Goal: Information Seeking & Learning: Learn about a topic

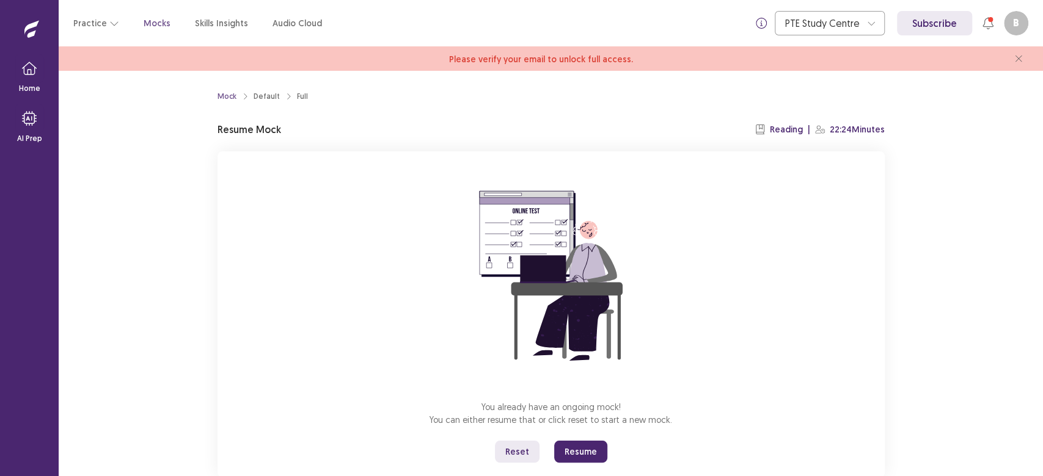
click at [508, 444] on button "Reset" at bounding box center [517, 452] width 45 height 22
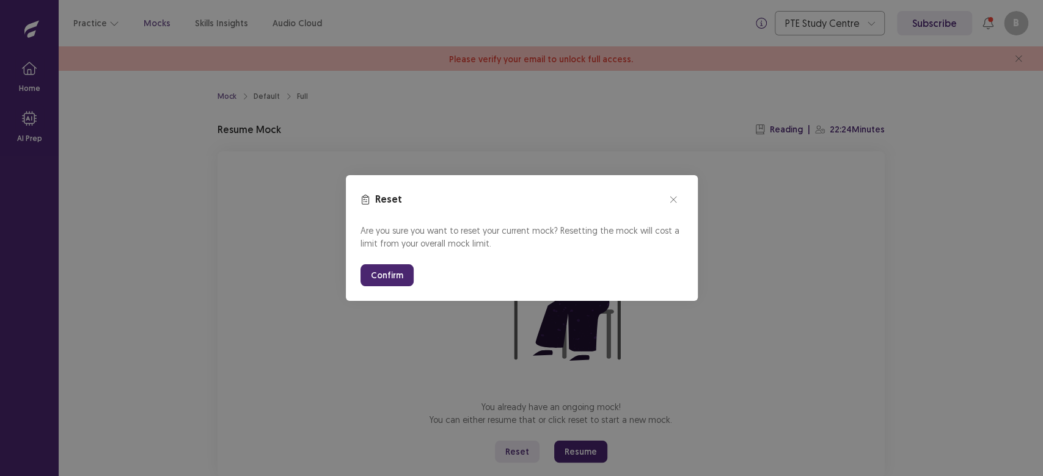
click at [388, 273] on button "Confirm" at bounding box center [386, 275] width 53 height 22
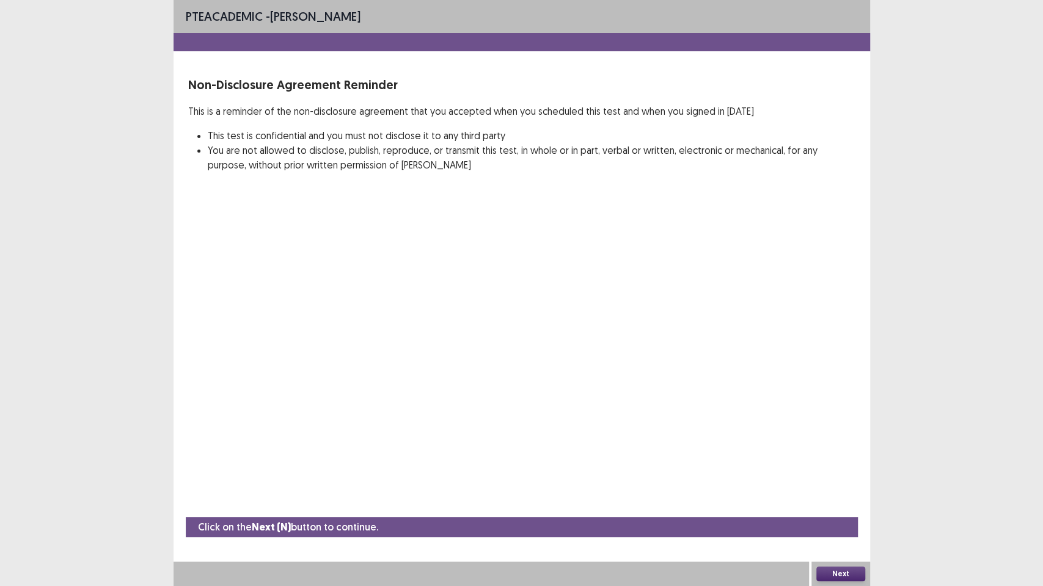
click at [840, 476] on button "Next" at bounding box center [840, 574] width 49 height 15
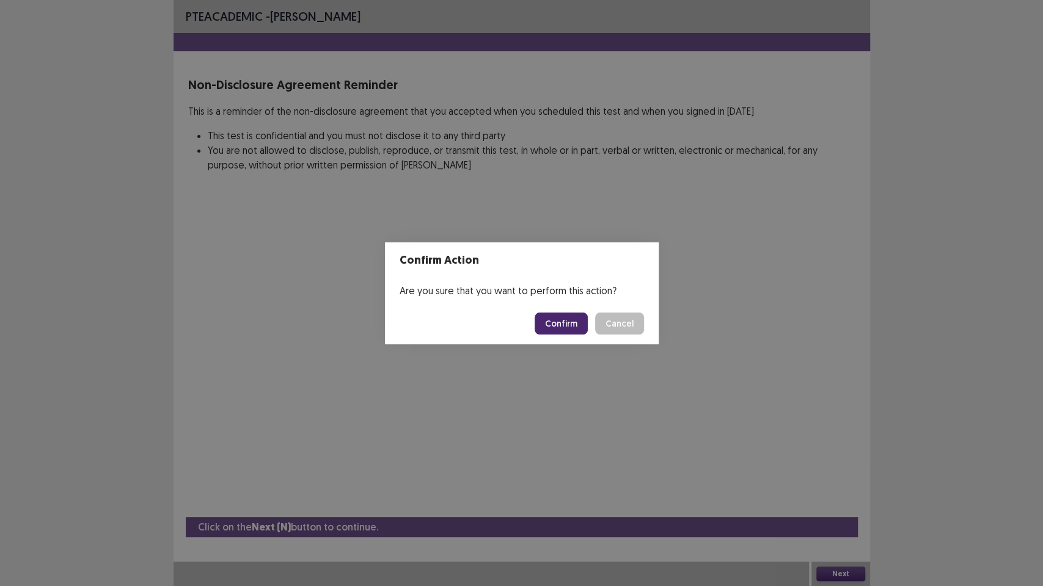
click at [560, 316] on button "Confirm" at bounding box center [560, 324] width 53 height 22
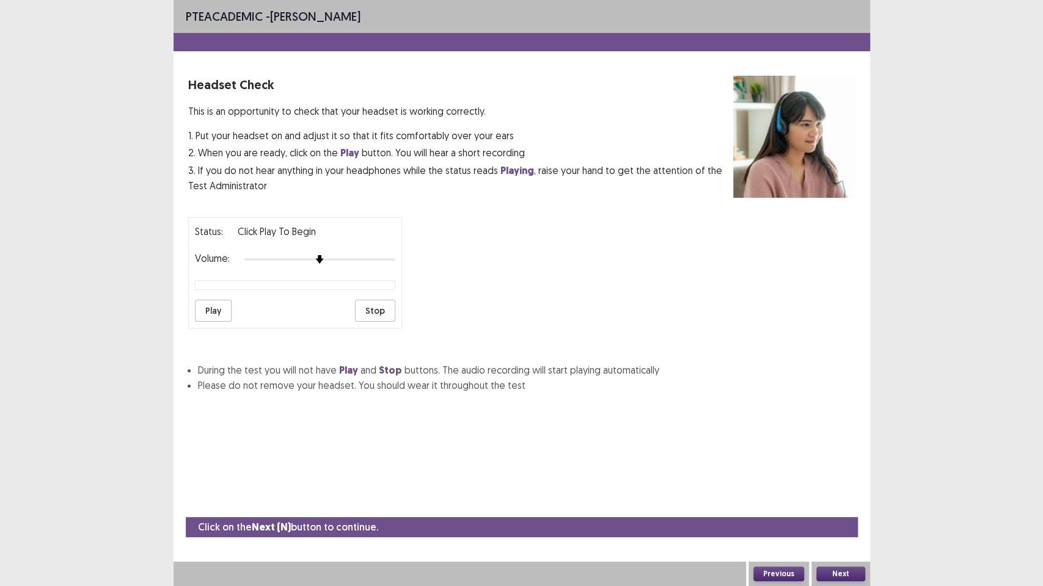
click at [202, 300] on button "Play" at bounding box center [213, 311] width 37 height 22
click at [220, 309] on button "Play" at bounding box center [213, 311] width 37 height 22
click at [214, 303] on button "Play" at bounding box center [213, 311] width 37 height 22
click at [846, 476] on button "Next" at bounding box center [840, 574] width 49 height 15
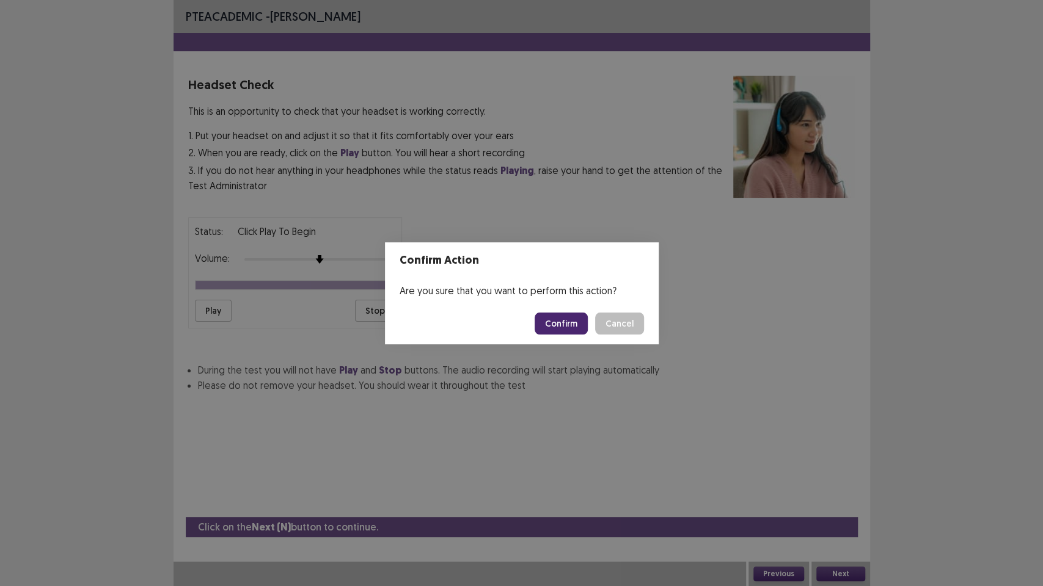
click at [577, 327] on button "Confirm" at bounding box center [560, 324] width 53 height 22
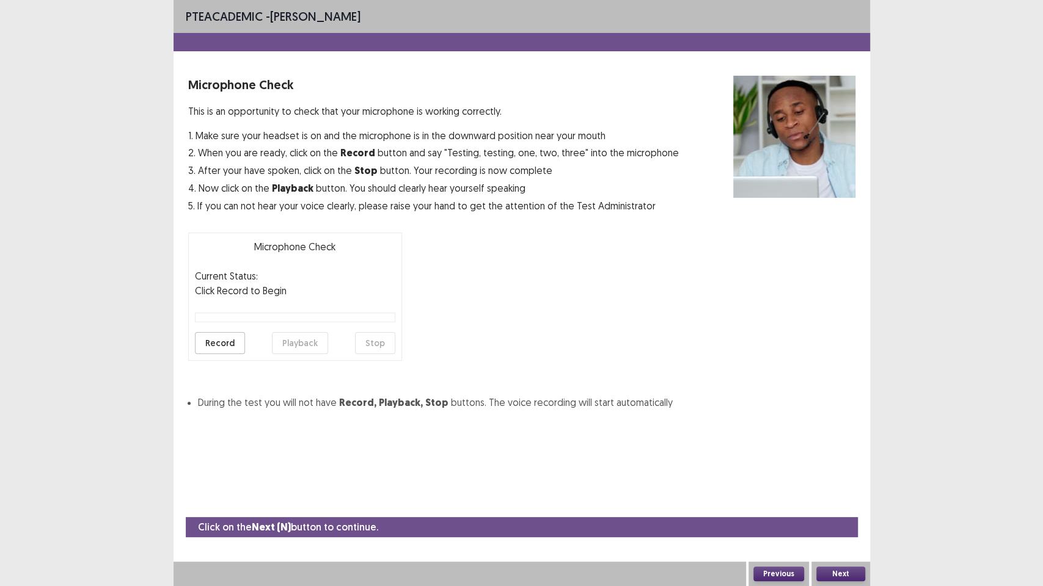
click at [842, 476] on button "Next" at bounding box center [840, 574] width 49 height 15
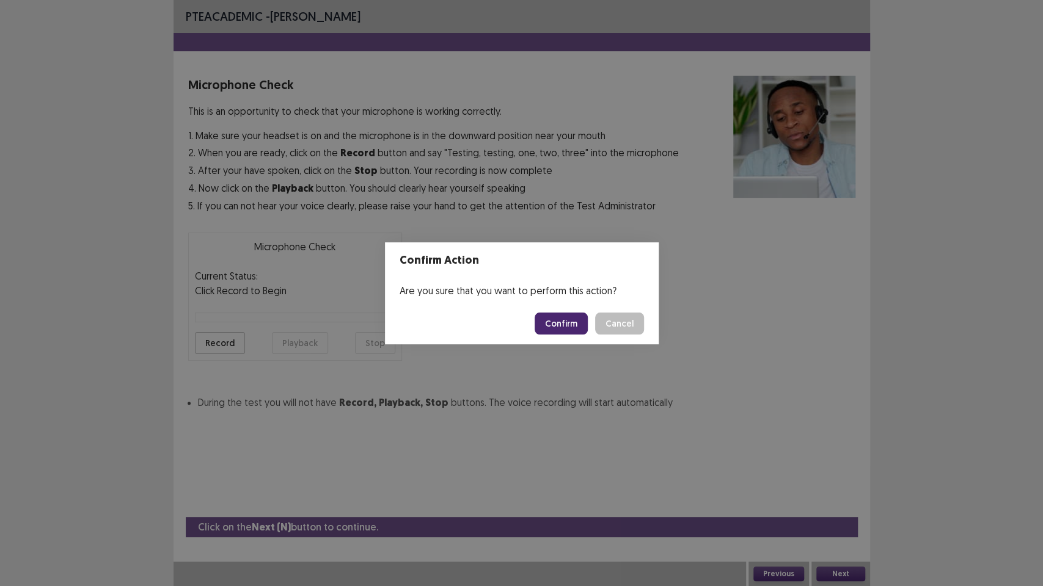
click at [558, 324] on button "Confirm" at bounding box center [560, 324] width 53 height 22
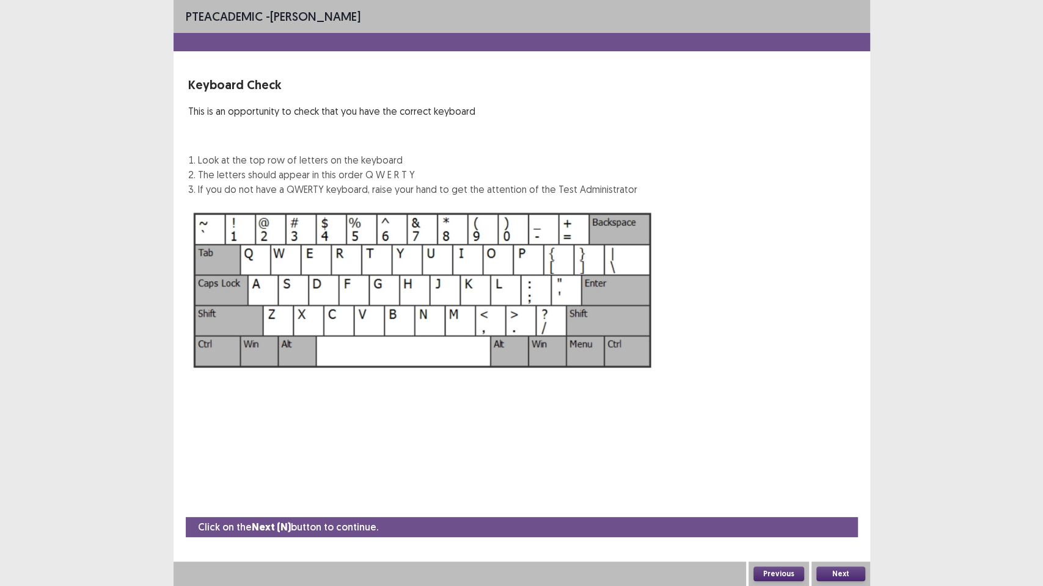
click at [828, 476] on button "Next" at bounding box center [840, 574] width 49 height 15
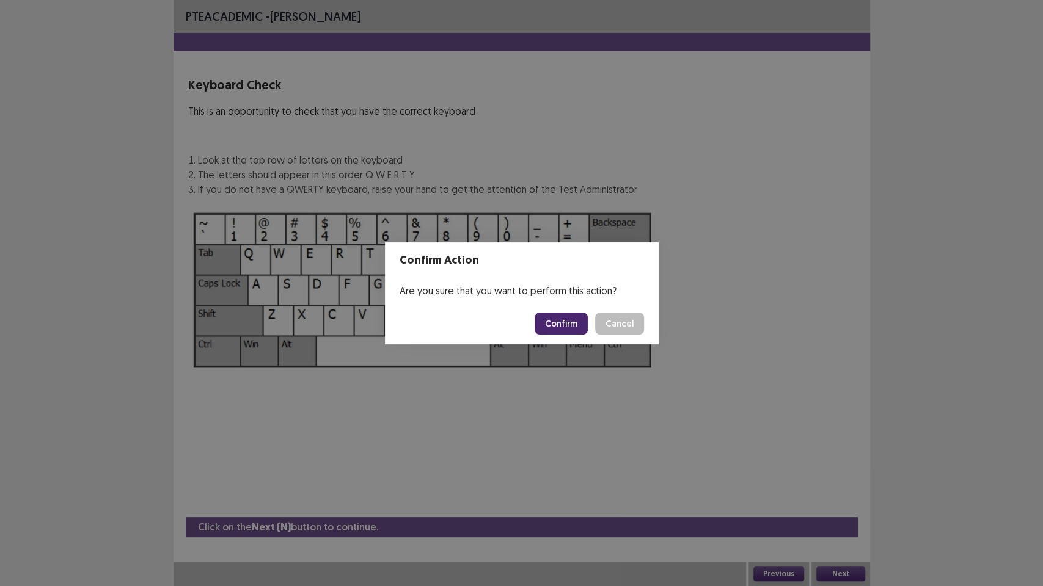
click at [555, 321] on button "Confirm" at bounding box center [560, 324] width 53 height 22
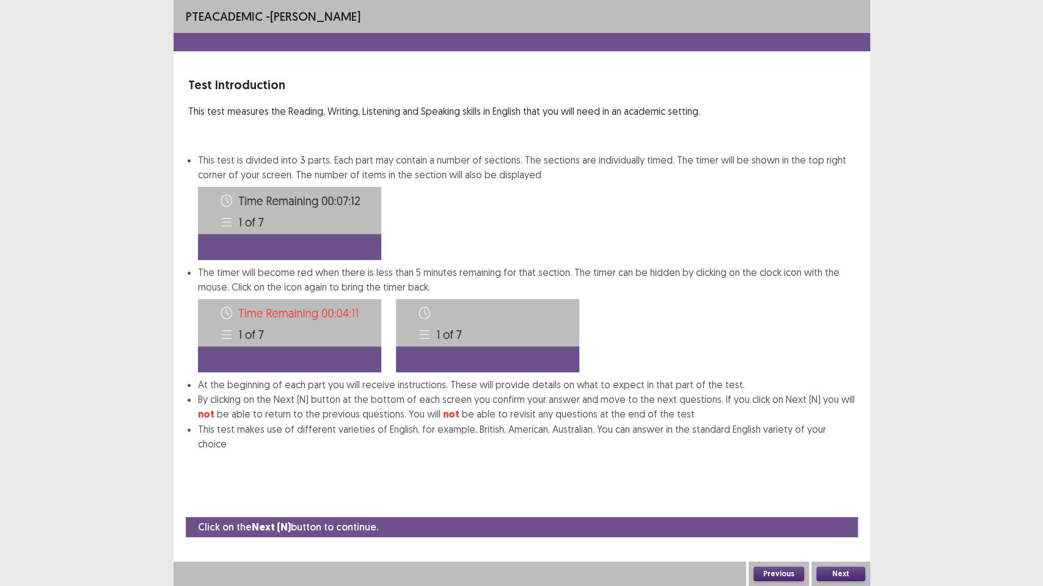
click at [826, 476] on button "Next" at bounding box center [840, 574] width 49 height 15
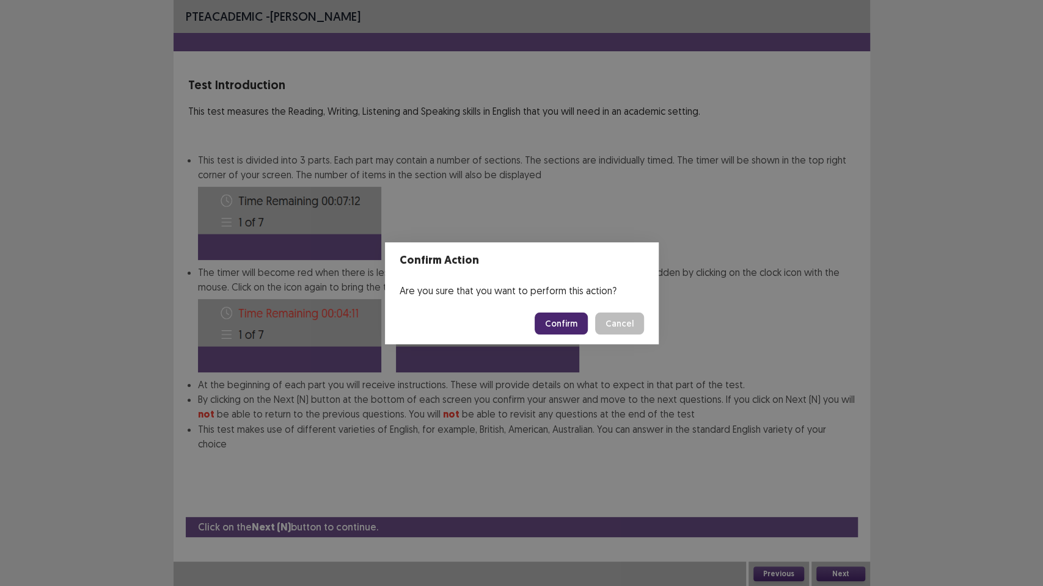
click at [564, 327] on button "Confirm" at bounding box center [560, 324] width 53 height 22
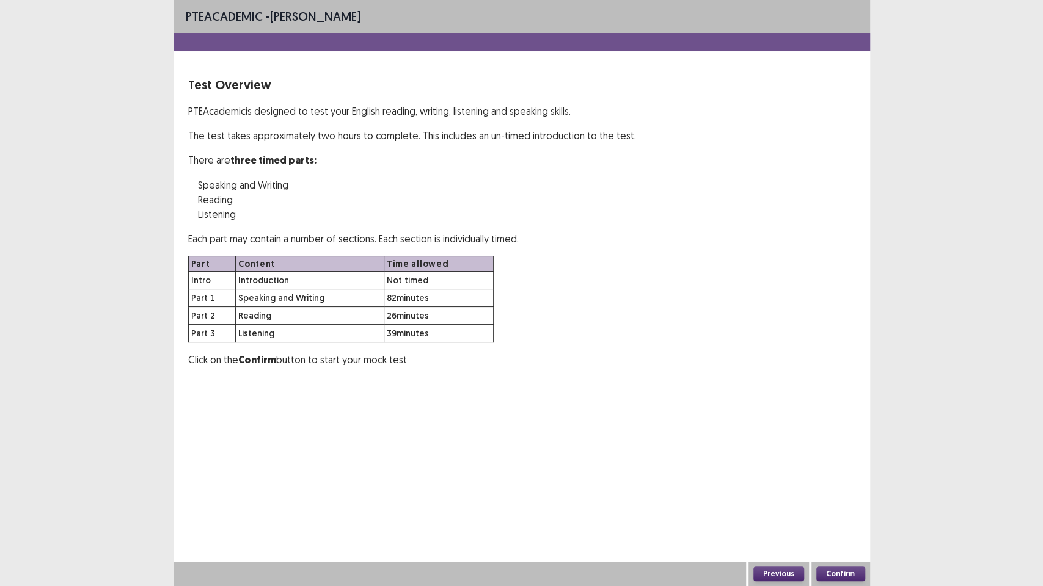
click at [845, 476] on button "Confirm" at bounding box center [840, 574] width 49 height 15
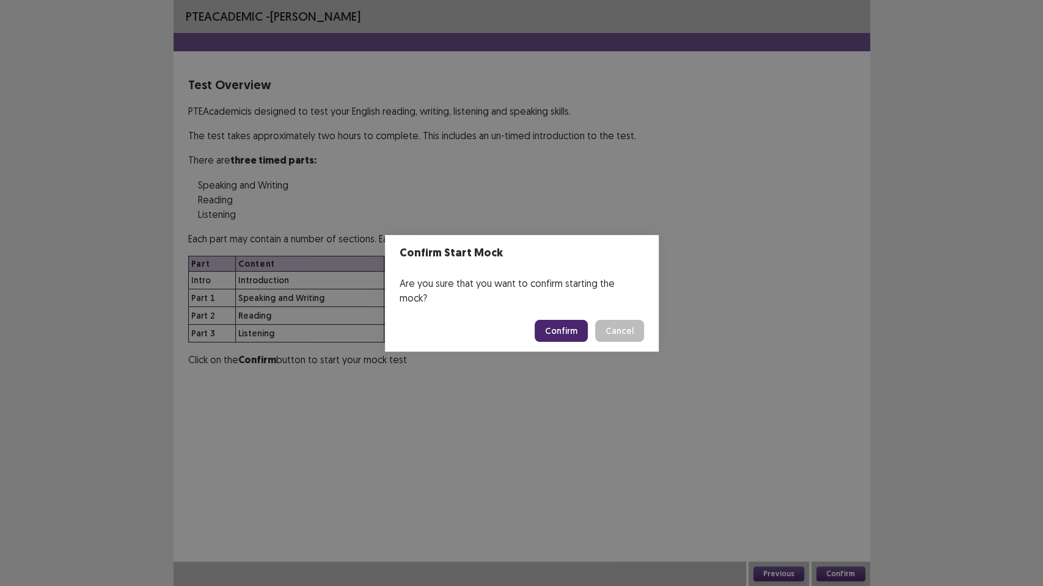
click at [555, 326] on button "Confirm" at bounding box center [560, 331] width 53 height 22
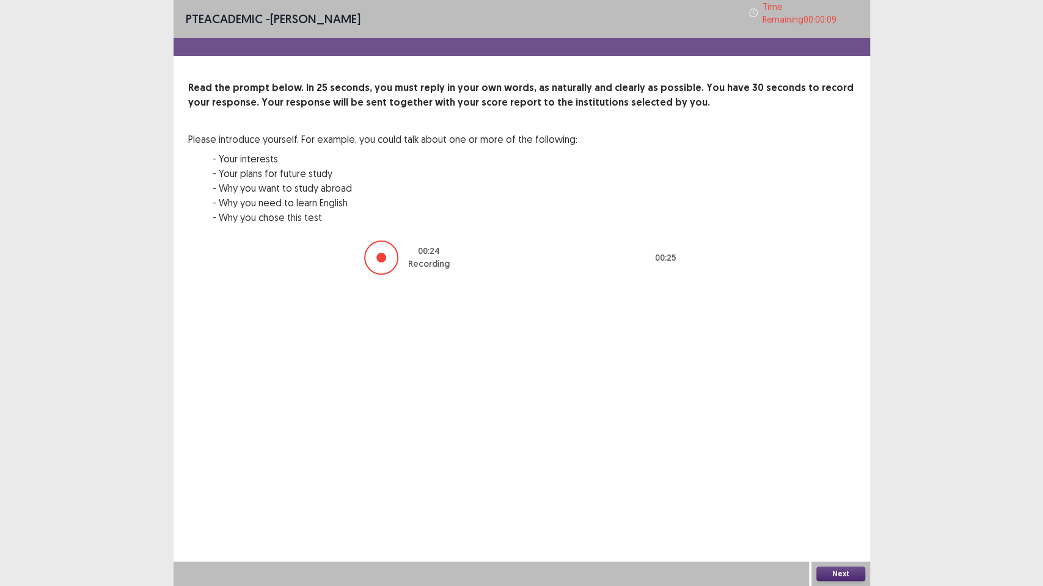
click at [854, 476] on button "Next" at bounding box center [840, 574] width 49 height 15
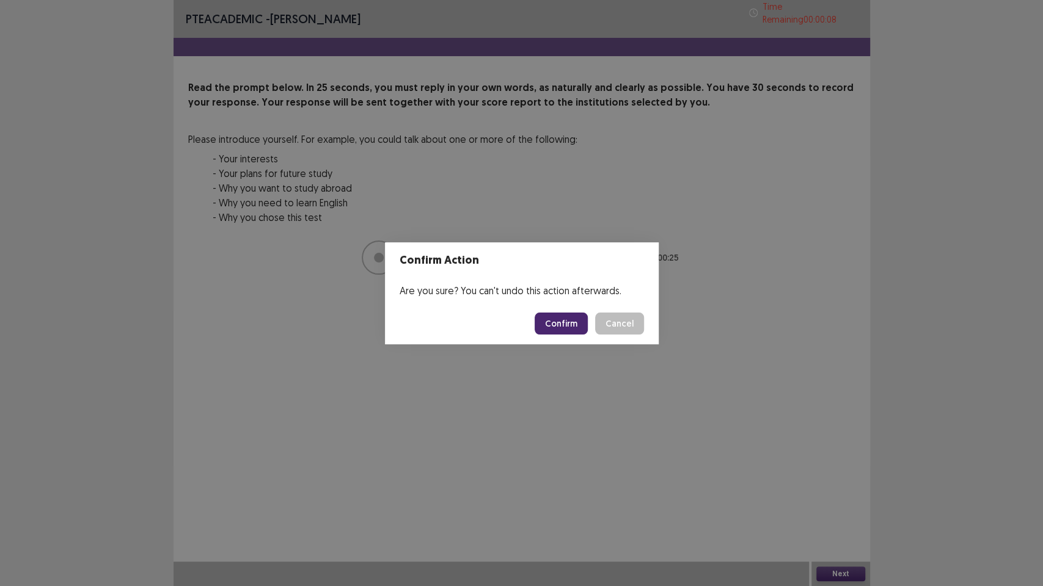
click at [560, 324] on button "Confirm" at bounding box center [560, 324] width 53 height 22
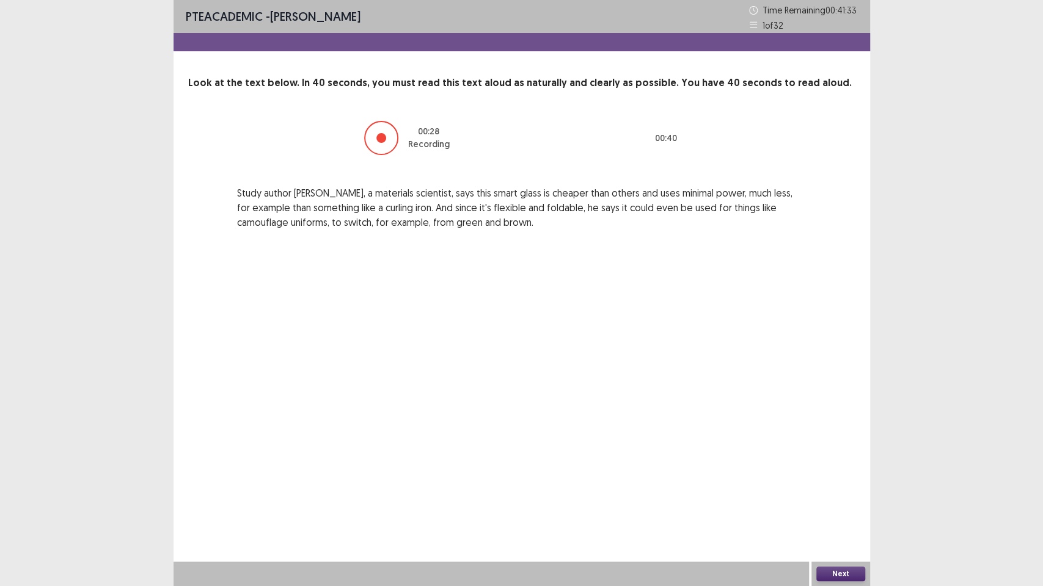
click at [826, 476] on button "Next" at bounding box center [840, 574] width 49 height 15
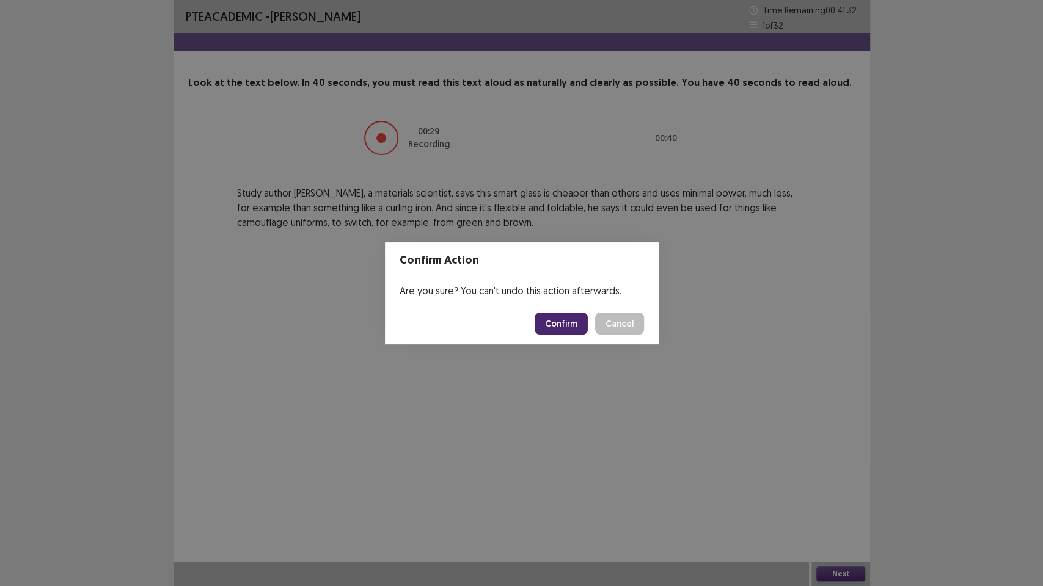
click at [570, 324] on button "Confirm" at bounding box center [560, 324] width 53 height 22
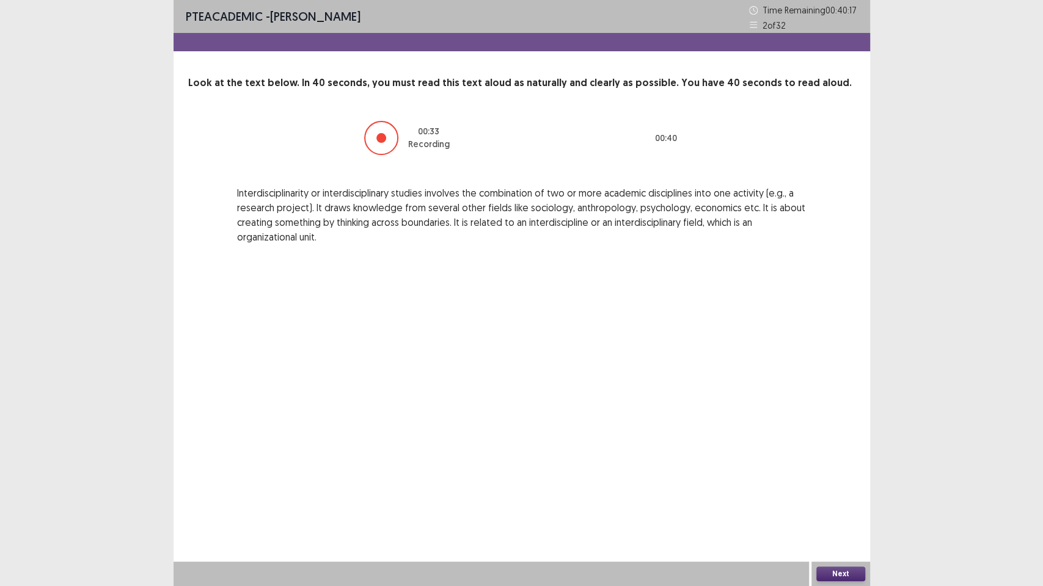
click at [849, 476] on button "Next" at bounding box center [840, 574] width 49 height 15
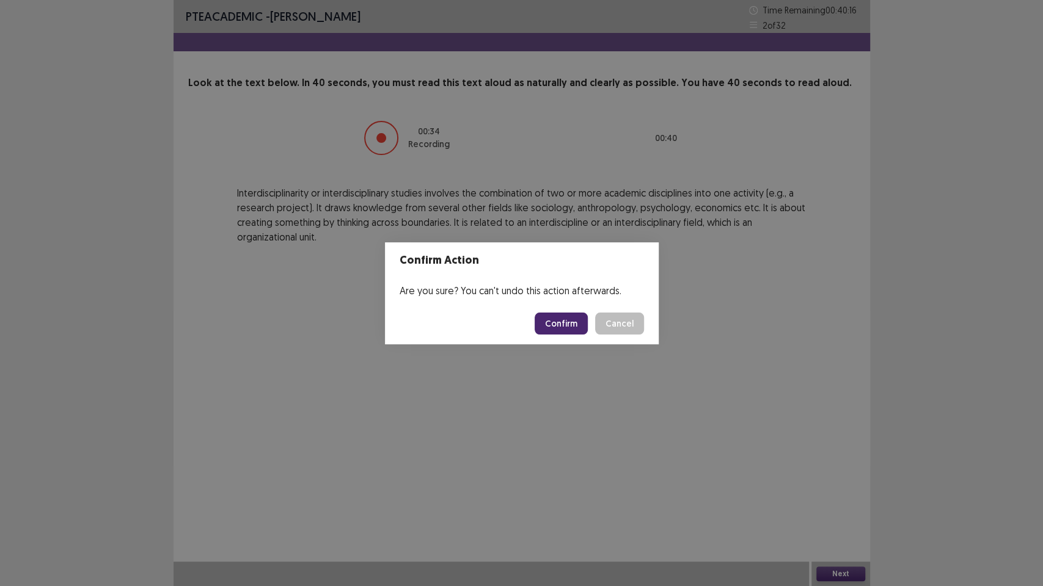
click at [569, 326] on button "Confirm" at bounding box center [560, 324] width 53 height 22
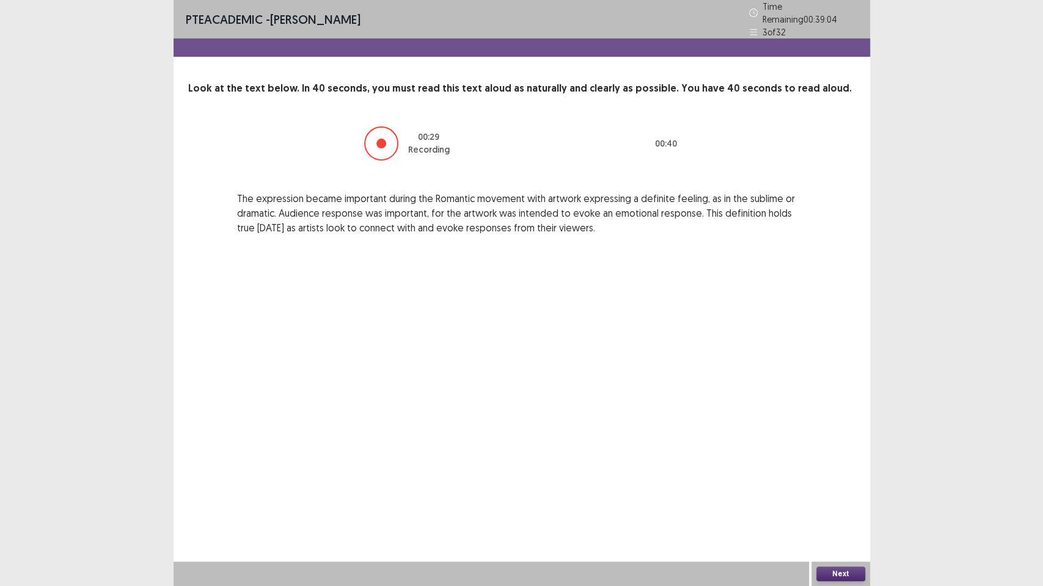
click at [821, 476] on button "Next" at bounding box center [840, 574] width 49 height 15
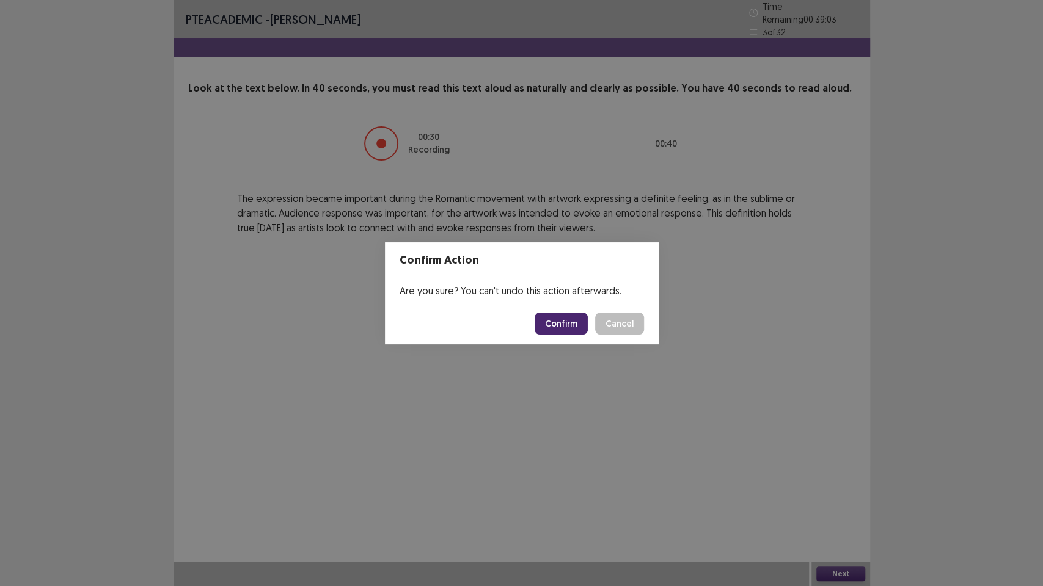
click at [560, 324] on button "Confirm" at bounding box center [560, 324] width 53 height 22
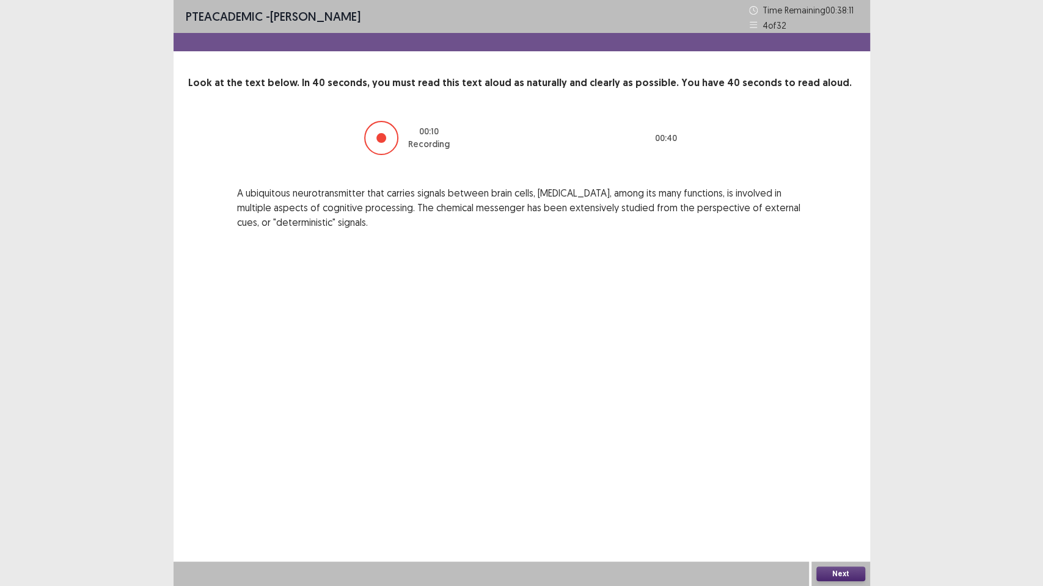
click at [542, 25] on div "PTE academic - Binita Gurung Time Remaining 00 : 38 : 11 4 of 32" at bounding box center [521, 16] width 696 height 33
drag, startPoint x: 560, startPoint y: 459, endPoint x: 569, endPoint y: 461, distance: 9.5
click at [565, 461] on div "PTE academic - Binita Gurung Time Remaining 00 : 38 : 10 4 of 32 Look at the te…" at bounding box center [521, 293] width 696 height 586
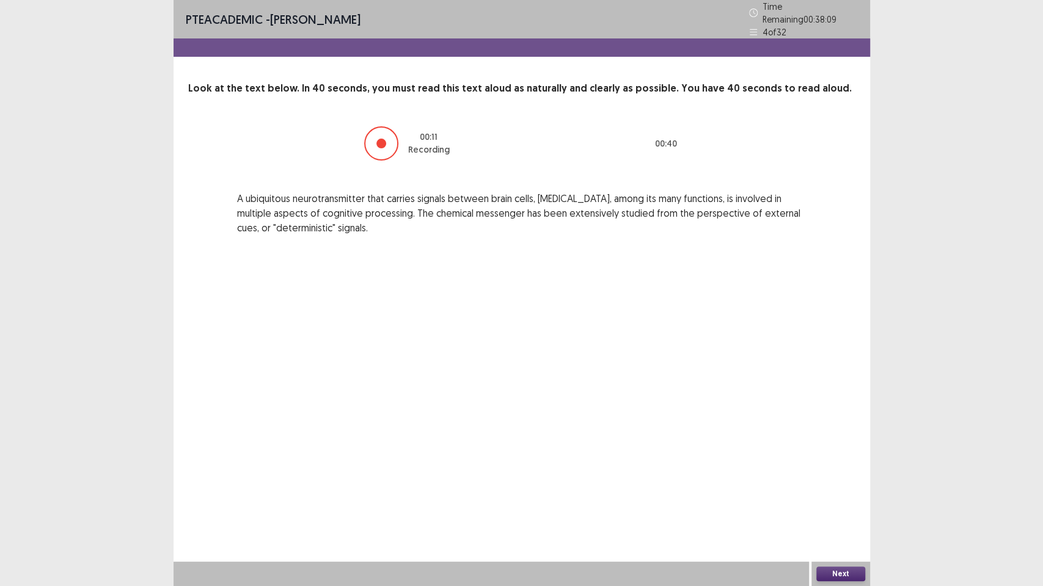
click at [573, 462] on div "PTE academic - Binita Gurung Time Remaining 00 : 38 : 09 4 of 32 Look at the te…" at bounding box center [521, 293] width 696 height 586
drag, startPoint x: 574, startPoint y: 459, endPoint x: 578, endPoint y: 452, distance: 8.5
click at [574, 459] on div "PTE academic - Binita Gurung Time Remaining 00 : 38 : 09 4 of 32 Look at the te…" at bounding box center [521, 293] width 696 height 586
drag, startPoint x: 581, startPoint y: 439, endPoint x: 445, endPoint y: 334, distance: 172.1
click at [445, 334] on div "PTE academic - Binita Gurung Time Remaining 00 : 38 : 07 4 of 32 Look at the te…" at bounding box center [521, 293] width 696 height 586
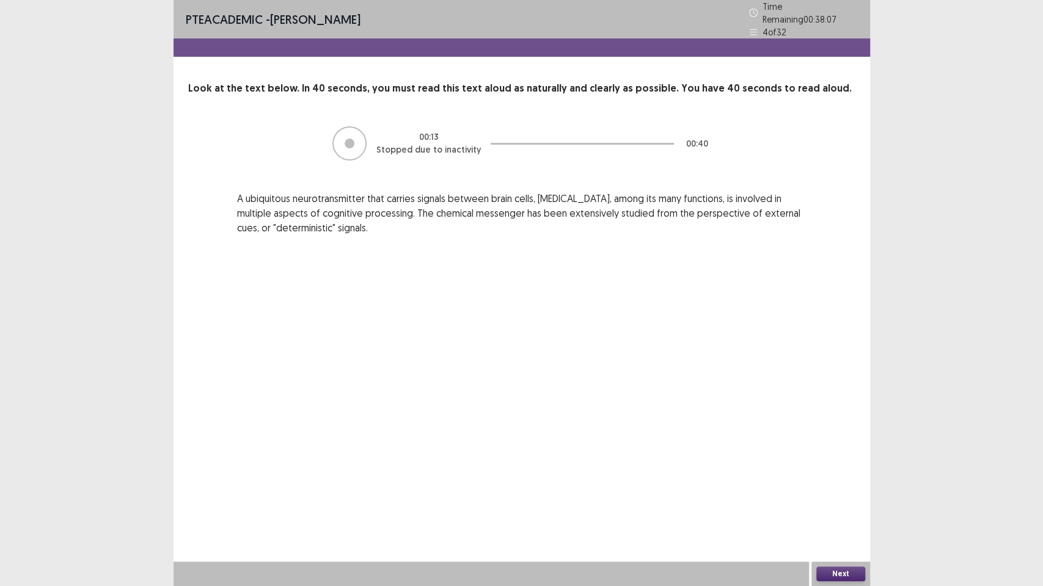
click at [445, 334] on div "PTE academic - Binita Gurung Time Remaining 00 : 38 : 07 4 of 32 Look at the te…" at bounding box center [521, 293] width 696 height 586
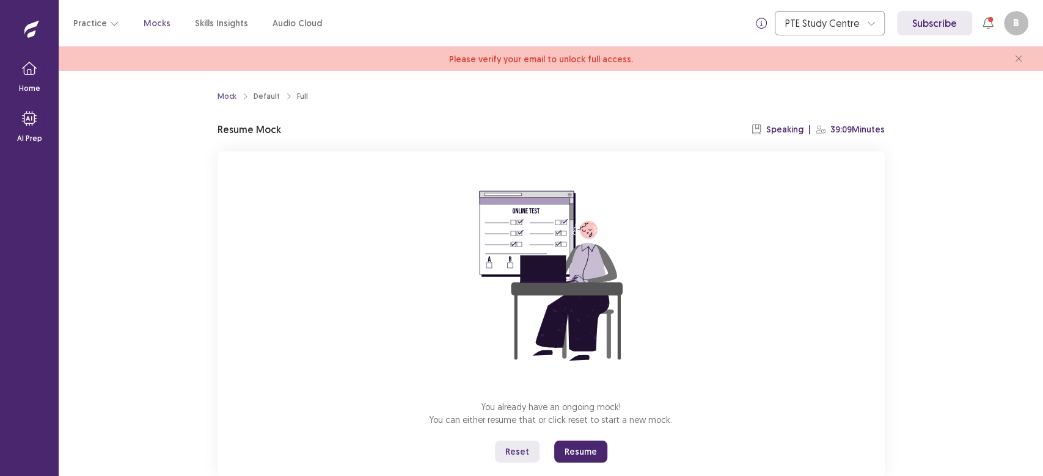
click at [583, 450] on button "Resume" at bounding box center [580, 452] width 53 height 22
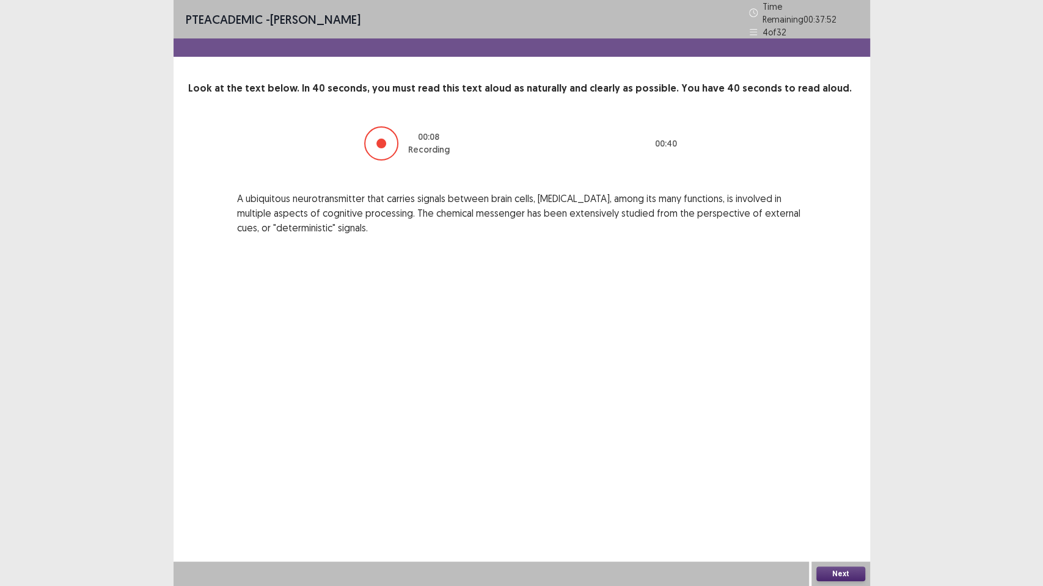
click at [522, 38] on div at bounding box center [521, 47] width 696 height 18
click at [520, 24] on div "PTE academic - Binita Gurung Time Remaining 00 : 37 : 52 4 of 32" at bounding box center [521, 19] width 696 height 38
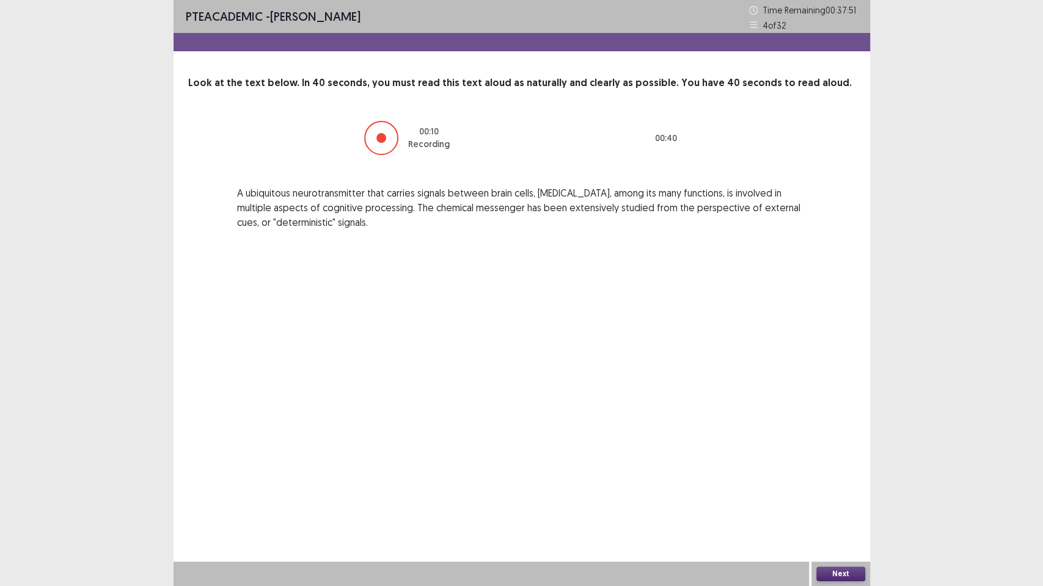
drag, startPoint x: 540, startPoint y: 445, endPoint x: 539, endPoint y: 435, distance: 9.8
click at [540, 443] on div "PTE academic - Binita Gurung Time Remaining 00 : 37 : 51 4 of 32 Look at the te…" at bounding box center [521, 293] width 696 height 586
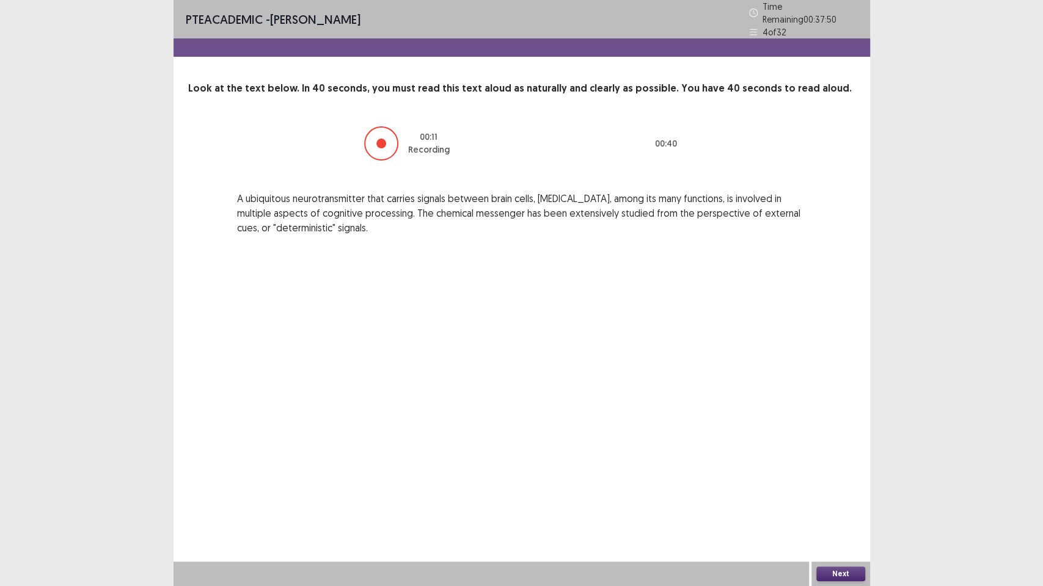
drag, startPoint x: 544, startPoint y: 430, endPoint x: 542, endPoint y: 420, distance: 10.7
drag, startPoint x: 542, startPoint y: 420, endPoint x: 490, endPoint y: 347, distance: 89.0
click at [490, 347] on div "PTE academic - Binita Gurung Time Remaining 00 : 37 : 50 4 of 32 Look at the te…" at bounding box center [521, 293] width 696 height 586
click at [490, 347] on div "PTE academic - Binita Gurung Time Remaining 00 : 37 : 49 4 of 32 Look at the te…" at bounding box center [521, 293] width 696 height 586
drag, startPoint x: 495, startPoint y: 332, endPoint x: 498, endPoint y: 315, distance: 17.4
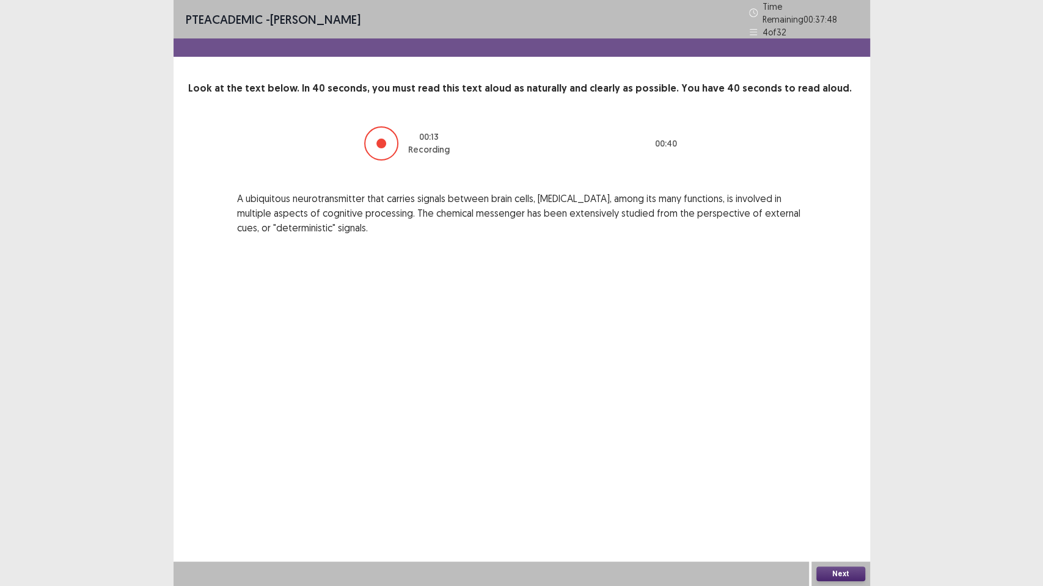
click at [497, 322] on div "PTE academic - Binita Gurung Time Remaining 00 : 37 : 48 4 of 32 Look at the te…" at bounding box center [521, 293] width 696 height 586
drag, startPoint x: 495, startPoint y: 249, endPoint x: 489, endPoint y: 116, distance: 132.7
click at [489, 162] on div "PTE academic - Binita Gurung Time Remaining 00 : 37 : 48 4 of 32 Look at the te…" at bounding box center [521, 293] width 696 height 586
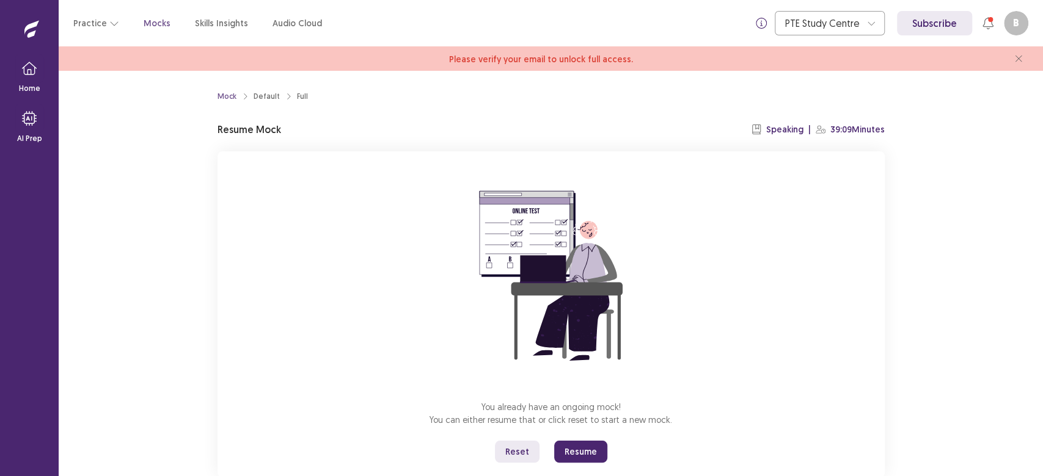
click at [570, 450] on button "Resume" at bounding box center [580, 452] width 53 height 22
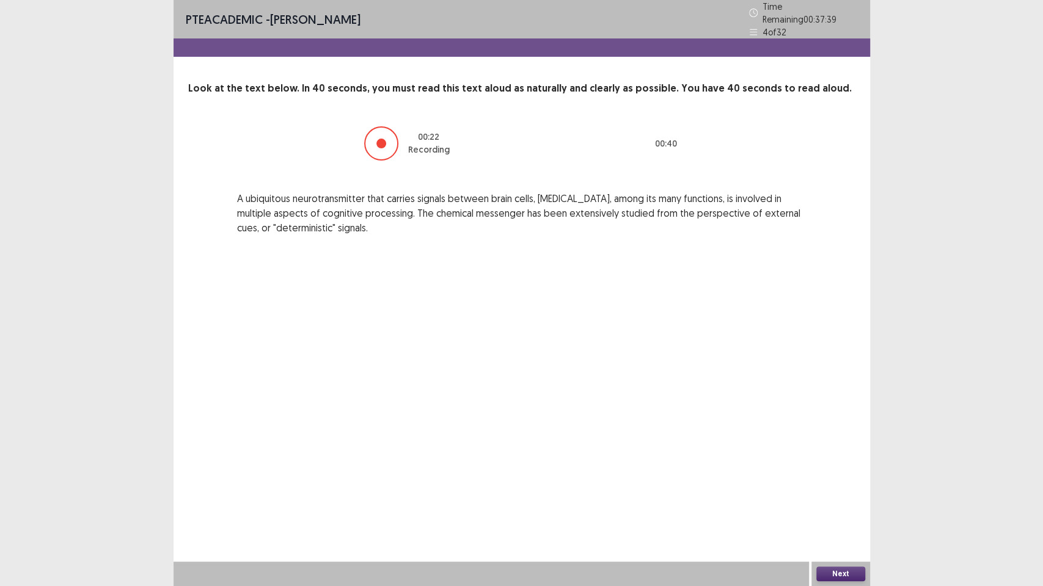
click at [831, 476] on button "Next" at bounding box center [840, 574] width 49 height 15
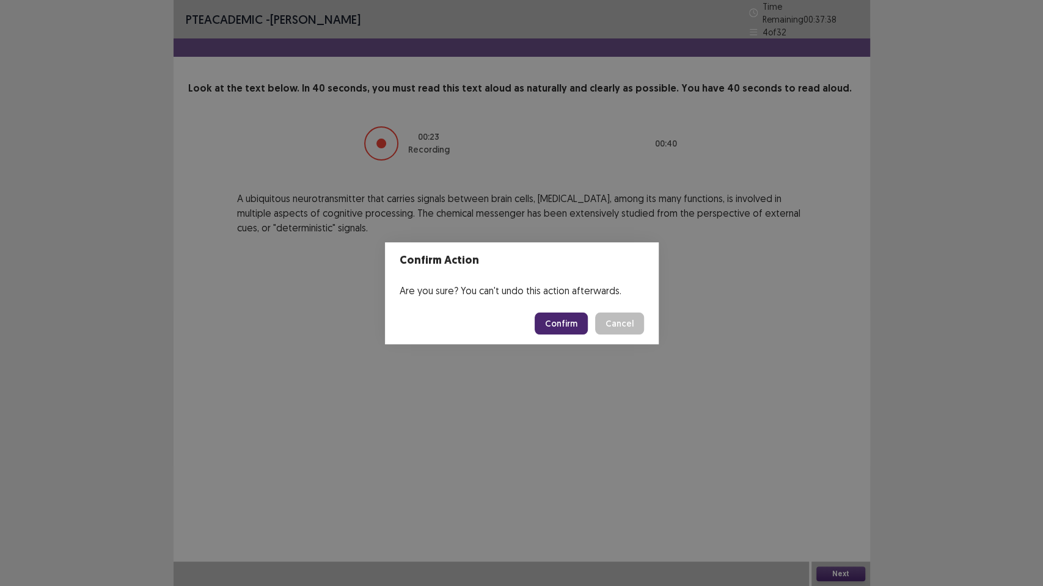
click at [559, 322] on button "Confirm" at bounding box center [560, 324] width 53 height 22
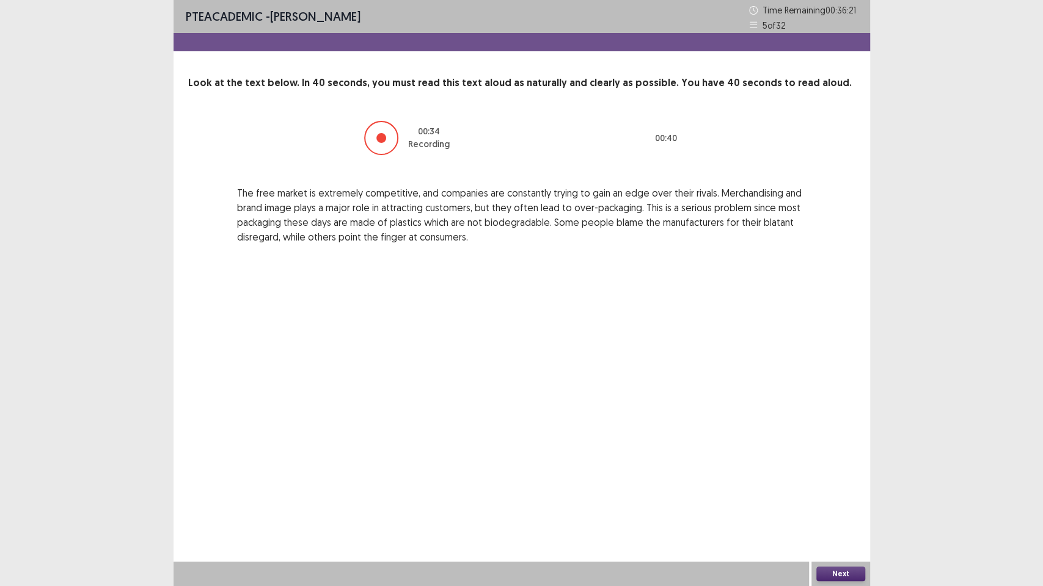
click at [821, 476] on button "Next" at bounding box center [840, 574] width 49 height 15
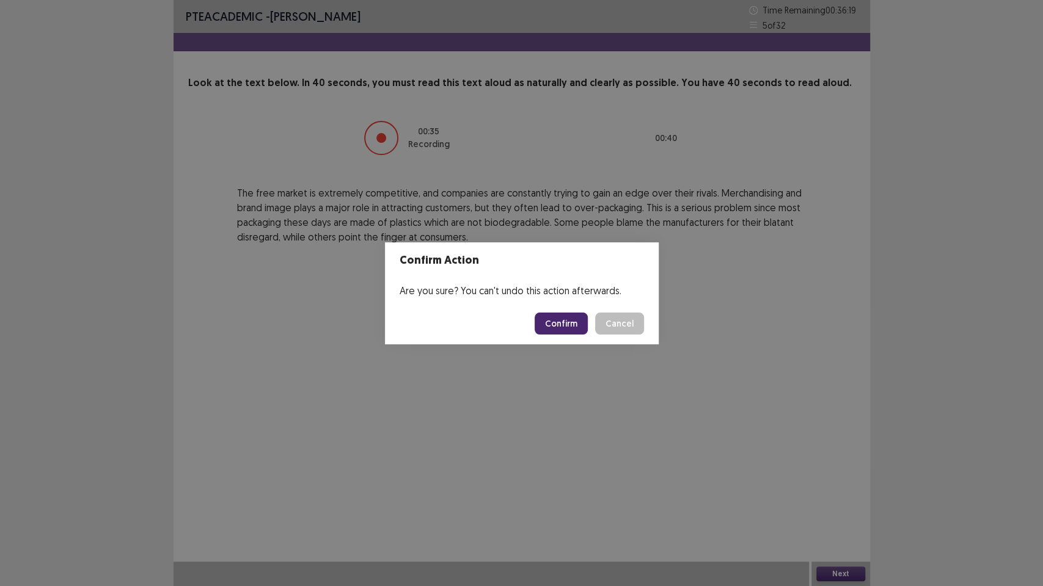
click at [553, 330] on button "Confirm" at bounding box center [560, 324] width 53 height 22
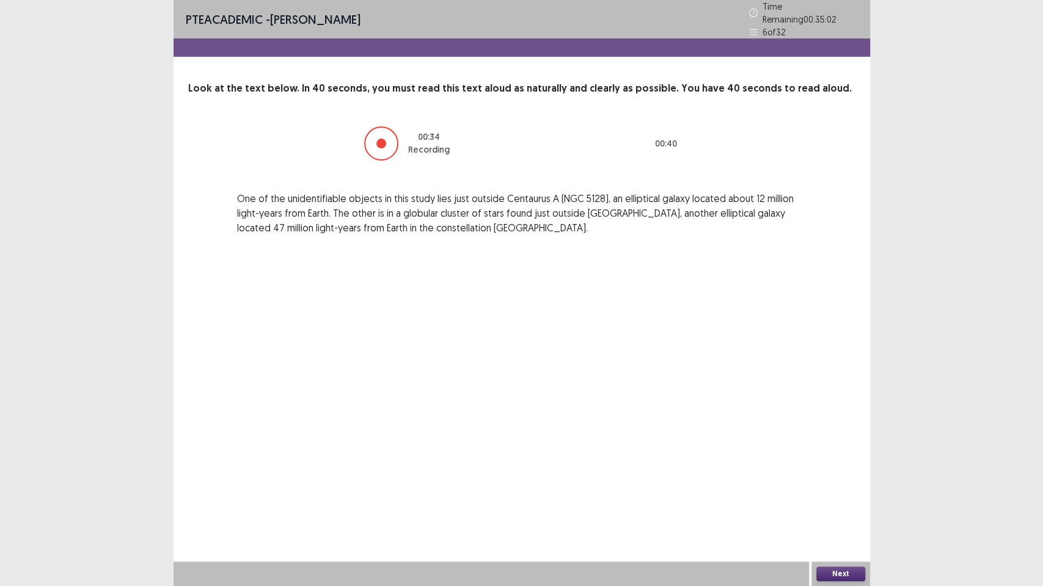
drag, startPoint x: 657, startPoint y: 526, endPoint x: 798, endPoint y: 578, distance: 150.3
click at [779, 476] on div "PTE academic - Binita Gurung Time Remaining 00 : 35 : 02 6 of 32 Look at the te…" at bounding box center [521, 293] width 696 height 586
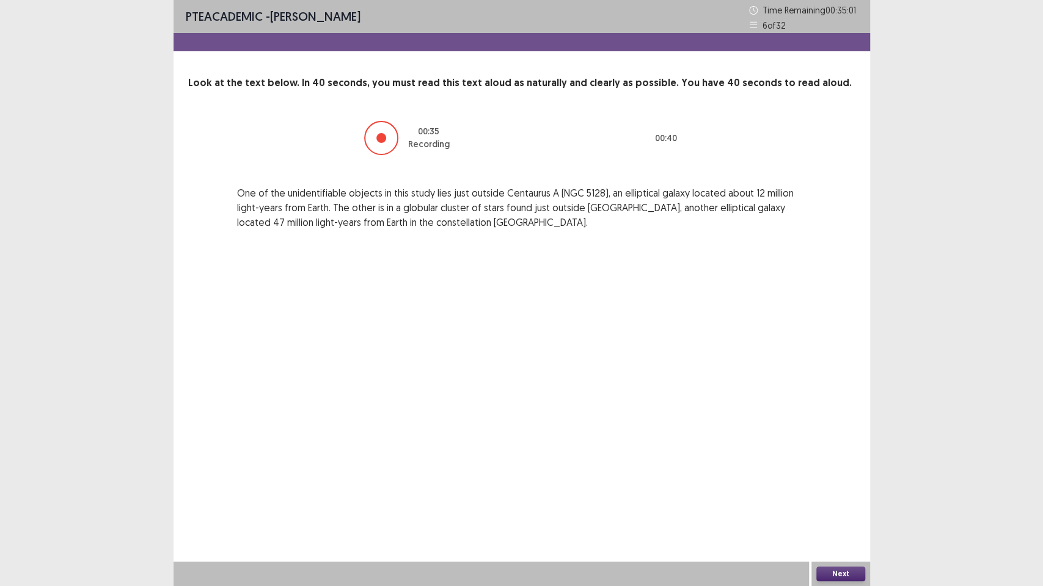
click at [842, 476] on button "Next" at bounding box center [840, 574] width 49 height 15
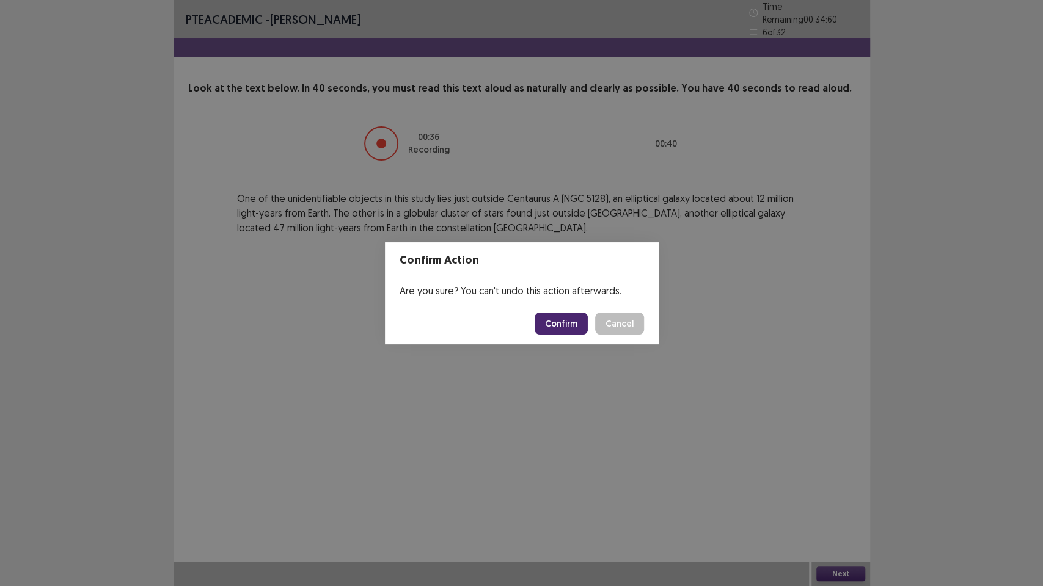
click at [547, 309] on footer "Confirm Cancel" at bounding box center [522, 324] width 274 height 42
click at [548, 325] on button "Confirm" at bounding box center [560, 324] width 53 height 22
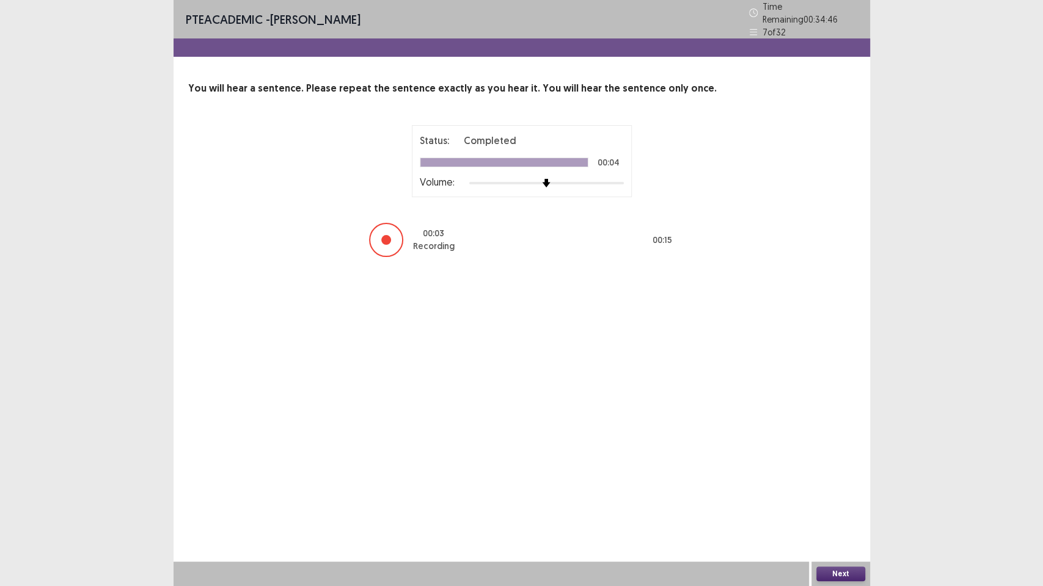
click at [825, 476] on button "Next" at bounding box center [840, 574] width 49 height 15
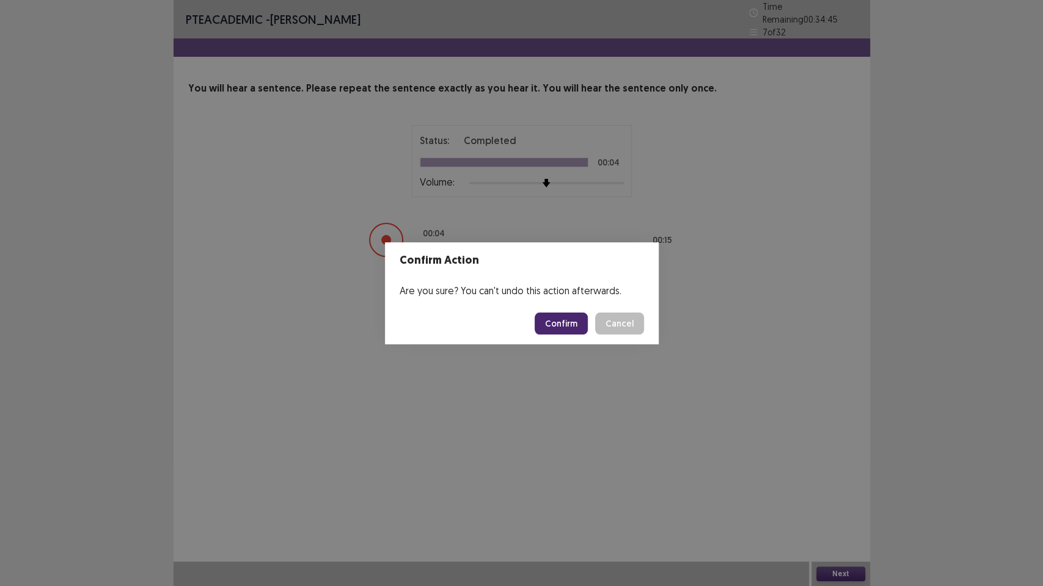
click at [545, 318] on button "Confirm" at bounding box center [560, 324] width 53 height 22
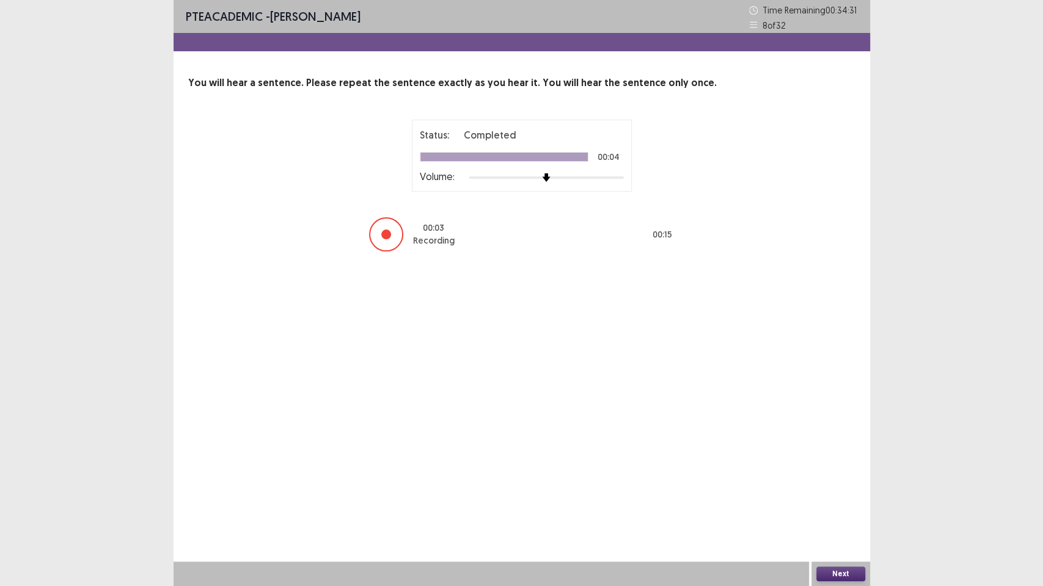
drag, startPoint x: 839, startPoint y: 577, endPoint x: 833, endPoint y: 567, distance: 11.2
click at [833, 476] on button "Next" at bounding box center [840, 574] width 49 height 15
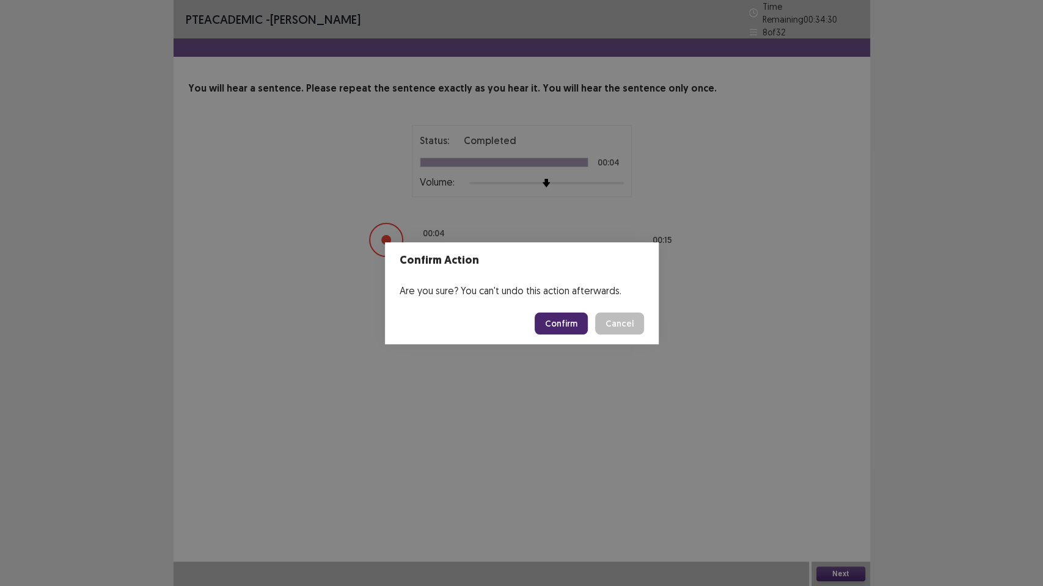
click at [557, 329] on button "Confirm" at bounding box center [560, 324] width 53 height 22
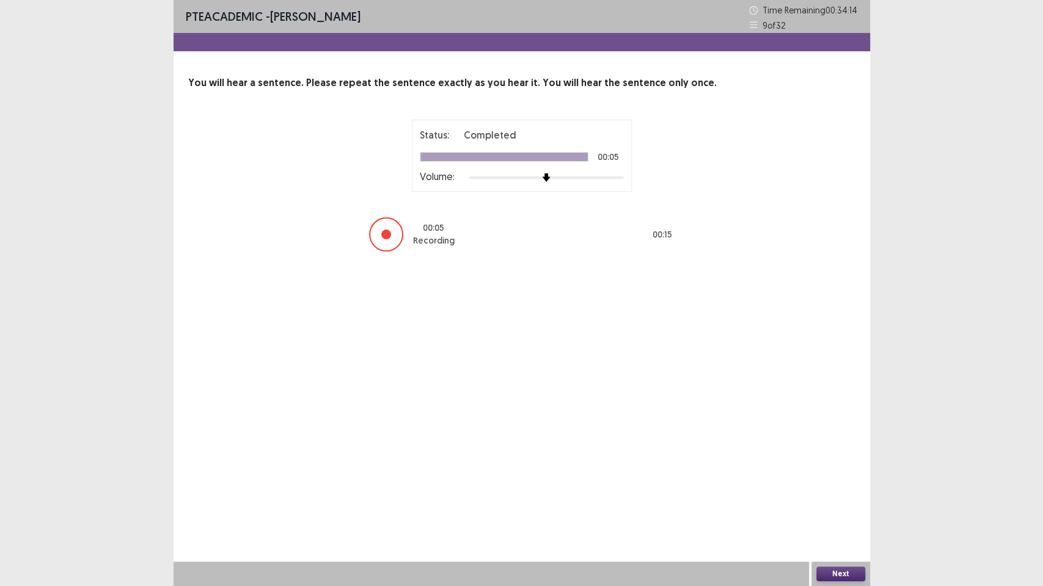
click at [831, 476] on button "Next" at bounding box center [840, 574] width 49 height 15
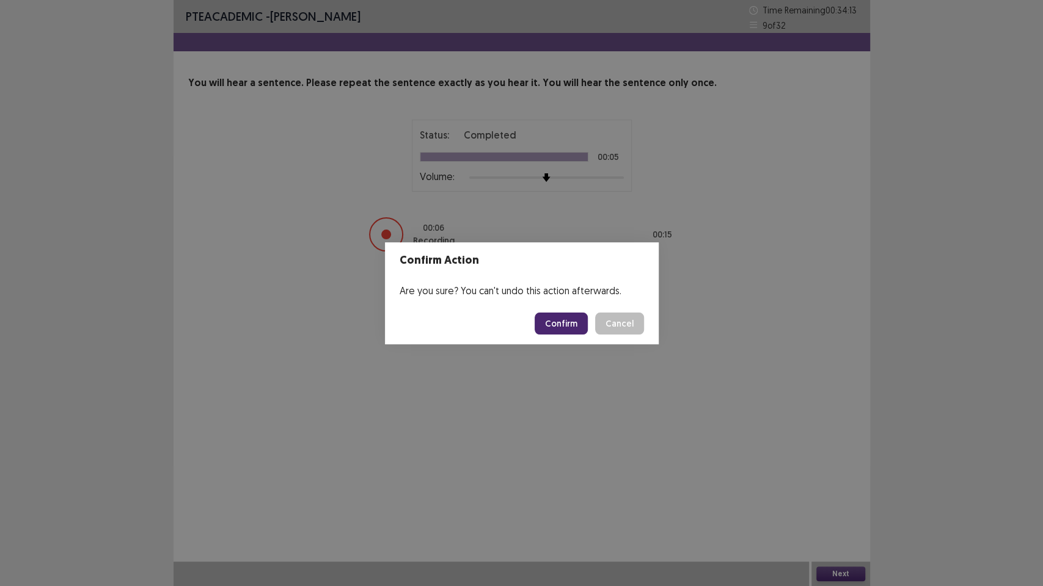
click at [554, 318] on button "Confirm" at bounding box center [560, 324] width 53 height 22
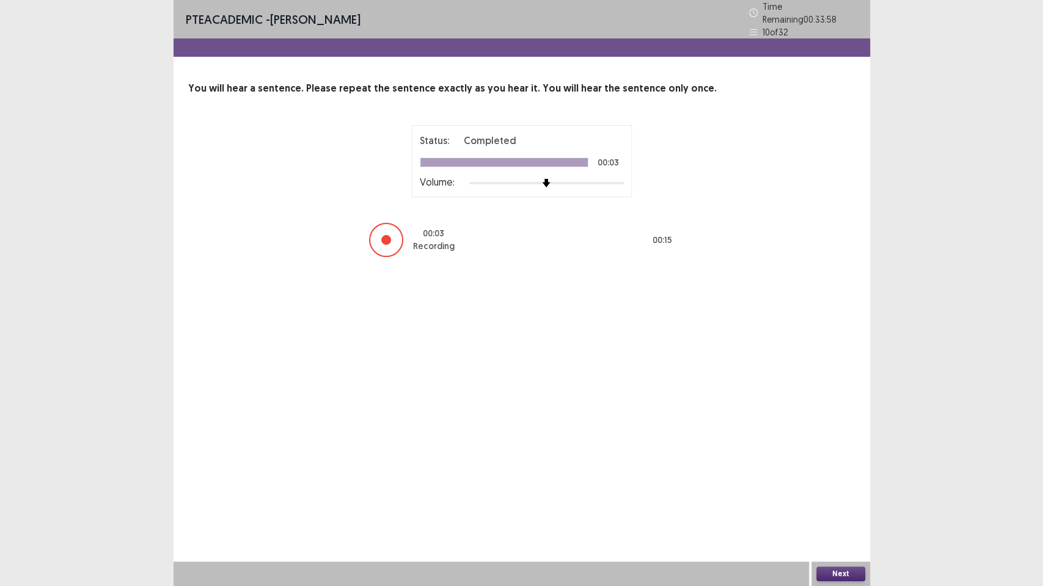
drag, startPoint x: 842, startPoint y: 576, endPoint x: 834, endPoint y: 569, distance: 10.4
click at [834, 476] on button "Next" at bounding box center [840, 574] width 49 height 15
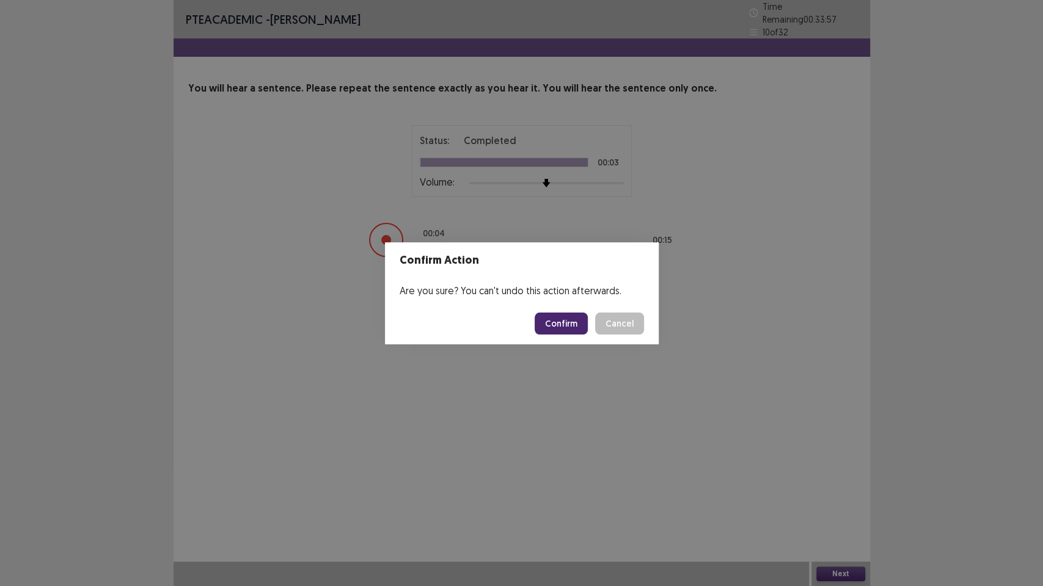
click at [575, 319] on button "Confirm" at bounding box center [560, 324] width 53 height 22
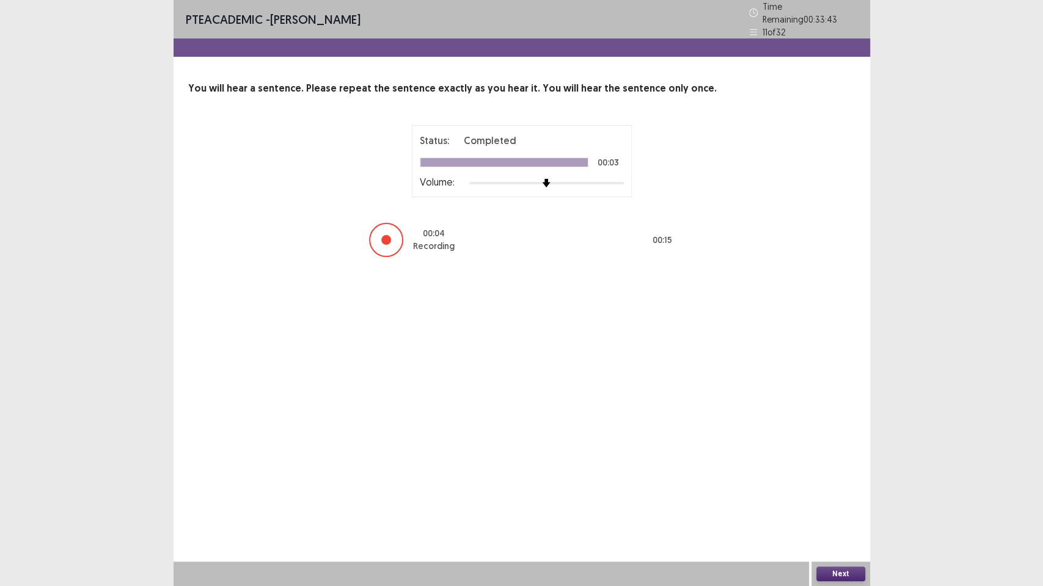
click at [836, 476] on button "Next" at bounding box center [840, 574] width 49 height 15
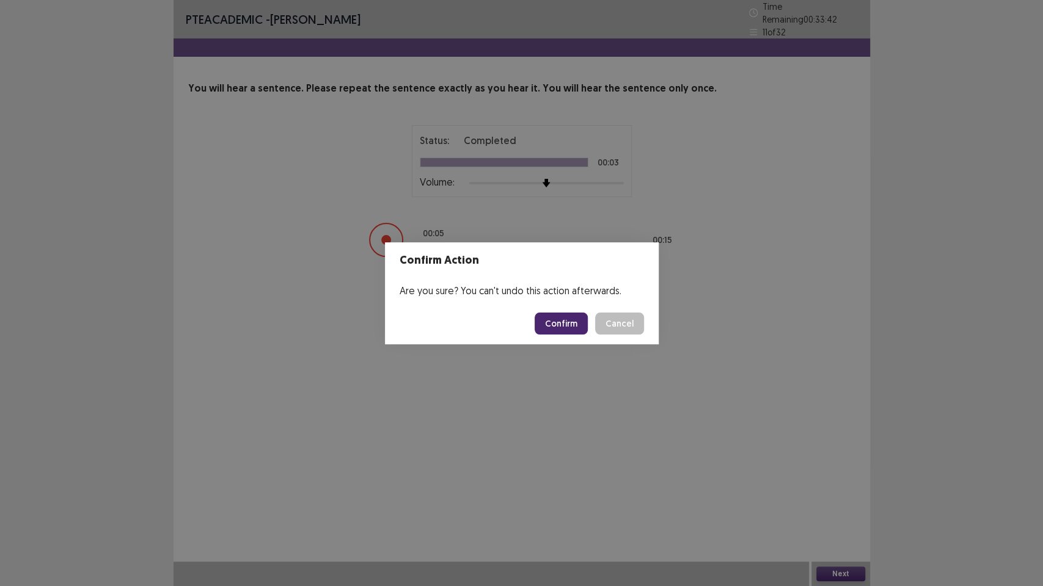
click at [564, 324] on button "Confirm" at bounding box center [560, 324] width 53 height 22
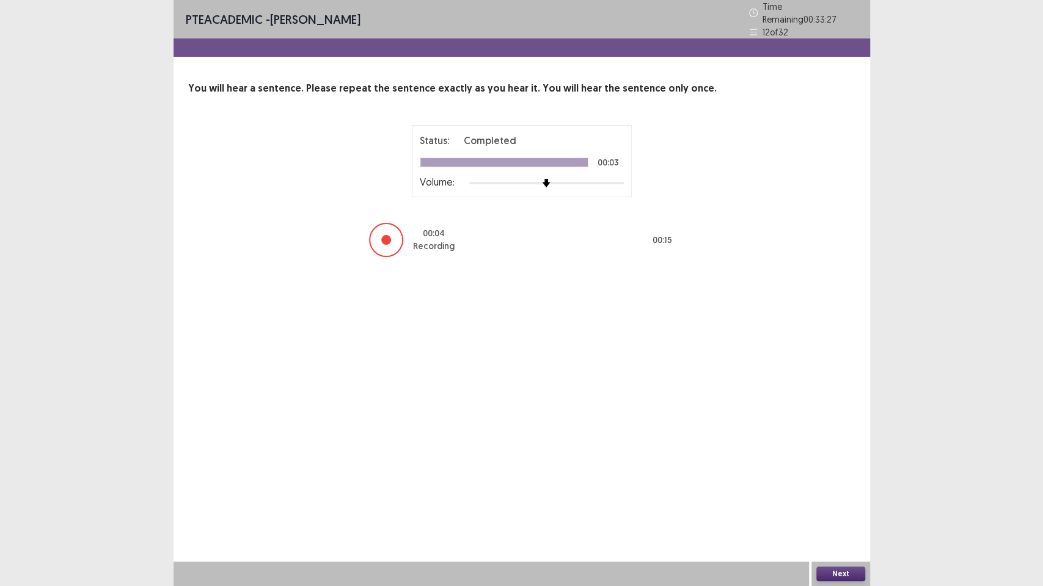
click at [860, 476] on button "Next" at bounding box center [840, 574] width 49 height 15
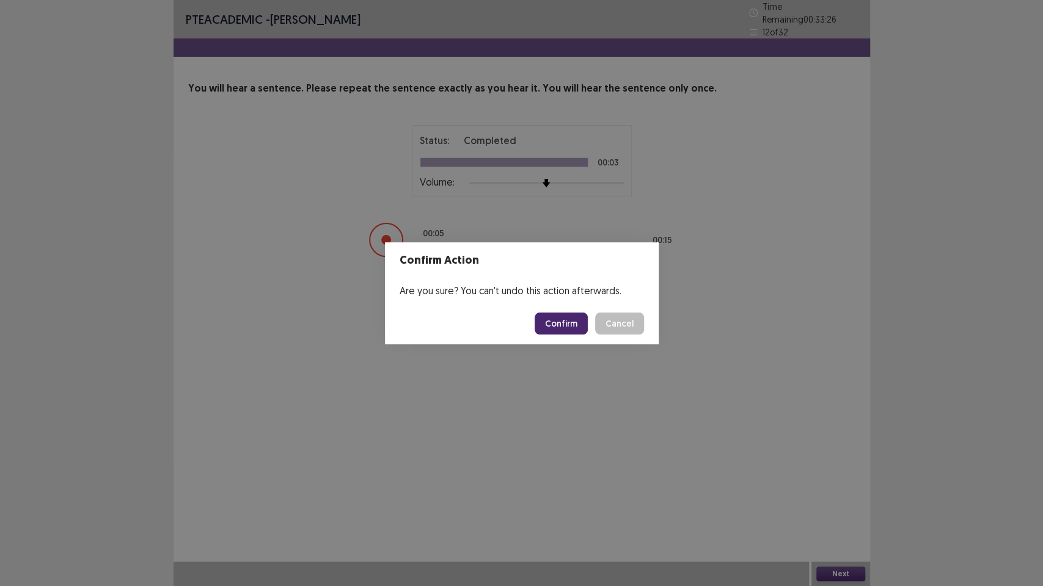
click at [552, 319] on button "Confirm" at bounding box center [560, 324] width 53 height 22
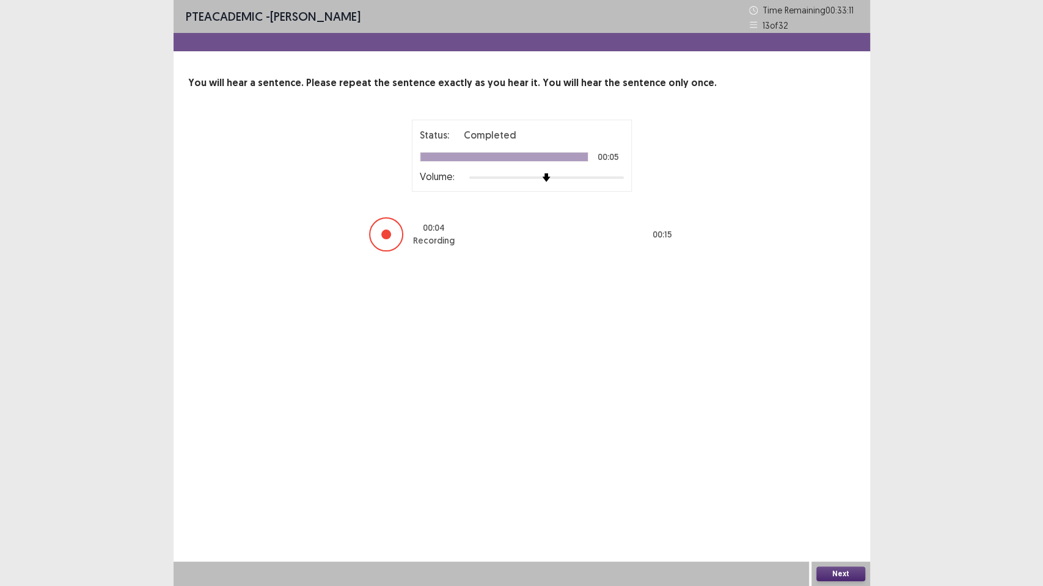
click at [836, 476] on button "Next" at bounding box center [840, 574] width 49 height 15
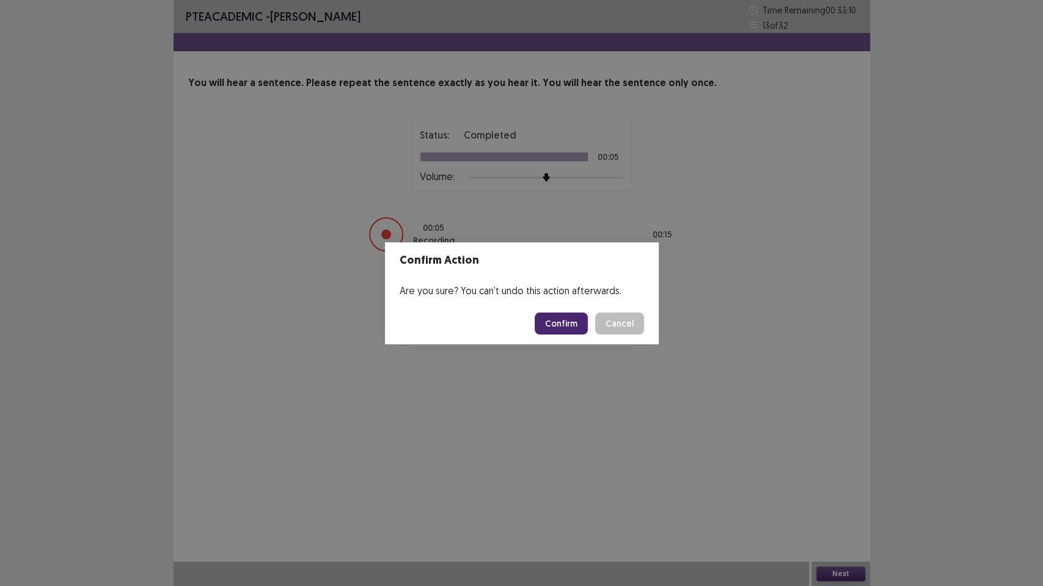
click at [566, 323] on button "Confirm" at bounding box center [560, 324] width 53 height 22
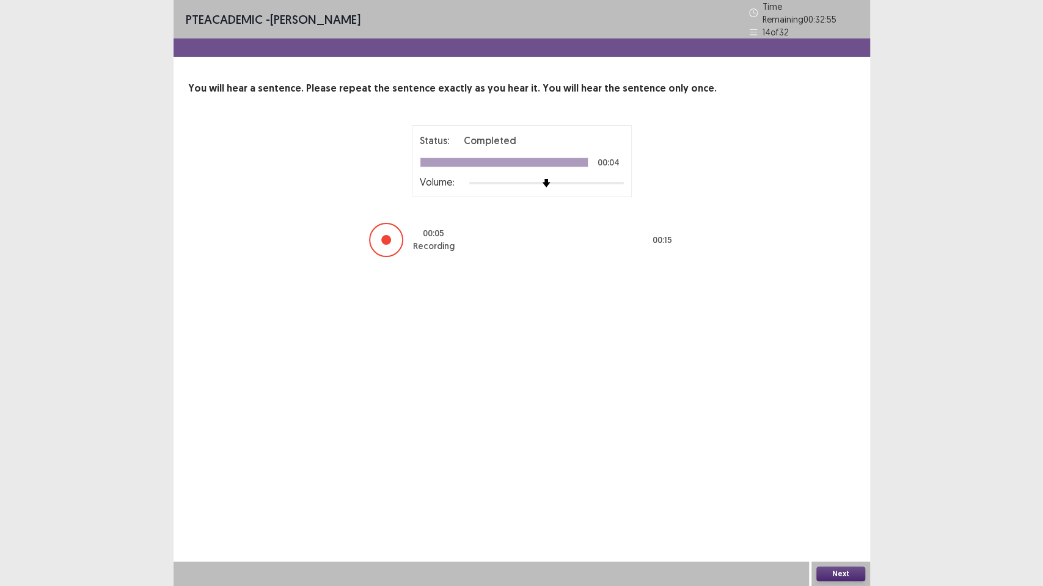
click at [815, 476] on div "Next" at bounding box center [840, 574] width 59 height 24
click at [845, 476] on button "Next" at bounding box center [840, 574] width 49 height 15
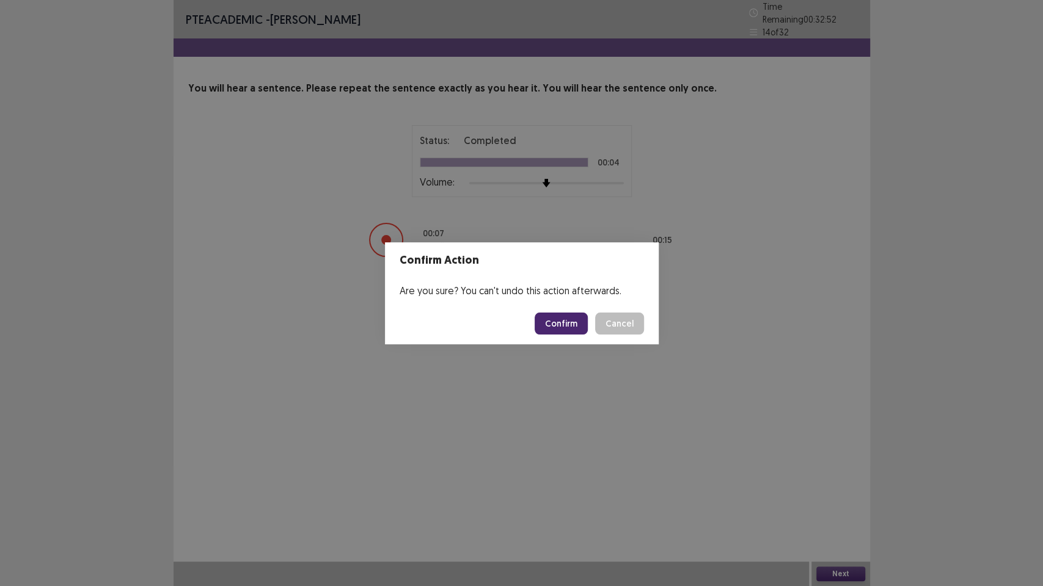
click at [551, 327] on button "Confirm" at bounding box center [560, 324] width 53 height 22
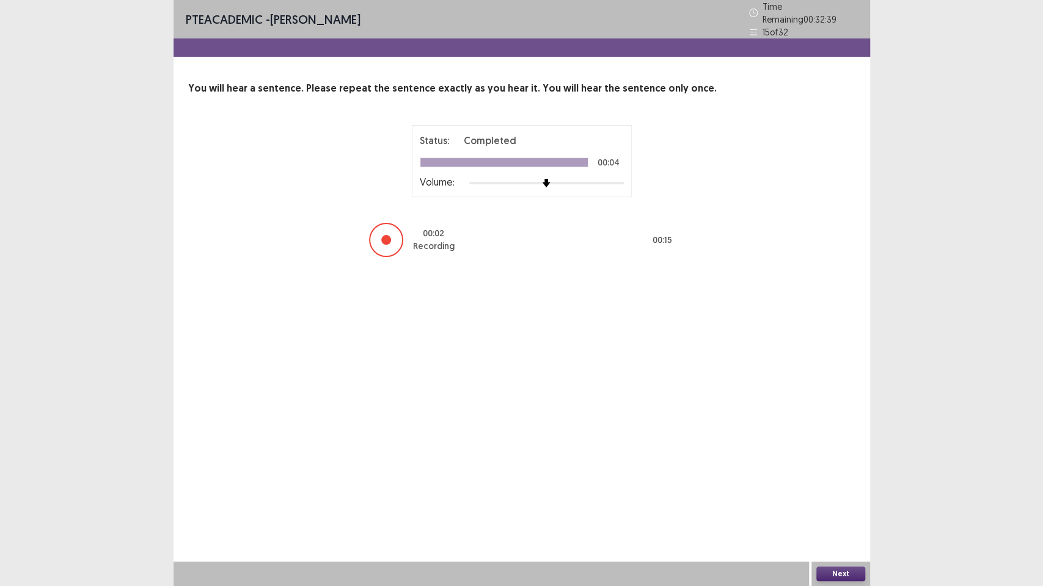
click at [848, 476] on button "Next" at bounding box center [840, 574] width 49 height 15
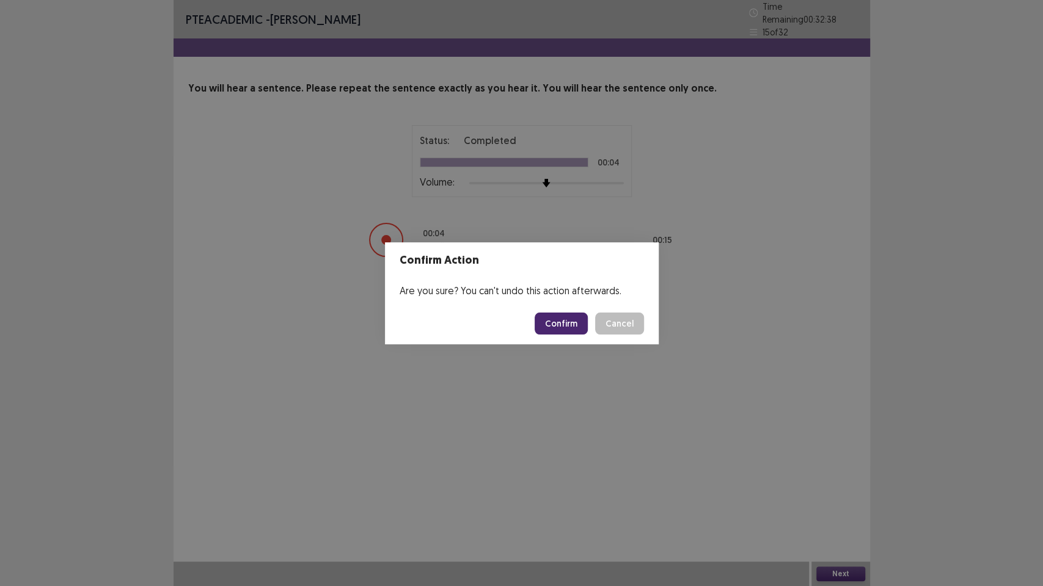
click at [564, 321] on button "Confirm" at bounding box center [560, 324] width 53 height 22
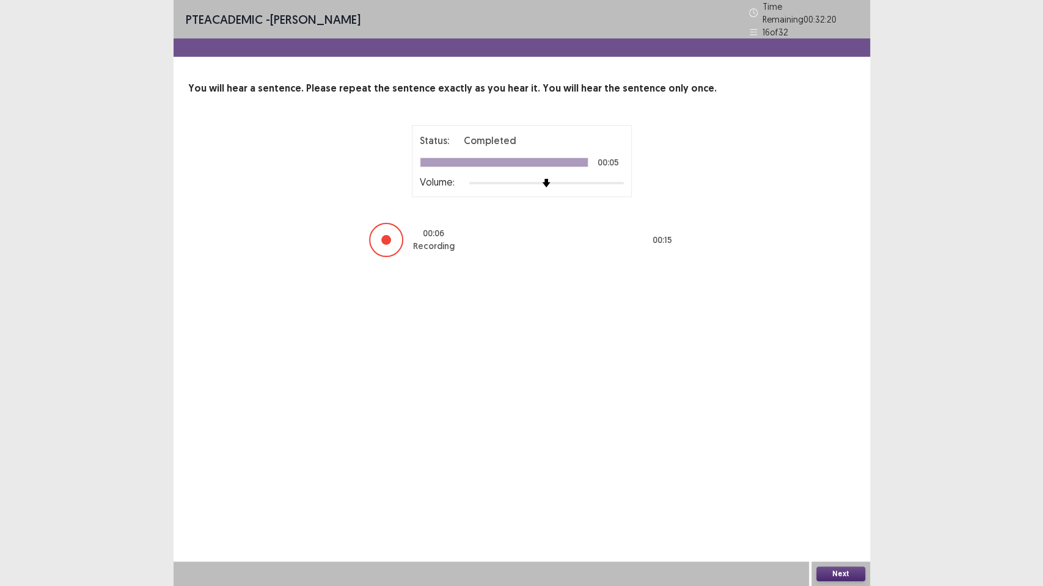
click at [836, 476] on button "Next" at bounding box center [840, 574] width 49 height 15
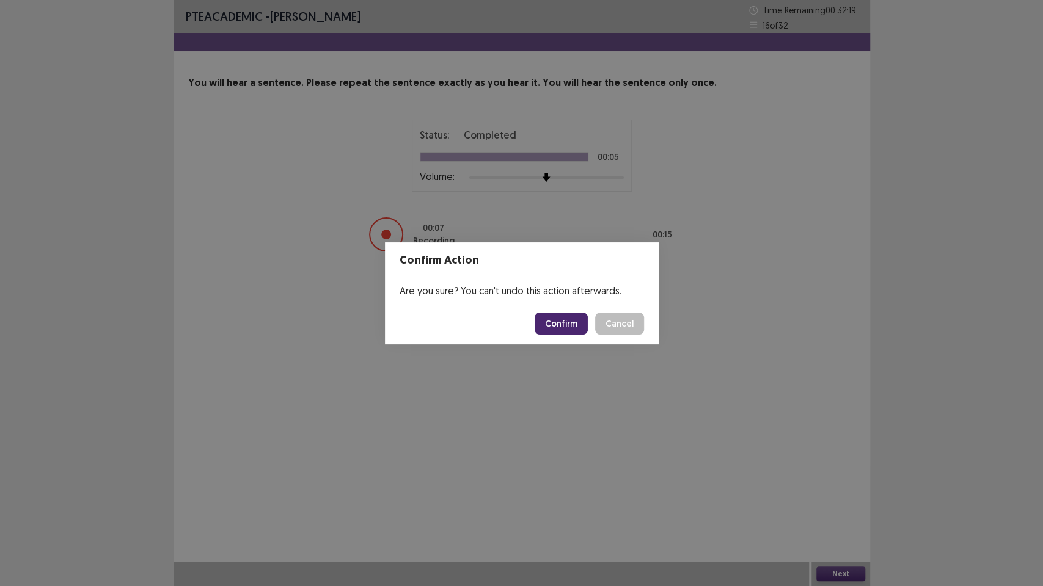
click at [563, 326] on button "Confirm" at bounding box center [560, 324] width 53 height 22
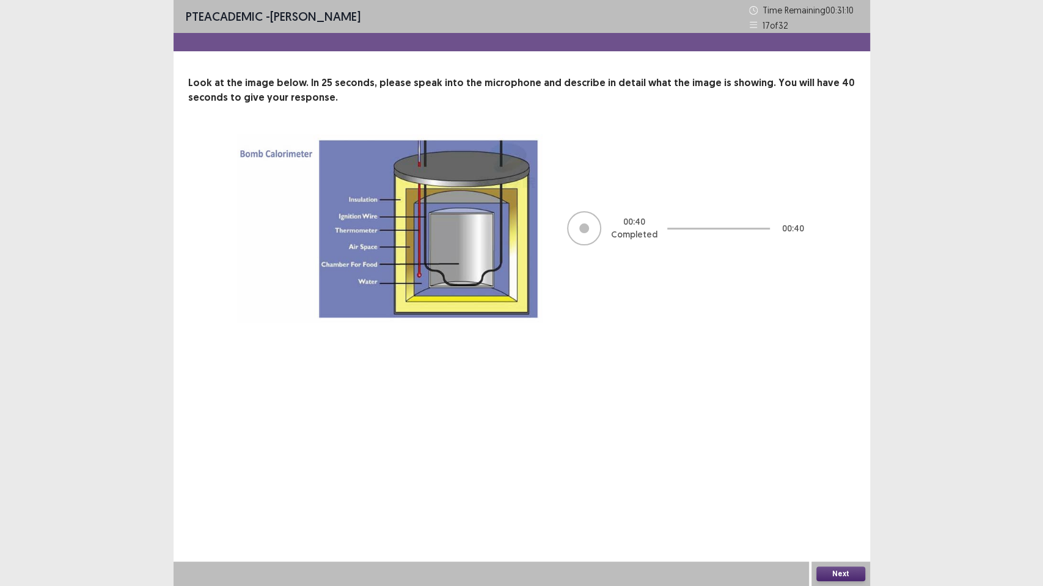
click at [835, 476] on button "Next" at bounding box center [840, 574] width 49 height 15
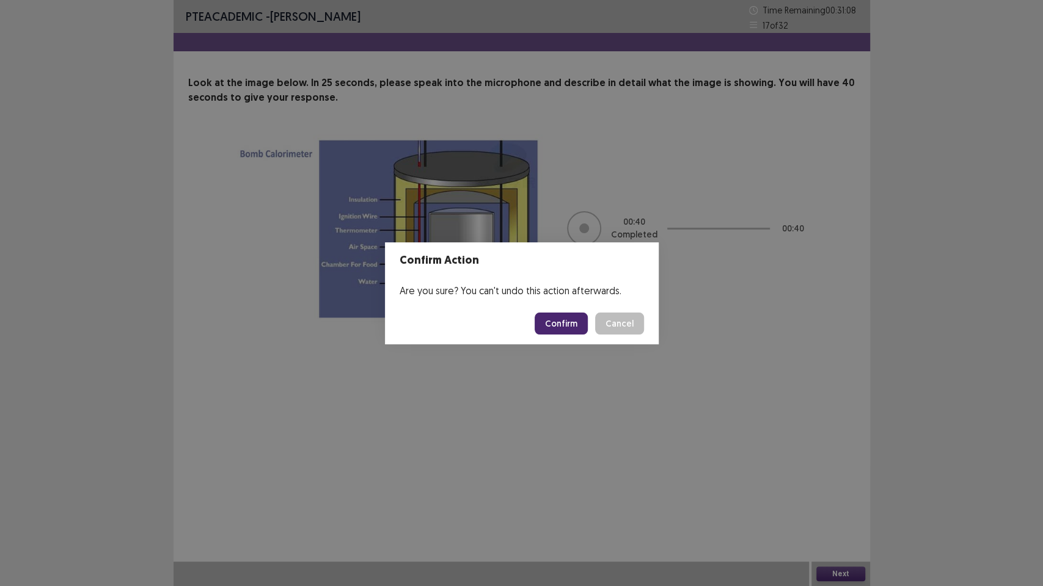
click at [569, 329] on button "Confirm" at bounding box center [560, 324] width 53 height 22
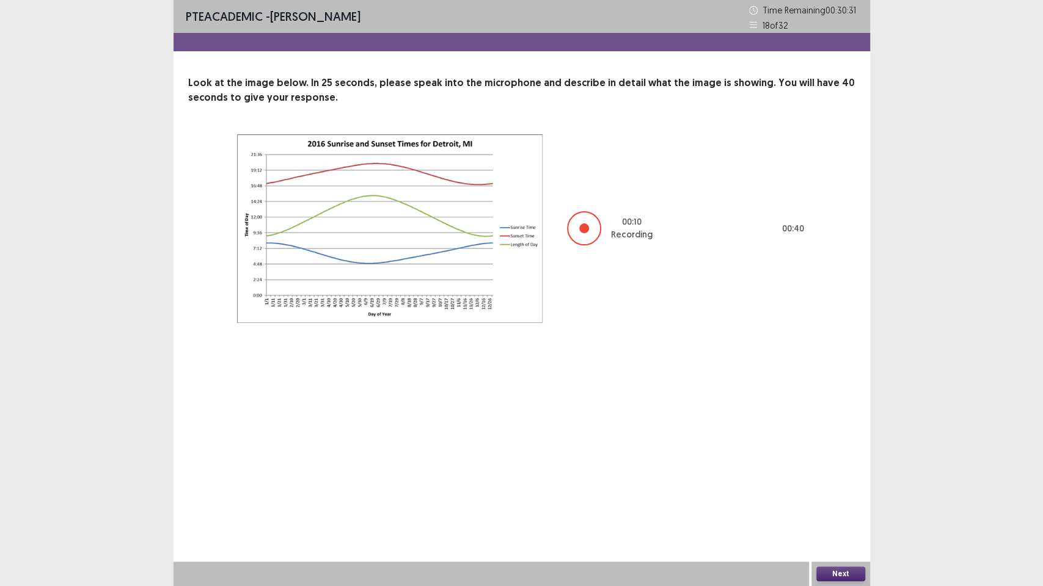
drag, startPoint x: 466, startPoint y: 7, endPoint x: 473, endPoint y: 18, distance: 13.2
click at [468, 10] on div "PTE academic - Binita Gurung Time Remaining 00 : 30 : 31 18 of 32" at bounding box center [521, 16] width 696 height 33
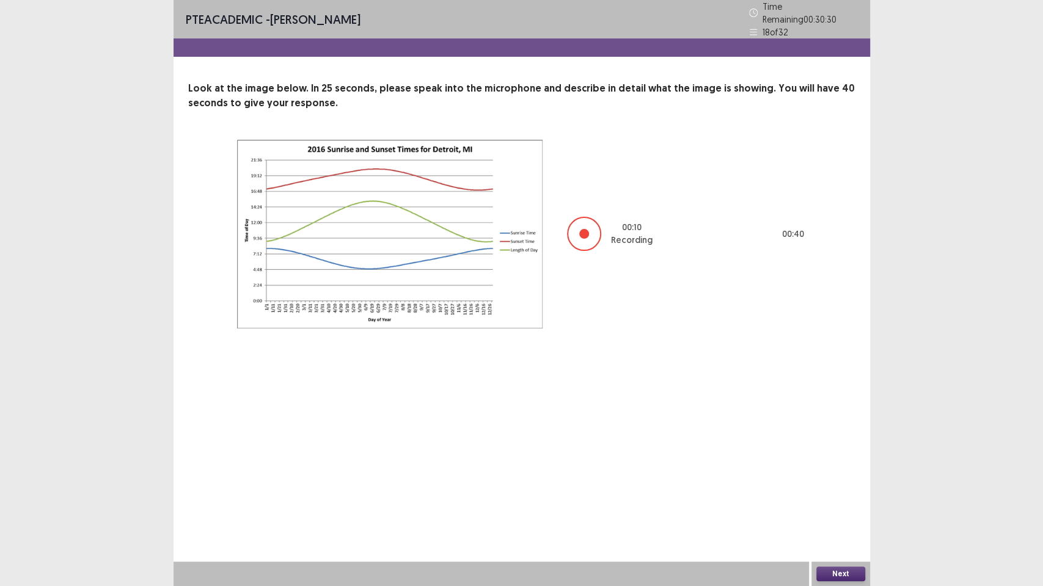
click at [563, 180] on div "00 : 10 Recording 00 : 40" at bounding box center [521, 234] width 569 height 189
click at [562, 176] on div "00 : 11 Recording 00 : 40" at bounding box center [521, 234] width 569 height 189
drag, startPoint x: 560, startPoint y: 171, endPoint x: 563, endPoint y: 178, distance: 7.7
click at [563, 178] on div "00 : 11 Recording 00 : 40" at bounding box center [521, 234] width 569 height 189
click at [570, 181] on div "00 : 11 Recording 00 : 40" at bounding box center [521, 234] width 569 height 189
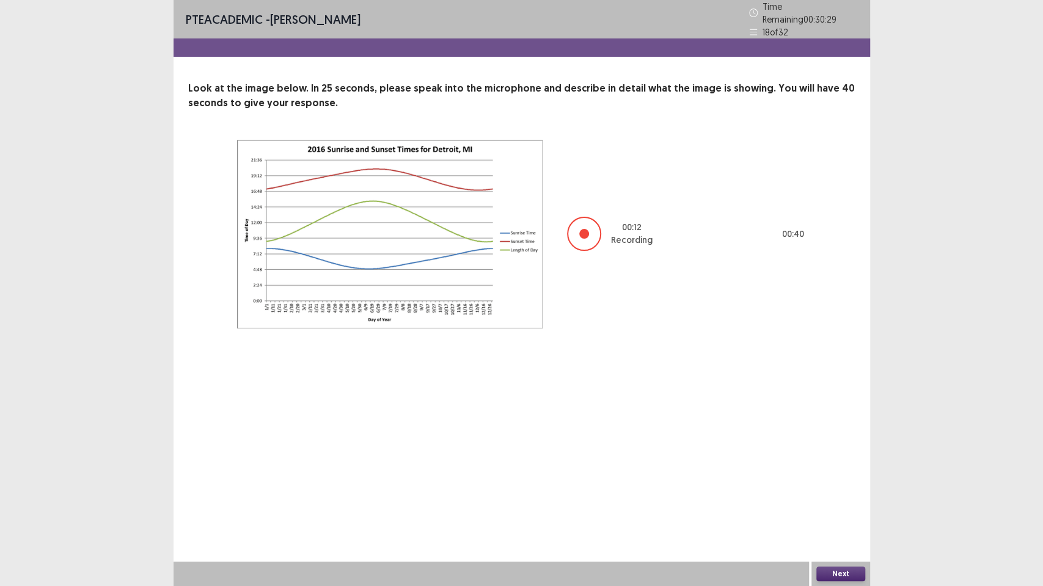
drag, startPoint x: 569, startPoint y: 180, endPoint x: 548, endPoint y: 161, distance: 28.2
click at [567, 177] on div "00 : 12 Recording 00 : 40" at bounding box center [521, 234] width 569 height 189
click at [465, 476] on div "PTE academic - Binita Gurung Time Remaining 00 : 30 : 29 18 of 32 Look at the i…" at bounding box center [521, 293] width 696 height 586
click at [453, 382] on div "PTE academic - Binita Gurung Time Remaining 00 : 30 : 28 18 of 32 Look at the i…" at bounding box center [521, 293] width 696 height 586
click at [453, 382] on div "PTE academic - Binita Gurung Time Remaining 00 : 30 : 27 18 of 32 Look at the i…" at bounding box center [521, 293] width 696 height 586
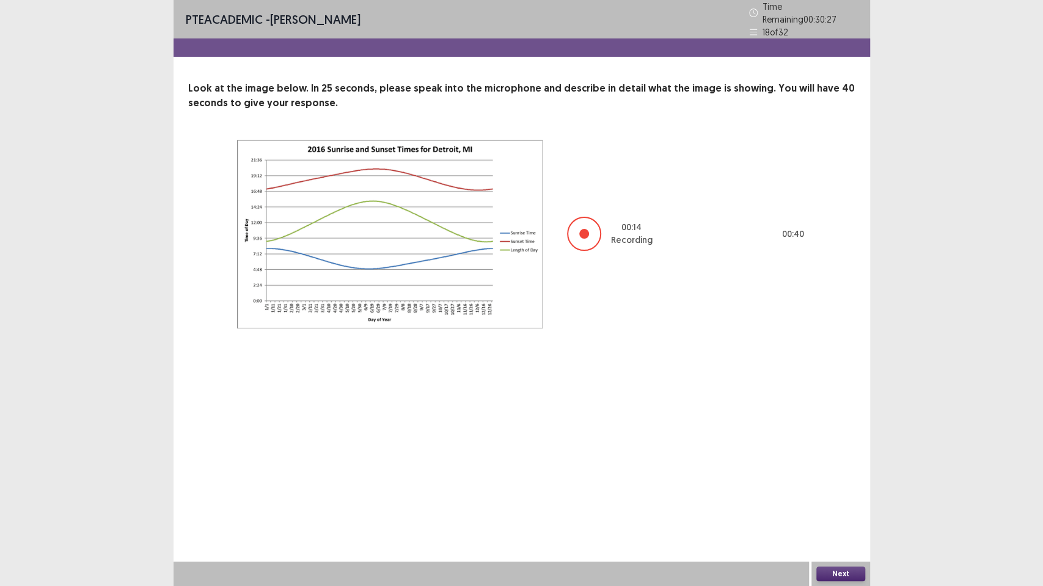
click at [453, 386] on div "PTE academic - Binita Gurung Time Remaining 00 : 30 : 27 18 of 32 Look at the i…" at bounding box center [521, 293] width 696 height 586
click at [449, 23] on div "PTE academic - Binita Gurung Time Remaining 00 : 30 : 26 18 of 32" at bounding box center [521, 19] width 696 height 38
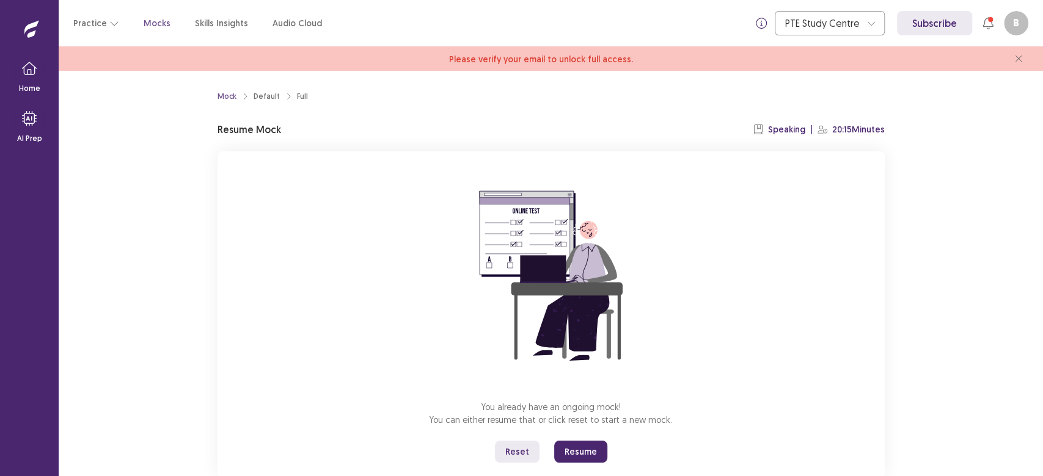
click at [583, 453] on button "Resume" at bounding box center [580, 452] width 53 height 22
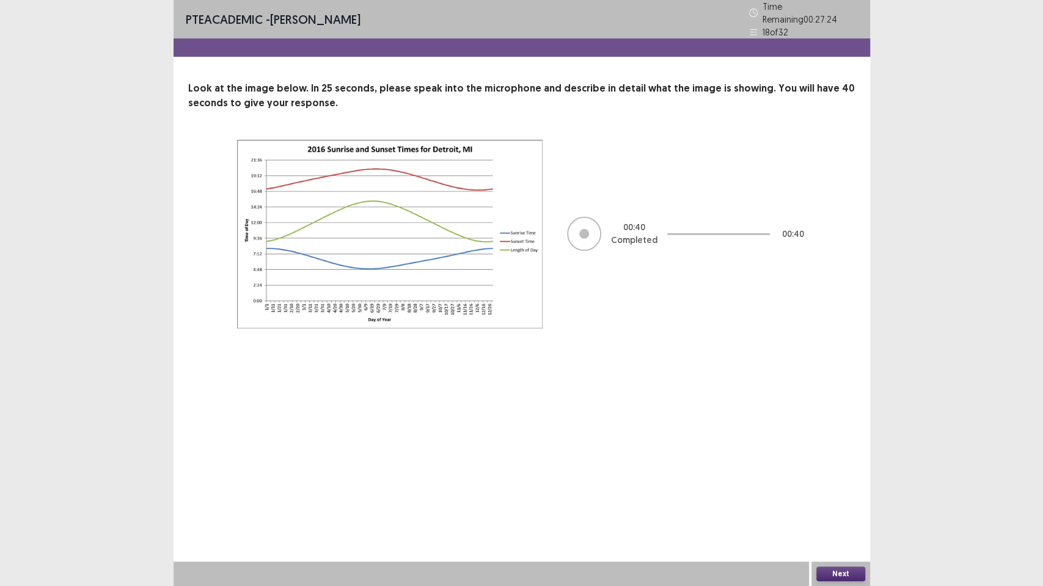
click at [829, 476] on button "Next" at bounding box center [840, 574] width 49 height 15
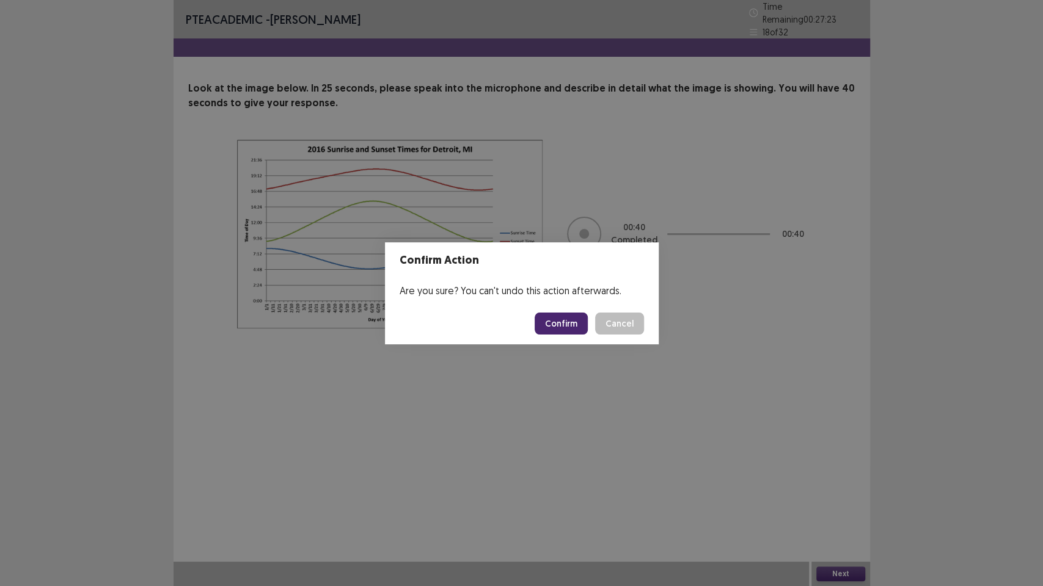
click at [553, 321] on button "Confirm" at bounding box center [560, 324] width 53 height 22
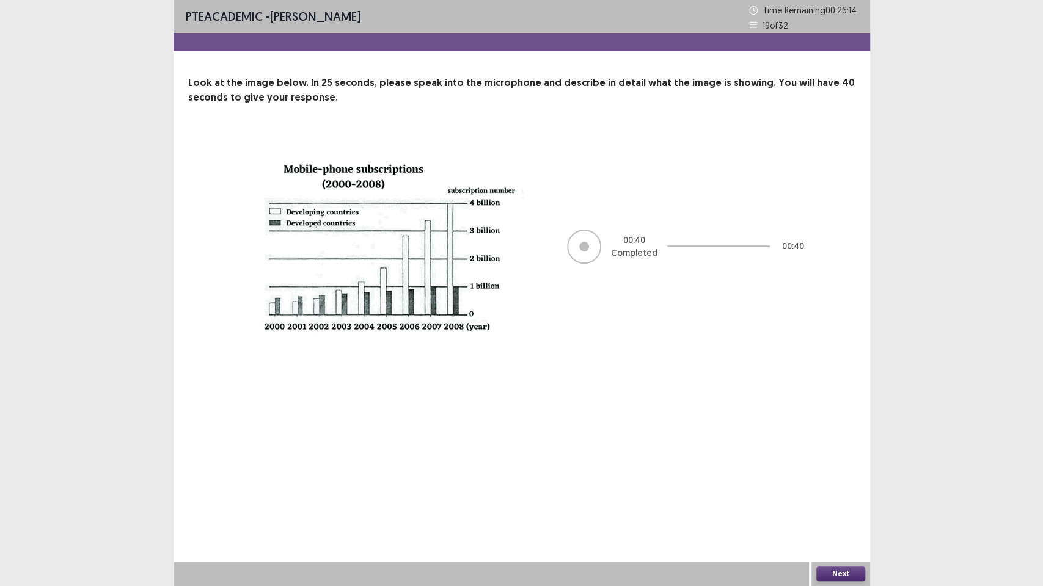
click at [823, 476] on div "Next" at bounding box center [840, 574] width 59 height 24
click at [829, 476] on button "Next" at bounding box center [840, 574] width 49 height 15
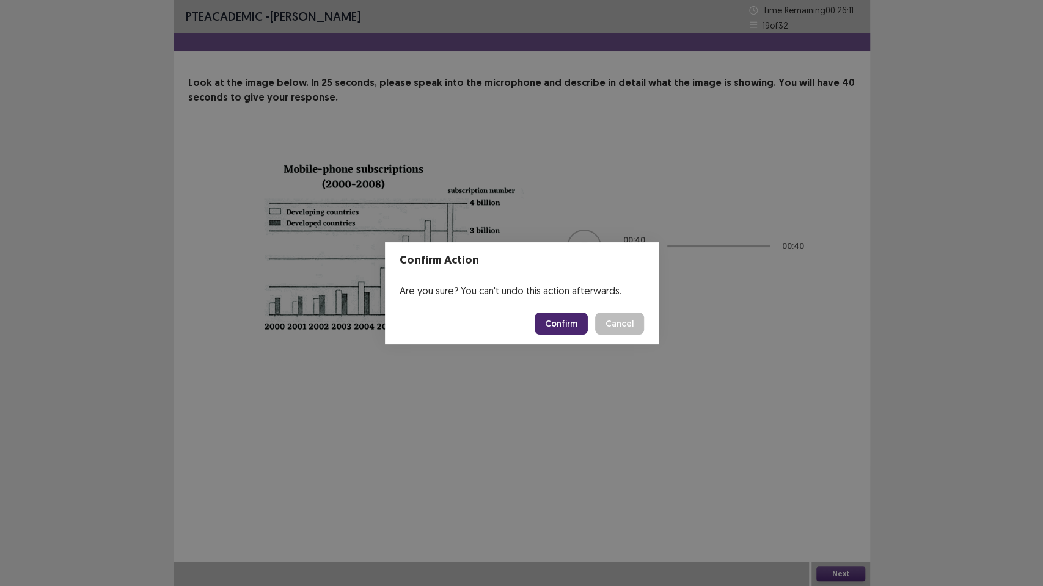
click at [567, 326] on button "Confirm" at bounding box center [560, 324] width 53 height 22
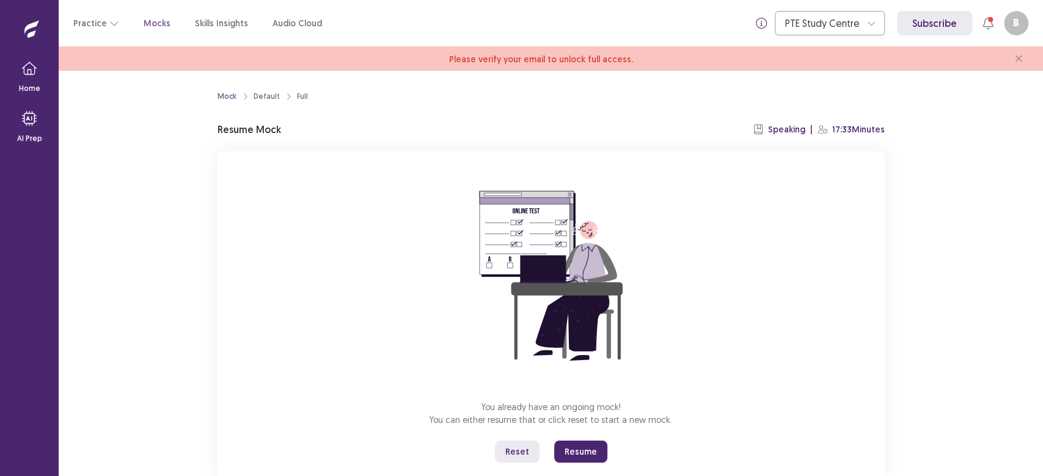
click at [577, 454] on button "Resume" at bounding box center [580, 452] width 53 height 22
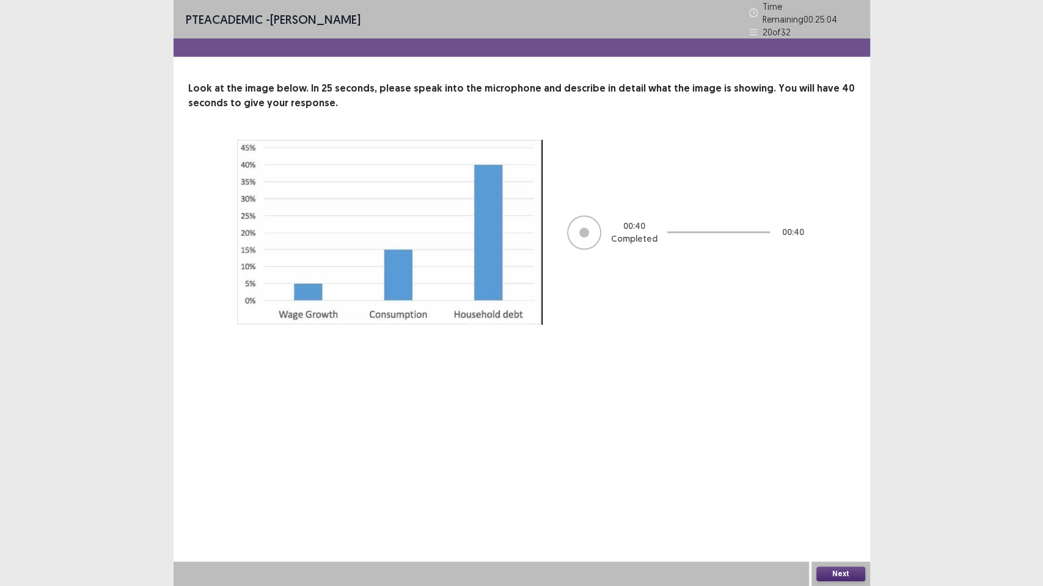
click at [826, 476] on button "Next" at bounding box center [840, 574] width 49 height 15
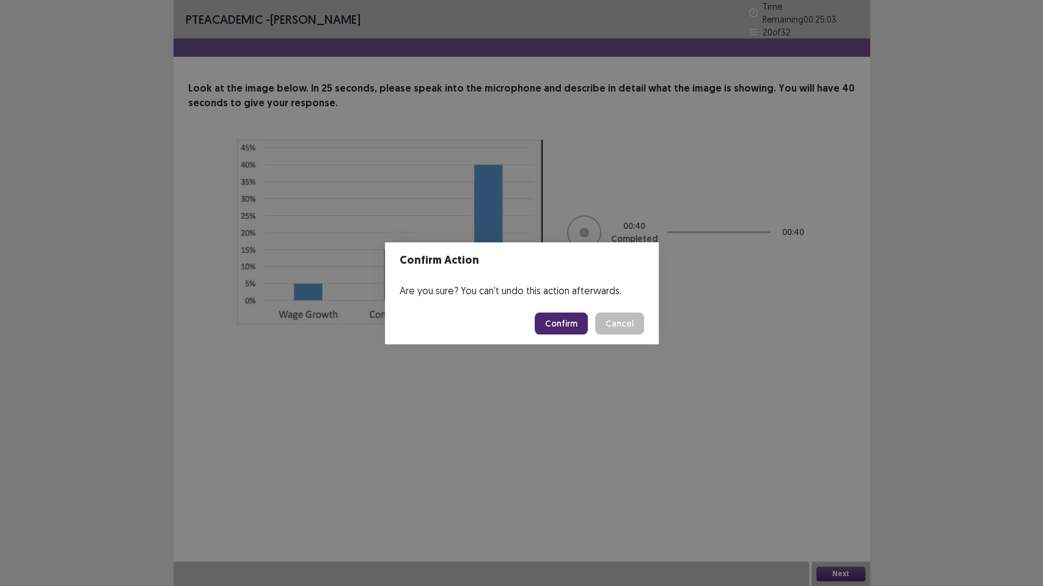
click at [565, 327] on button "Confirm" at bounding box center [560, 324] width 53 height 22
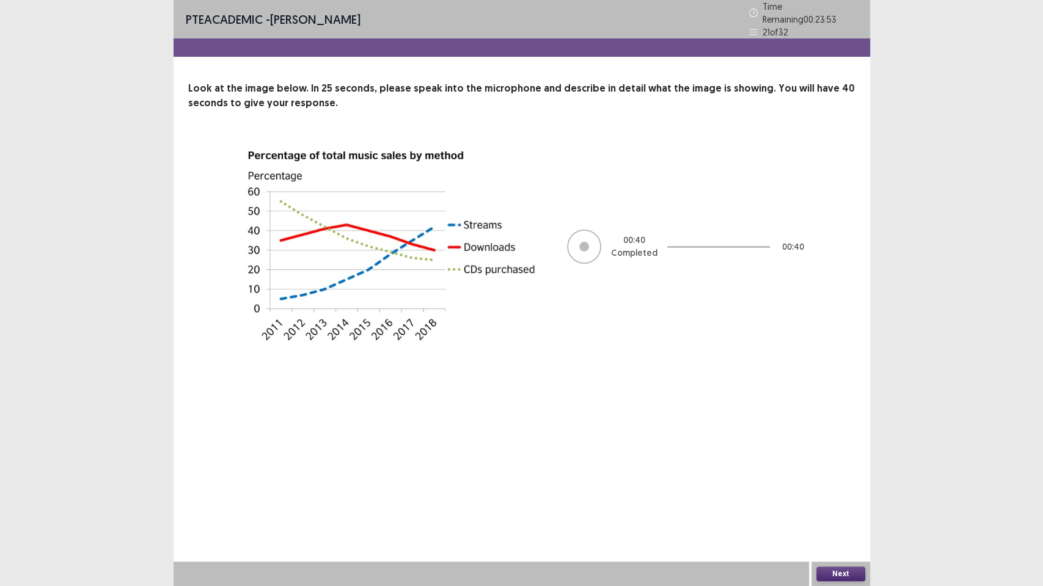
click at [835, 476] on button "Next" at bounding box center [840, 574] width 49 height 15
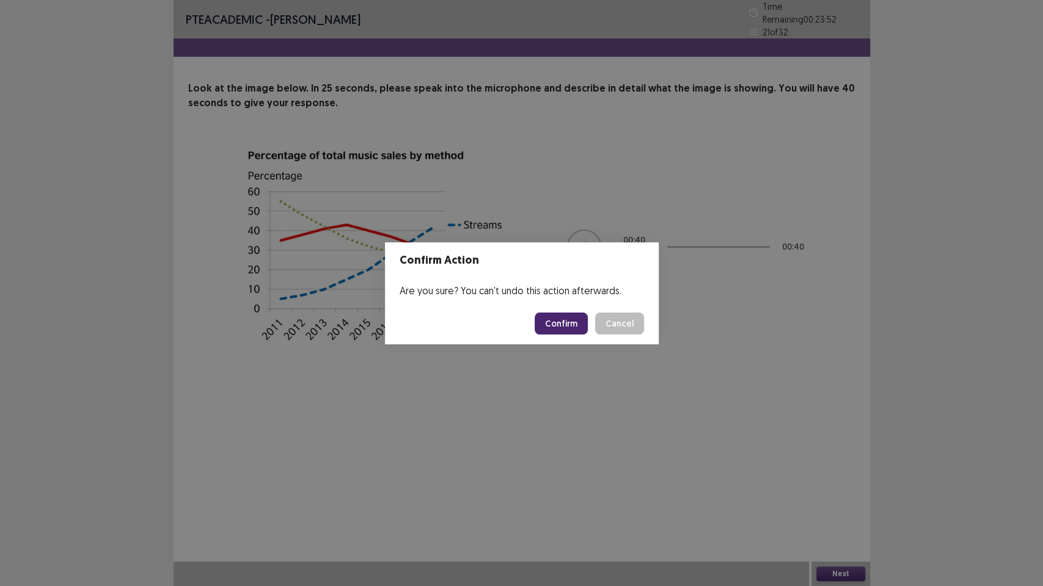
click at [575, 318] on button "Confirm" at bounding box center [560, 324] width 53 height 22
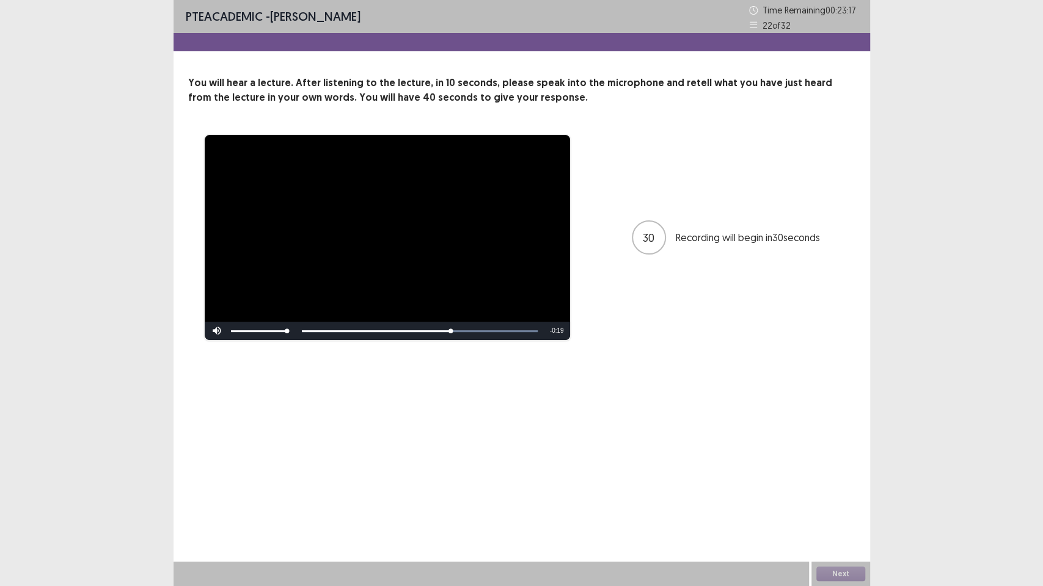
drag, startPoint x: 279, startPoint y: 474, endPoint x: 301, endPoint y: 479, distance: 23.3
click at [301, 476] on div "**********" at bounding box center [521, 293] width 696 height 586
drag, startPoint x: 301, startPoint y: 479, endPoint x: 317, endPoint y: 478, distance: 15.9
click at [317, 476] on div "**********" at bounding box center [521, 293] width 696 height 586
drag, startPoint x: 317, startPoint y: 478, endPoint x: 519, endPoint y: 46, distance: 477.4
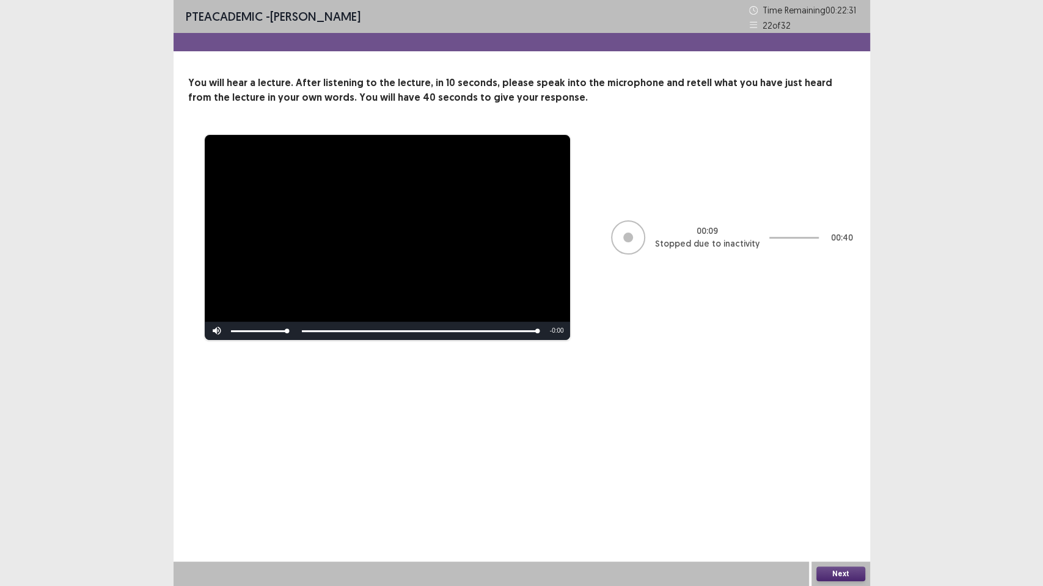
click at [518, 46] on div "**********" at bounding box center [521, 293] width 696 height 586
drag, startPoint x: 525, startPoint y: 41, endPoint x: 530, endPoint y: 35, distance: 7.4
click at [528, 37] on div at bounding box center [521, 42] width 696 height 18
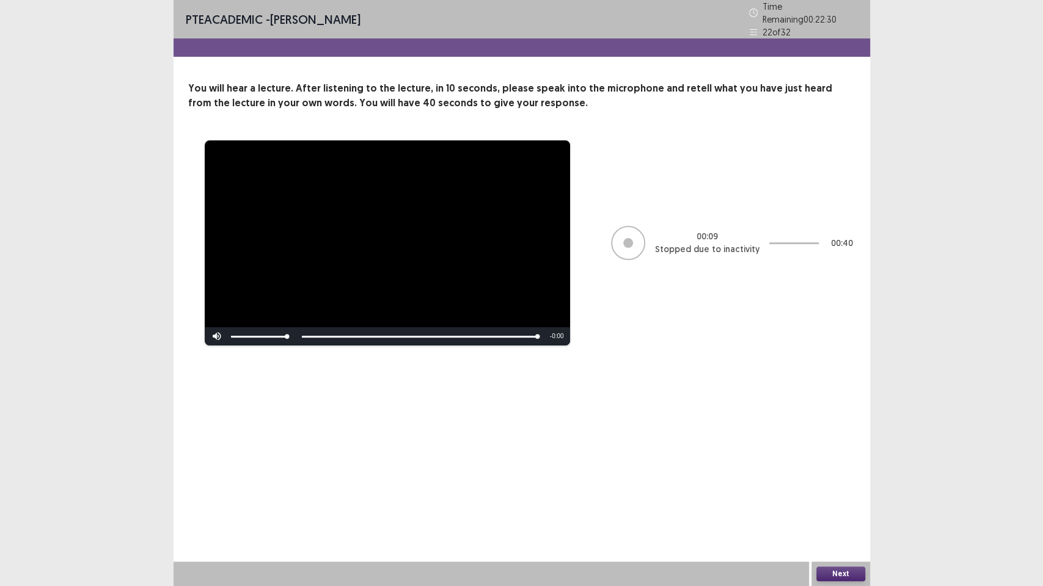
drag, startPoint x: 530, startPoint y: 35, endPoint x: 536, endPoint y: 23, distance: 13.4
click at [536, 23] on div "PTE academic - Binita Gurung Time Remaining 00 : 22 : 30 22 of 32" at bounding box center [521, 28] width 696 height 57
drag, startPoint x: 549, startPoint y: 401, endPoint x: 545, endPoint y: 393, distance: 9.3
click at [546, 392] on div "**********" at bounding box center [521, 293] width 696 height 586
drag, startPoint x: 545, startPoint y: 393, endPoint x: 548, endPoint y: 385, distance: 7.7
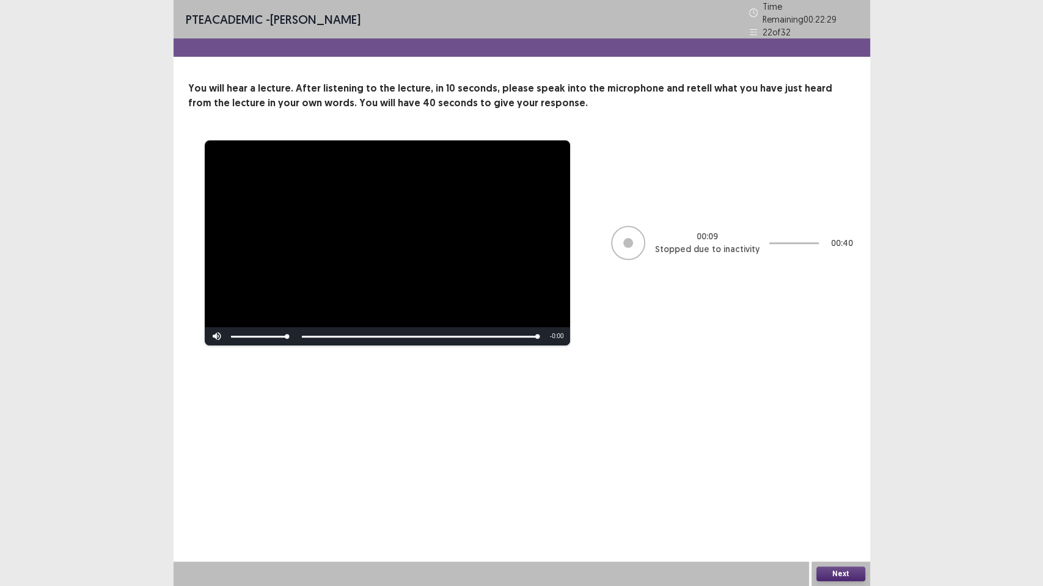
click at [548, 385] on div "**********" at bounding box center [521, 293] width 696 height 586
drag, startPoint x: 548, startPoint y: 385, endPoint x: 574, endPoint y: 247, distance: 140.4
click at [554, 370] on div "**********" at bounding box center [521, 293] width 696 height 586
click at [537, 15] on div "PTE academic - Binita Gurung Time Remaining 00 : 22 : 28 22 of 32" at bounding box center [521, 19] width 696 height 38
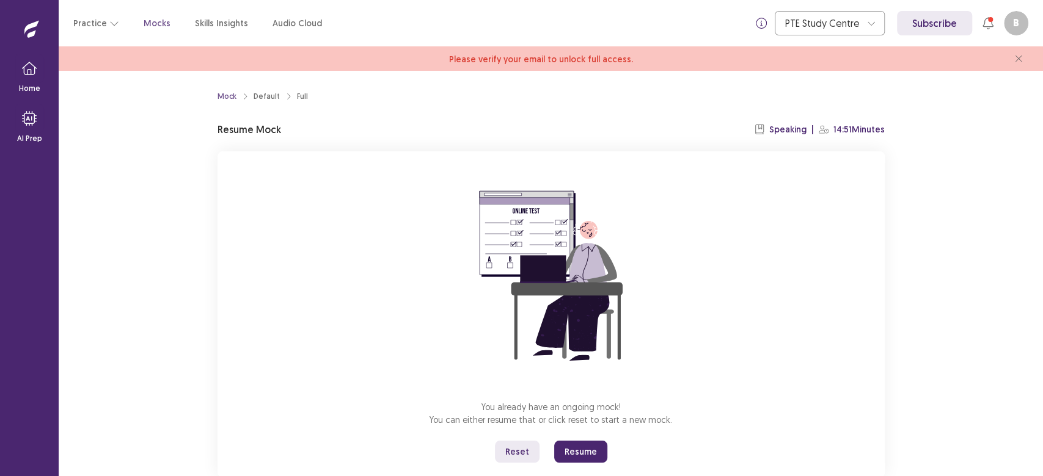
click at [568, 447] on button "Resume" at bounding box center [580, 452] width 53 height 22
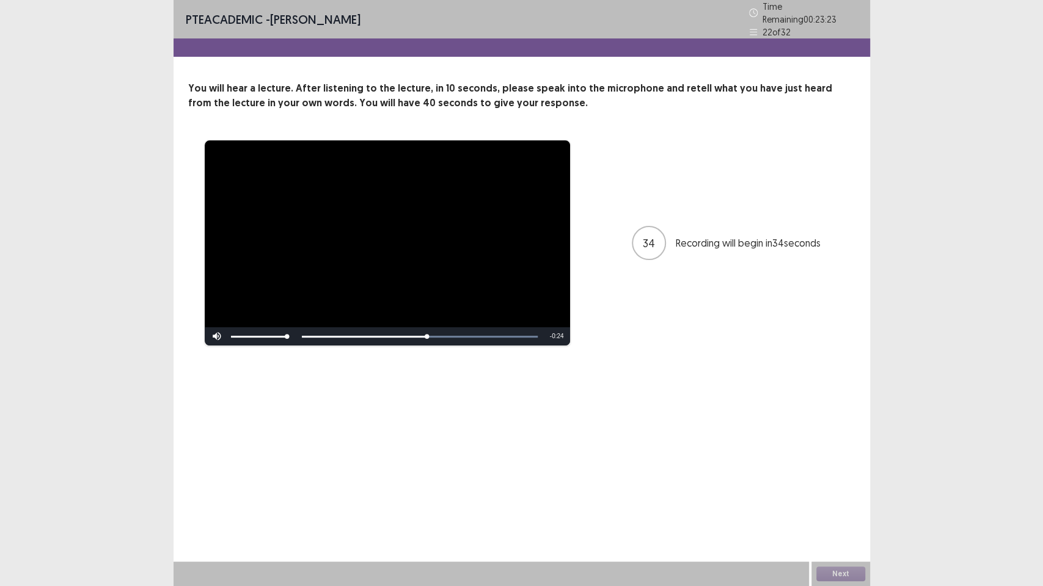
drag, startPoint x: 774, startPoint y: 577, endPoint x: 782, endPoint y: 586, distance: 11.7
click at [782, 476] on div at bounding box center [490, 574] width 635 height 24
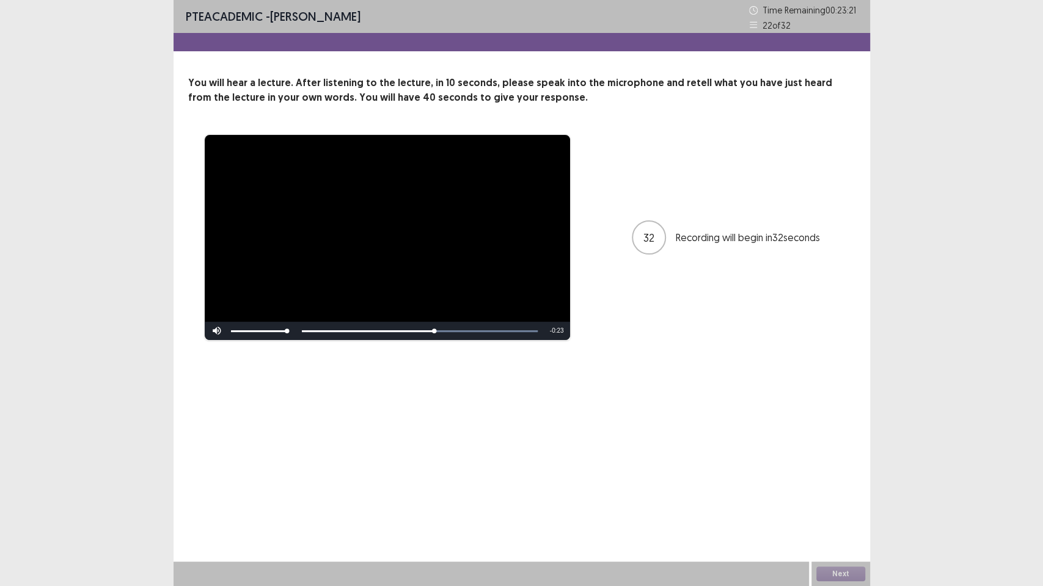
drag, startPoint x: 785, startPoint y: 586, endPoint x: 798, endPoint y: 586, distance: 13.4
click at [798, 476] on div at bounding box center [490, 574] width 635 height 24
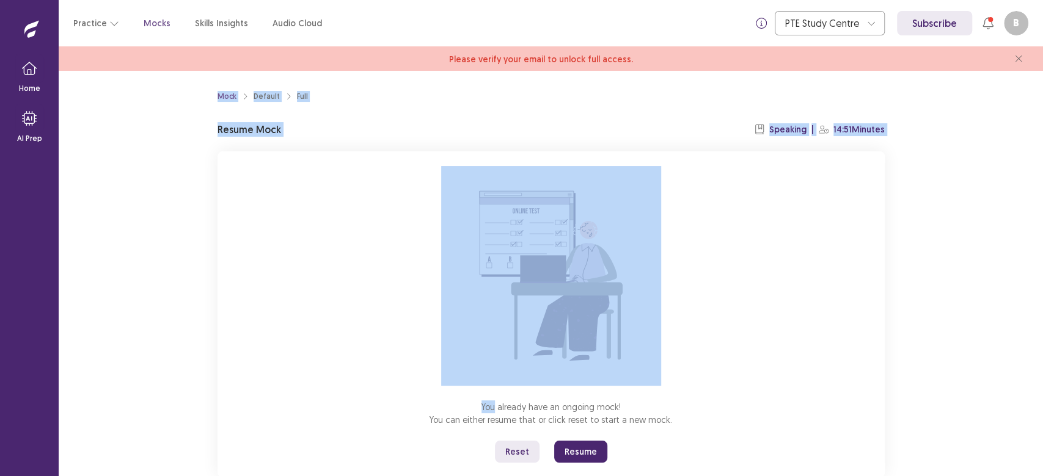
click at [575, 451] on button "Resume" at bounding box center [580, 452] width 53 height 22
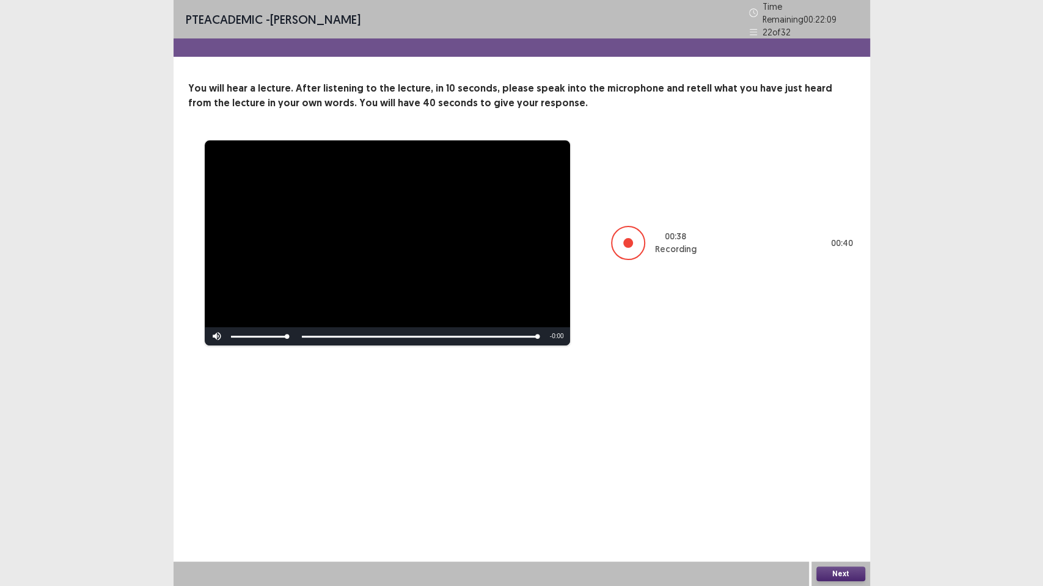
click at [848, 476] on button "Next" at bounding box center [840, 574] width 49 height 15
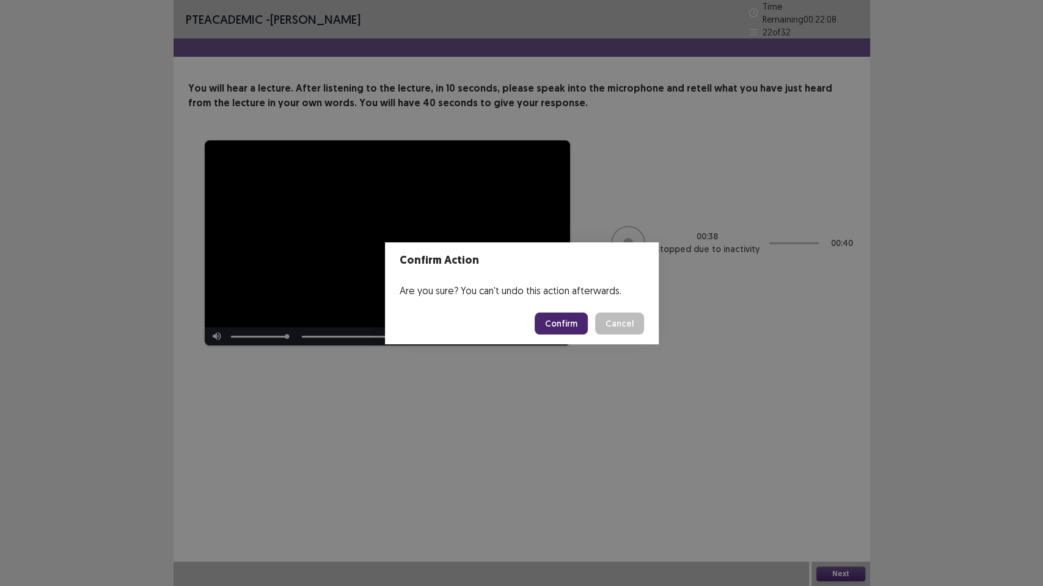
click at [554, 323] on button "Confirm" at bounding box center [560, 324] width 53 height 22
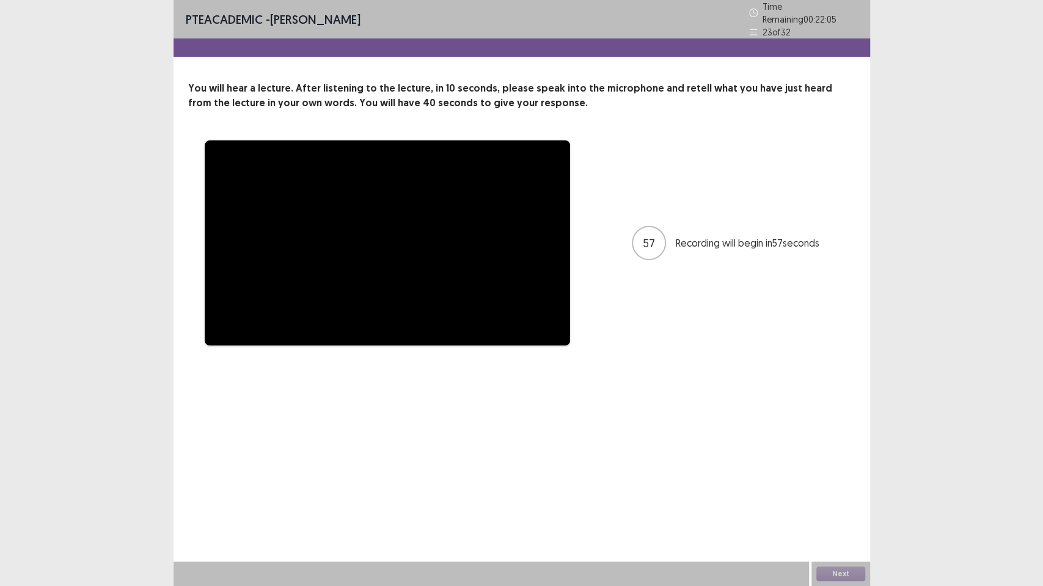
click at [819, 75] on div "**********" at bounding box center [521, 185] width 696 height 371
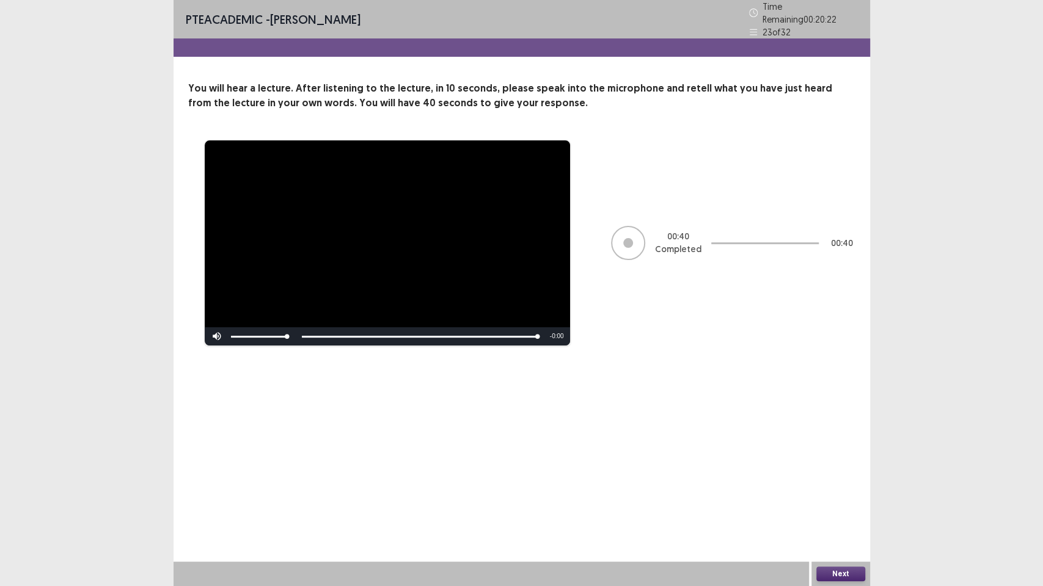
click at [842, 476] on button "Next" at bounding box center [840, 574] width 49 height 15
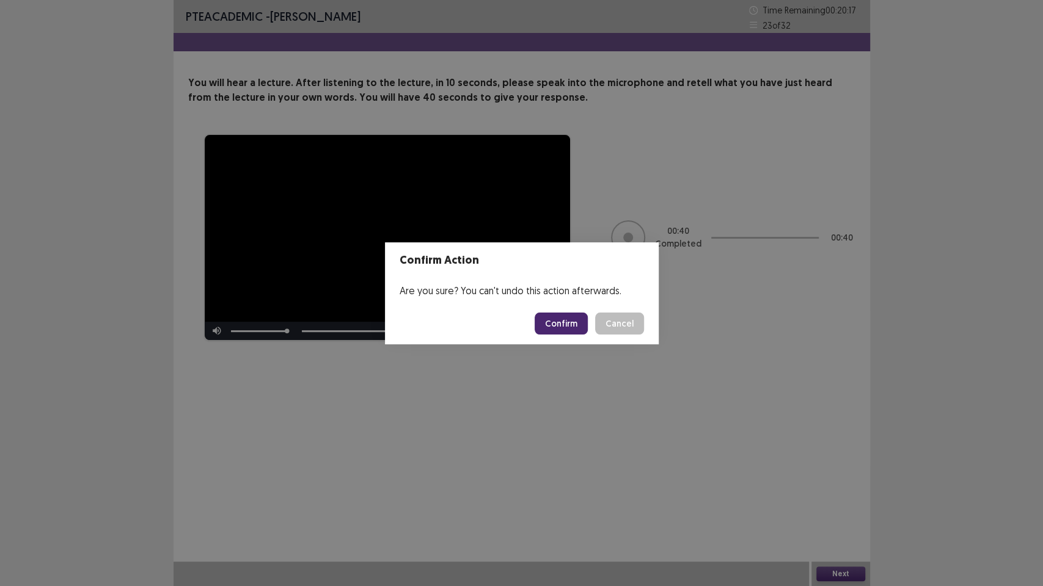
click at [550, 327] on button "Confirm" at bounding box center [560, 324] width 53 height 22
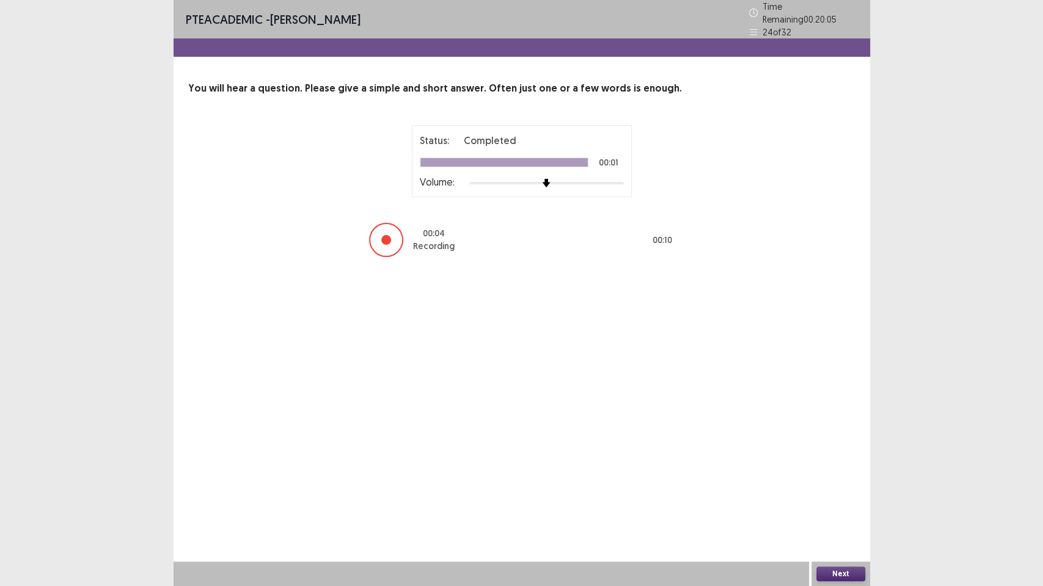
click at [827, 476] on button "Next" at bounding box center [840, 574] width 49 height 15
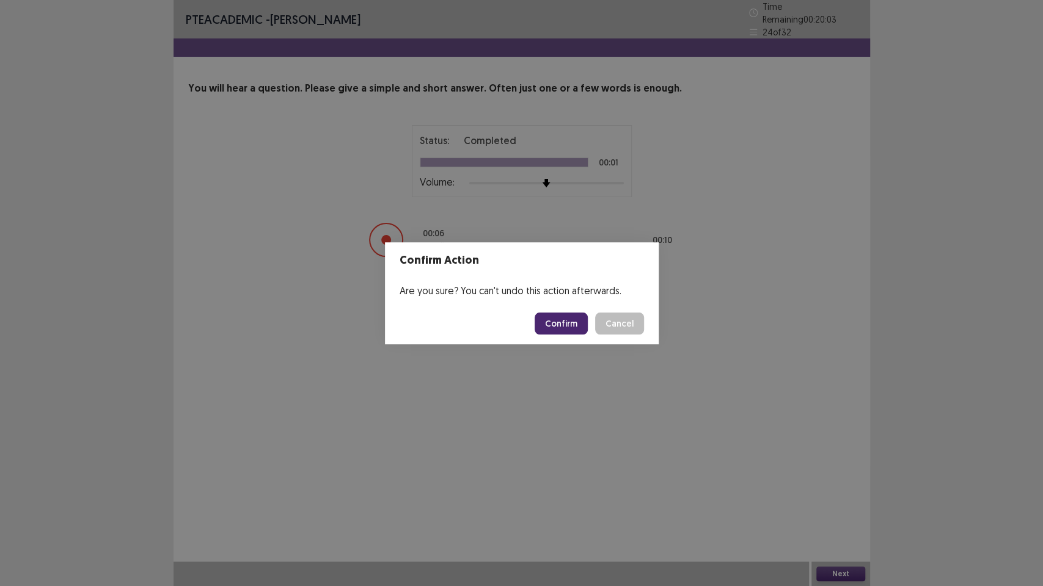
click at [552, 326] on button "Confirm" at bounding box center [560, 324] width 53 height 22
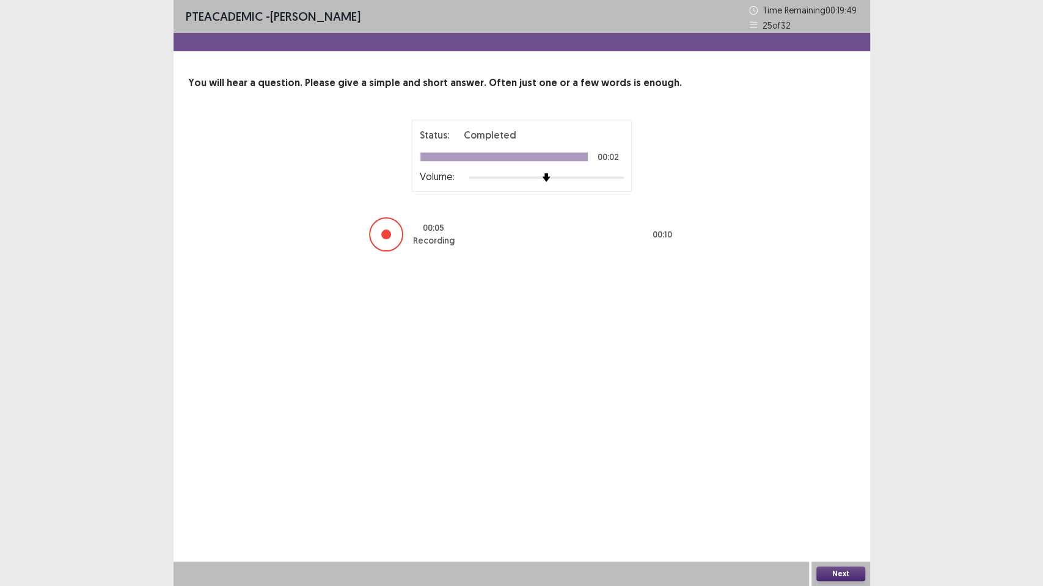
click at [842, 476] on button "Next" at bounding box center [840, 574] width 49 height 15
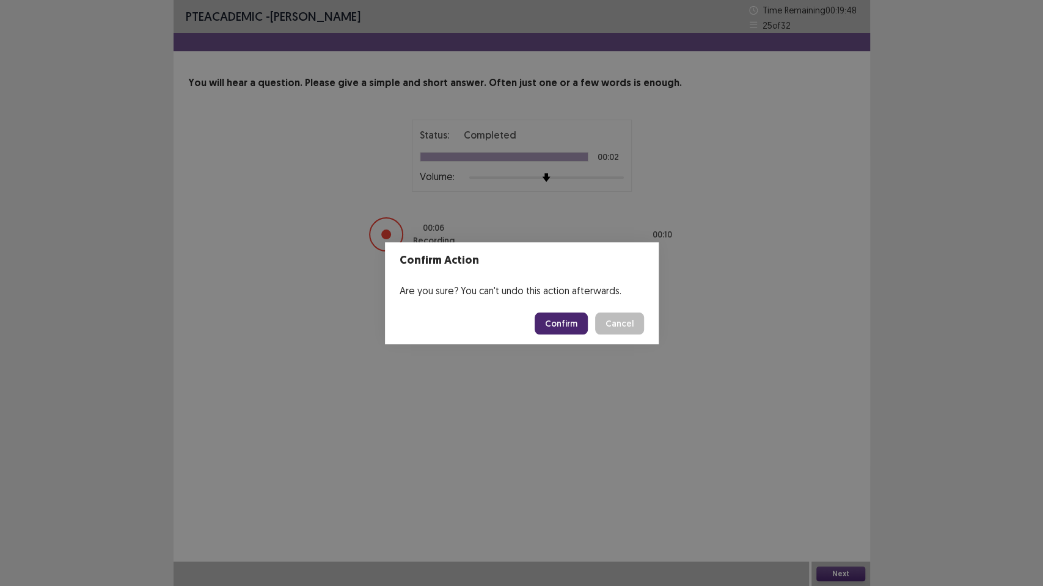
click at [547, 318] on button "Confirm" at bounding box center [560, 324] width 53 height 22
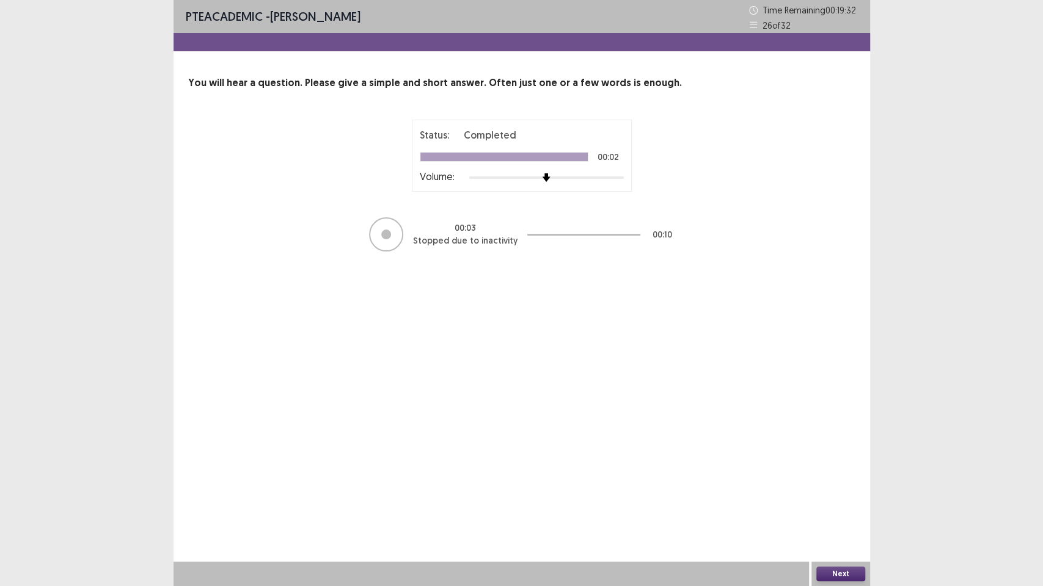
click at [843, 476] on button "Next" at bounding box center [840, 574] width 49 height 15
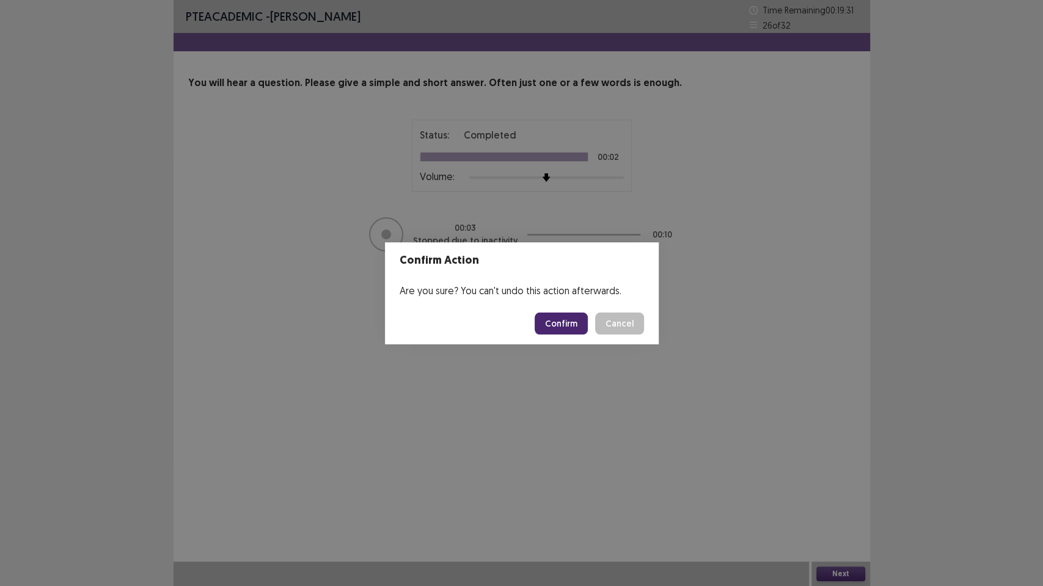
drag, startPoint x: 557, startPoint y: 321, endPoint x: 555, endPoint y: 333, distance: 12.4
click at [556, 327] on button "Confirm" at bounding box center [560, 324] width 53 height 22
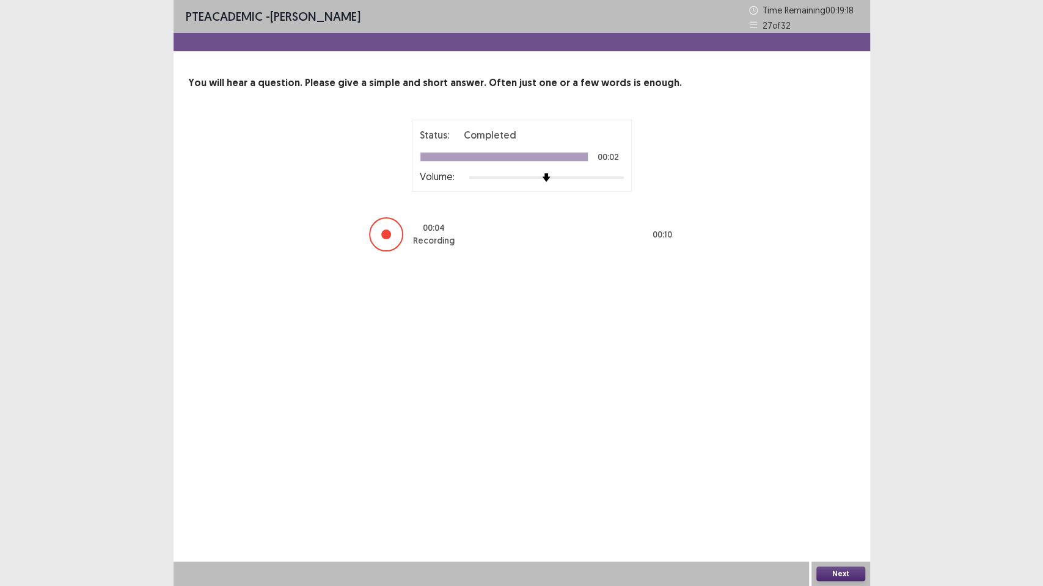
click at [840, 476] on button "Next" at bounding box center [840, 574] width 49 height 15
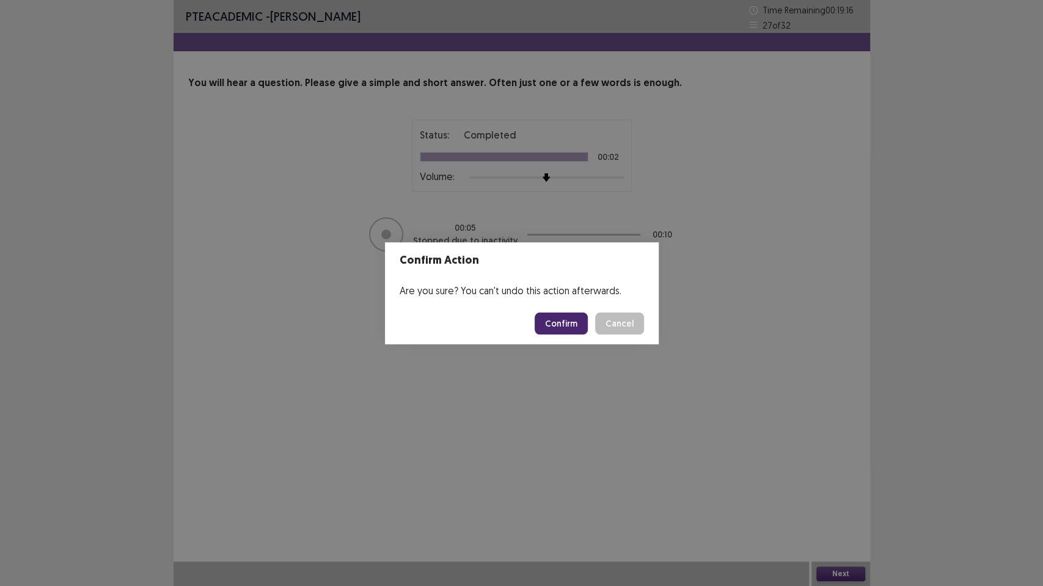
click at [556, 336] on footer "Confirm Cancel" at bounding box center [522, 324] width 274 height 42
click at [557, 323] on button "Confirm" at bounding box center [560, 324] width 53 height 22
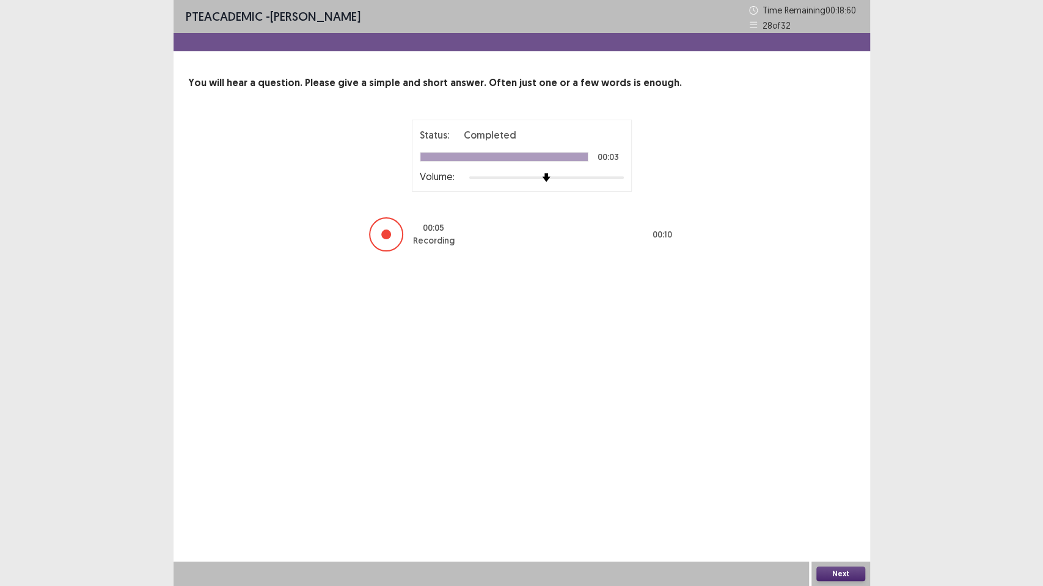
drag, startPoint x: 836, startPoint y: 569, endPoint x: 806, endPoint y: 552, distance: 33.6
click at [828, 476] on div "Next" at bounding box center [840, 574] width 59 height 24
drag, startPoint x: 828, startPoint y: 570, endPoint x: 822, endPoint y: 562, distance: 10.5
click at [823, 476] on div "Next" at bounding box center [840, 574] width 59 height 24
click at [822, 476] on button "Next" at bounding box center [840, 574] width 49 height 15
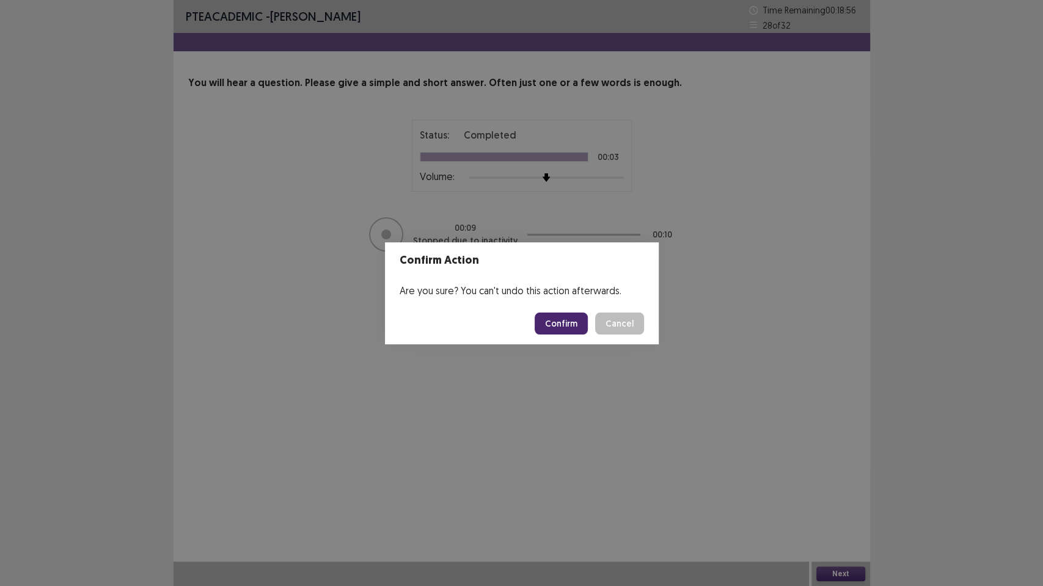
drag, startPoint x: 561, startPoint y: 326, endPoint x: 559, endPoint y: 340, distance: 14.3
click at [561, 326] on button "Confirm" at bounding box center [560, 324] width 53 height 22
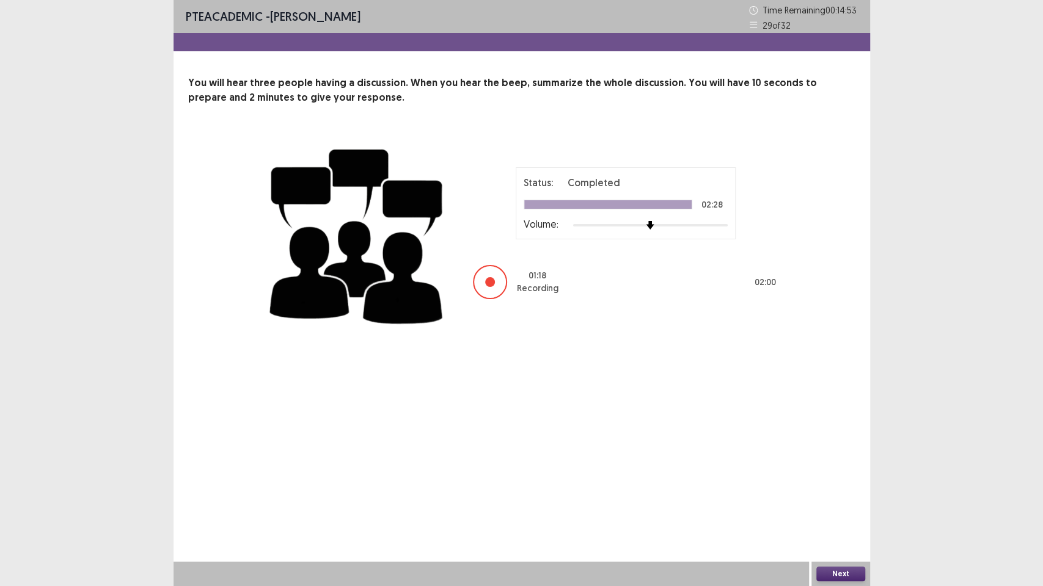
click at [840, 476] on div "Next" at bounding box center [840, 574] width 59 height 24
click at [838, 476] on button "Next" at bounding box center [840, 574] width 49 height 15
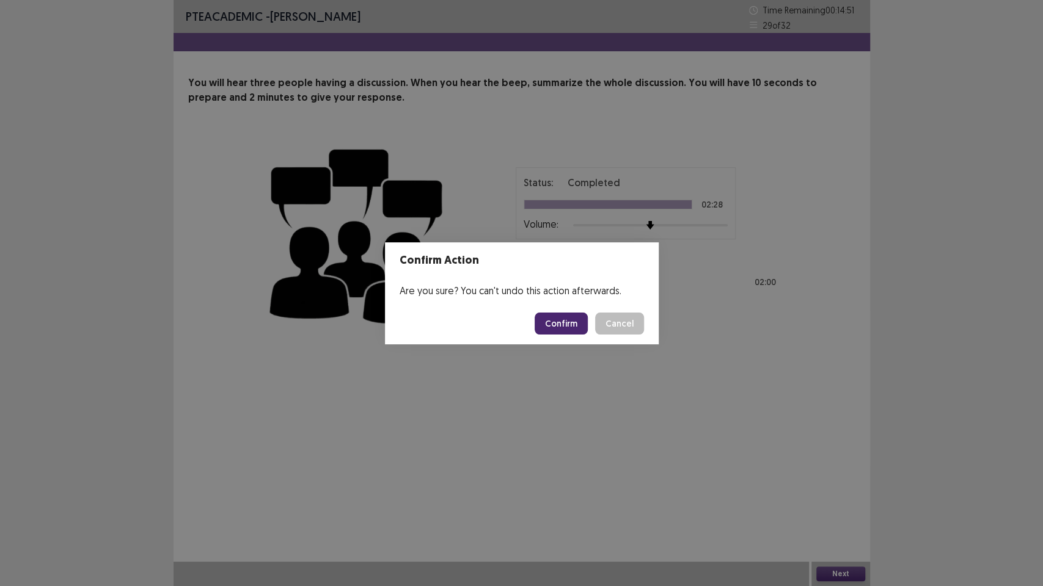
click at [566, 321] on button "Confirm" at bounding box center [560, 324] width 53 height 22
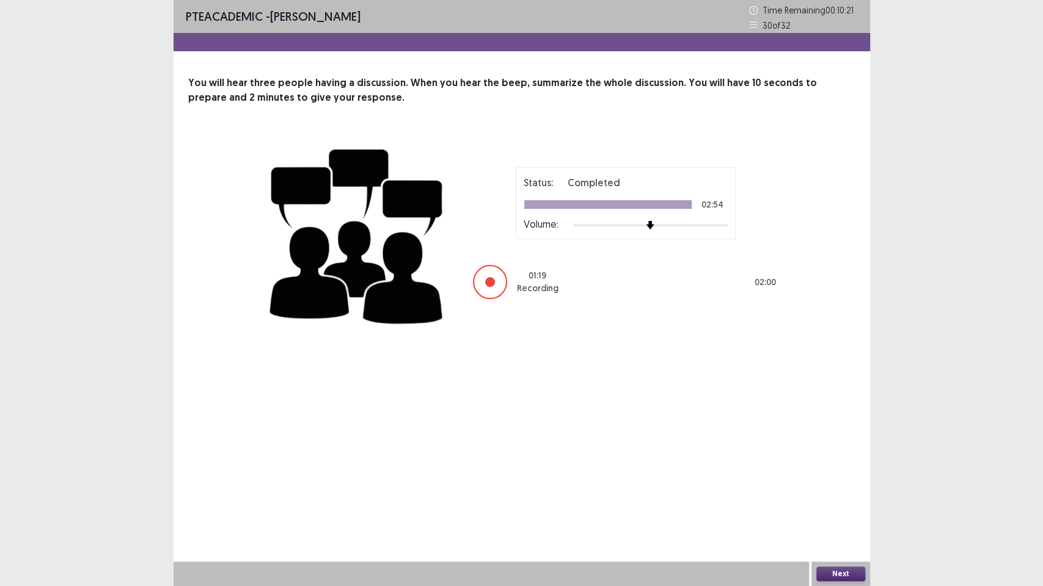
click at [835, 476] on button "Next" at bounding box center [840, 574] width 49 height 15
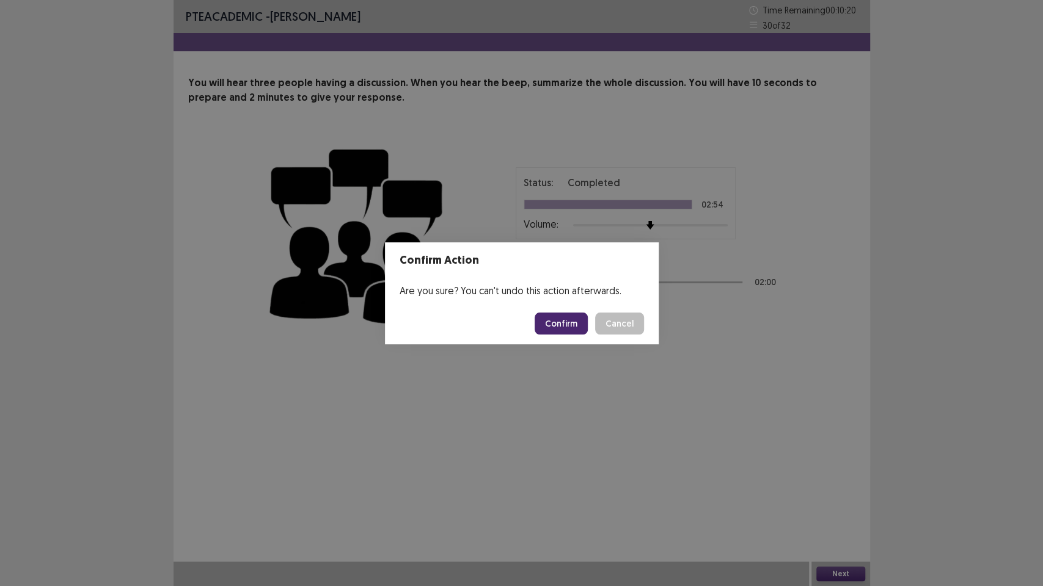
click at [559, 318] on button "Confirm" at bounding box center [560, 324] width 53 height 22
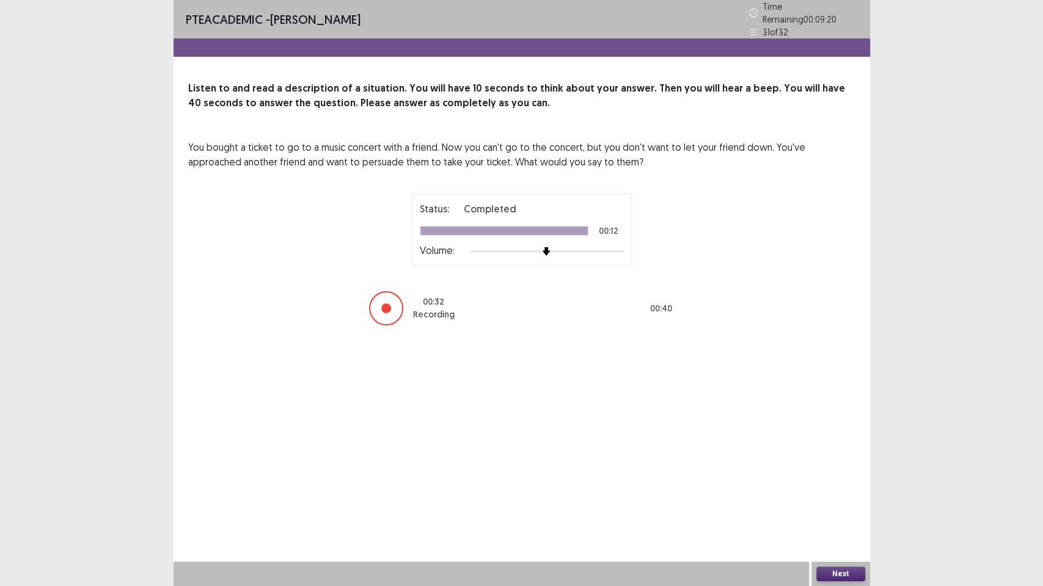
click at [850, 476] on button "Next" at bounding box center [840, 574] width 49 height 15
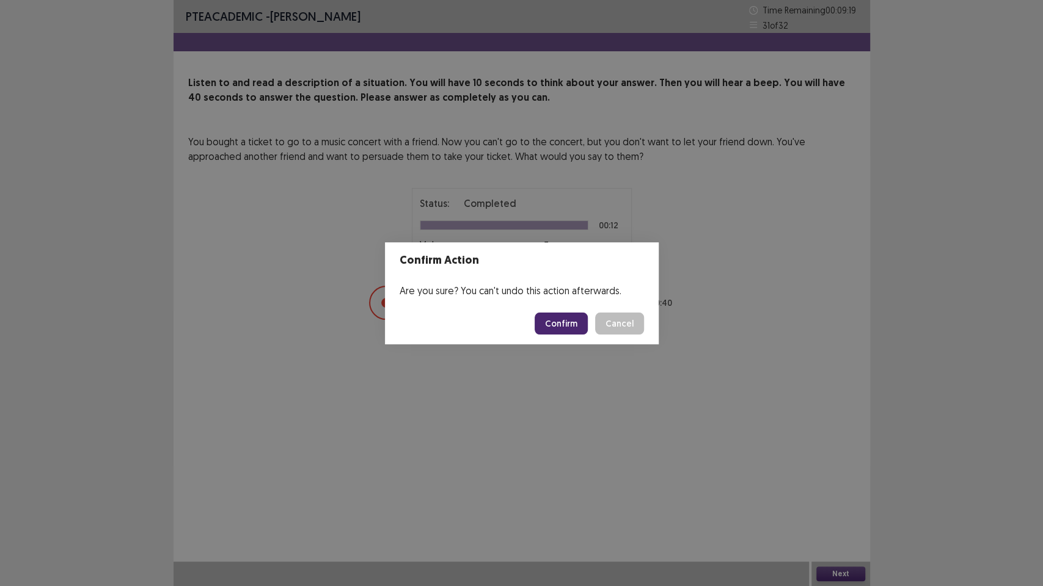
click at [573, 328] on button "Confirm" at bounding box center [560, 324] width 53 height 22
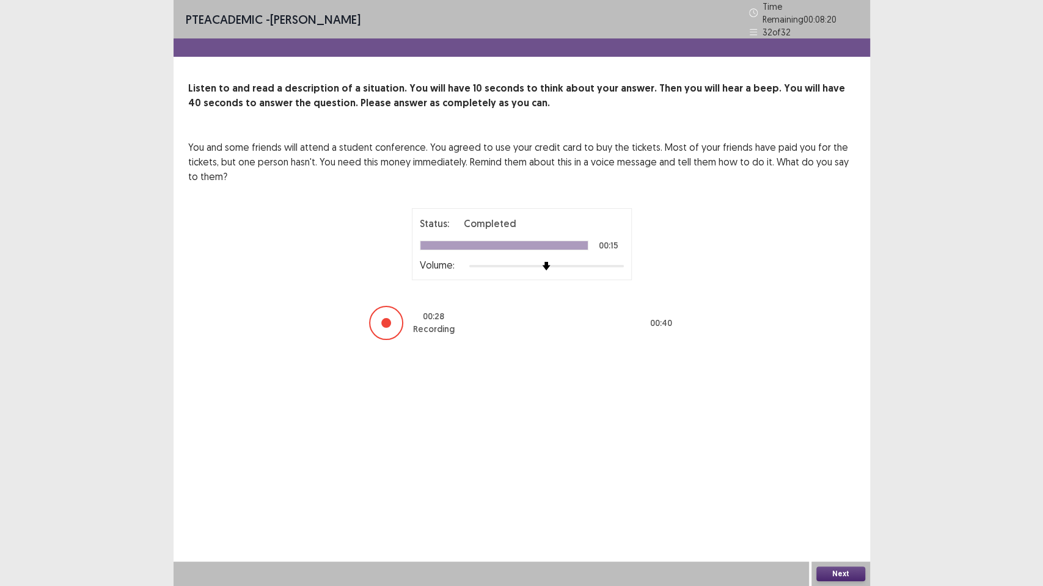
click at [845, 476] on button "Next" at bounding box center [840, 574] width 49 height 15
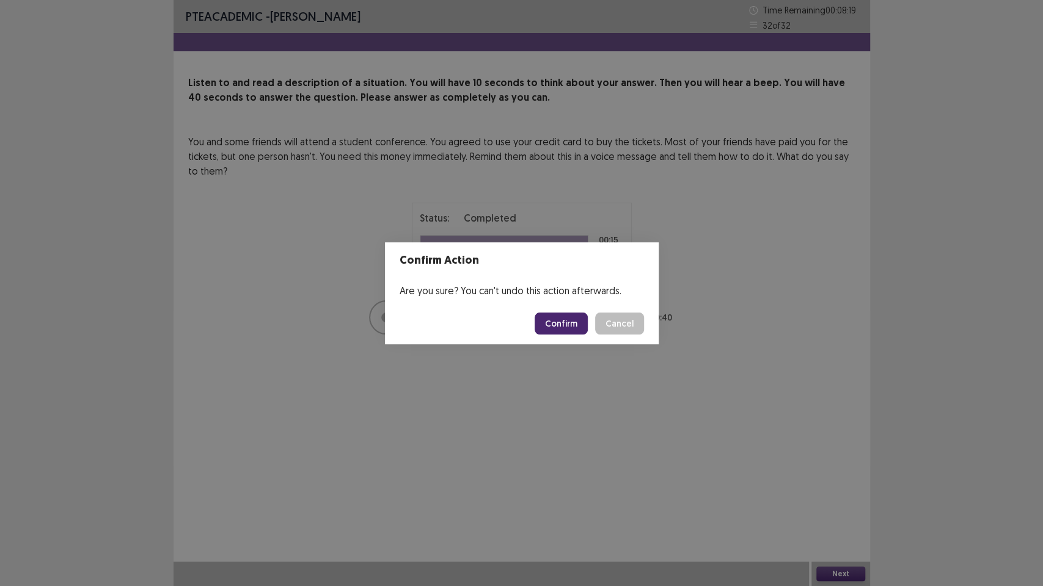
click at [563, 320] on button "Confirm" at bounding box center [560, 324] width 53 height 22
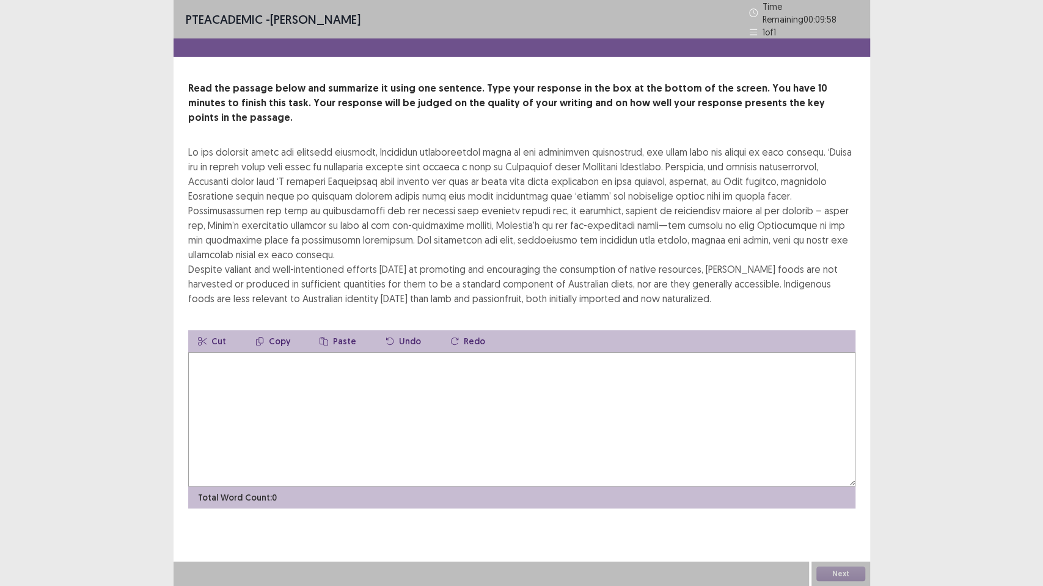
drag, startPoint x: 275, startPoint y: 376, endPoint x: 195, endPoint y: 510, distance: 155.9
click at [274, 377] on textarea at bounding box center [521, 419] width 667 height 134
click at [235, 363] on textarea at bounding box center [521, 419] width 667 height 134
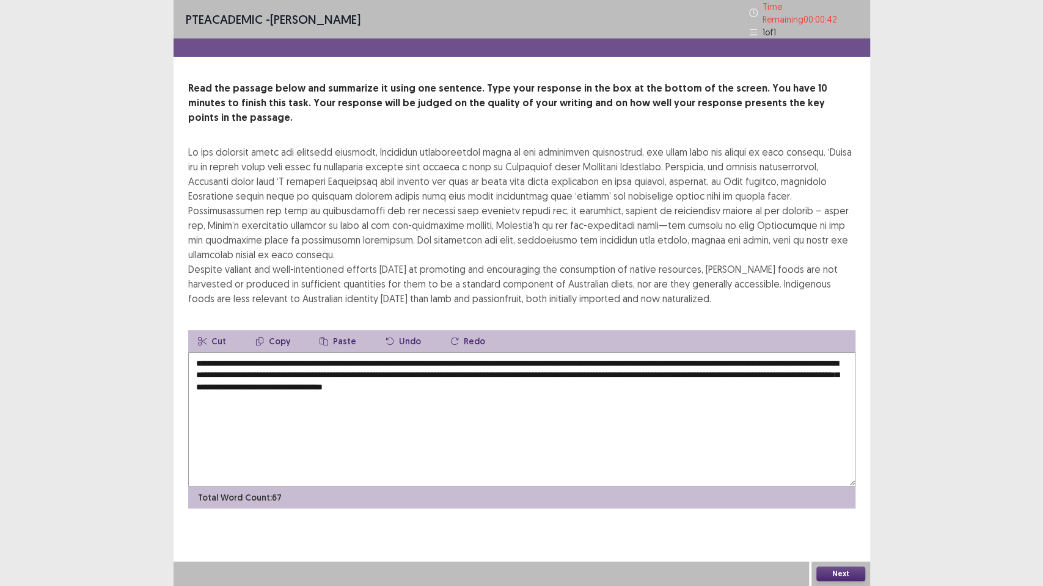
click at [838, 352] on textarea "**********" at bounding box center [521, 419] width 667 height 134
type textarea "**********"
click at [832, 476] on button "Next" at bounding box center [840, 574] width 49 height 15
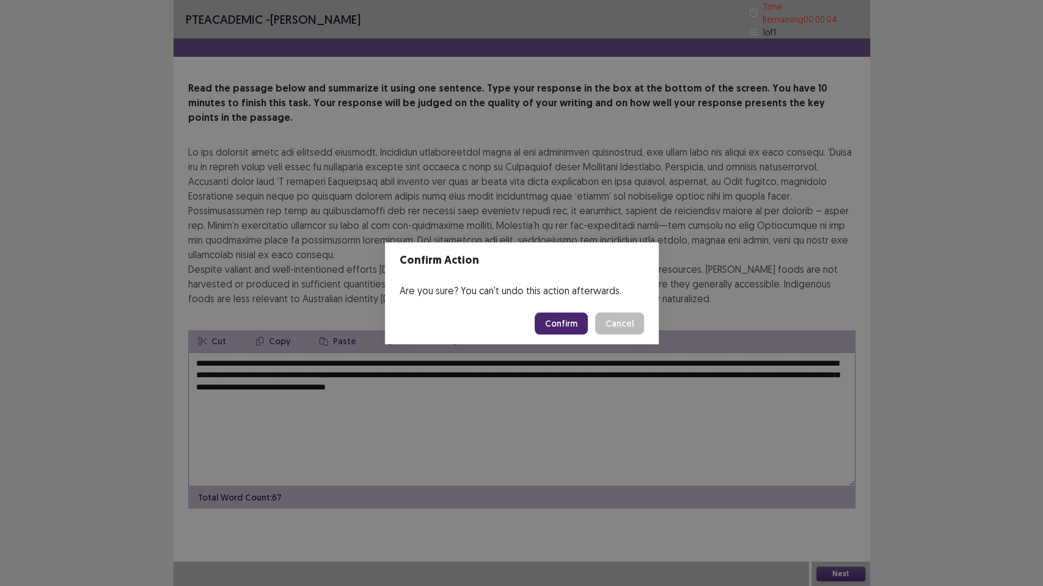
click at [564, 328] on button "Confirm" at bounding box center [560, 324] width 53 height 22
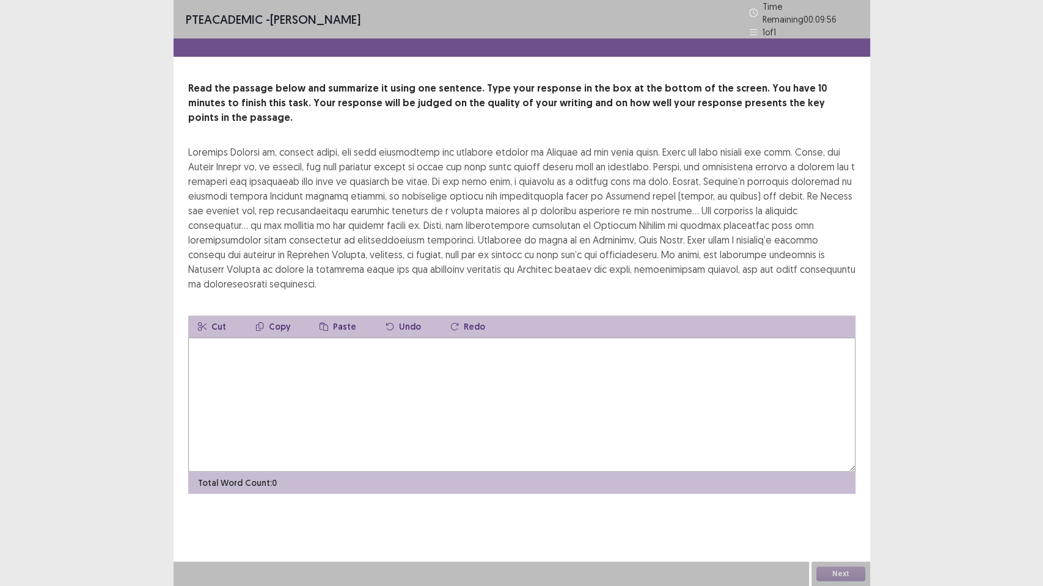
click at [257, 338] on textarea at bounding box center [521, 405] width 667 height 134
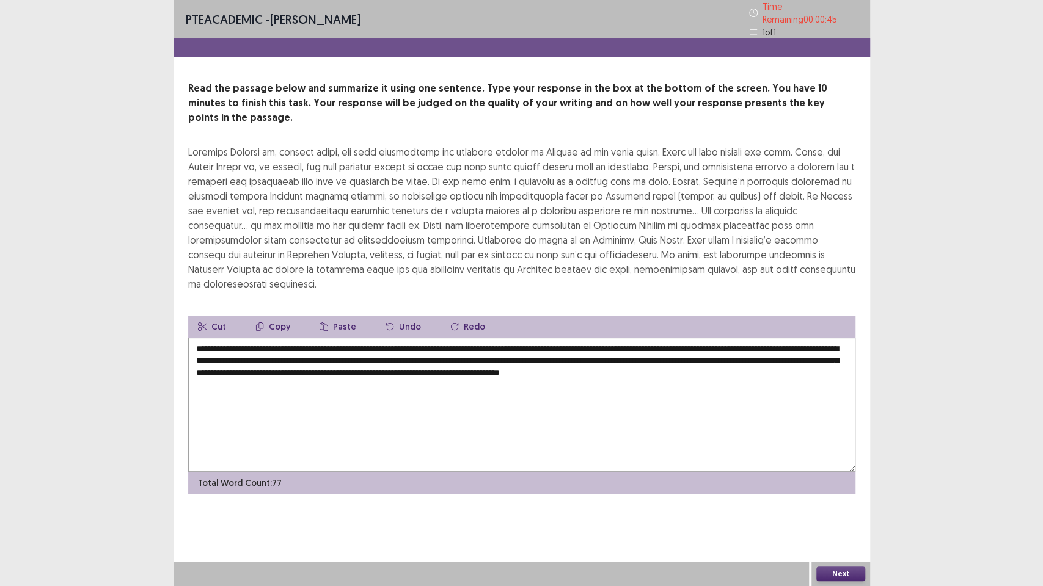
click at [546, 338] on textarea "**********" at bounding box center [521, 405] width 667 height 134
click at [432, 338] on textarea "**********" at bounding box center [521, 405] width 667 height 134
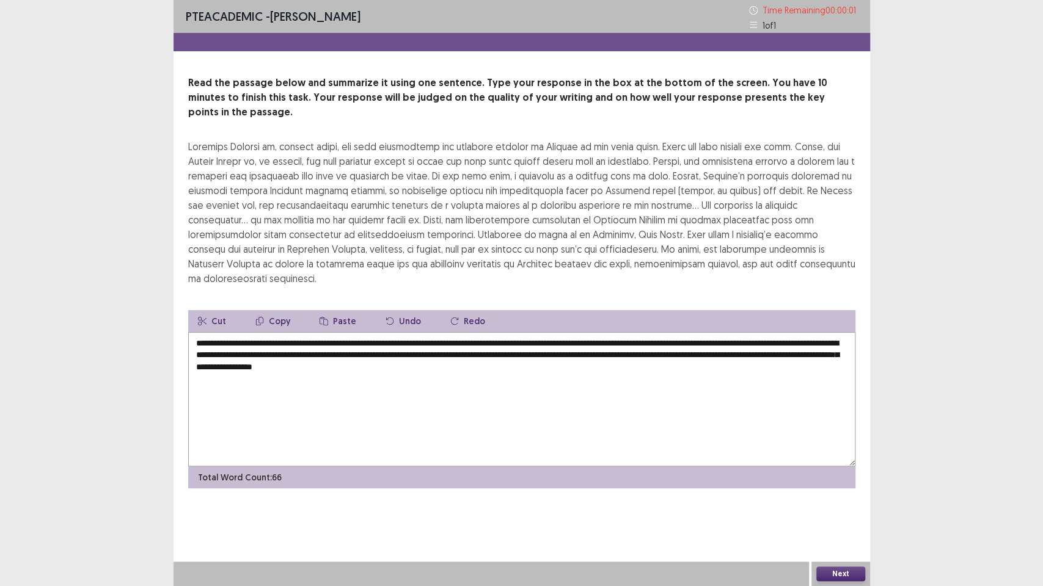
type textarea "**********"
click at [834, 476] on body "**********" at bounding box center [521, 293] width 1043 height 586
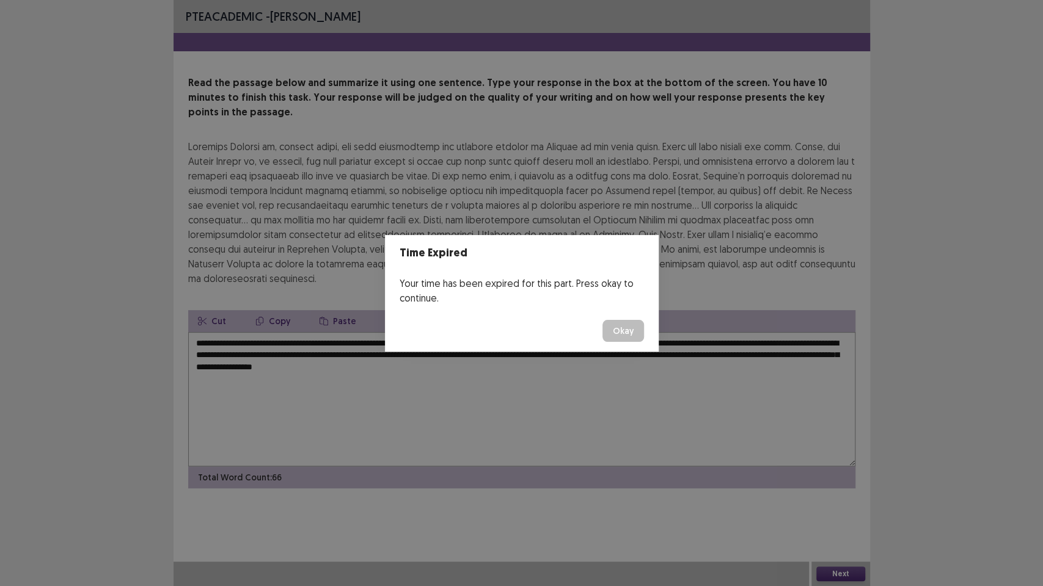
click at [620, 343] on footer "Okay" at bounding box center [522, 331] width 274 height 42
click at [623, 317] on footer "Okay" at bounding box center [522, 331] width 274 height 42
click at [618, 327] on button "Okay" at bounding box center [623, 331] width 42 height 22
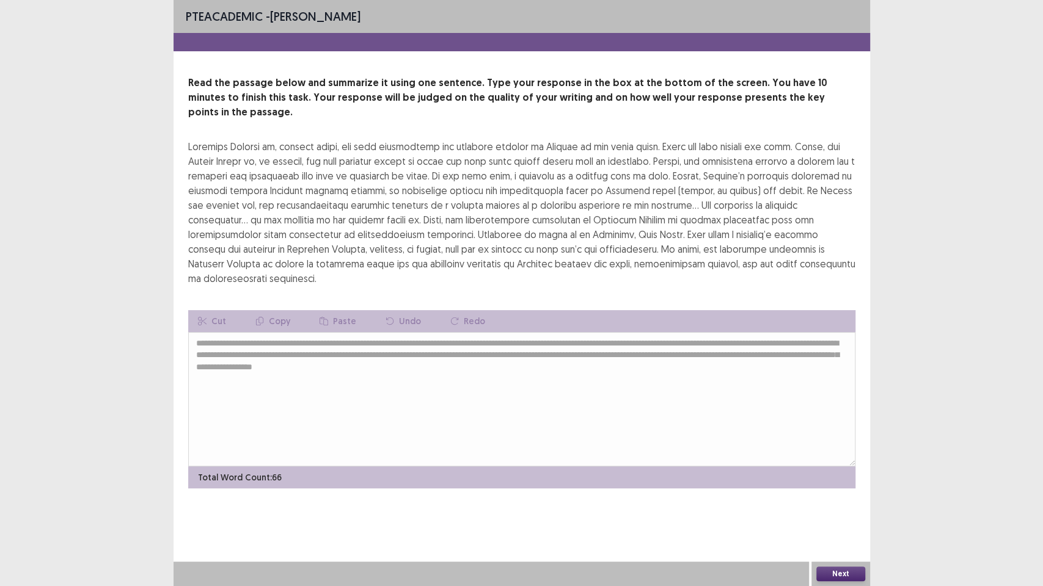
click at [840, 476] on button "Next" at bounding box center [840, 574] width 49 height 15
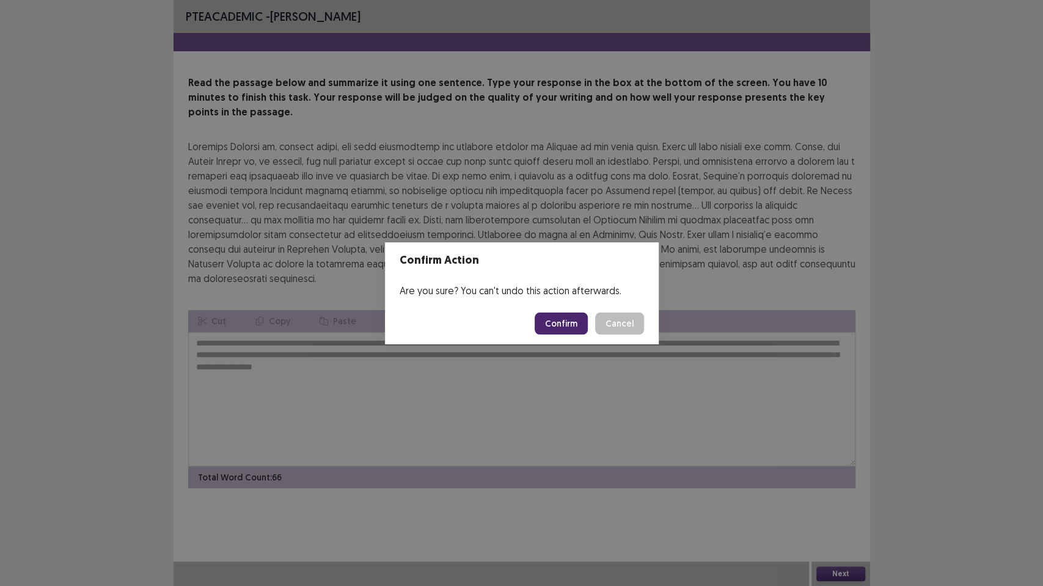
click at [515, 115] on div "Confirm Action Are you sure? You can't undo this action afterwards. Confirm Can…" at bounding box center [521, 293] width 1043 height 586
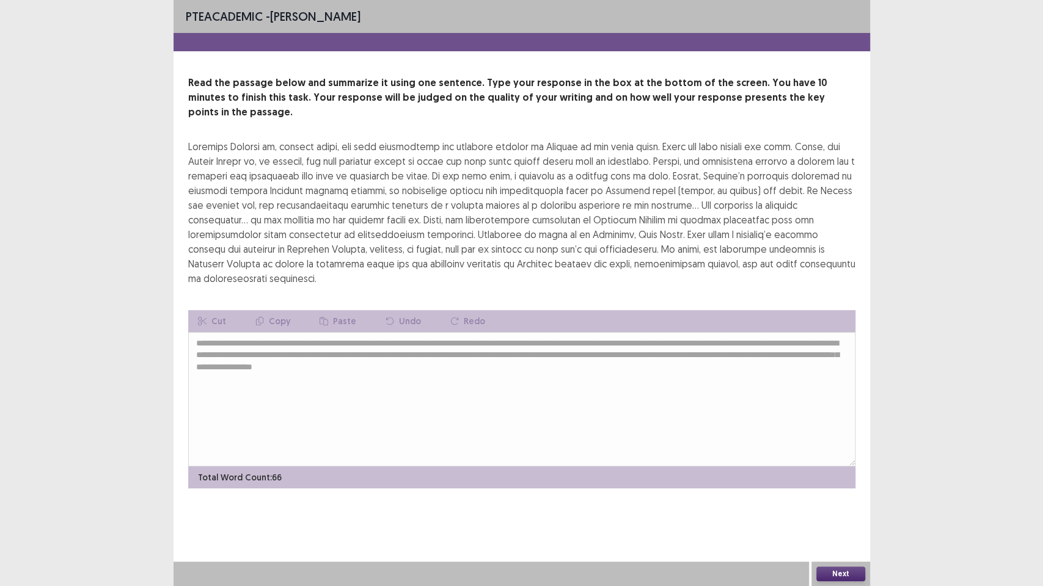
click at [515, 115] on div "Read the passage below and summarize it using one sentence. Type your response …" at bounding box center [521, 181] width 667 height 210
click at [518, 115] on div "Read the passage below and summarize it using one sentence. Type your response …" at bounding box center [521, 181] width 667 height 210
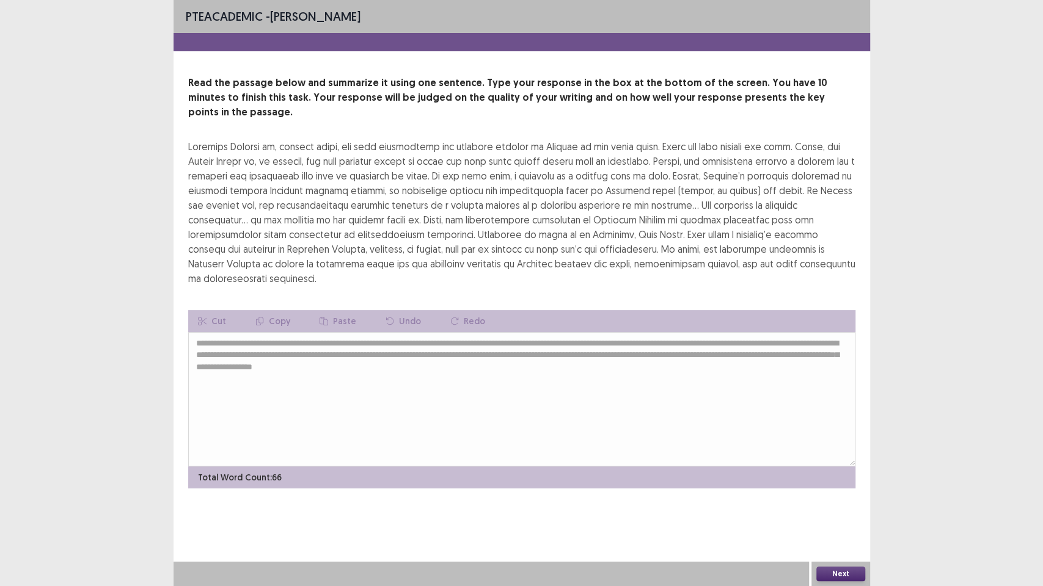
click at [518, 115] on div "Read the passage below and summarize it using one sentence. Type your response …" at bounding box center [521, 181] width 667 height 210
click at [503, 90] on p "Read the passage below and summarize it using one sentence. Type your response …" at bounding box center [521, 98] width 667 height 44
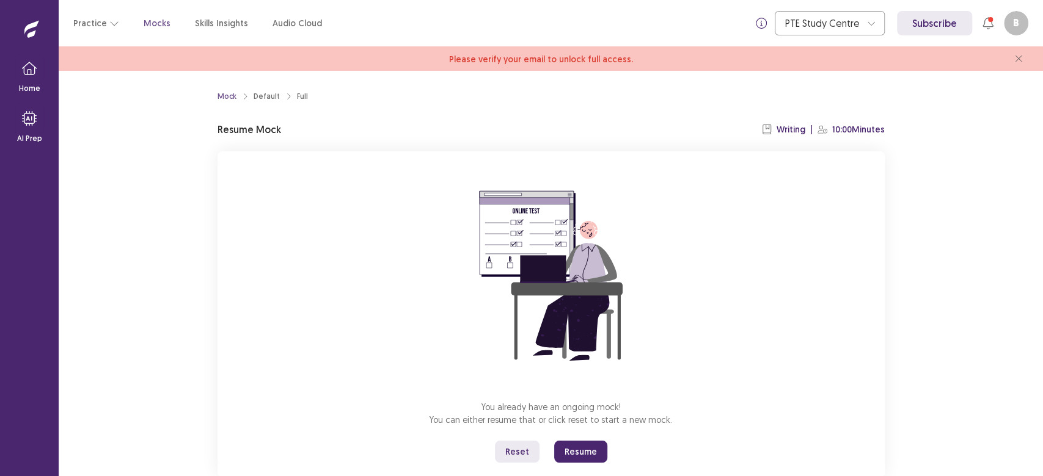
click at [572, 451] on button "Resume" at bounding box center [580, 452] width 53 height 22
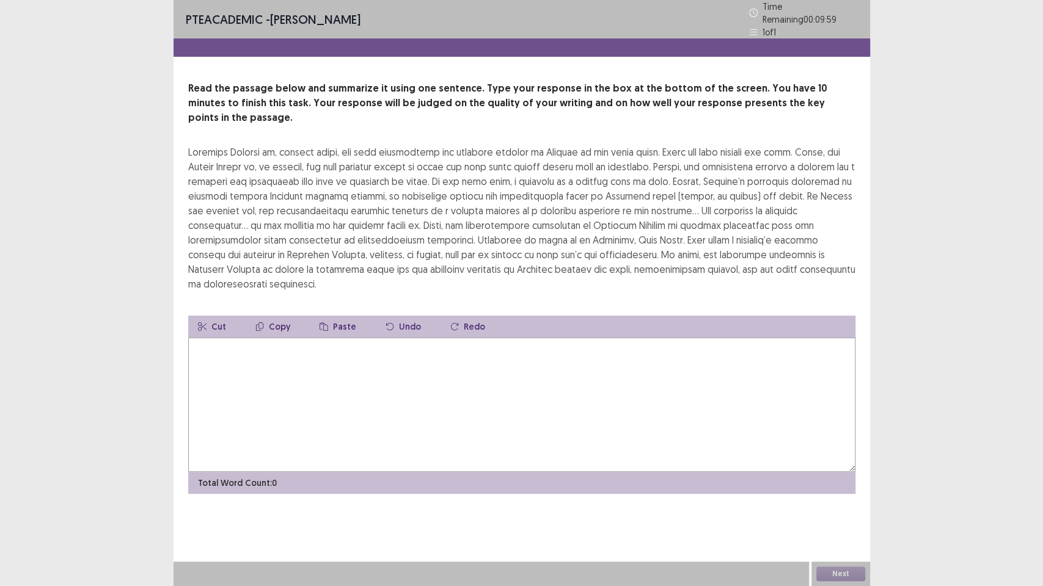
click at [299, 338] on textarea at bounding box center [521, 405] width 667 height 134
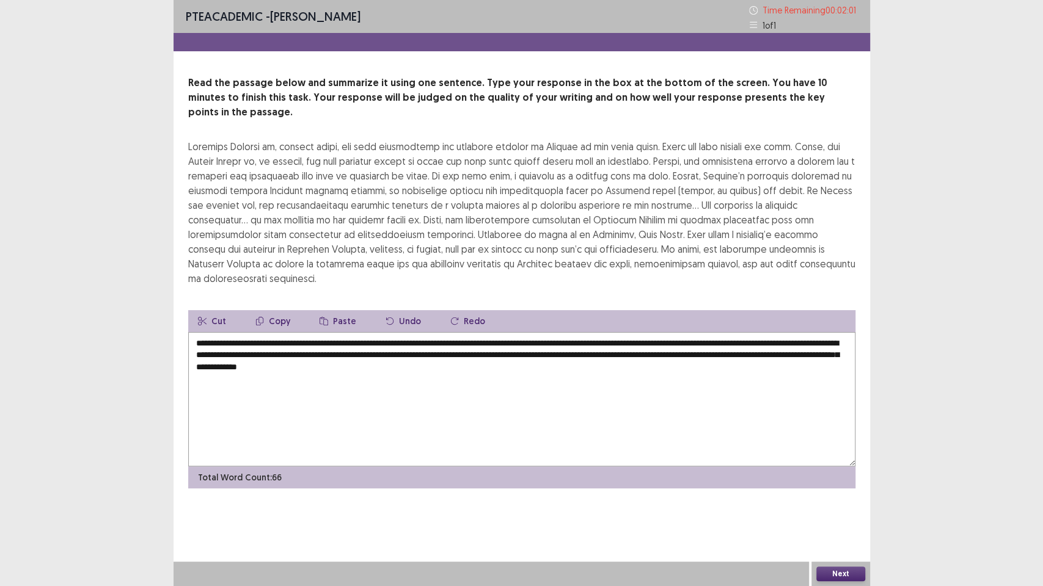
click at [737, 332] on textarea "**********" at bounding box center [521, 399] width 667 height 134
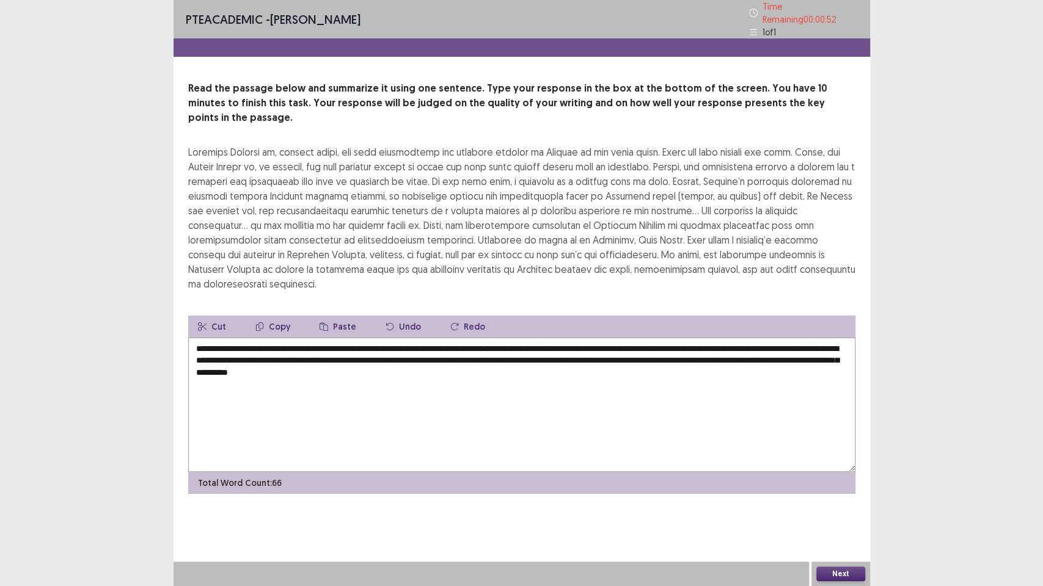
click at [291, 338] on textarea "**********" at bounding box center [521, 405] width 667 height 134
type textarea "**********"
click at [803, 472] on div "Total Word Count: 66" at bounding box center [521, 483] width 667 height 22
click at [832, 476] on button "Next" at bounding box center [840, 574] width 49 height 15
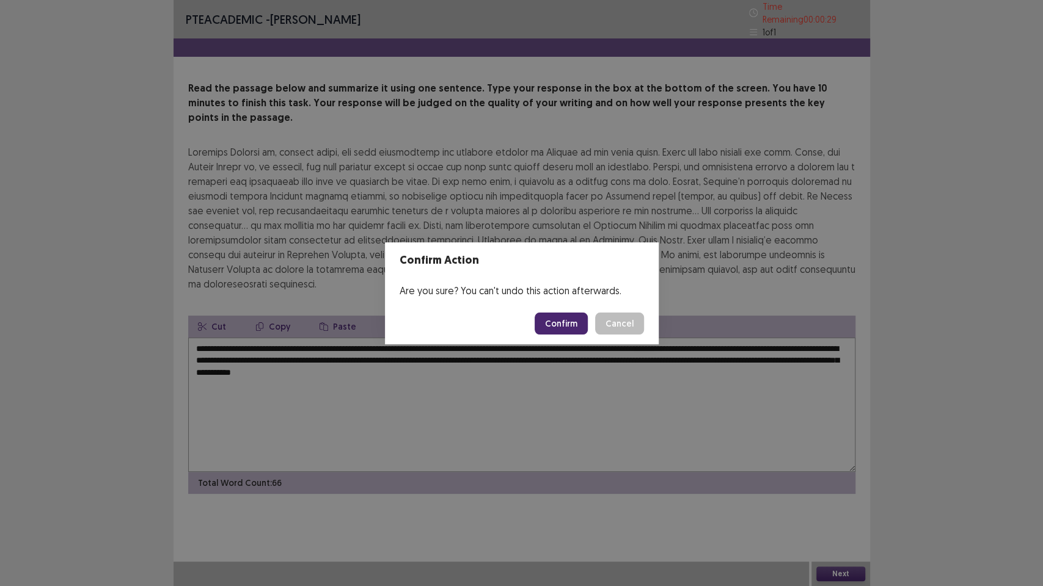
click at [596, 359] on div "Confirm Action Are you sure? You can't undo this action afterwards. Confirm Can…" at bounding box center [521, 293] width 1043 height 586
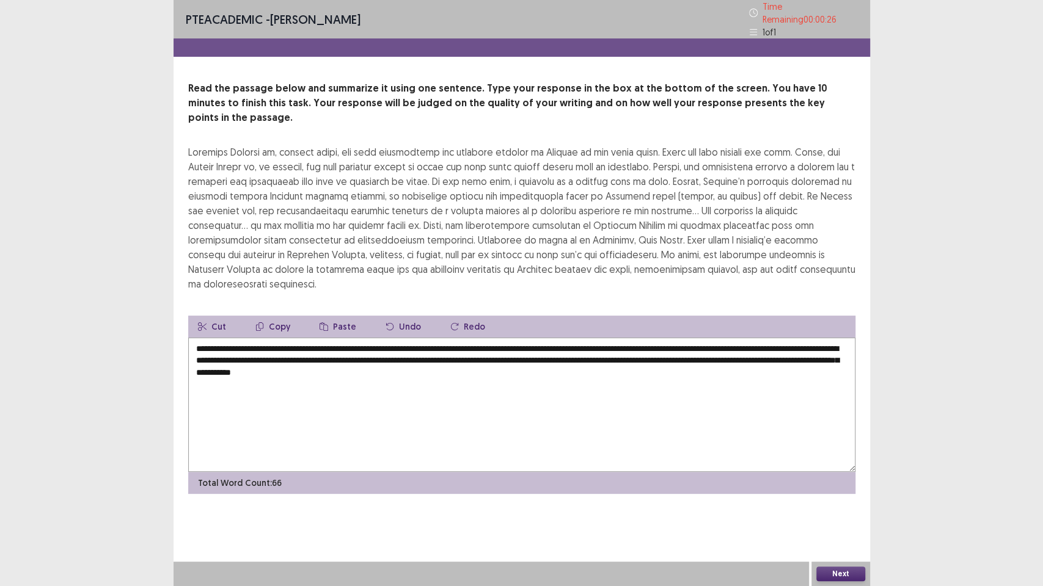
click at [823, 476] on button "Next" at bounding box center [840, 574] width 49 height 15
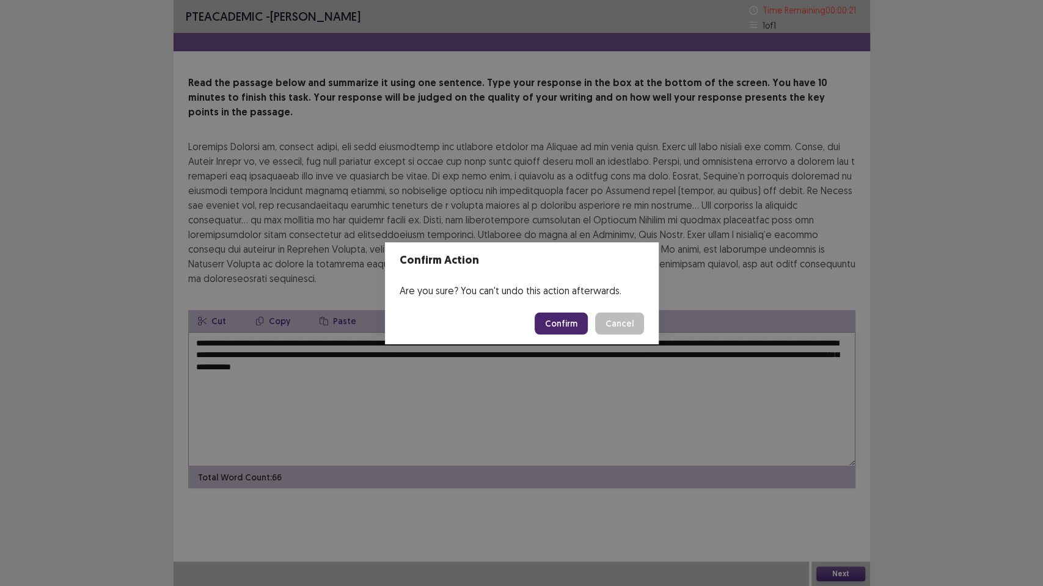
click at [559, 319] on button "Confirm" at bounding box center [560, 324] width 53 height 22
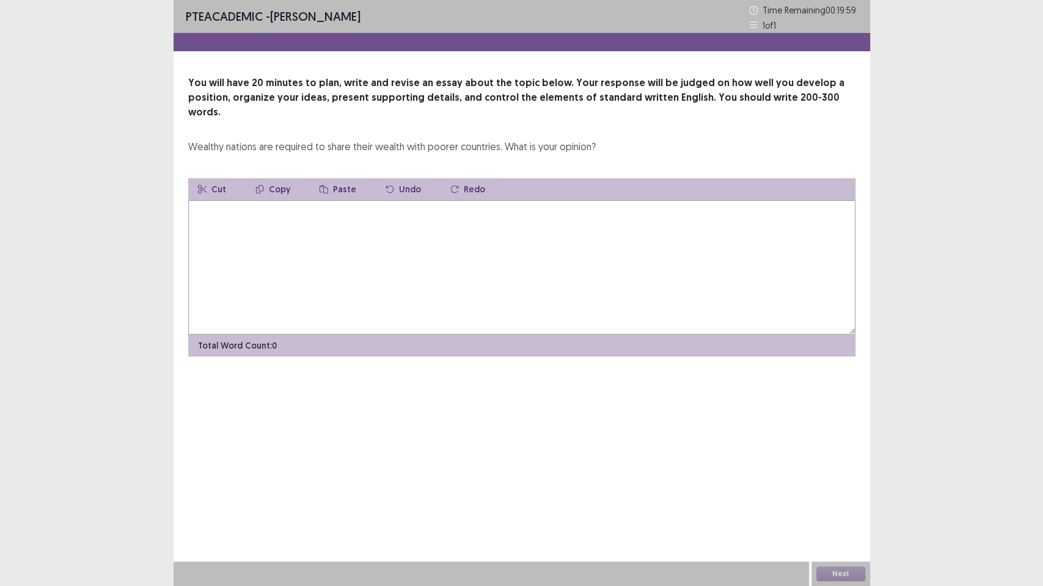
click at [293, 235] on textarea at bounding box center [521, 267] width 667 height 134
type textarea "*"
click at [194, 200] on textarea "**********" at bounding box center [521, 267] width 667 height 134
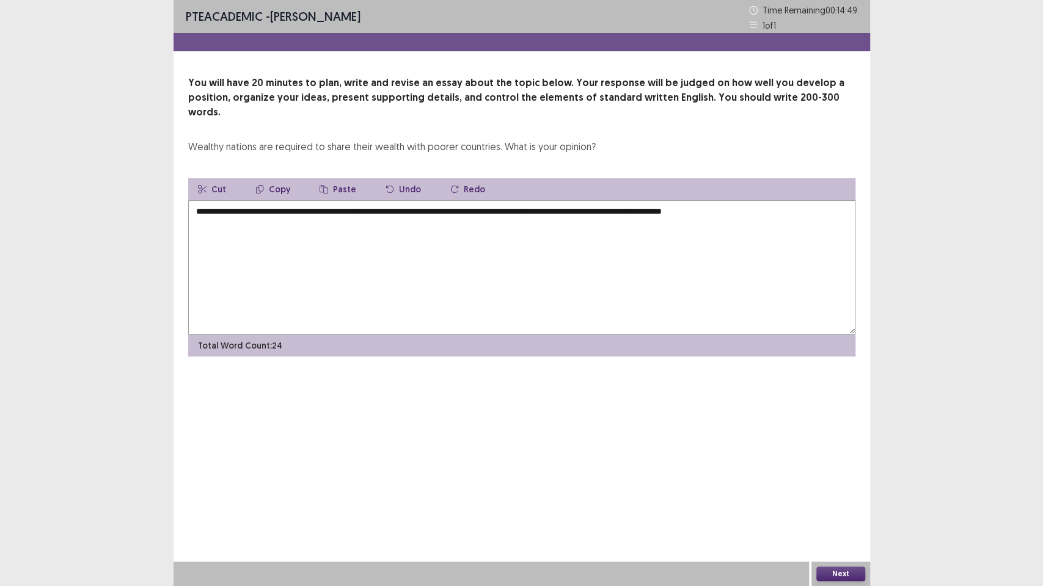
drag, startPoint x: 1041, startPoint y: 489, endPoint x: 1032, endPoint y: 586, distance: 97.5
click at [1039, 476] on div "**********" at bounding box center [521, 293] width 1043 height 586
drag, startPoint x: 537, startPoint y: 352, endPoint x: 454, endPoint y: 243, distance: 136.8
click at [454, 243] on textarea "**********" at bounding box center [521, 267] width 667 height 134
drag, startPoint x: 783, startPoint y: 308, endPoint x: 547, endPoint y: 207, distance: 256.4
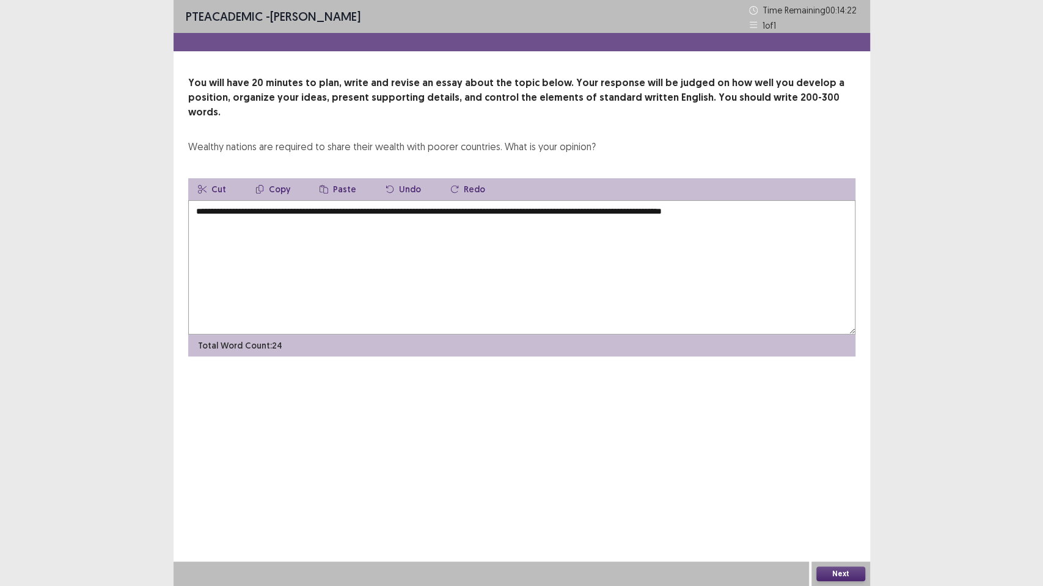
click at [795, 326] on div "**********" at bounding box center [521, 293] width 1043 height 586
click at [425, 200] on textarea "**********" at bounding box center [521, 267] width 667 height 134
click at [428, 200] on textarea "**********" at bounding box center [521, 267] width 667 height 134
click at [387, 211] on textarea "**********" at bounding box center [521, 267] width 667 height 134
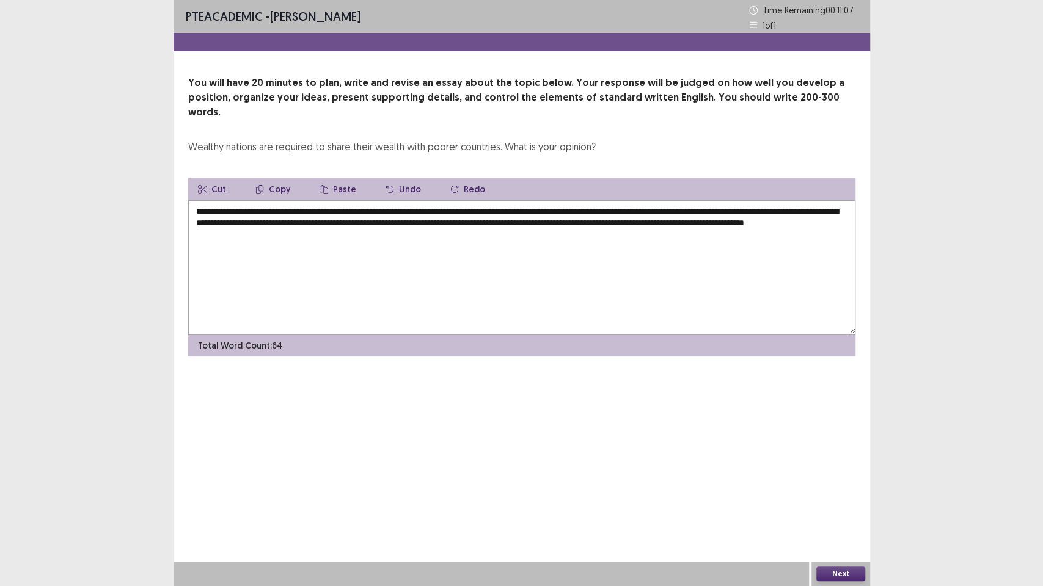
click at [308, 220] on textarea "**********" at bounding box center [521, 267] width 667 height 134
click at [363, 222] on textarea "**********" at bounding box center [521, 267] width 667 height 134
drag, startPoint x: 748, startPoint y: 195, endPoint x: 321, endPoint y: 207, distance: 427.1
click at [321, 207] on textarea "**********" at bounding box center [521, 267] width 667 height 134
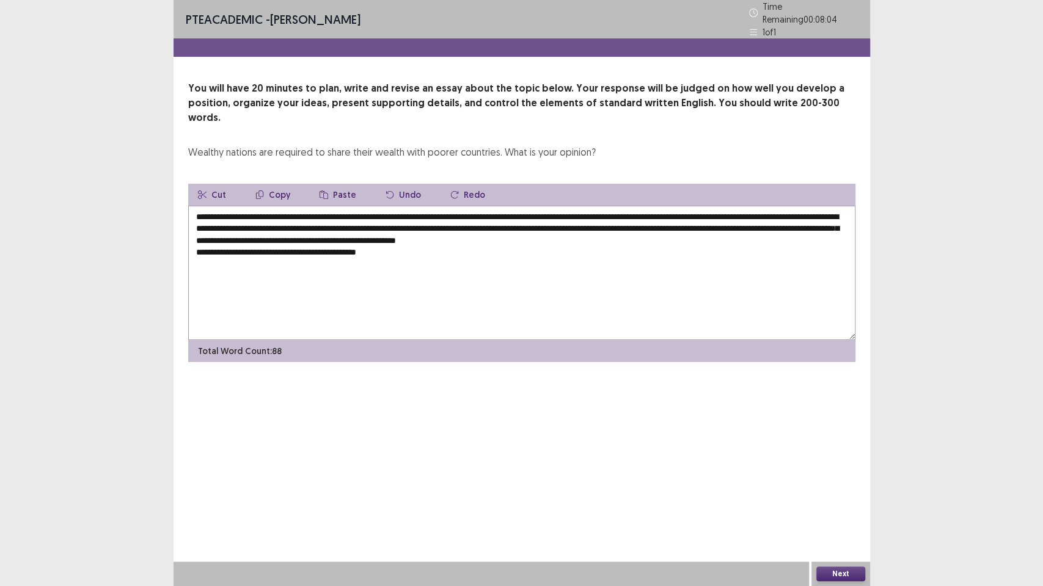
drag, startPoint x: 748, startPoint y: 193, endPoint x: 324, endPoint y: 205, distance: 424.1
click at [324, 206] on textarea "**********" at bounding box center [521, 273] width 667 height 134
click at [266, 184] on button "Copy" at bounding box center [273, 195] width 54 height 22
click at [272, 184] on button "Copy" at bounding box center [273, 195] width 54 height 22
click at [413, 239] on textarea "**********" at bounding box center [521, 273] width 667 height 134
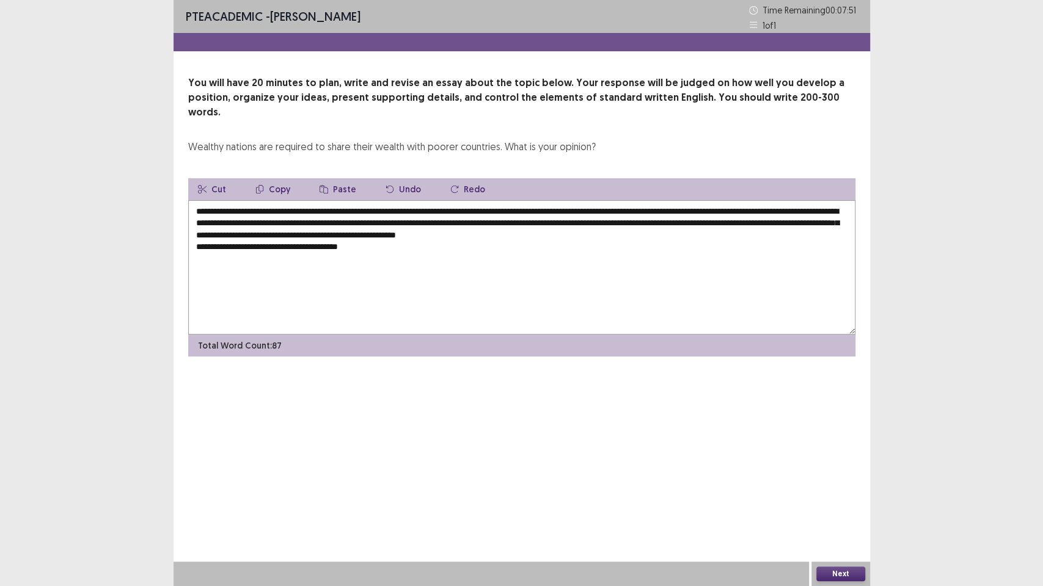
click at [280, 178] on button "Copy" at bounding box center [273, 189] width 54 height 22
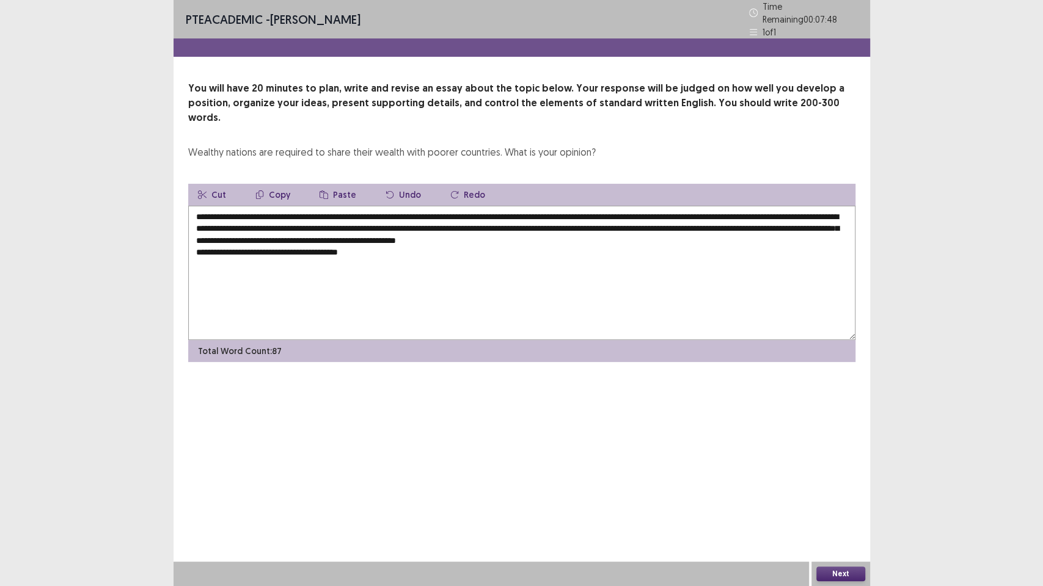
click at [330, 184] on button "Paste" at bounding box center [338, 195] width 56 height 22
click at [338, 184] on button "Paste" at bounding box center [338, 195] width 56 height 22
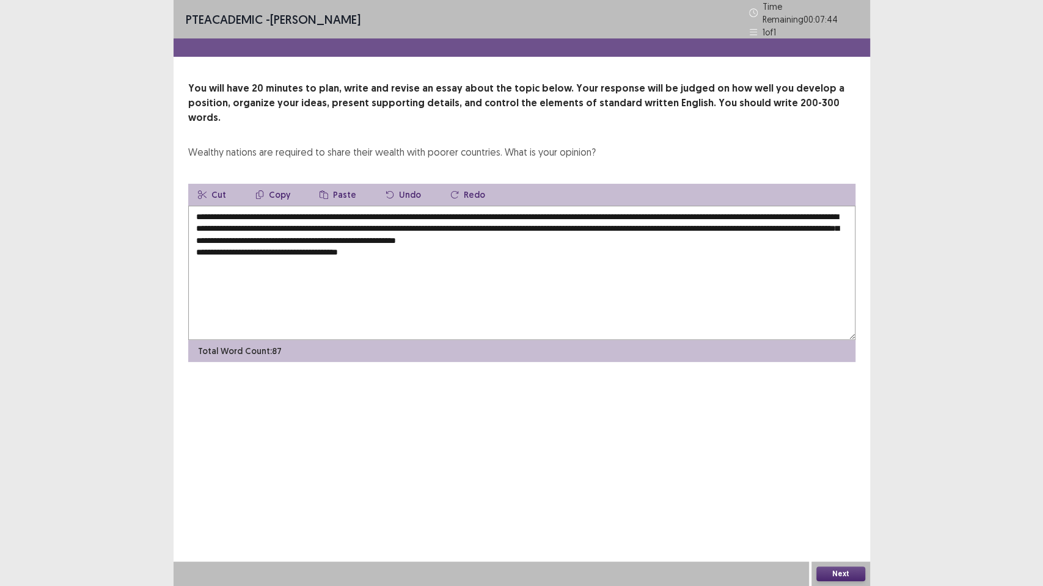
click at [338, 184] on button "Paste" at bounding box center [338, 195] width 56 height 22
click at [331, 184] on button "Paste" at bounding box center [338, 195] width 56 height 22
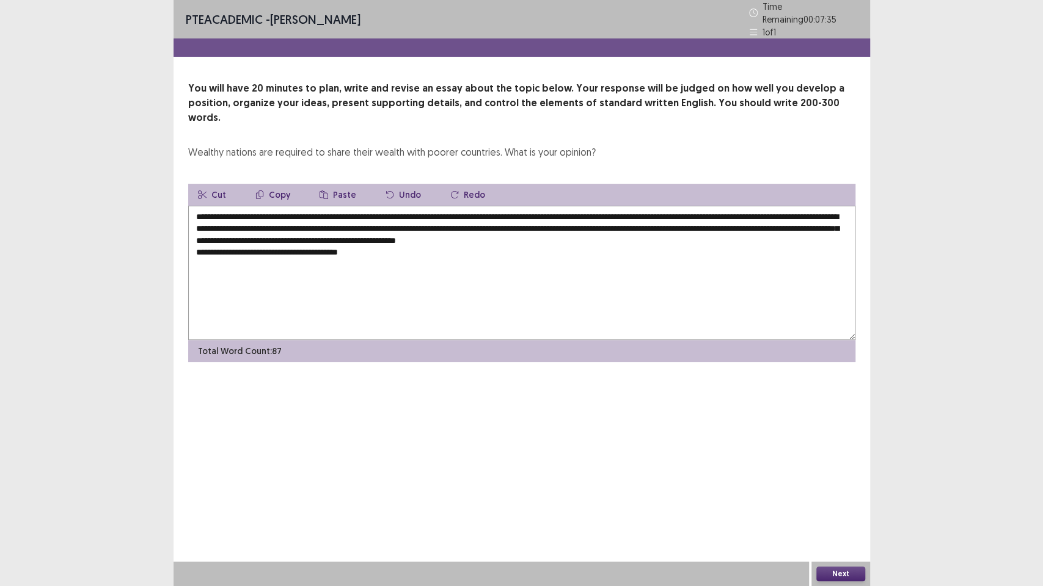
drag, startPoint x: 750, startPoint y: 193, endPoint x: 320, endPoint y: 208, distance: 430.3
click at [320, 208] on textarea "**********" at bounding box center [521, 273] width 667 height 134
click at [326, 208] on textarea "**********" at bounding box center [521, 273] width 667 height 134
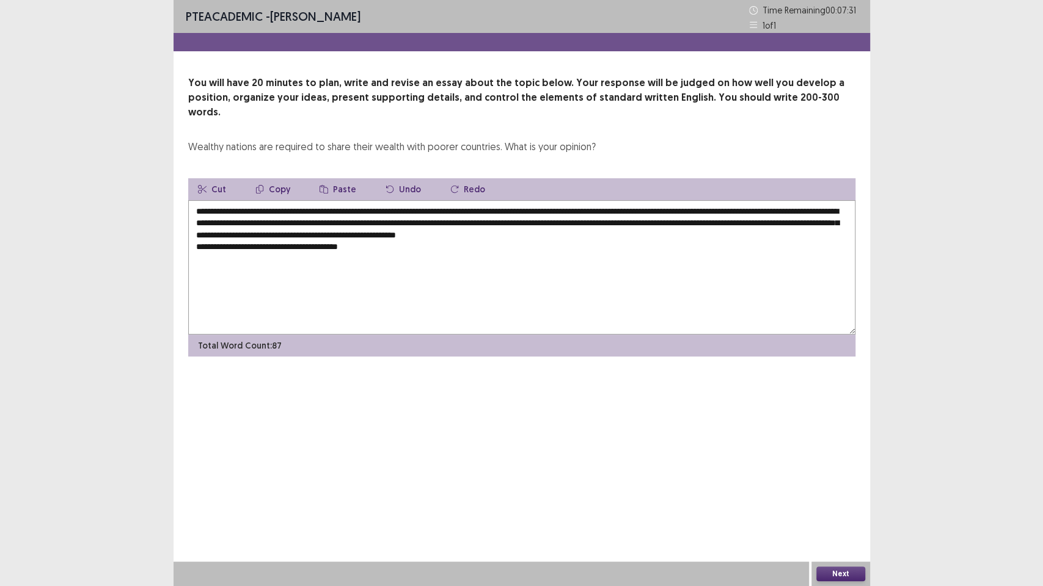
click at [440, 237] on textarea "**********" at bounding box center [521, 267] width 667 height 134
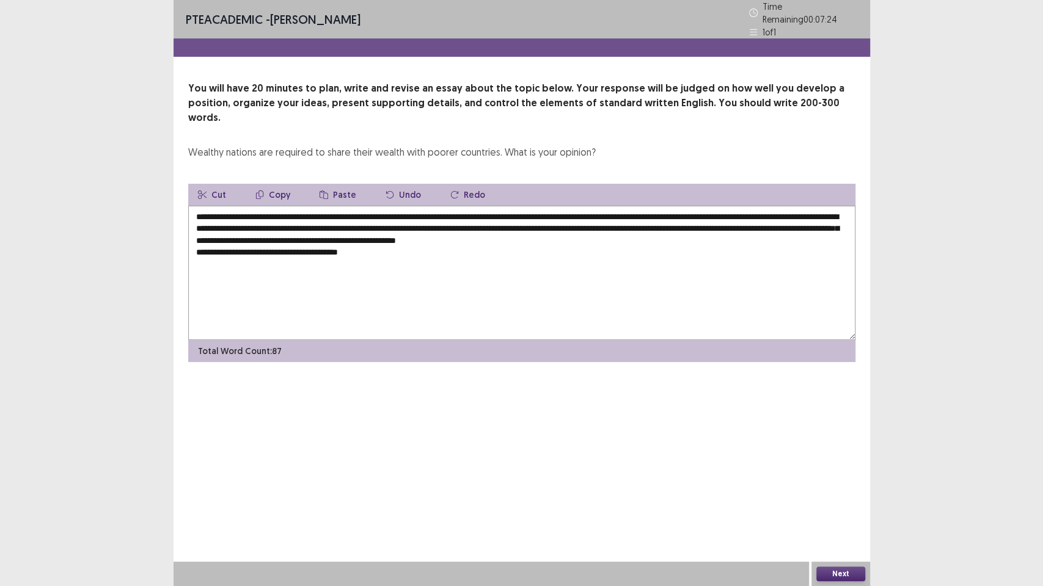
drag, startPoint x: 749, startPoint y: 197, endPoint x: 322, endPoint y: 210, distance: 427.1
click at [322, 210] on textarea "**********" at bounding box center [521, 273] width 667 height 134
drag, startPoint x: 322, startPoint y: 210, endPoint x: 351, endPoint y: 224, distance: 31.4
click at [351, 224] on textarea "**********" at bounding box center [521, 273] width 667 height 134
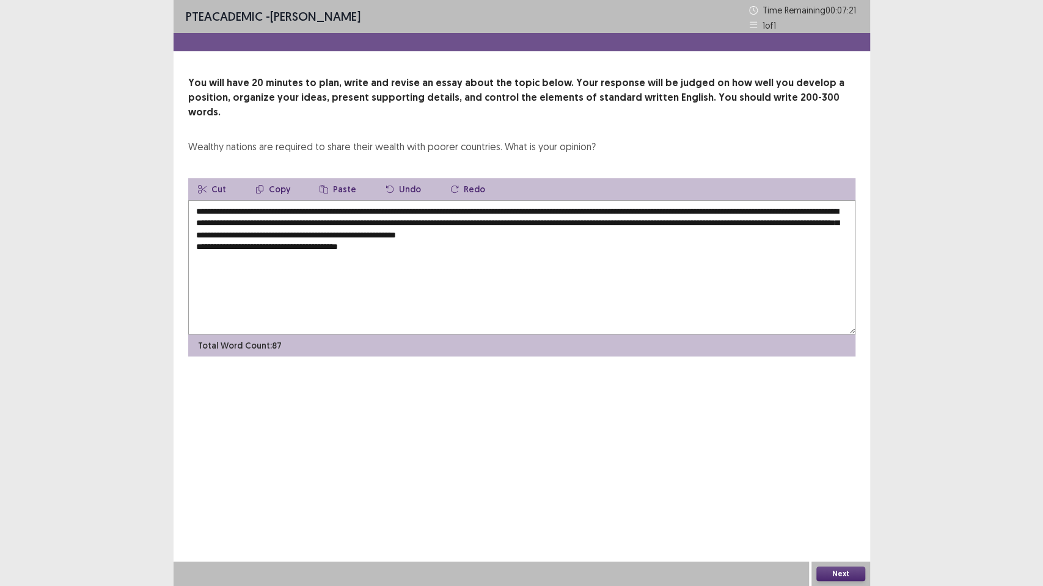
click at [351, 224] on textarea "**********" at bounding box center [521, 267] width 667 height 134
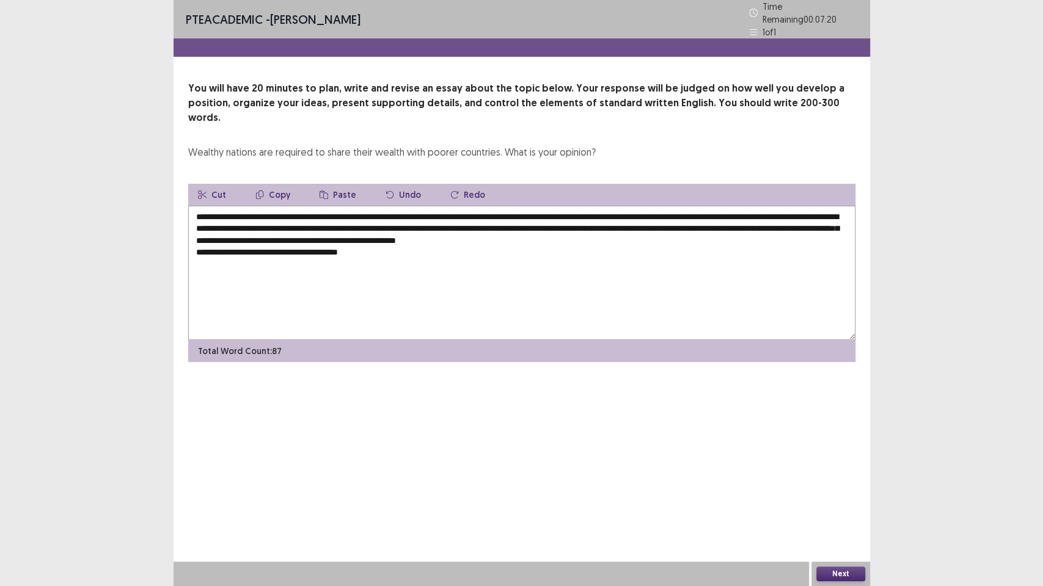
click at [444, 246] on textarea "**********" at bounding box center [521, 273] width 667 height 134
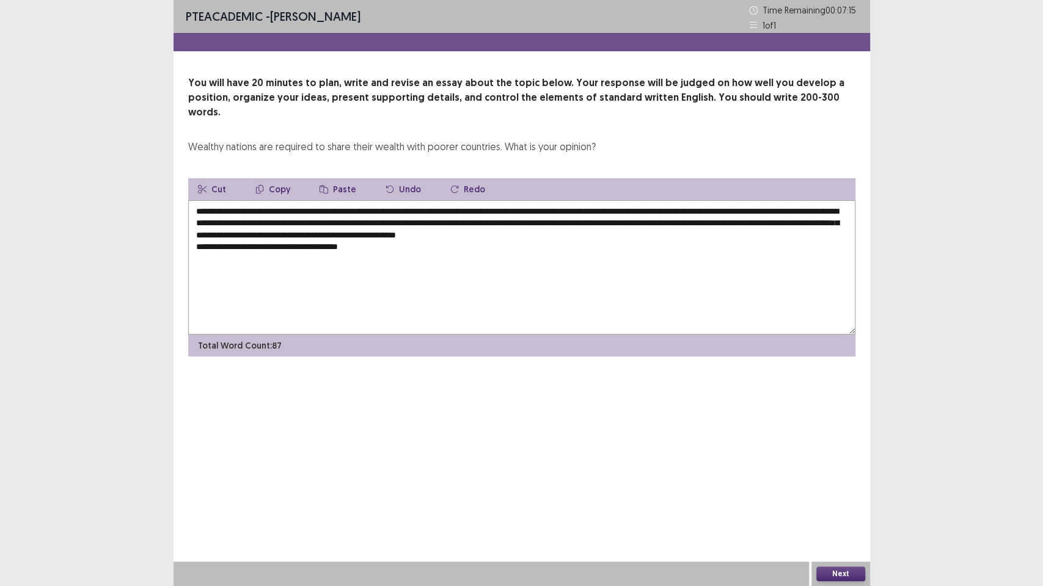
drag, startPoint x: 749, startPoint y: 193, endPoint x: 322, endPoint y: 208, distance: 426.6
click at [322, 208] on textarea "**********" at bounding box center [521, 267] width 667 height 134
click at [274, 178] on button "Copy" at bounding box center [273, 189] width 54 height 22
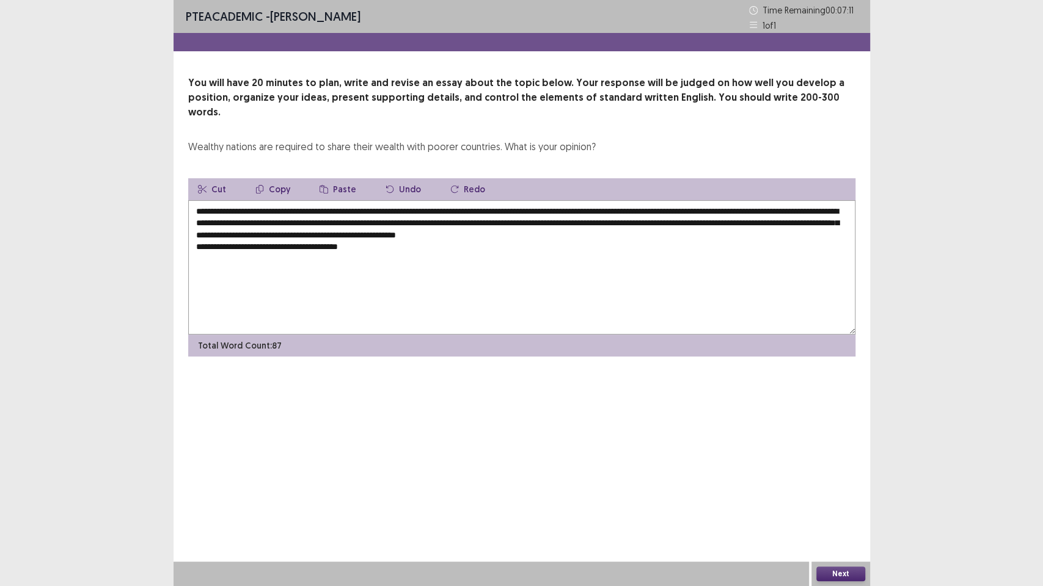
click at [274, 178] on button "Copy" at bounding box center [273, 189] width 54 height 22
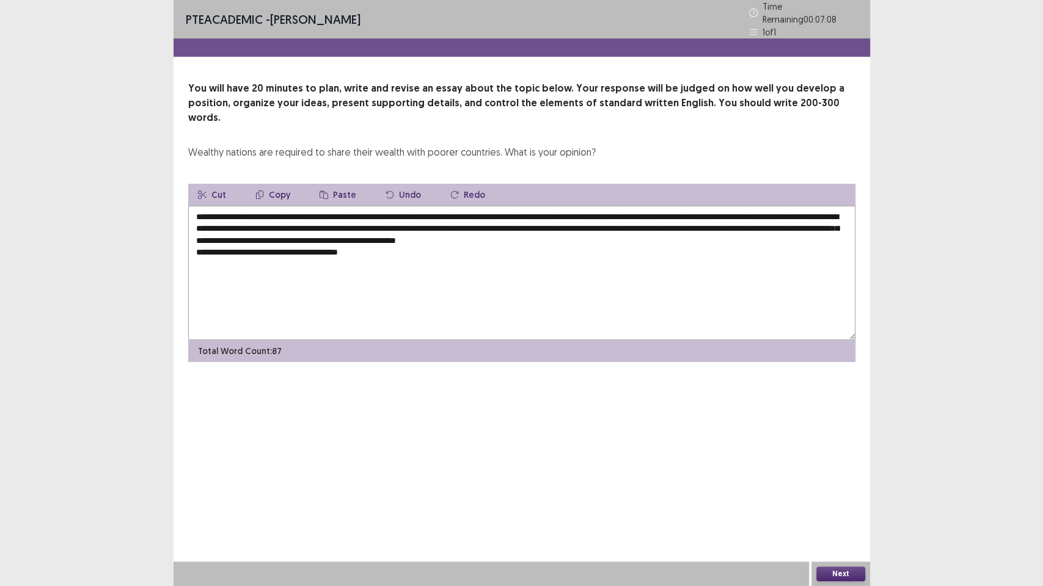
click at [376, 235] on textarea "**********" at bounding box center [521, 273] width 667 height 134
click at [337, 184] on button "Paste" at bounding box center [338, 195] width 56 height 22
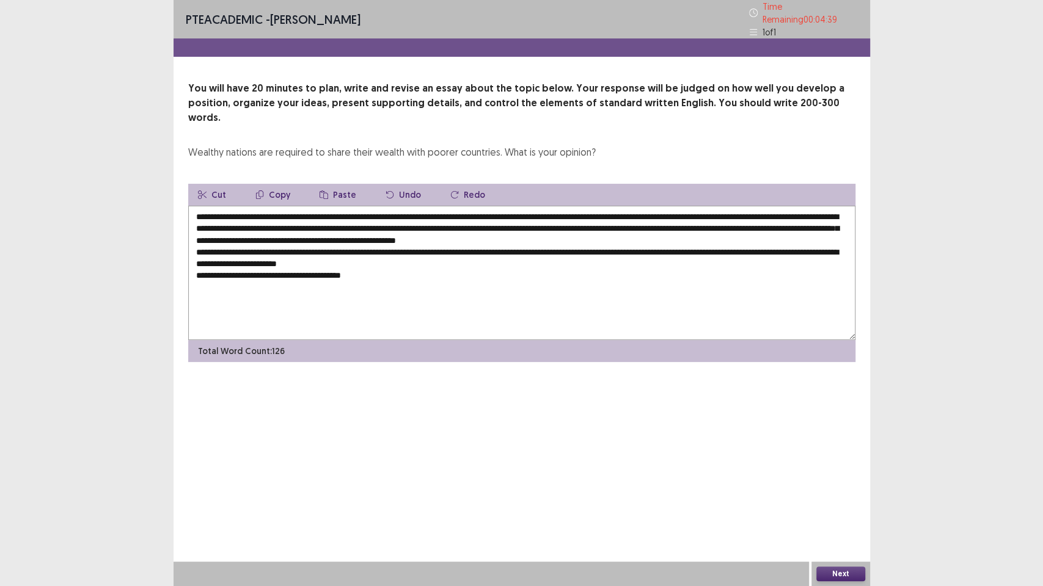
click at [337, 184] on button "Paste" at bounding box center [338, 195] width 56 height 22
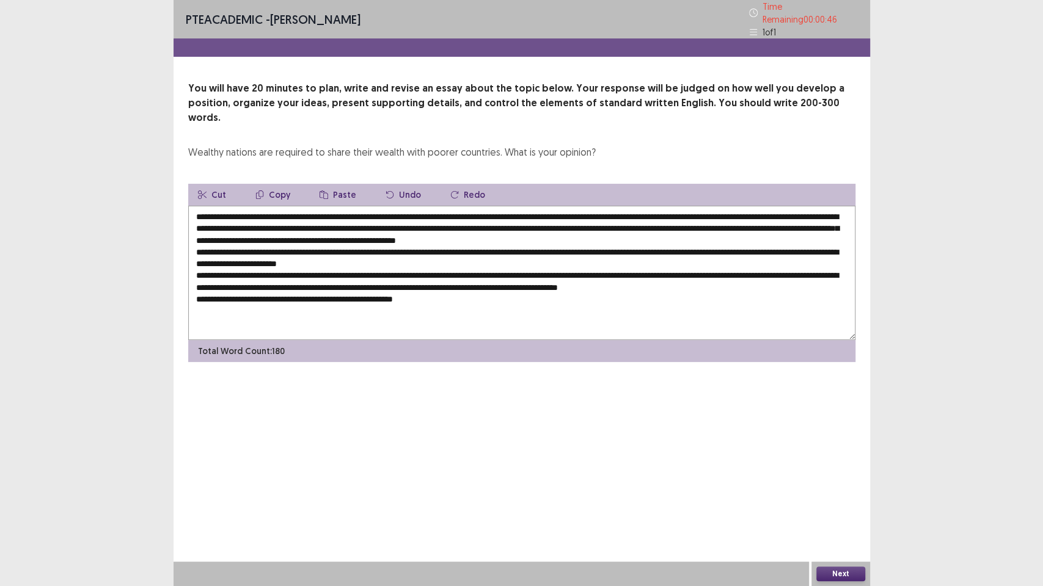
click at [329, 184] on button "Paste" at bounding box center [338, 195] width 56 height 22
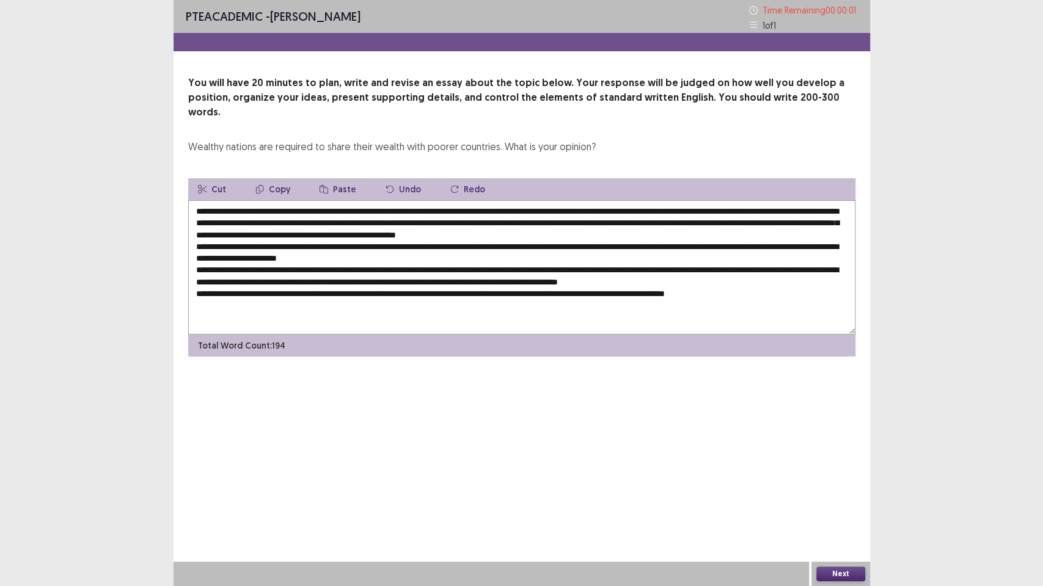
type textarea "**********"
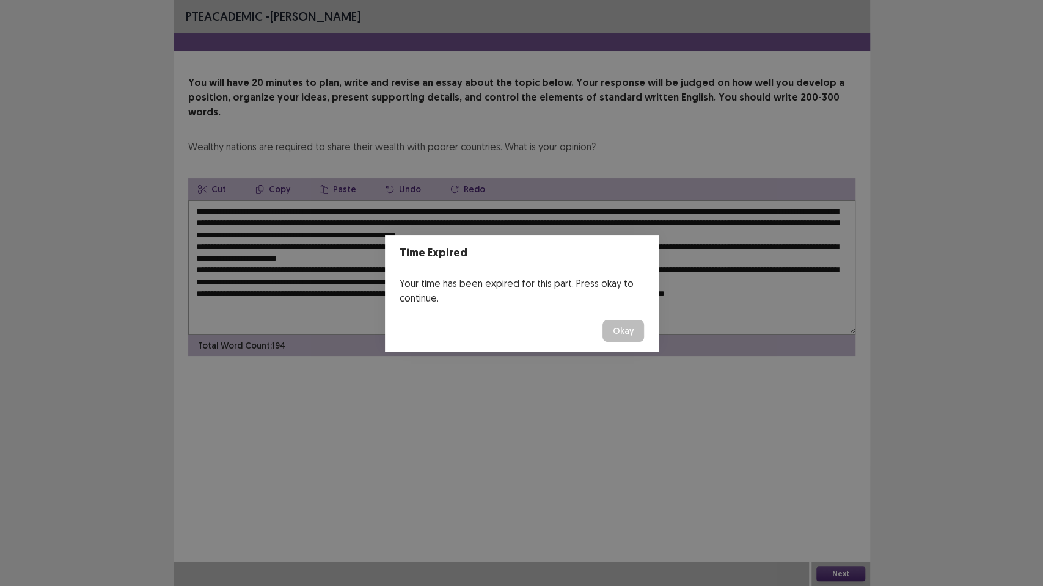
click at [602, 320] on button "Okay" at bounding box center [623, 331] width 42 height 22
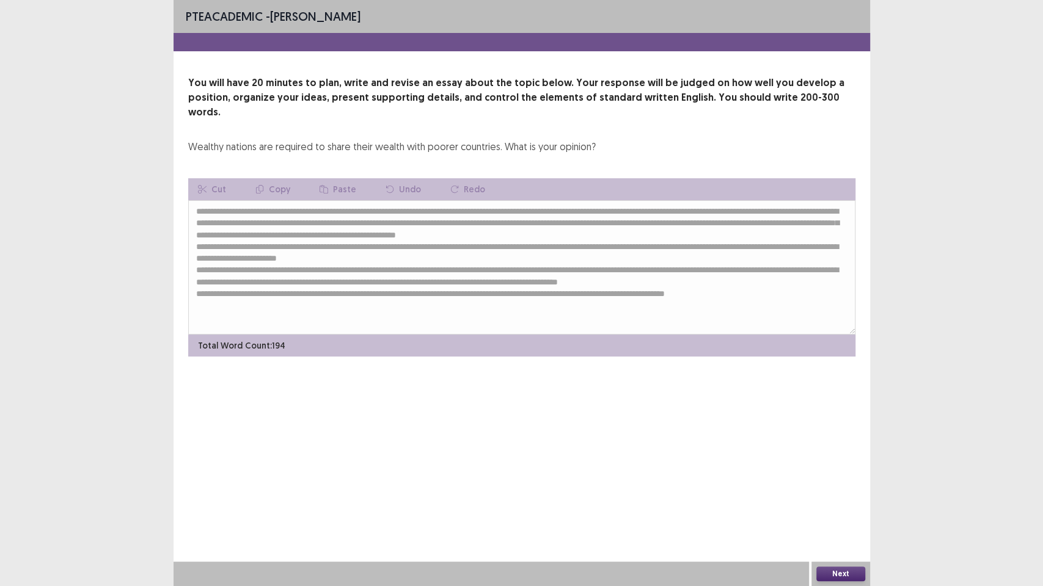
click at [839, 476] on button "Next" at bounding box center [840, 574] width 49 height 15
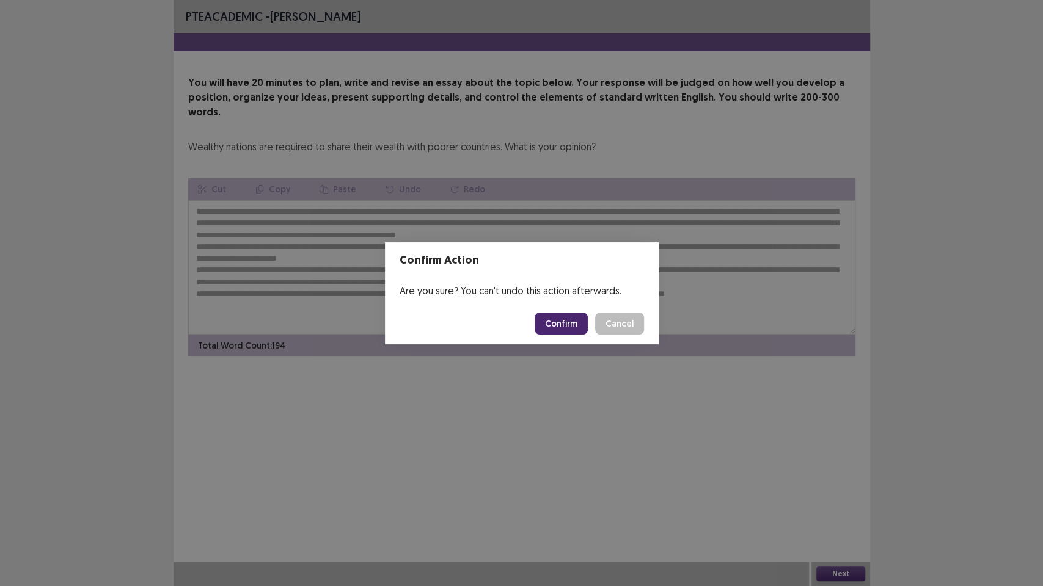
click at [560, 327] on button "Confirm" at bounding box center [560, 324] width 53 height 22
click at [572, 346] on div "Confirm Action Are you sure? You can't undo this action afterwards. Loading... …" at bounding box center [521, 293] width 1043 height 586
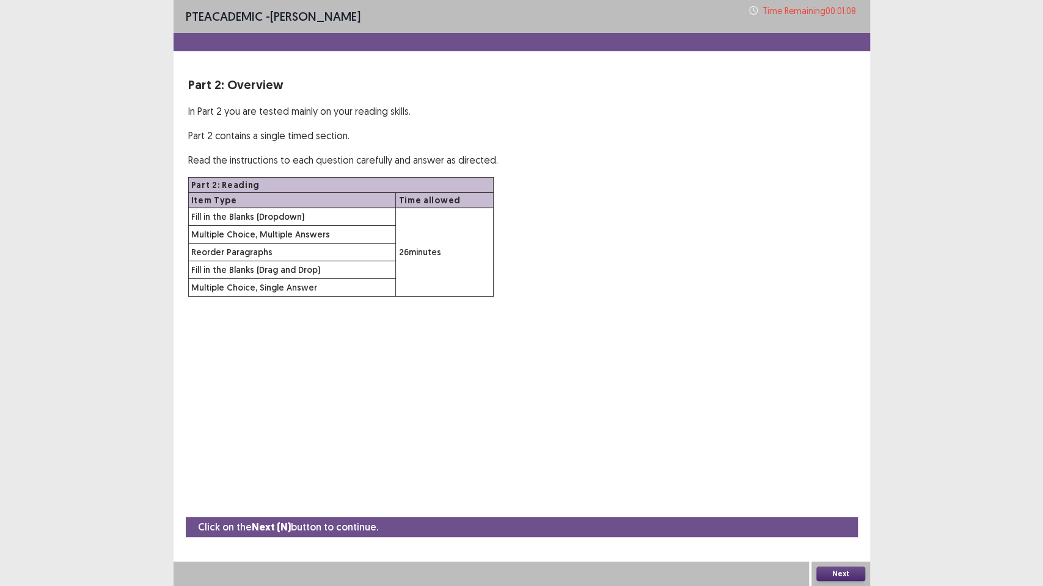
drag, startPoint x: 1041, startPoint y: 283, endPoint x: 1041, endPoint y: 144, distance: 139.3
click at [1041, 177] on div "PTE academic - [PERSON_NAME] Time Remaining 00 : 01 : 08 Part 2: Overview In Pa…" at bounding box center [521, 293] width 1043 height 586
drag, startPoint x: 821, startPoint y: 542, endPoint x: 843, endPoint y: 548, distance: 22.8
click at [841, 476] on div "PTE academic - [PERSON_NAME] Part 2: Overview In Part 2 you are tested mainly o…" at bounding box center [521, 293] width 696 height 586
click at [831, 476] on button "Next" at bounding box center [840, 574] width 49 height 15
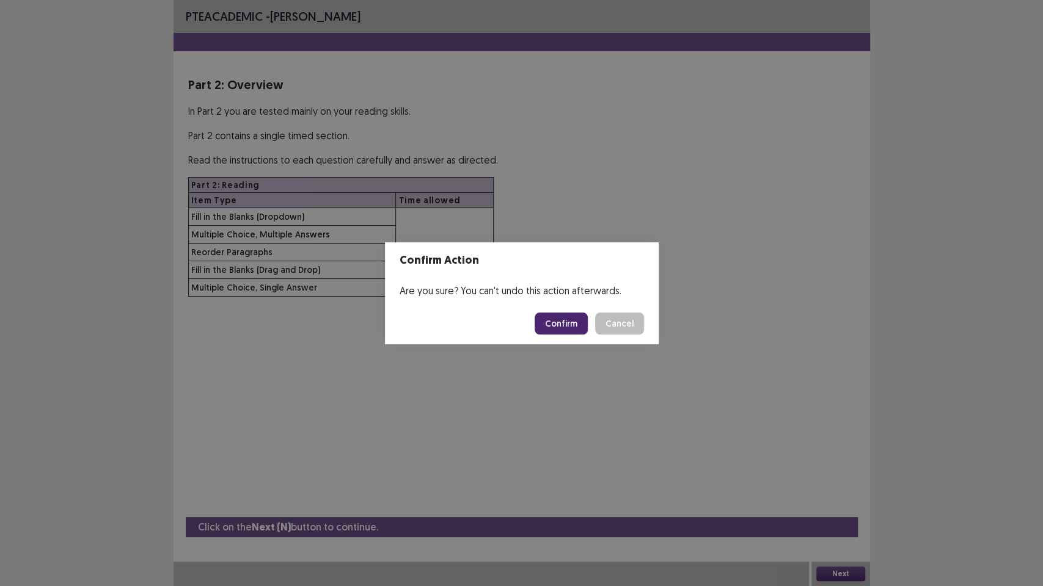
click at [561, 327] on button "Confirm" at bounding box center [560, 324] width 53 height 22
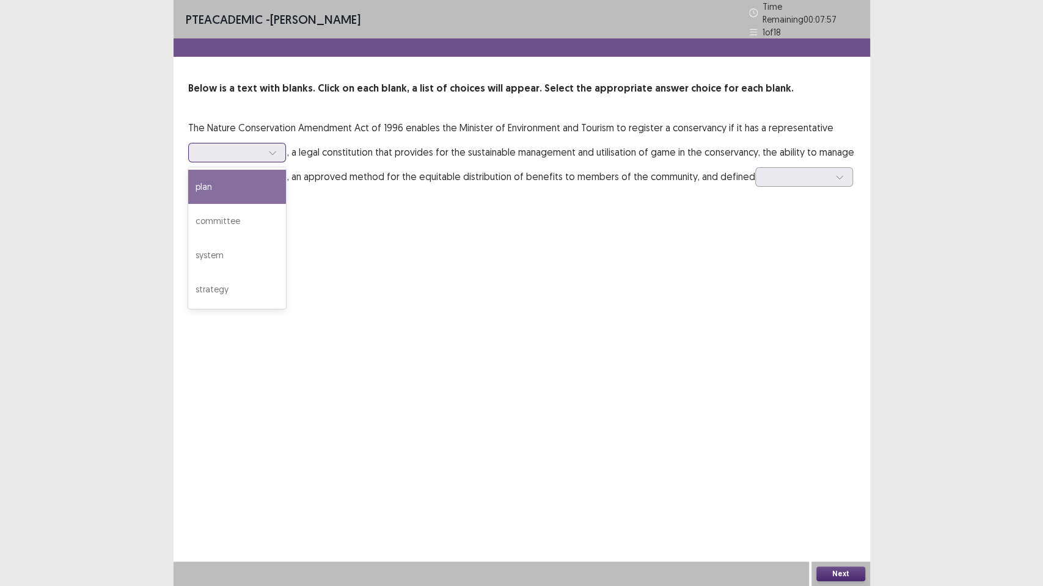
click at [269, 148] on icon at bounding box center [272, 152] width 9 height 9
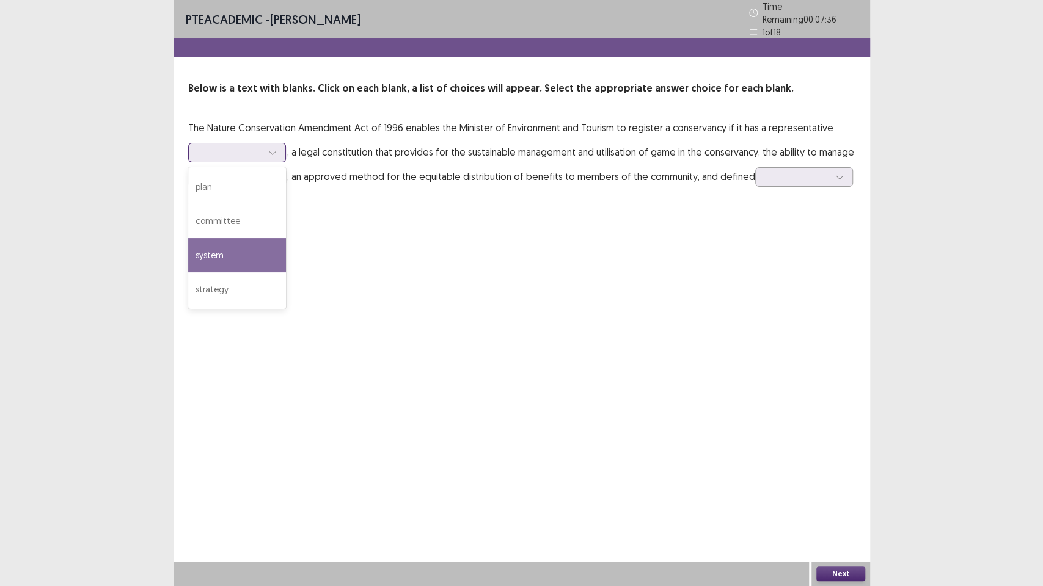
click at [233, 263] on div "system" at bounding box center [237, 255] width 98 height 34
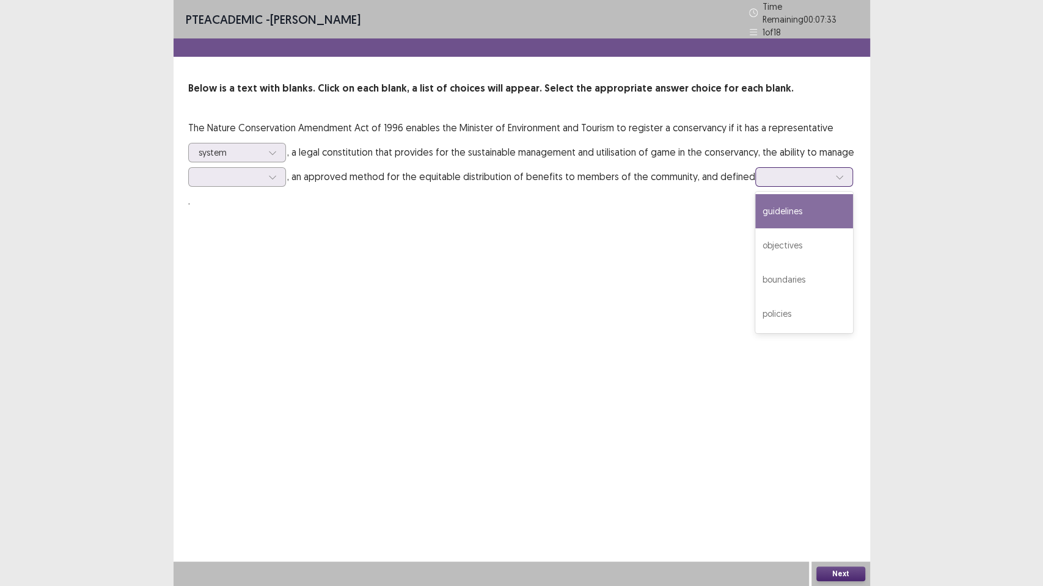
click at [835, 173] on icon at bounding box center [839, 177] width 9 height 9
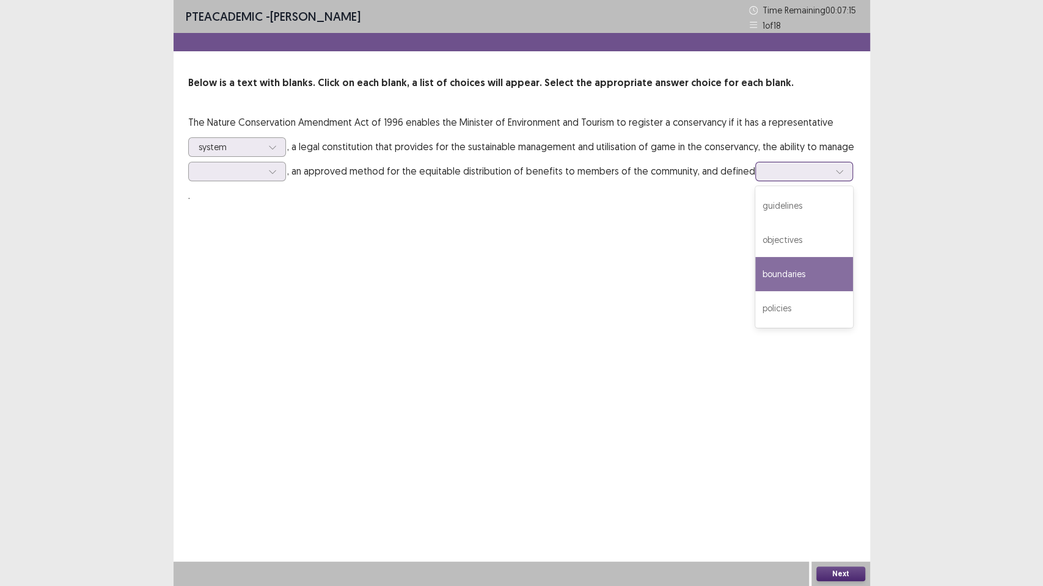
click at [792, 280] on div "boundaries" at bounding box center [804, 274] width 98 height 34
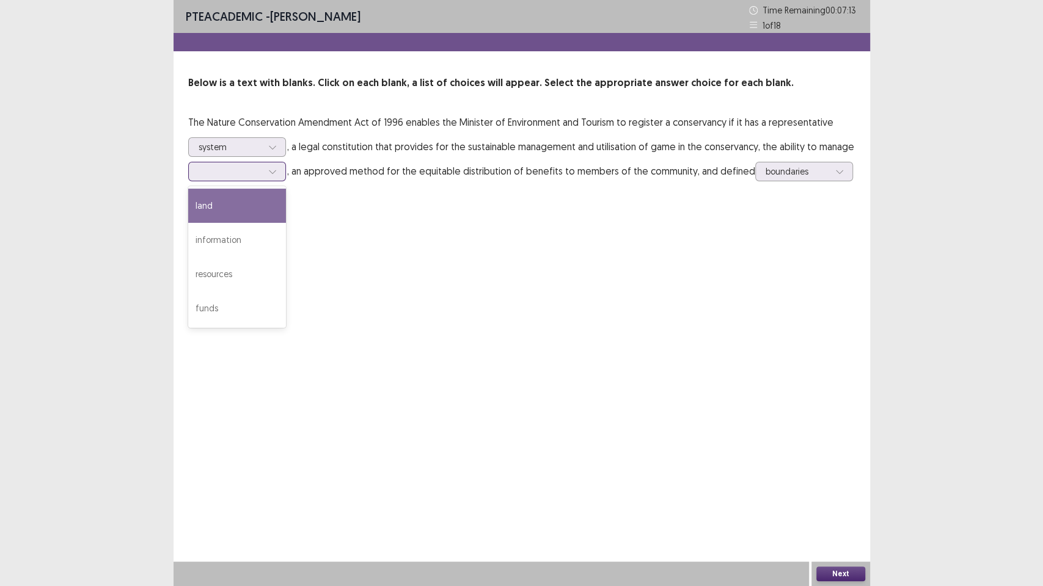
click at [271, 167] on icon at bounding box center [272, 171] width 9 height 9
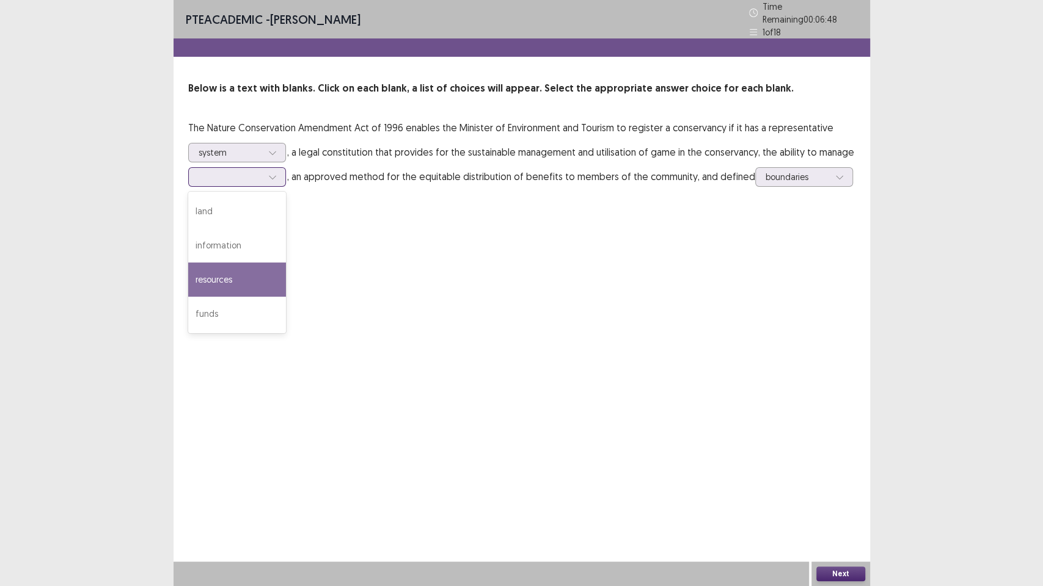
click at [266, 259] on div "land information resources funds" at bounding box center [237, 263] width 98 height 142
click at [271, 263] on div "resources" at bounding box center [237, 280] width 98 height 34
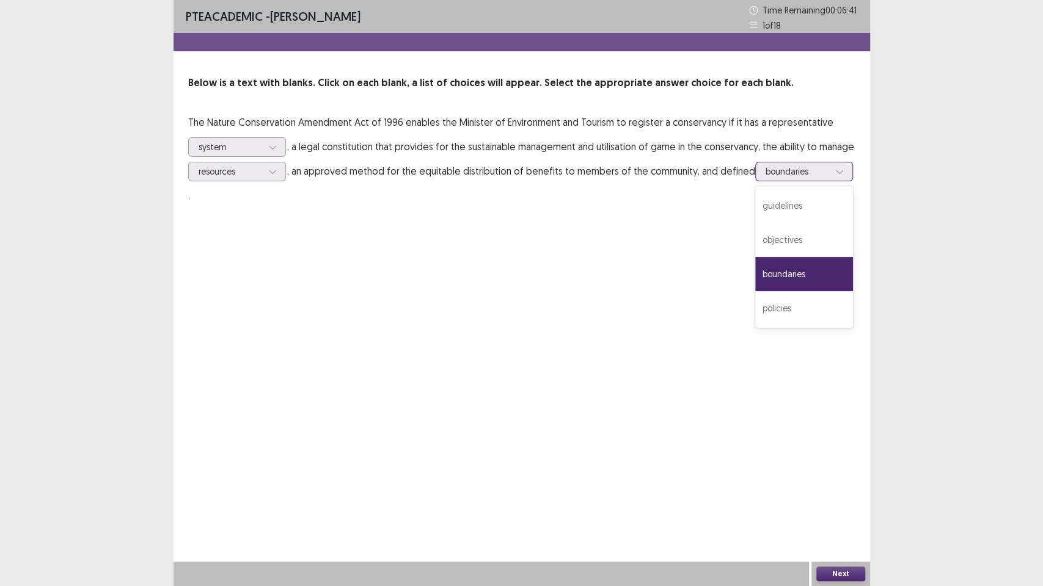
click at [835, 171] on icon at bounding box center [839, 171] width 9 height 9
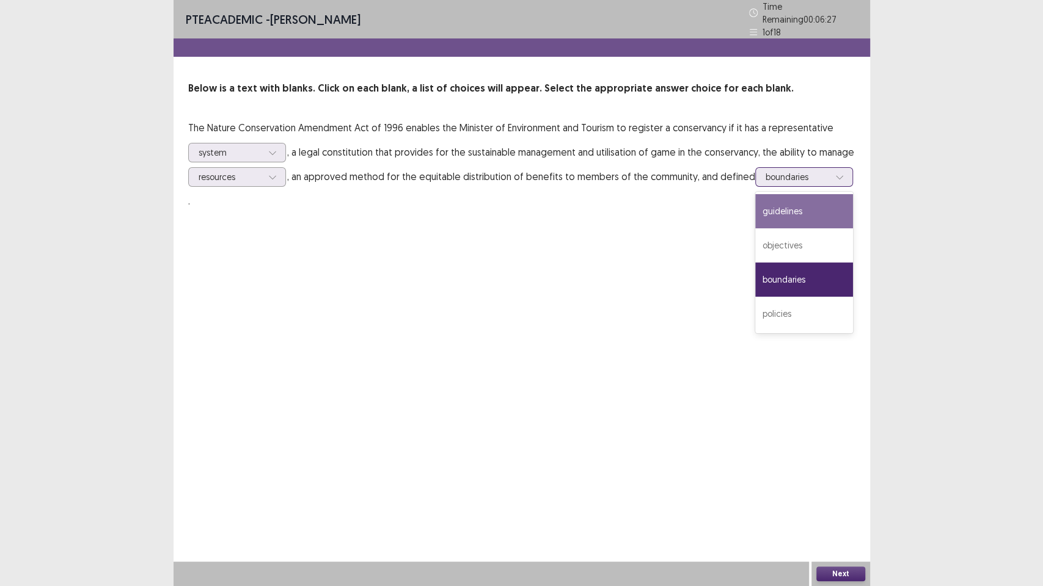
click at [784, 215] on div "guidelines" at bounding box center [804, 211] width 98 height 34
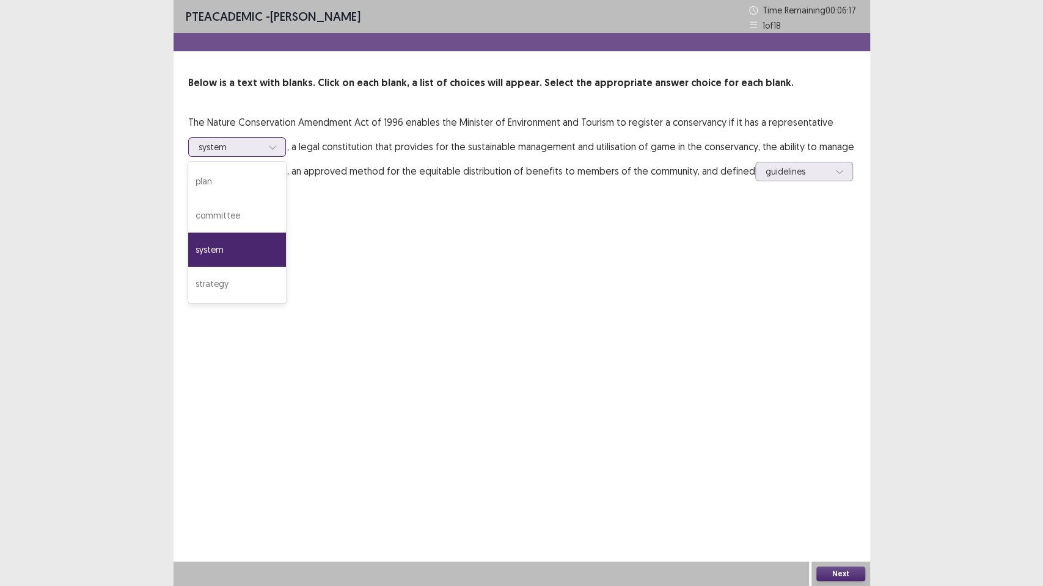
click at [274, 145] on icon at bounding box center [272, 147] width 9 height 9
click at [835, 476] on button "Next" at bounding box center [840, 574] width 49 height 15
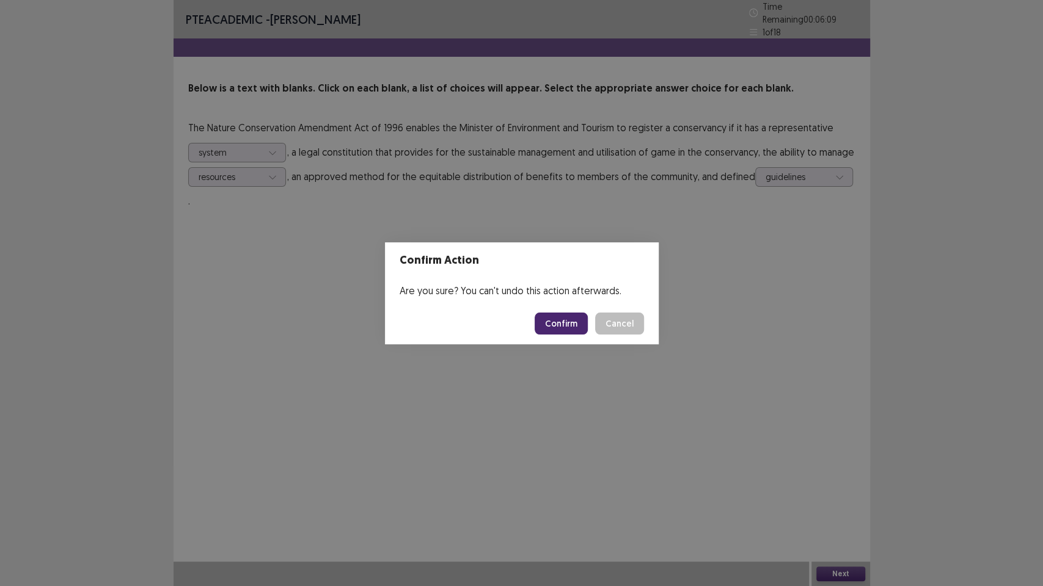
click at [566, 317] on button "Confirm" at bounding box center [560, 324] width 53 height 22
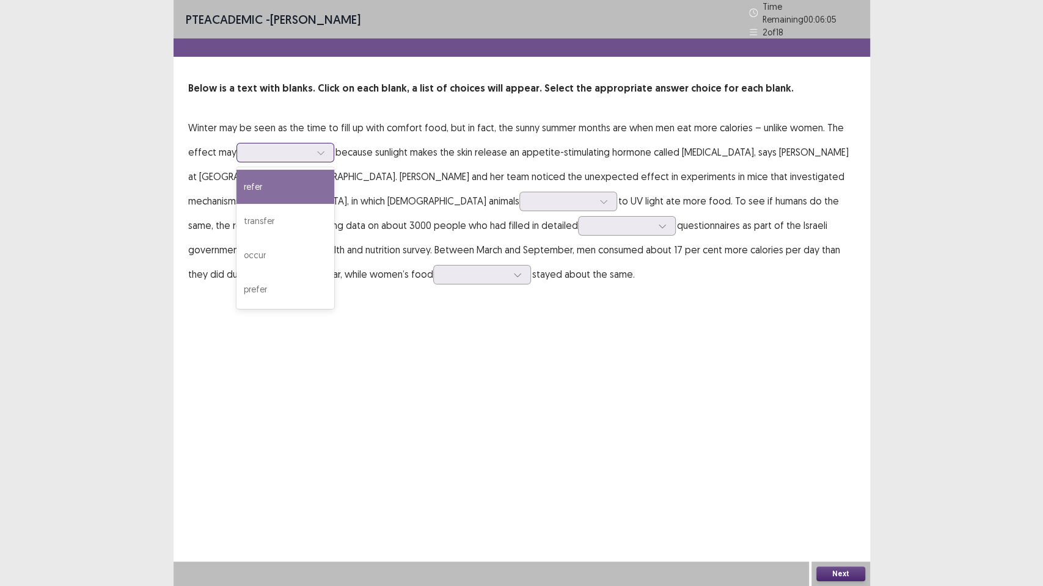
click at [319, 148] on icon at bounding box center [320, 152] width 9 height 9
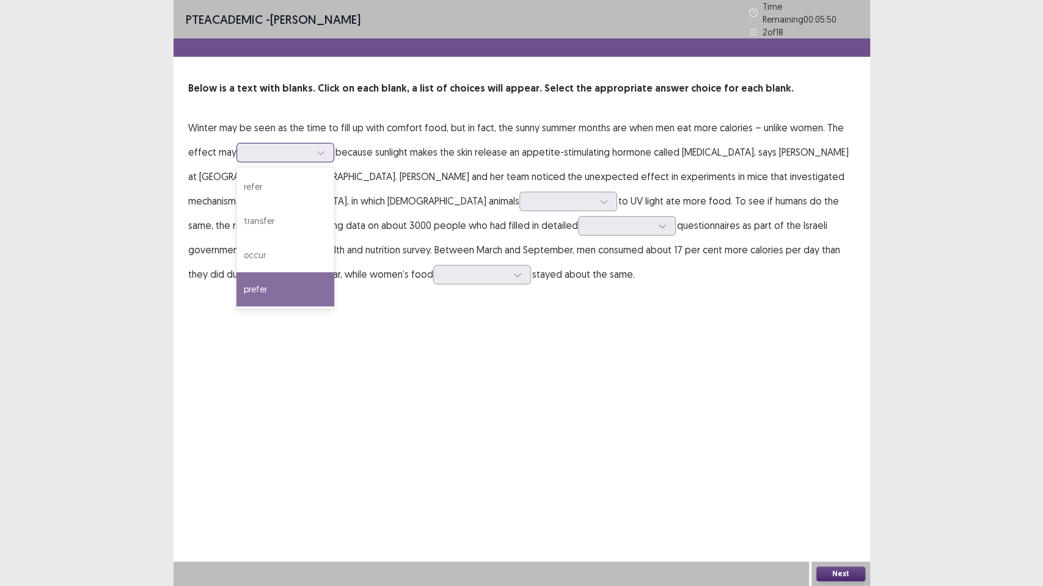
click at [298, 287] on div "prefer" at bounding box center [285, 289] width 98 height 34
click at [311, 149] on div "prefer" at bounding box center [285, 153] width 98 height 20
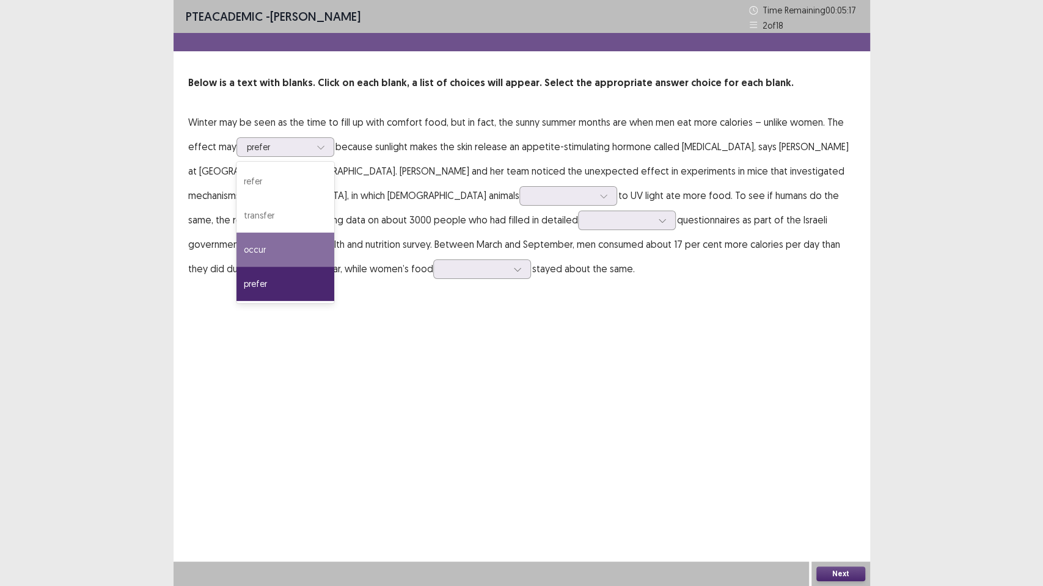
drag, startPoint x: 426, startPoint y: 360, endPoint x: 418, endPoint y: 351, distance: 11.3
click at [420, 352] on div "PTE academic - [PERSON_NAME] Time Remaining 00 : 05 : 17 2 of 18 Below is a tex…" at bounding box center [521, 293] width 696 height 586
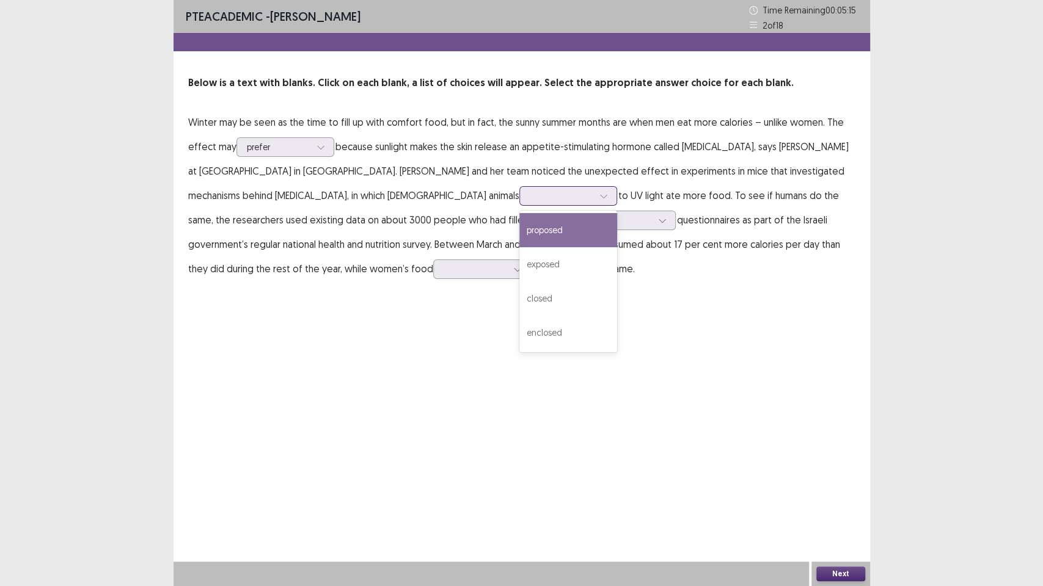
click at [599, 192] on icon at bounding box center [603, 196] width 9 height 9
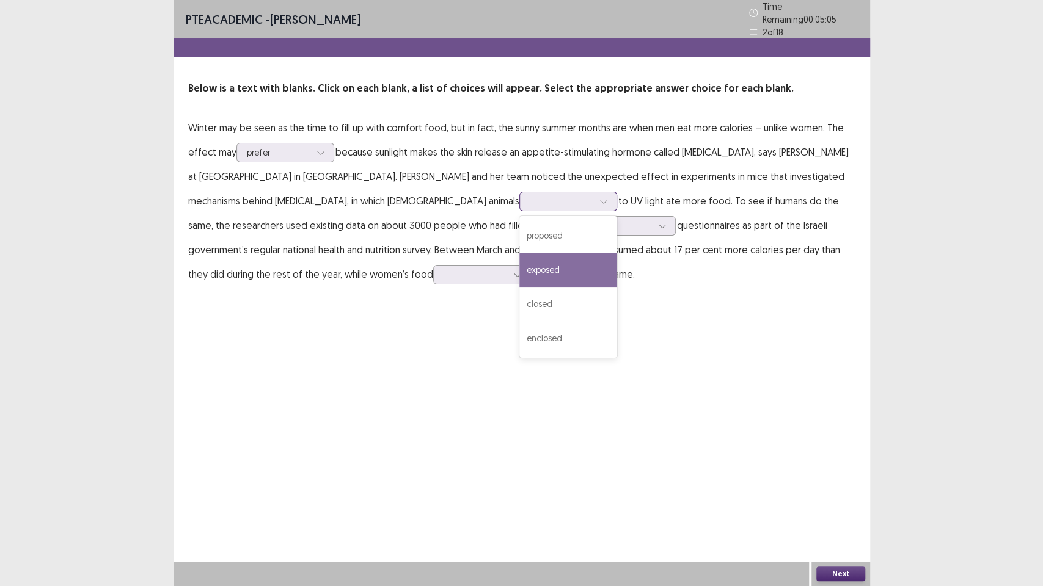
click at [519, 270] on div "exposed" at bounding box center [568, 270] width 98 height 34
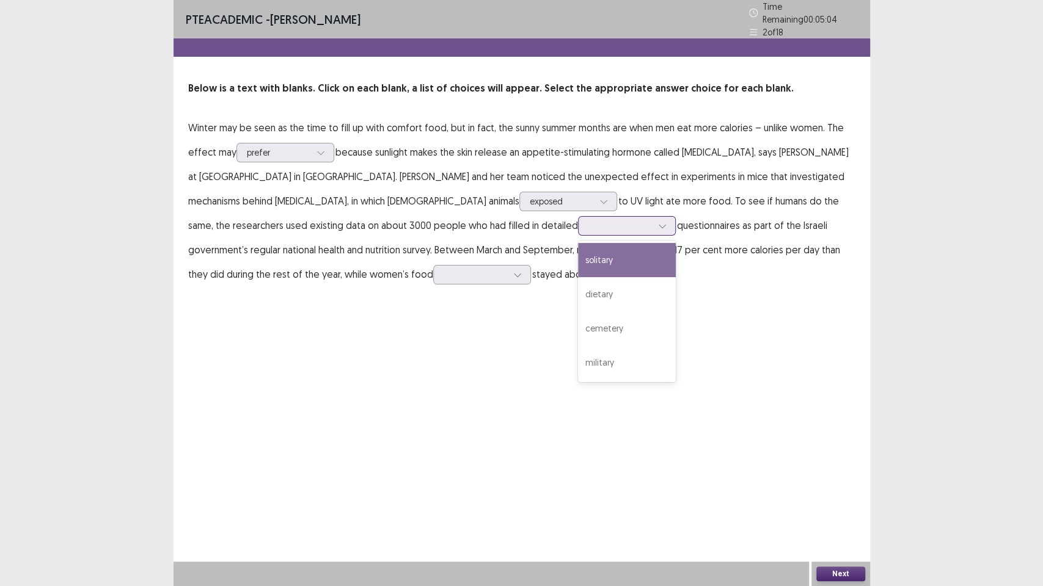
click at [658, 222] on icon at bounding box center [662, 226] width 9 height 9
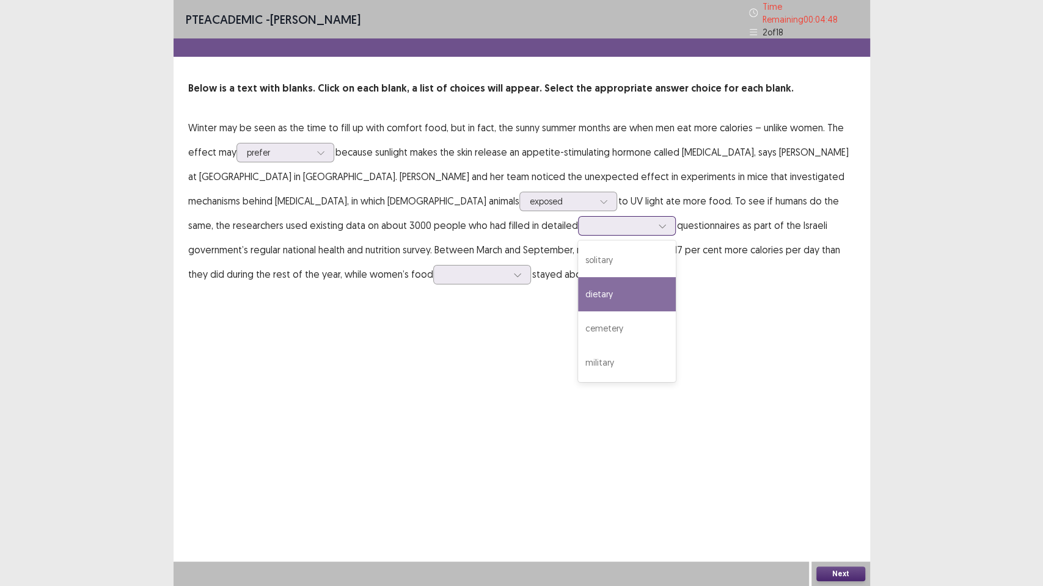
click at [578, 288] on div "dietary" at bounding box center [627, 294] width 98 height 34
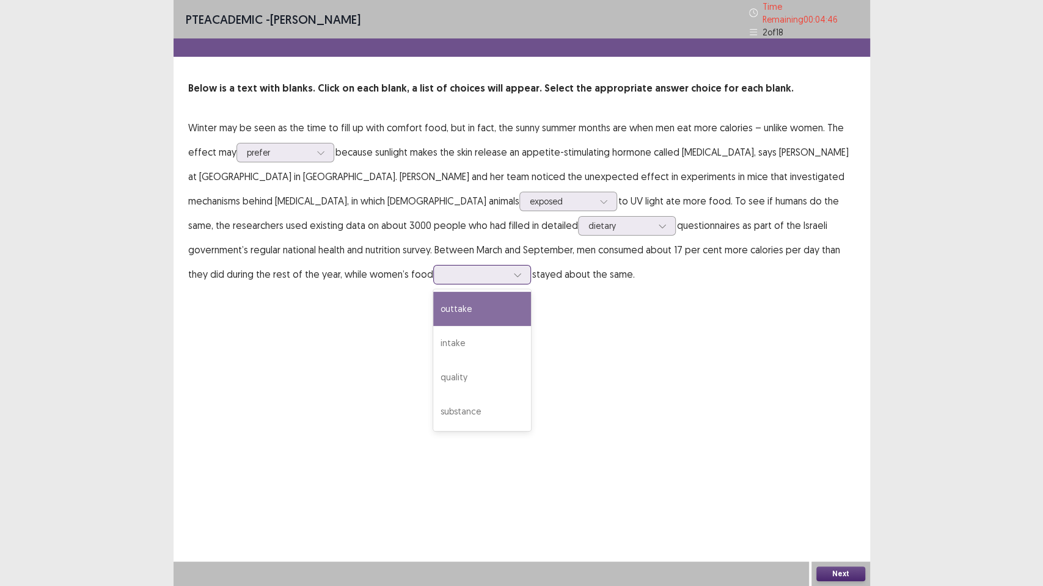
click at [508, 272] on div at bounding box center [517, 275] width 18 height 18
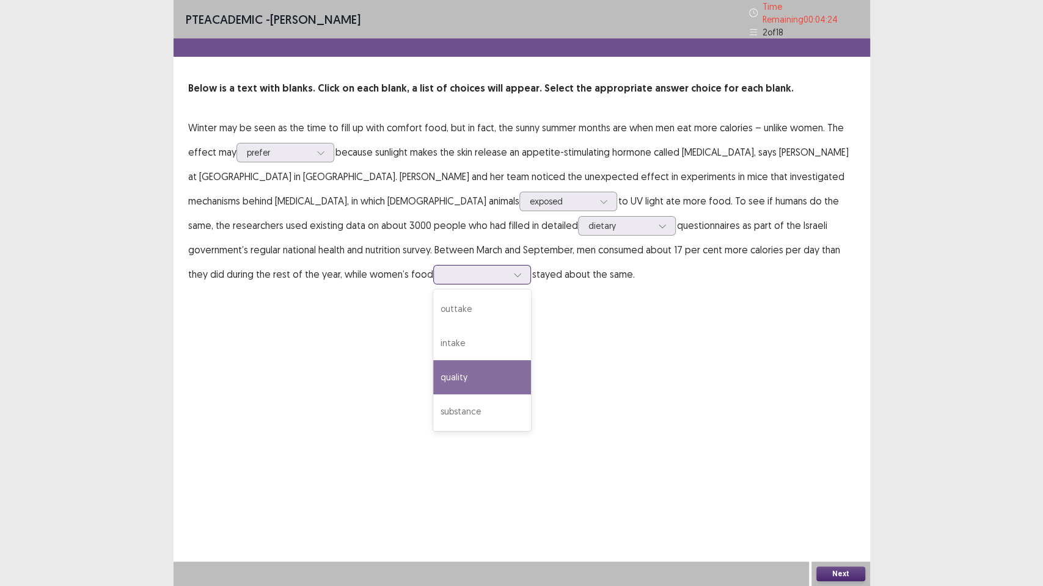
click at [433, 362] on div "quality" at bounding box center [482, 377] width 98 height 34
click at [842, 476] on div "Next" at bounding box center [840, 574] width 59 height 24
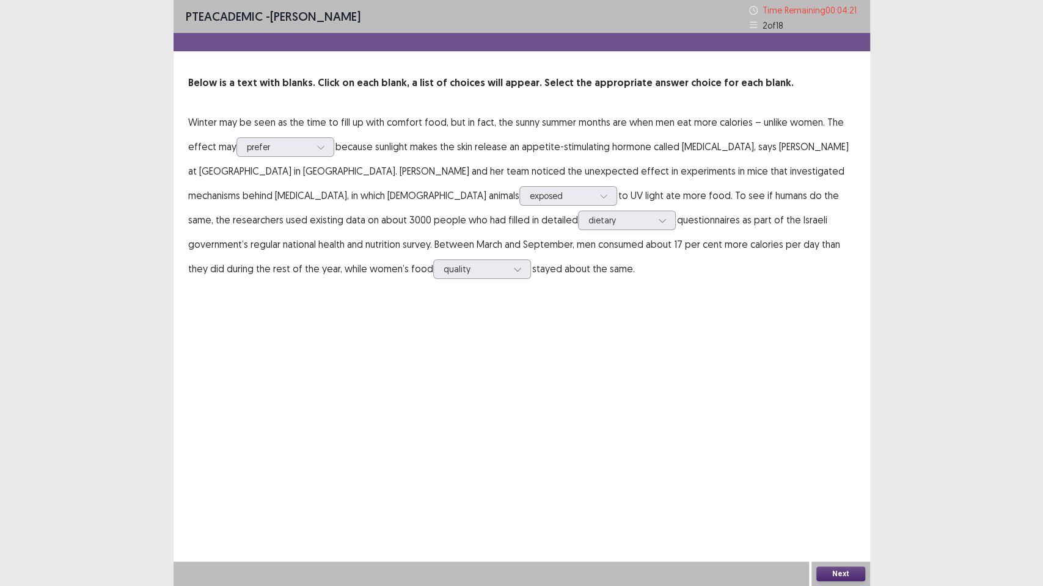
click at [850, 476] on button "Next" at bounding box center [840, 574] width 49 height 15
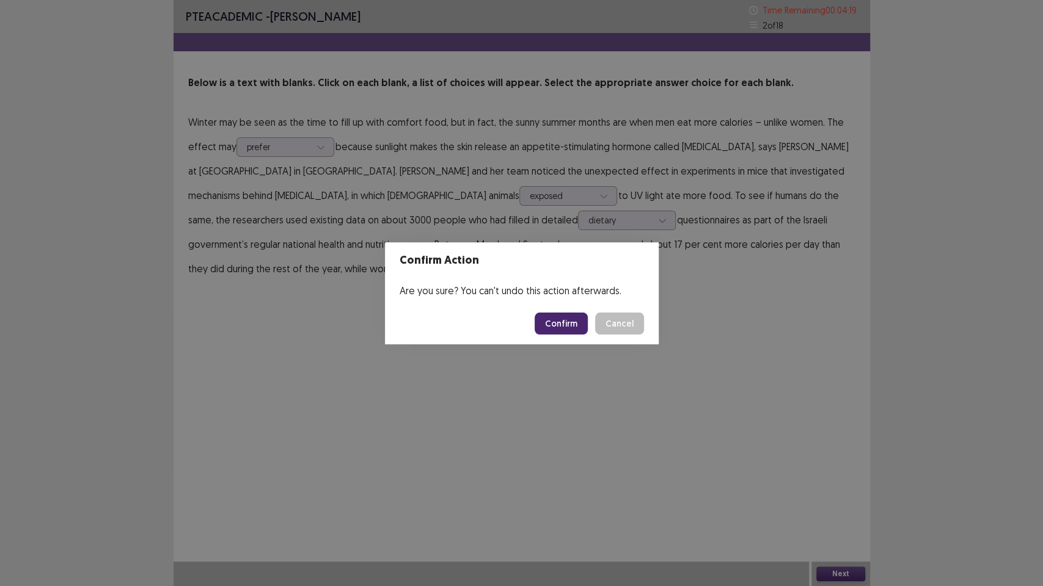
click at [559, 315] on button "Confirm" at bounding box center [560, 324] width 53 height 22
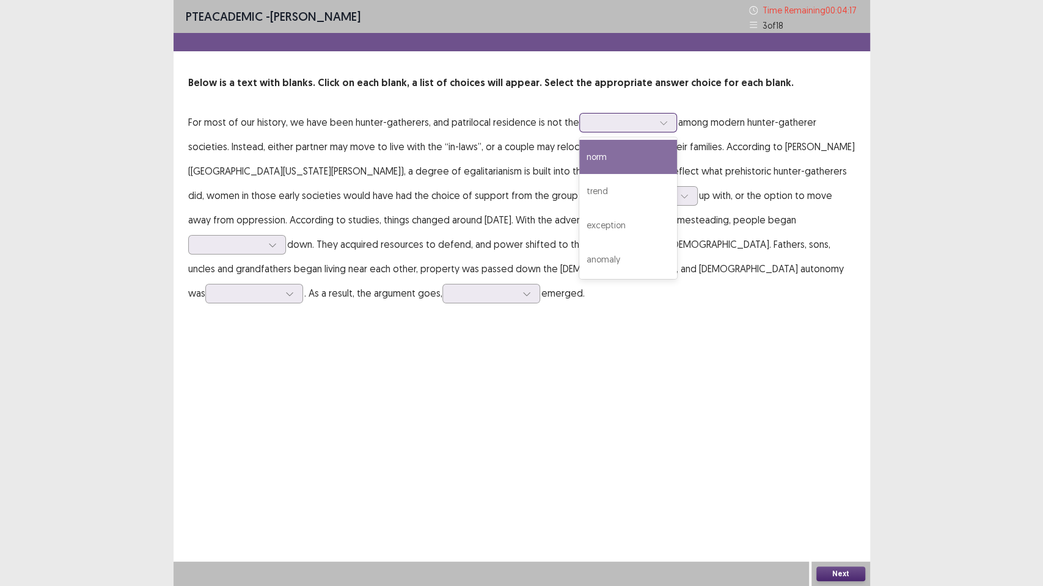
click at [660, 118] on div at bounding box center [663, 123] width 18 height 18
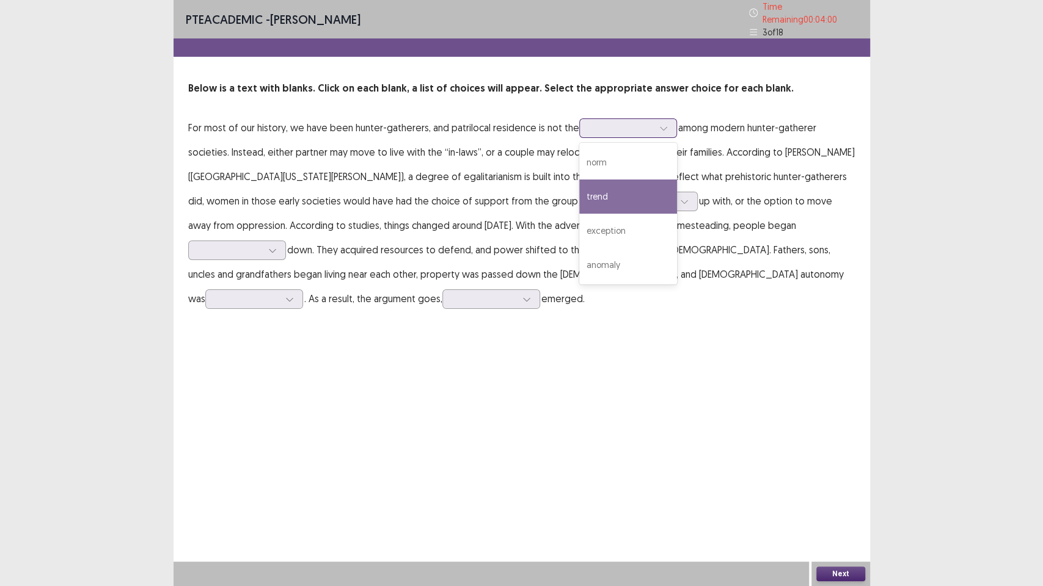
drag, startPoint x: 612, startPoint y: 195, endPoint x: 619, endPoint y: 199, distance: 7.7
click at [619, 199] on div "trend" at bounding box center [628, 197] width 98 height 34
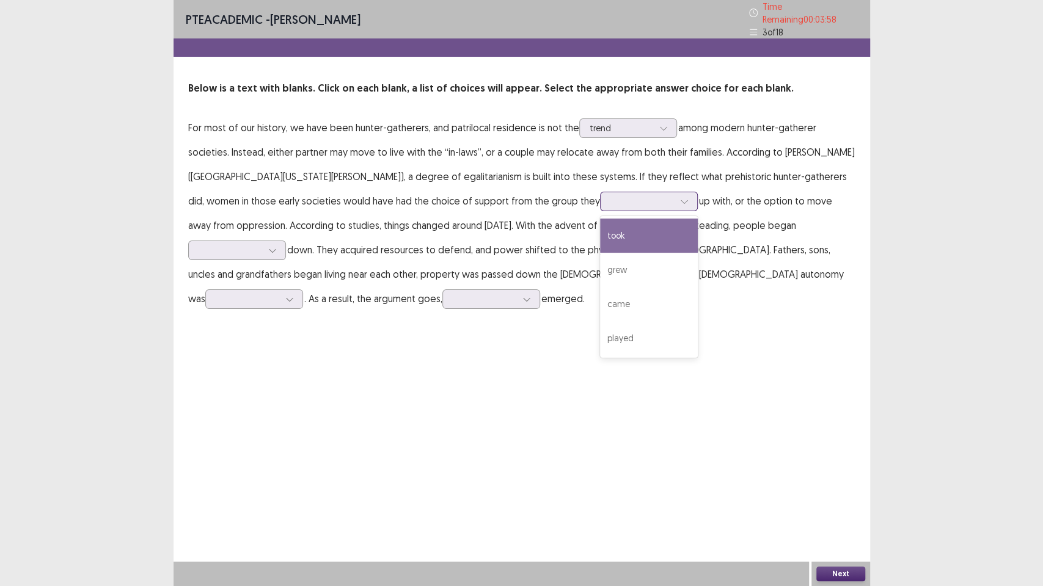
click at [675, 200] on div at bounding box center [684, 201] width 18 height 18
click at [600, 232] on div "took" at bounding box center [649, 236] width 98 height 34
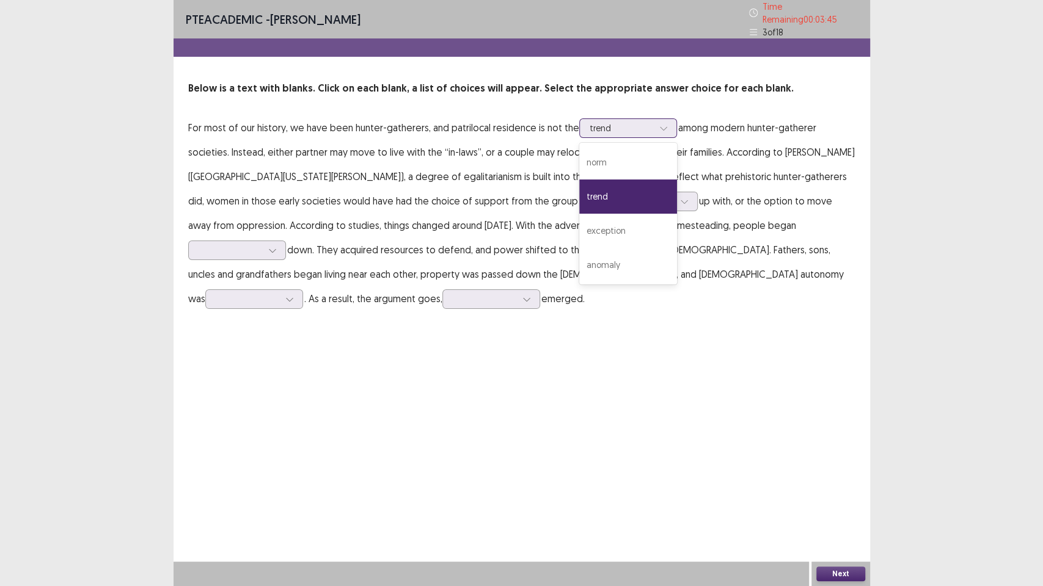
click at [661, 125] on icon at bounding box center [663, 128] width 9 height 9
click at [627, 191] on div "trend" at bounding box center [628, 197] width 98 height 34
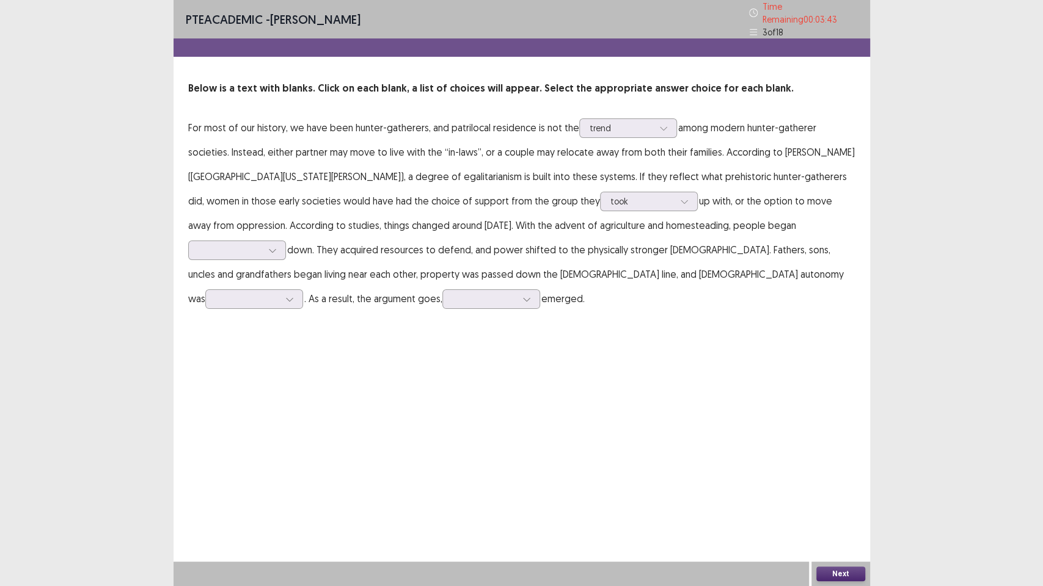
click at [820, 209] on p "For most of our history, we have been hunter-gatherers, and patrilocal residenc…" at bounding box center [521, 212] width 667 height 195
click at [277, 246] on icon at bounding box center [272, 250] width 9 height 9
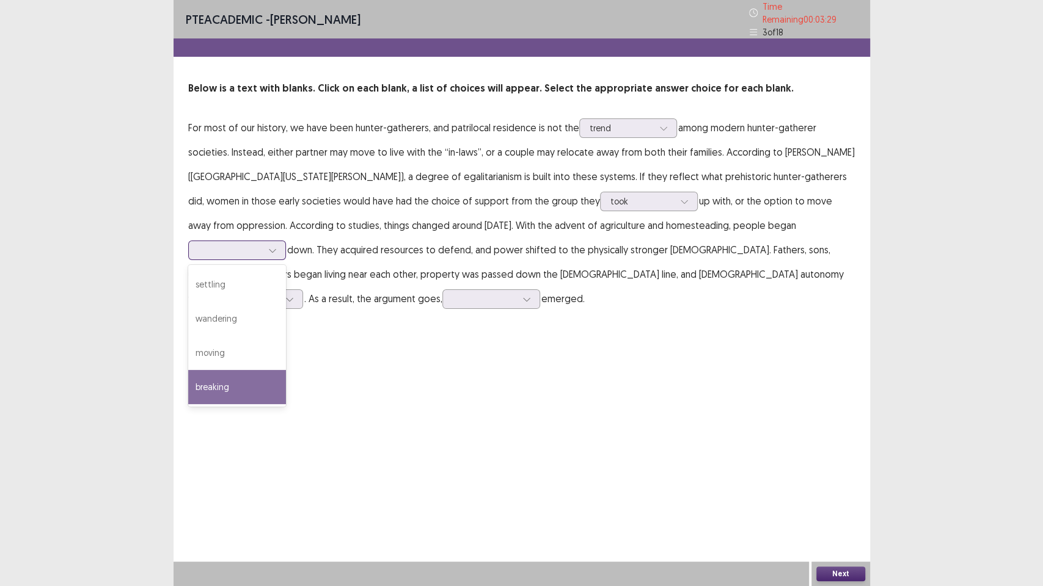
drag, startPoint x: 743, startPoint y: 383, endPoint x: 741, endPoint y: 376, distance: 7.0
click at [740, 381] on div "PTE academic - [PERSON_NAME] Time Remaining 00 : 03 : 29 3 of 18 Below is a tex…" at bounding box center [521, 293] width 696 height 586
click at [286, 370] on div "breaking" at bounding box center [237, 387] width 98 height 34
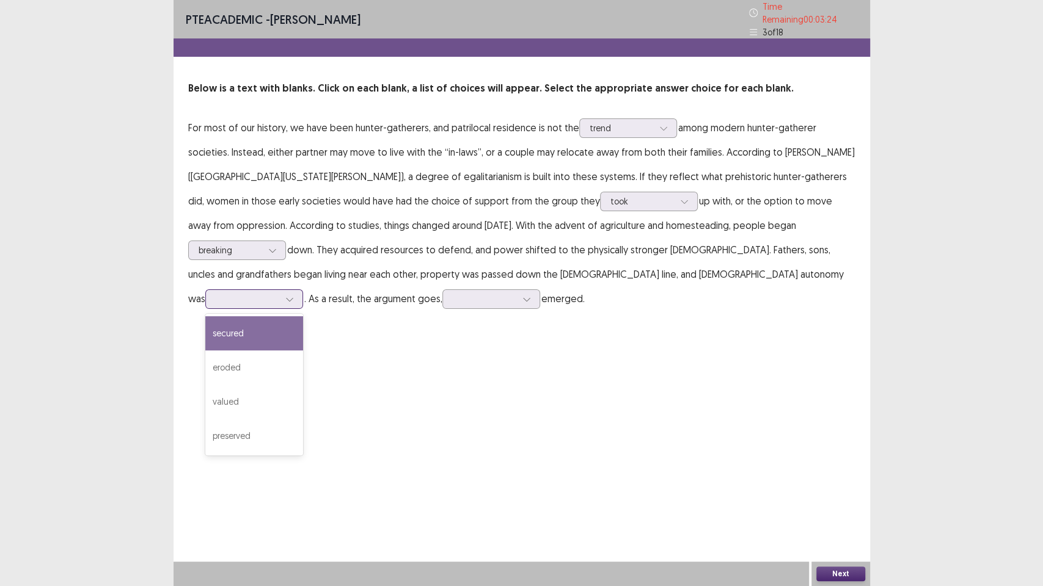
click at [299, 290] on div at bounding box center [289, 299] width 18 height 18
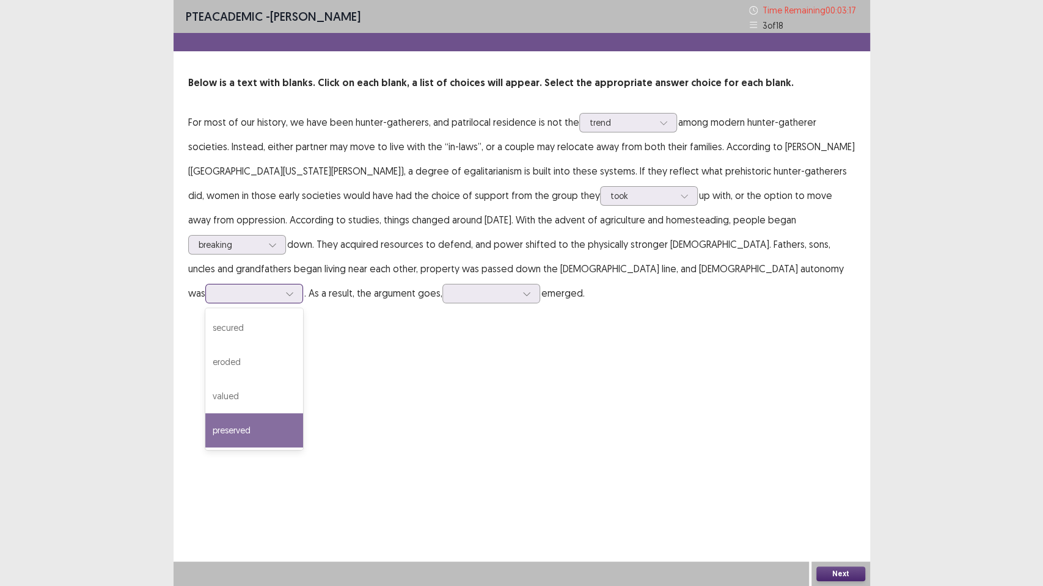
click at [303, 413] on div "preserved" at bounding box center [254, 430] width 98 height 34
click at [821, 280] on p "For most of our history, we have been hunter-gatherers, and patrilocal residenc…" at bounding box center [521, 207] width 667 height 195
click at [536, 285] on div at bounding box center [526, 294] width 18 height 18
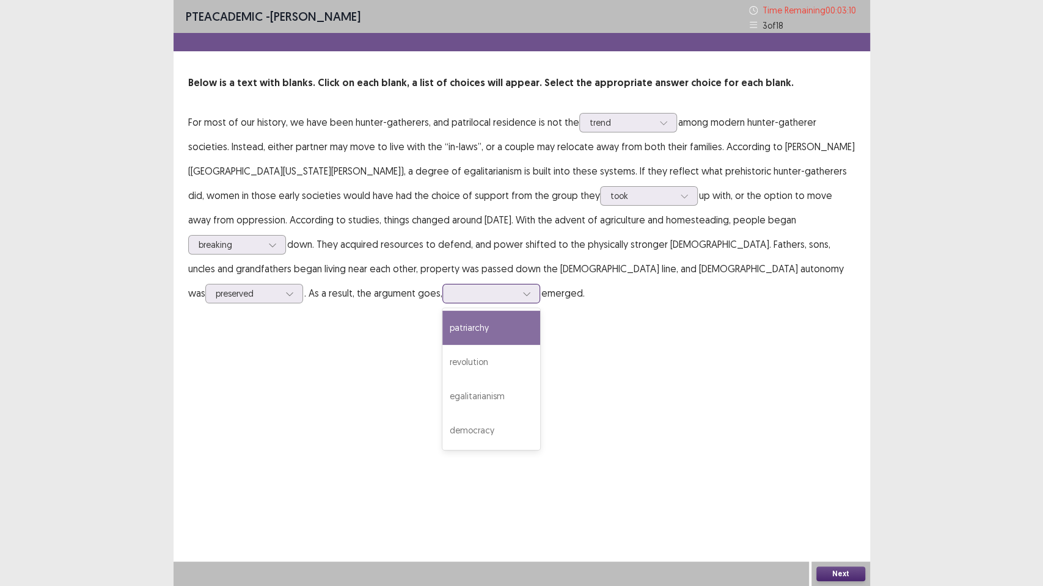
click at [540, 311] on div "patriarchy" at bounding box center [491, 328] width 98 height 34
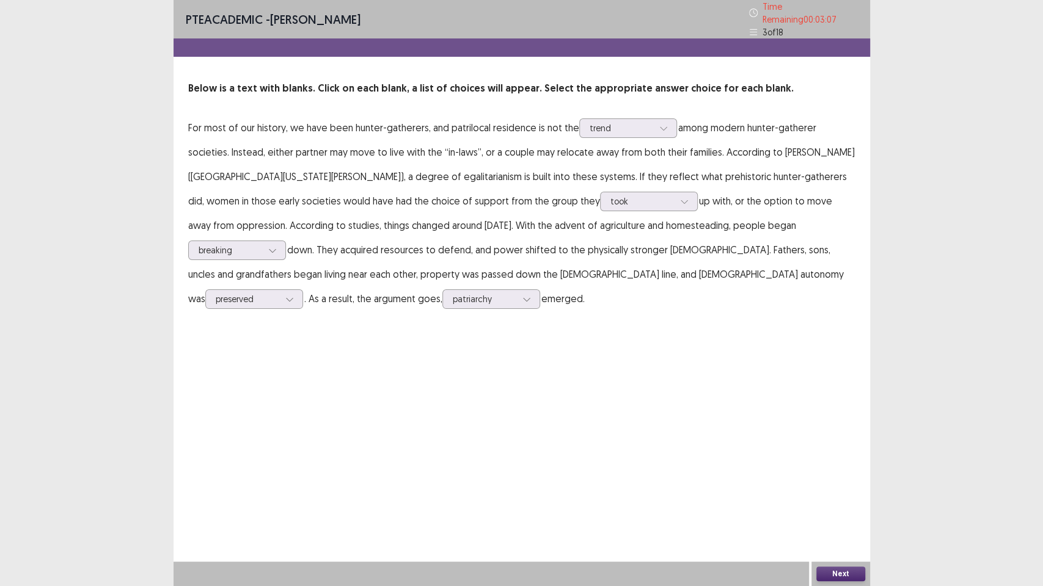
click at [835, 476] on button "Next" at bounding box center [840, 574] width 49 height 15
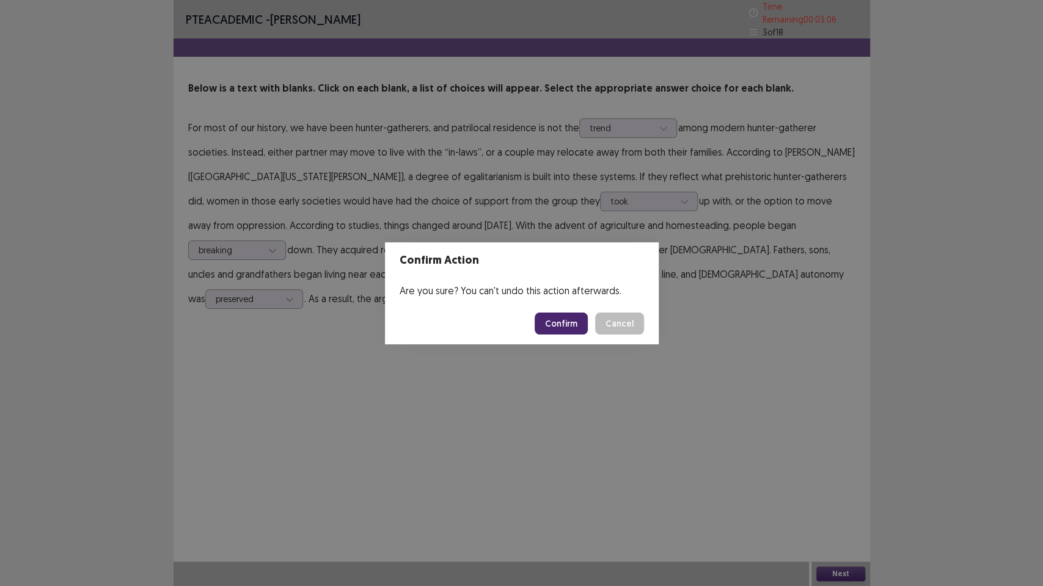
click at [553, 313] on button "Confirm" at bounding box center [560, 324] width 53 height 22
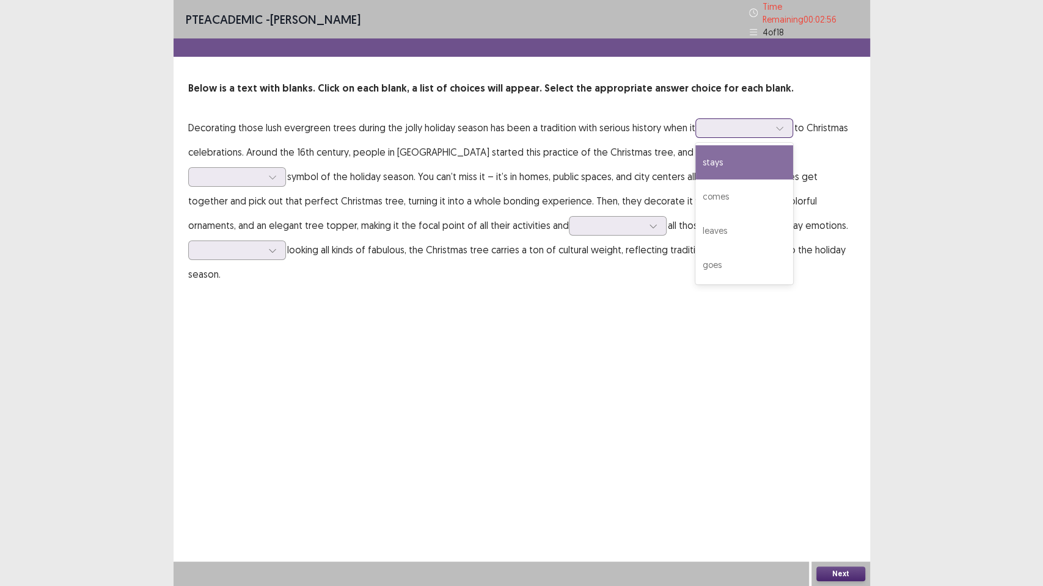
click at [774, 128] on div at bounding box center [779, 128] width 18 height 18
click at [712, 158] on div "stays" at bounding box center [744, 162] width 98 height 34
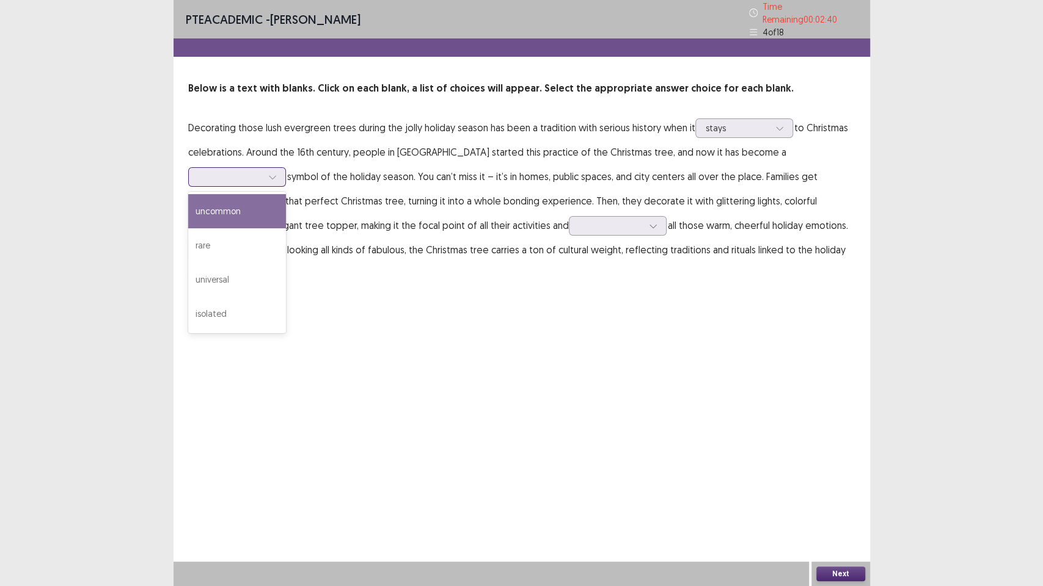
click at [282, 168] on div at bounding box center [272, 177] width 18 height 18
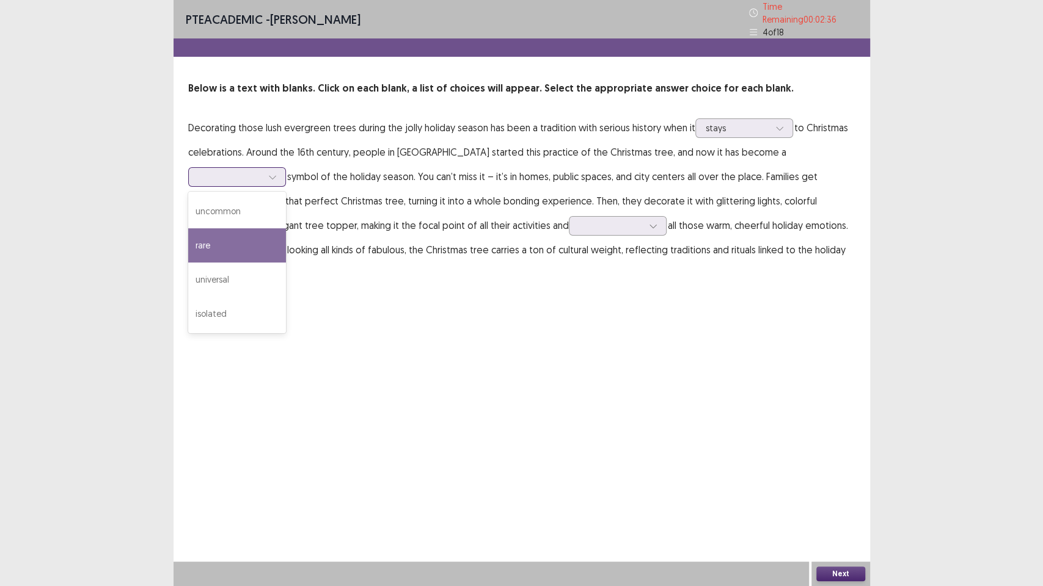
click at [286, 228] on div "rare" at bounding box center [237, 245] width 98 height 34
click at [286, 167] on div "rare" at bounding box center [237, 177] width 98 height 20
click at [286, 263] on div "universal" at bounding box center [237, 280] width 98 height 34
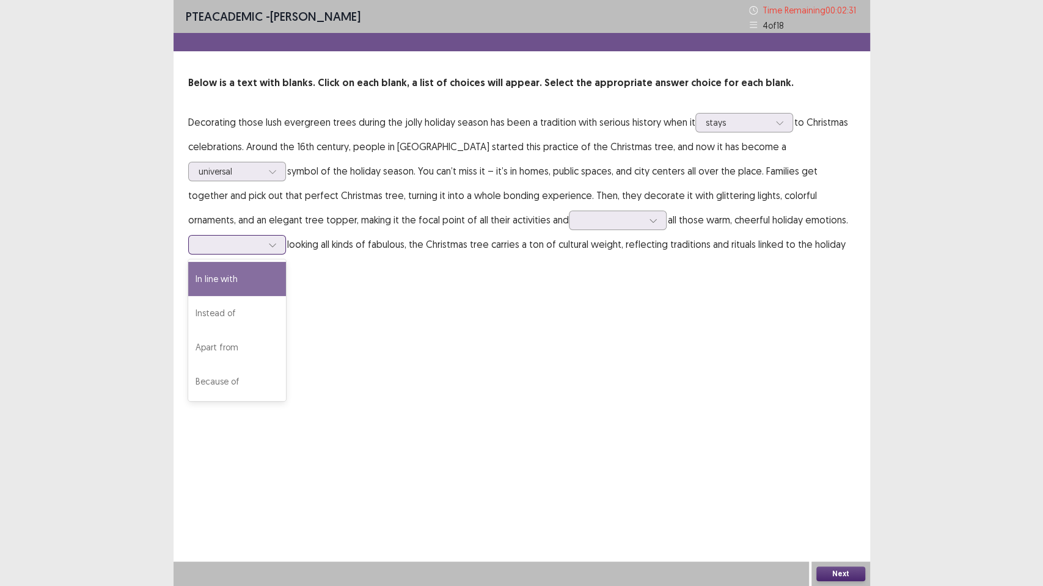
click at [282, 236] on div at bounding box center [272, 245] width 18 height 18
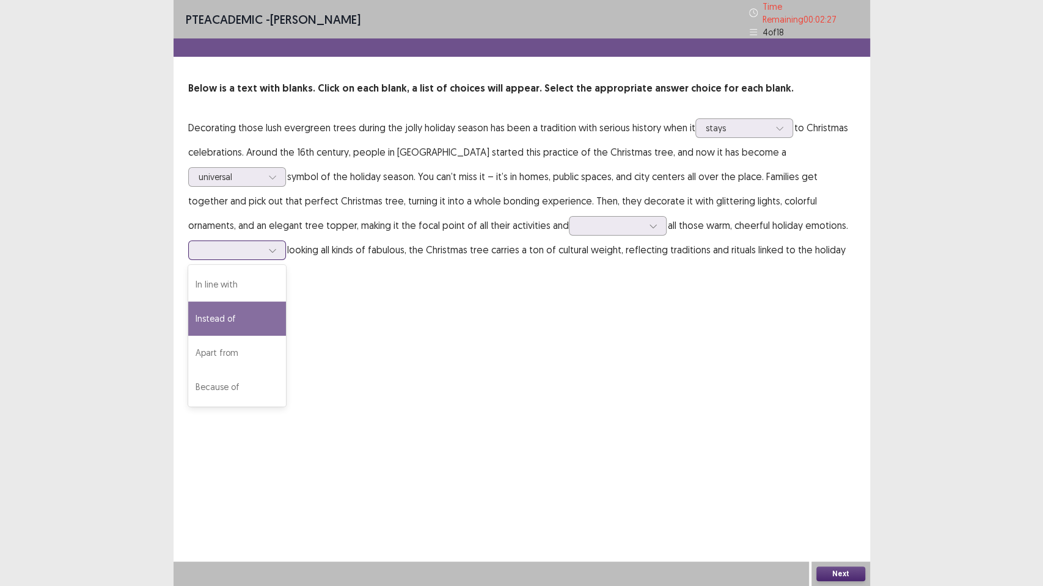
drag, startPoint x: 786, startPoint y: 277, endPoint x: 779, endPoint y: 263, distance: 15.8
click at [286, 302] on div "Instead of" at bounding box center [237, 319] width 98 height 34
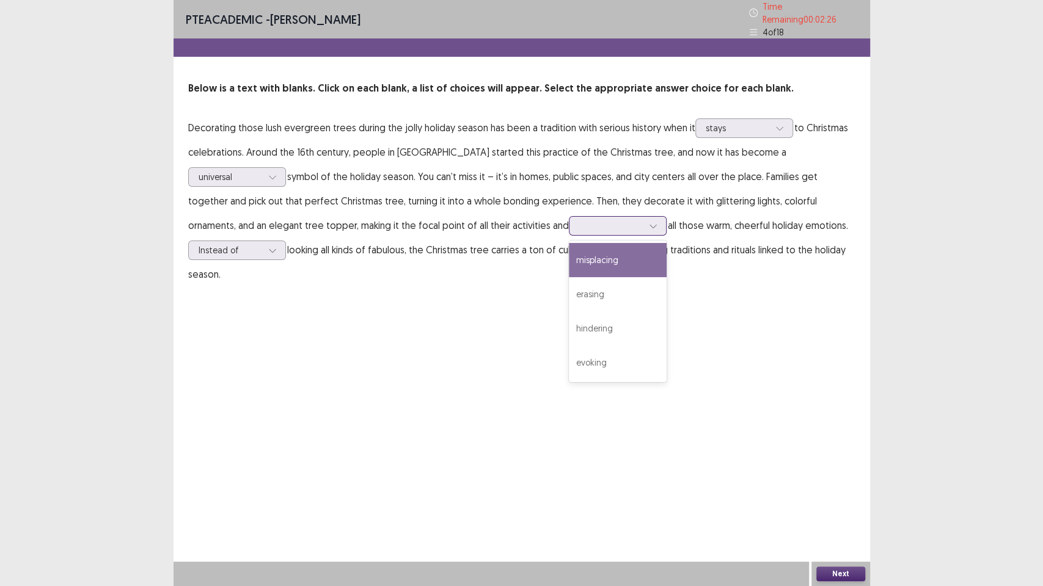
click at [649, 222] on icon at bounding box center [653, 226] width 9 height 9
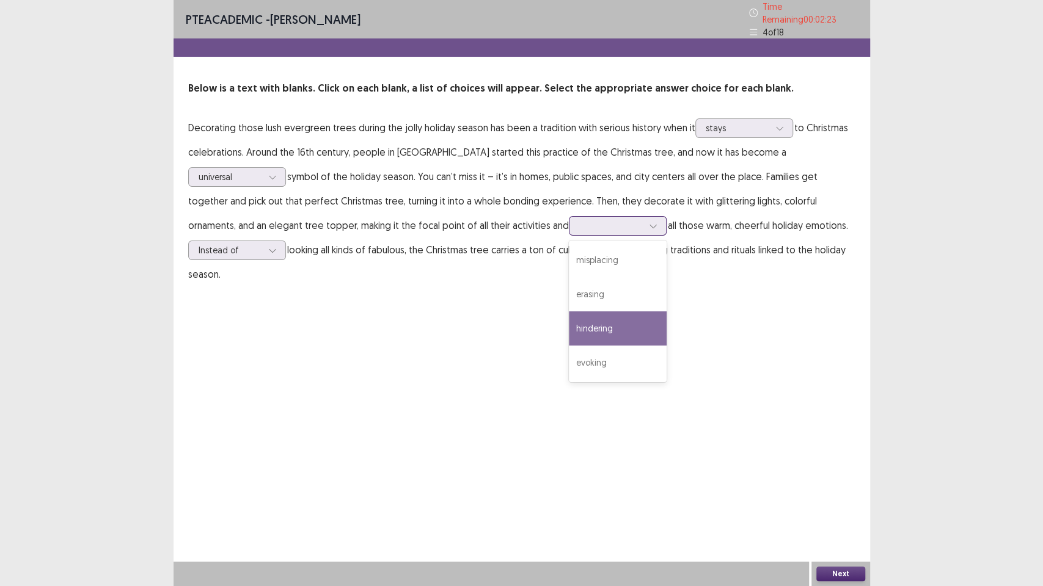
click at [569, 316] on div "hindering" at bounding box center [618, 328] width 98 height 34
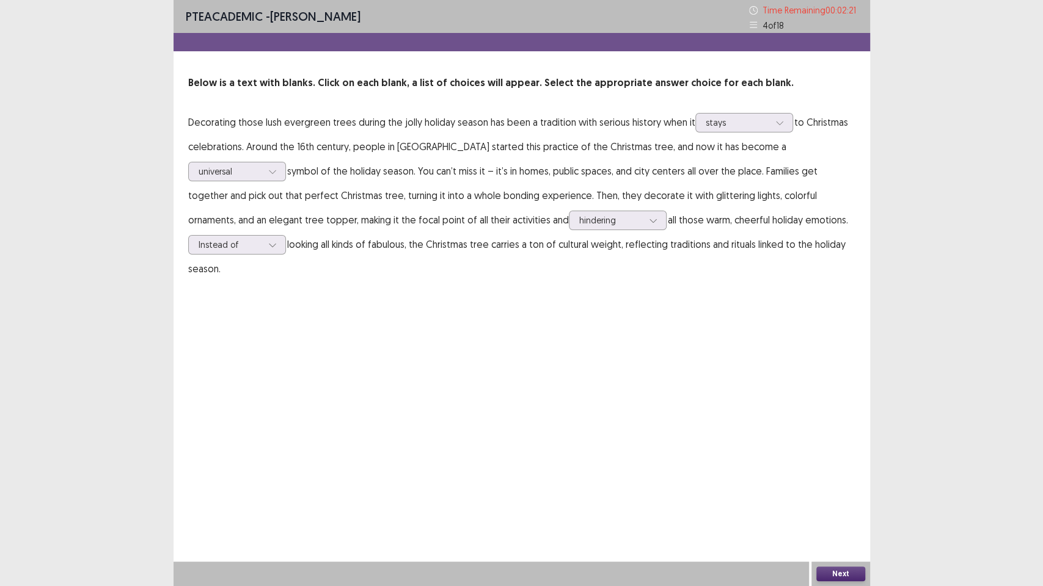
click at [817, 476] on button "Next" at bounding box center [840, 574] width 49 height 15
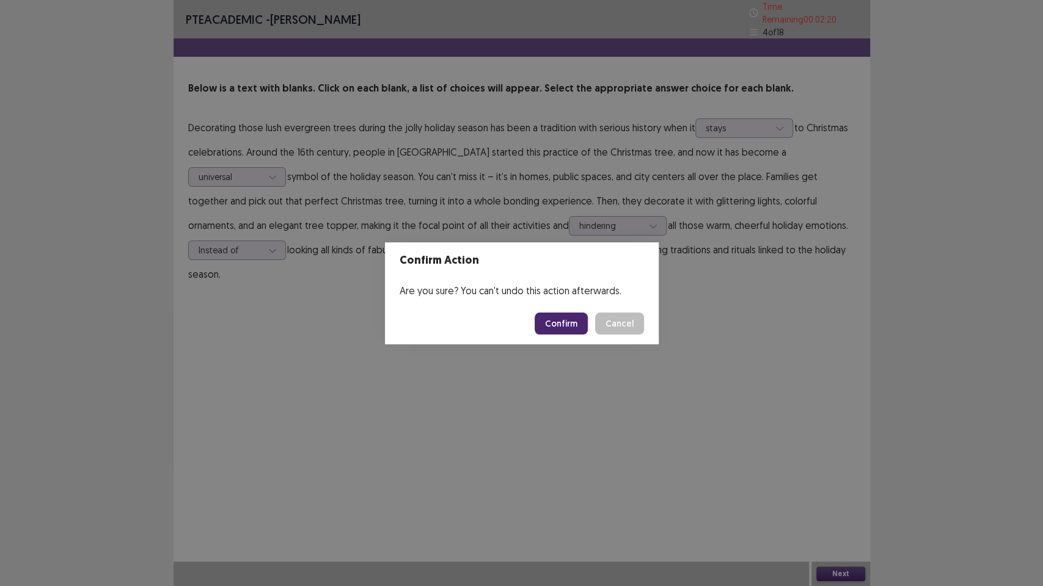
click at [556, 313] on button "Confirm" at bounding box center [560, 324] width 53 height 22
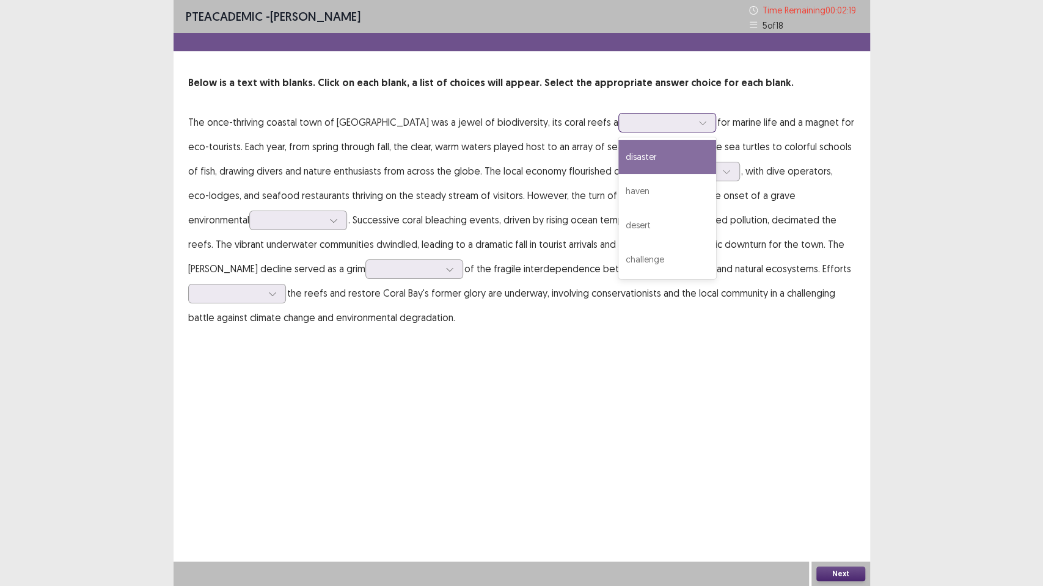
click at [628, 129] on div at bounding box center [660, 122] width 66 height 14
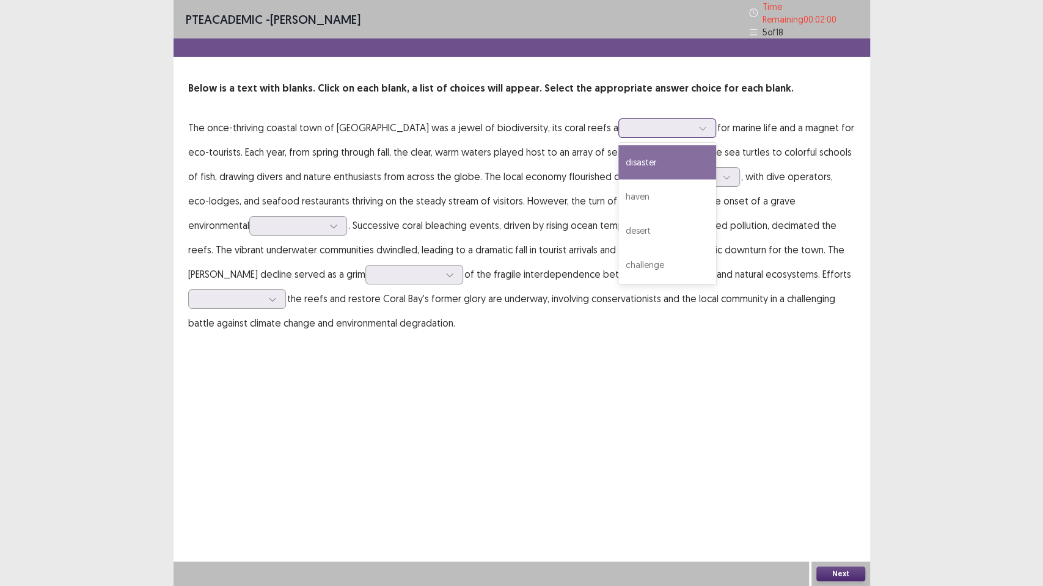
click at [618, 156] on div "disaster" at bounding box center [667, 162] width 98 height 34
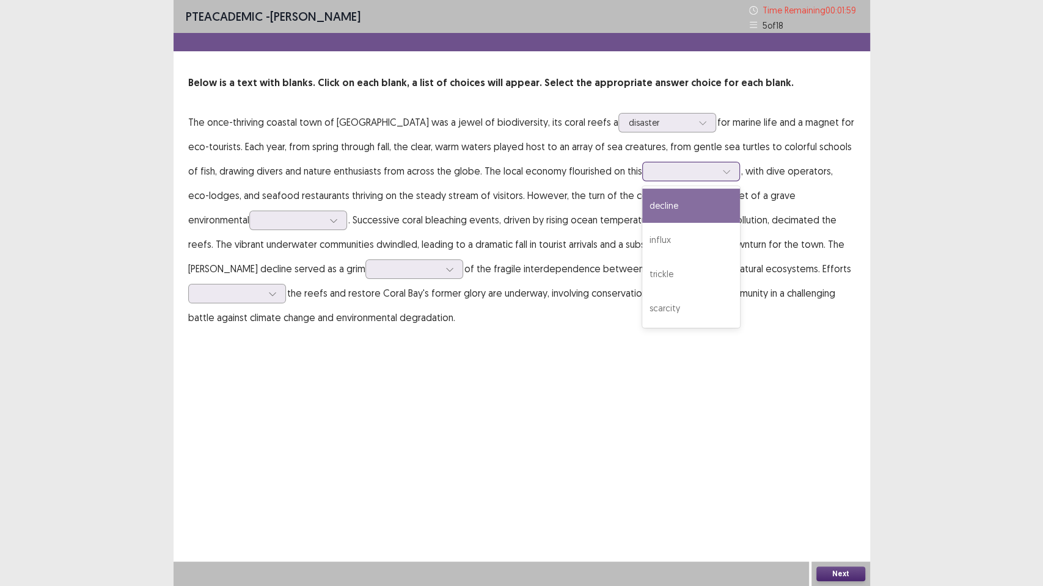
click at [722, 173] on icon at bounding box center [726, 171] width 9 height 9
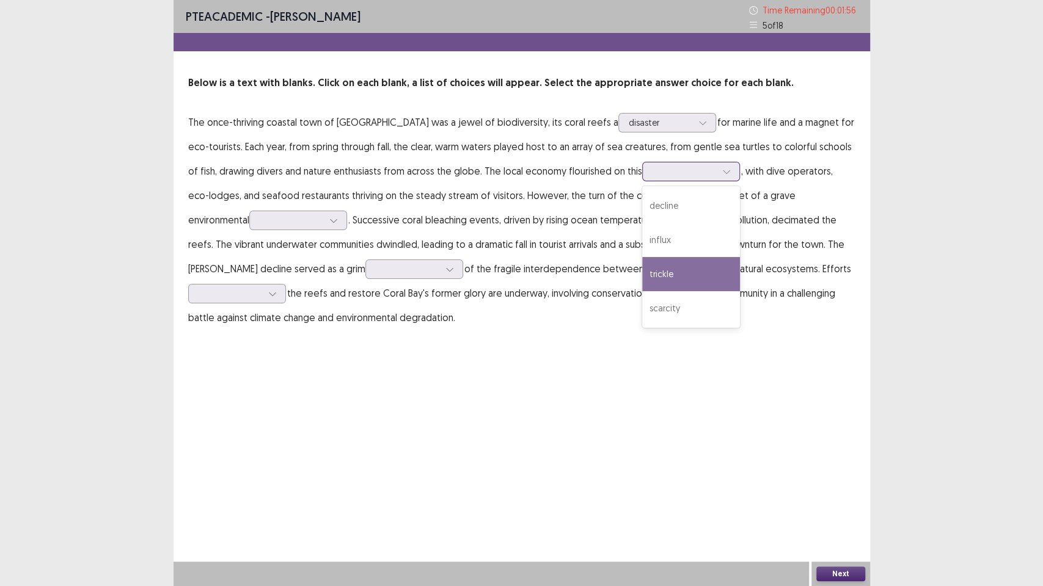
click at [642, 282] on div "trickle" at bounding box center [691, 274] width 98 height 34
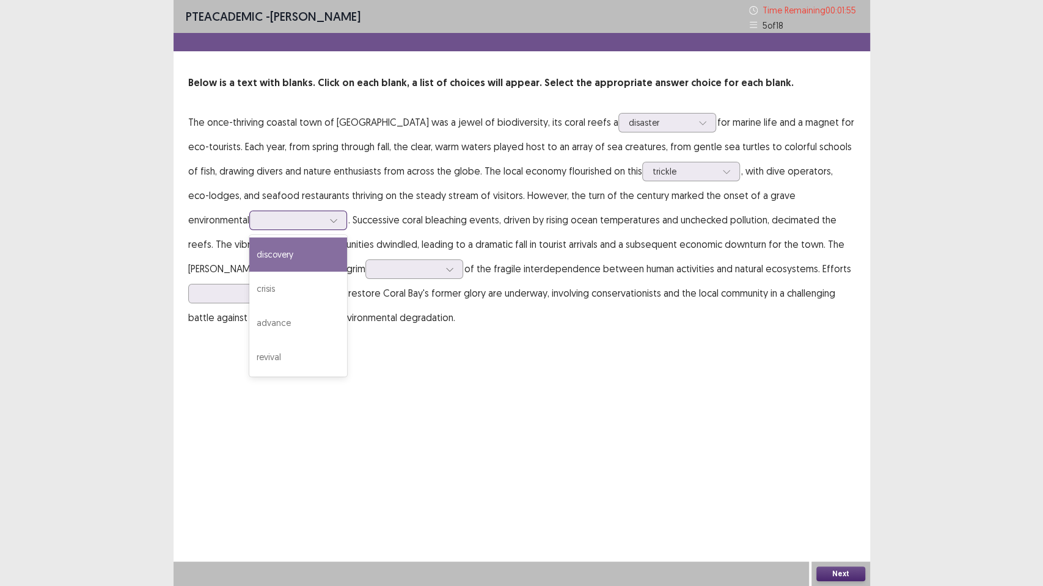
click at [329, 220] on icon at bounding box center [333, 220] width 9 height 9
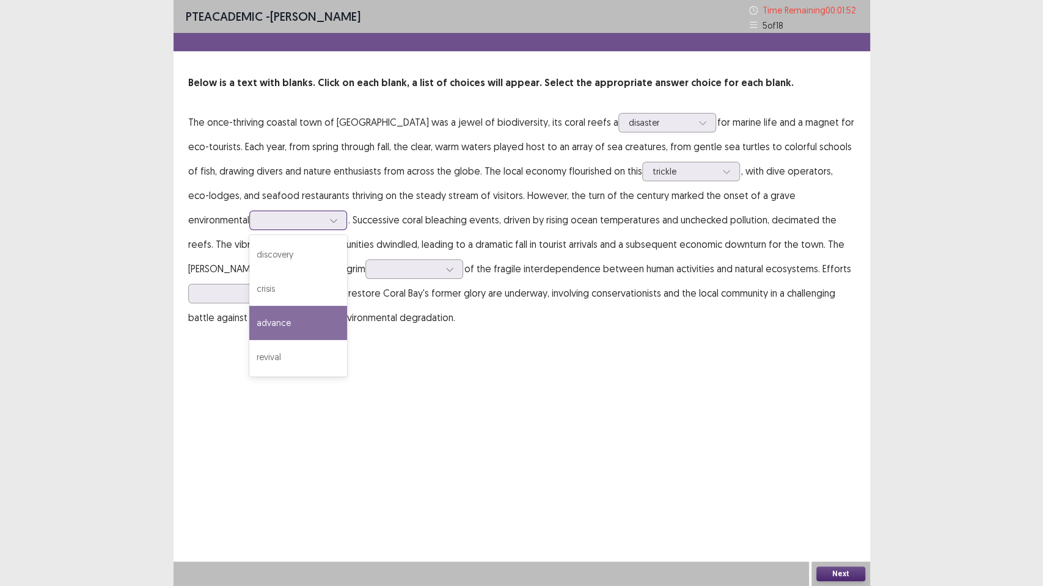
drag, startPoint x: 247, startPoint y: 318, endPoint x: 247, endPoint y: 327, distance: 9.8
click at [249, 327] on div "advance" at bounding box center [298, 323] width 98 height 34
click at [324, 224] on div at bounding box center [333, 220] width 18 height 18
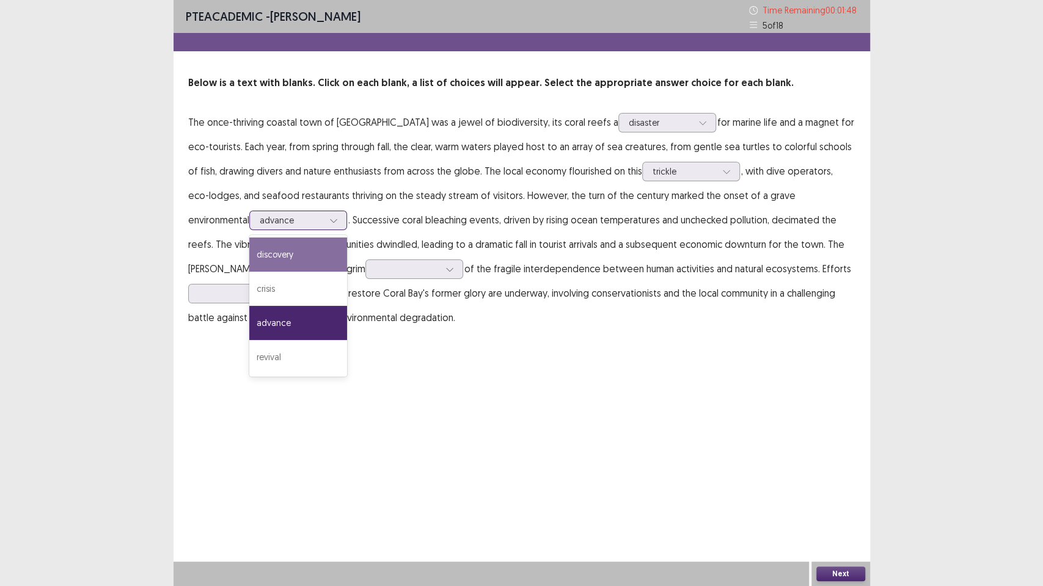
drag, startPoint x: 269, startPoint y: 275, endPoint x: 254, endPoint y: 319, distance: 46.9
click at [255, 318] on div "discovery crisis advance revival" at bounding box center [298, 306] width 98 height 142
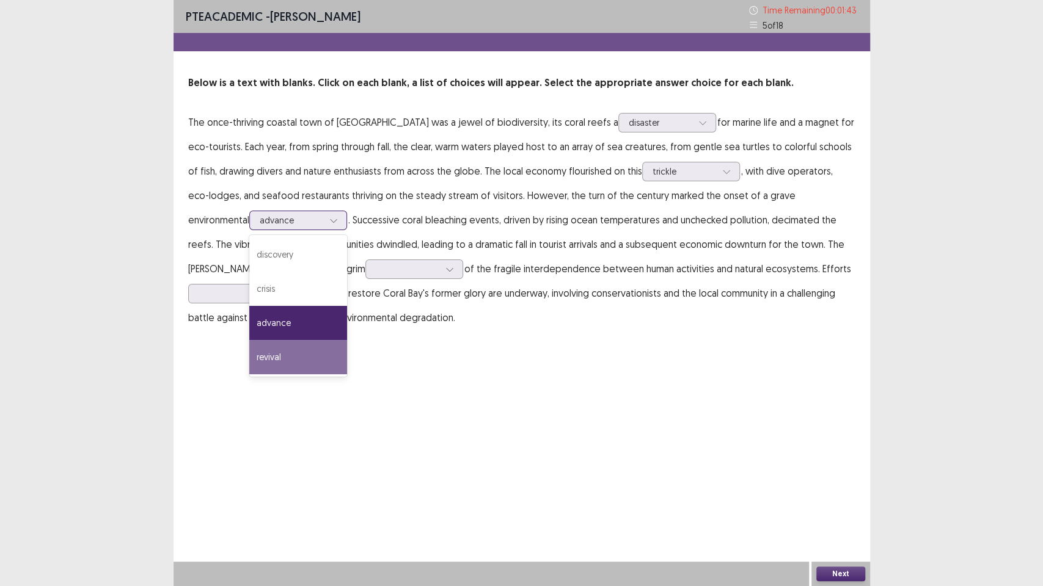
click at [249, 362] on div "revival" at bounding box center [298, 357] width 98 height 34
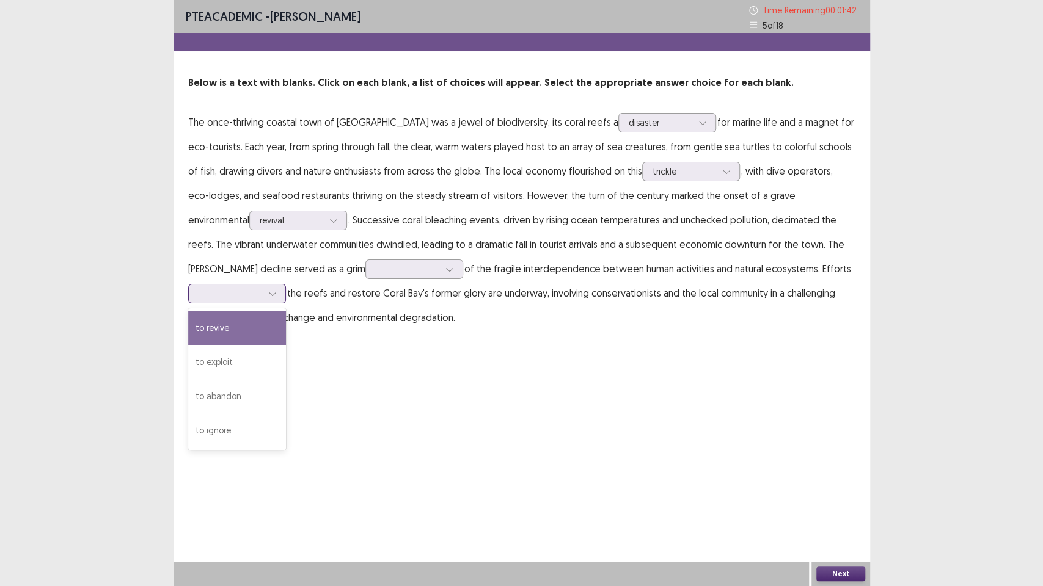
click at [262, 288] on div at bounding box center [231, 294] width 64 height 12
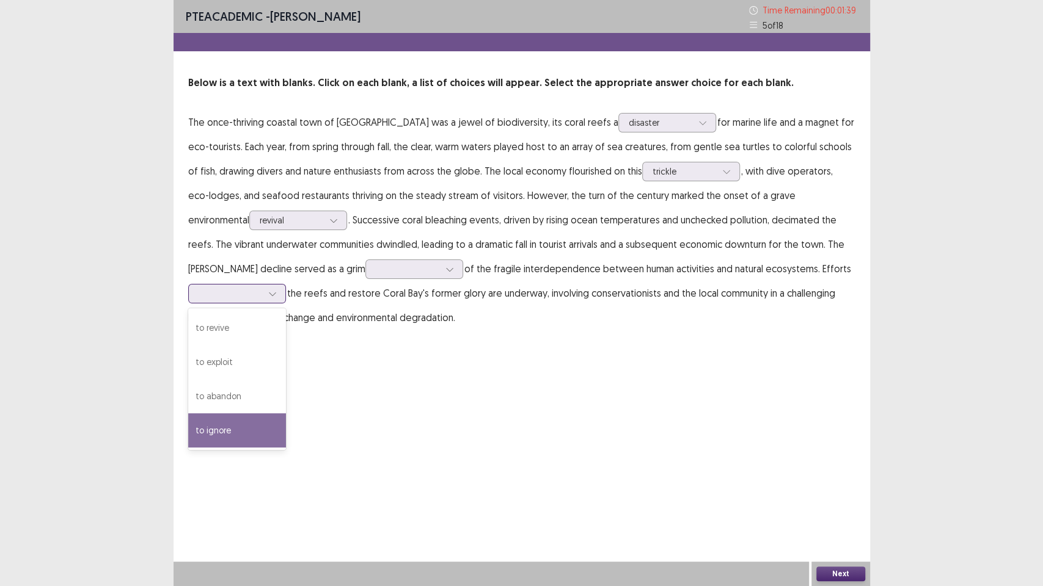
drag, startPoint x: 729, startPoint y: 413, endPoint x: 726, endPoint y: 406, distance: 8.7
click at [286, 413] on div "to ignore" at bounding box center [237, 430] width 98 height 34
click at [277, 290] on icon at bounding box center [272, 294] width 9 height 9
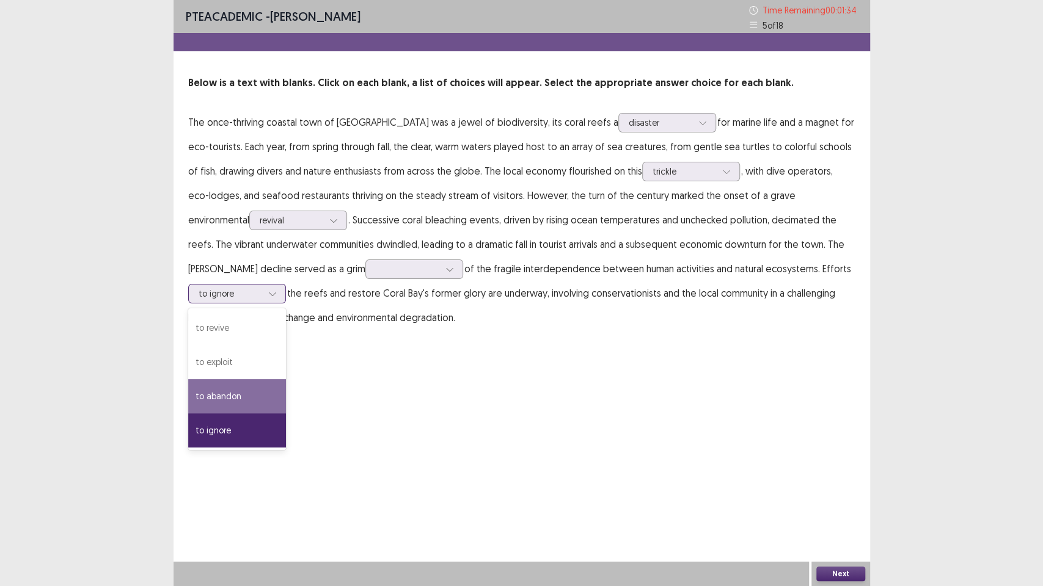
drag, startPoint x: 729, startPoint y: 371, endPoint x: 701, endPoint y: 343, distance: 40.6
click at [286, 379] on div "to abandon" at bounding box center [237, 396] width 98 height 34
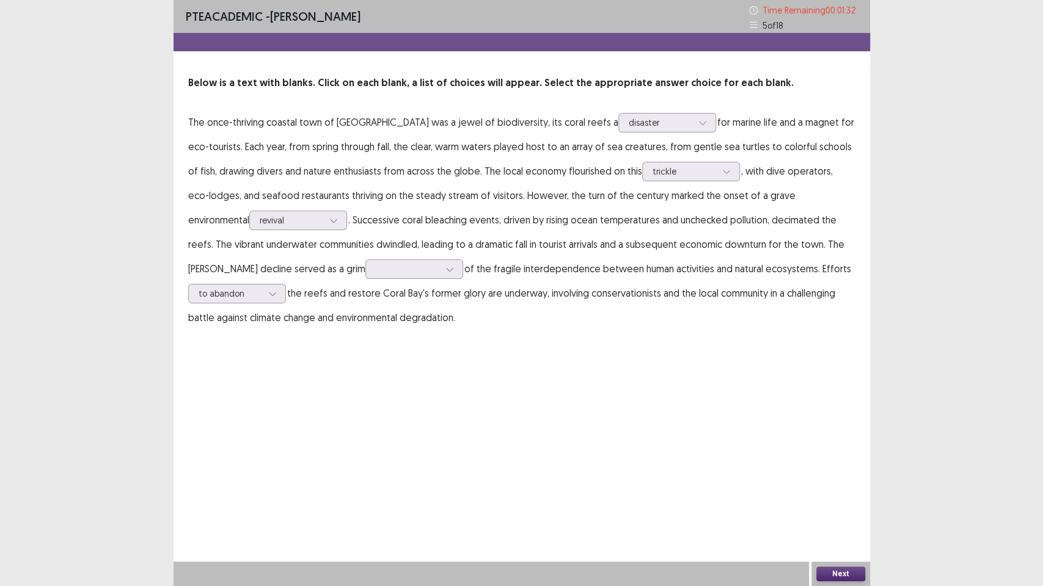
click at [308, 256] on p "The once-thriving coastal town of [GEOGRAPHIC_DATA] was a jewel of biodiversity…" at bounding box center [521, 220] width 667 height 220
click at [440, 264] on div at bounding box center [449, 269] width 18 height 18
click at [365, 337] on div "reminder" at bounding box center [414, 338] width 98 height 34
click at [845, 476] on button "Next" at bounding box center [840, 574] width 49 height 15
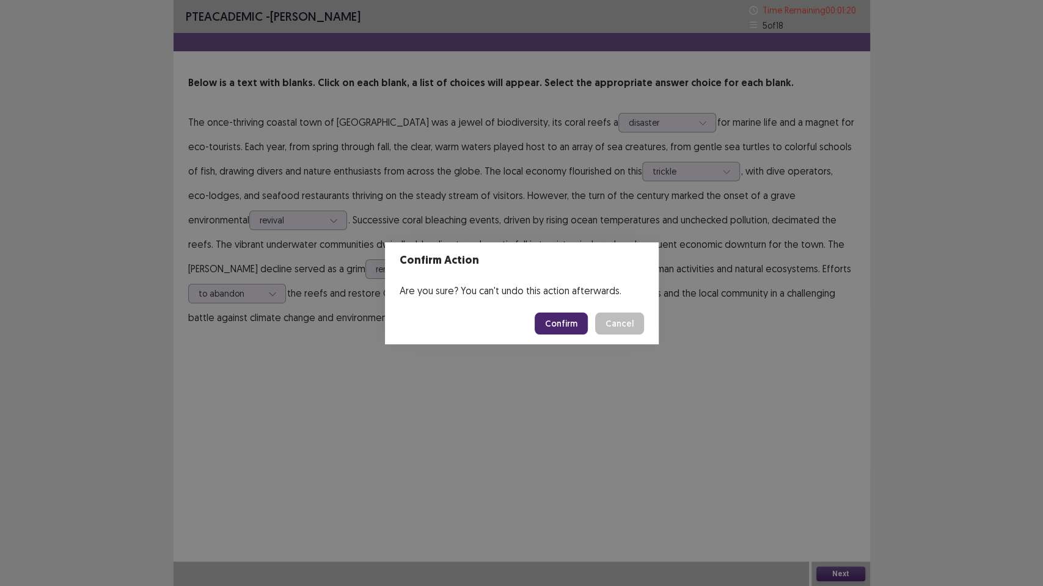
click at [547, 327] on button "Confirm" at bounding box center [560, 324] width 53 height 22
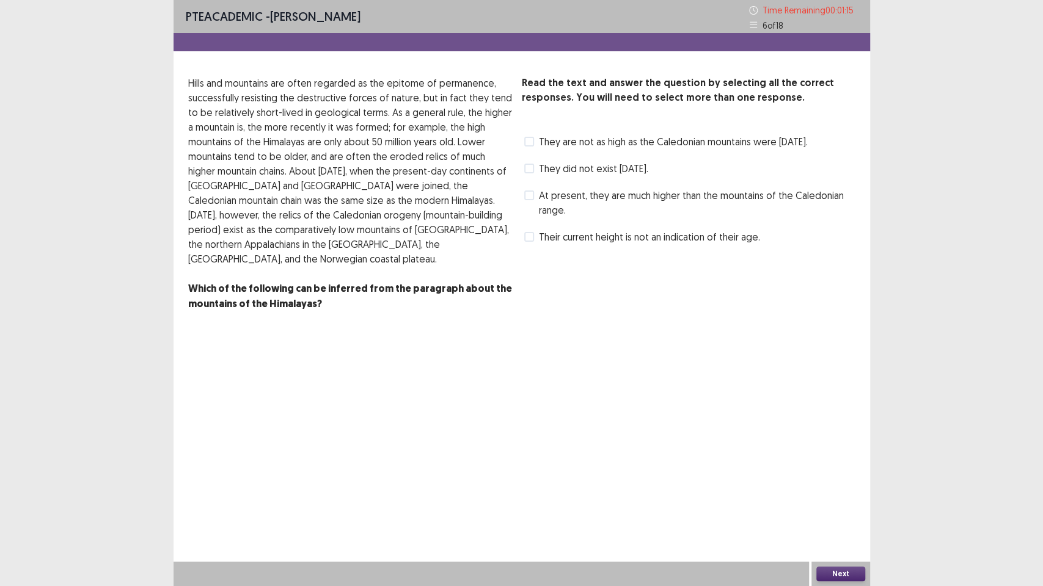
click at [531, 200] on span at bounding box center [529, 196] width 10 height 10
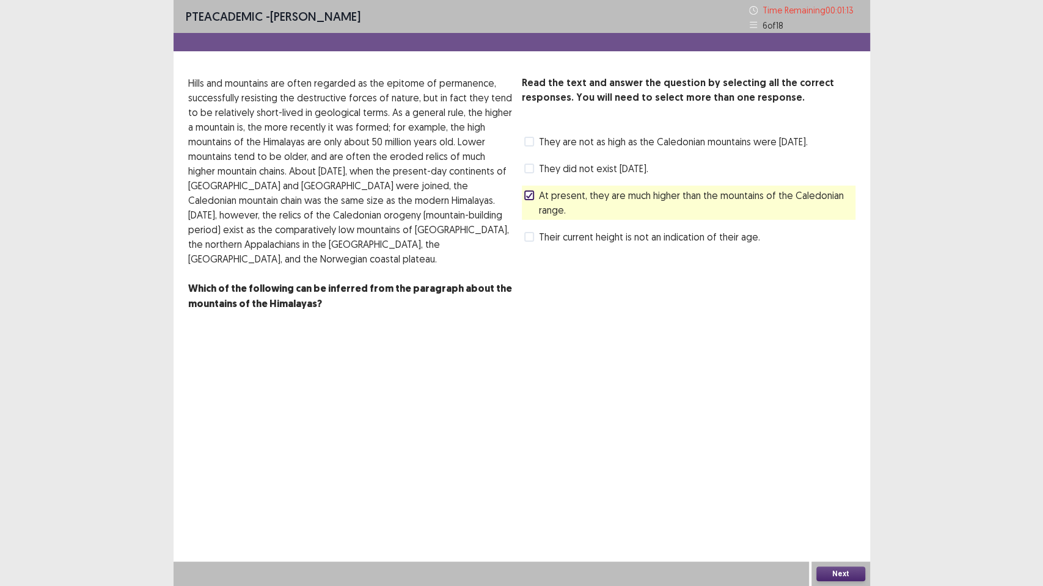
drag, startPoint x: 839, startPoint y: 567, endPoint x: 832, endPoint y: 567, distance: 6.7
click at [832, 476] on button "Next" at bounding box center [840, 574] width 49 height 15
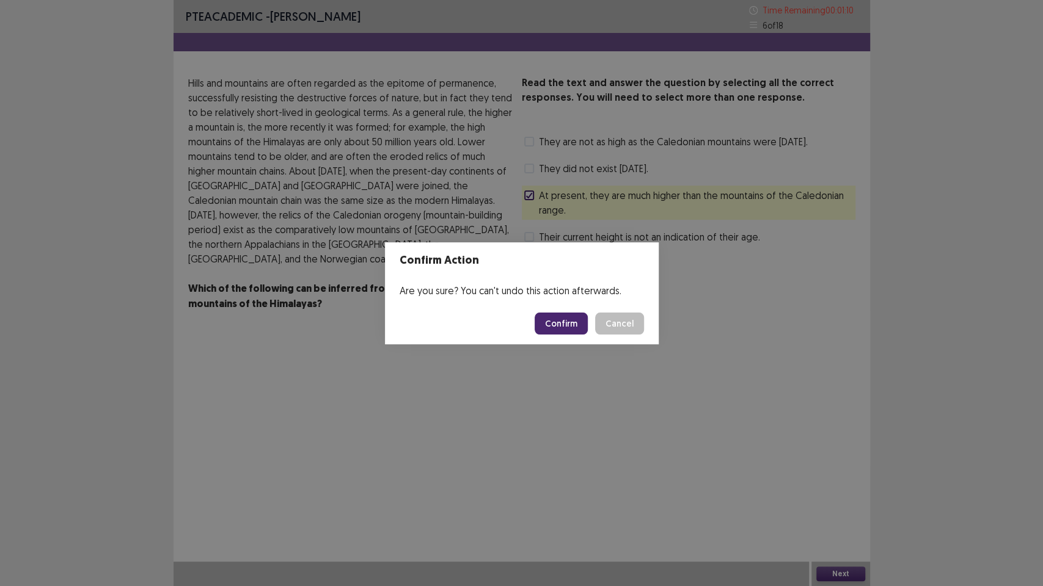
drag, startPoint x: 572, startPoint y: 319, endPoint x: 574, endPoint y: 311, distance: 7.6
click at [573, 317] on button "Confirm" at bounding box center [560, 324] width 53 height 22
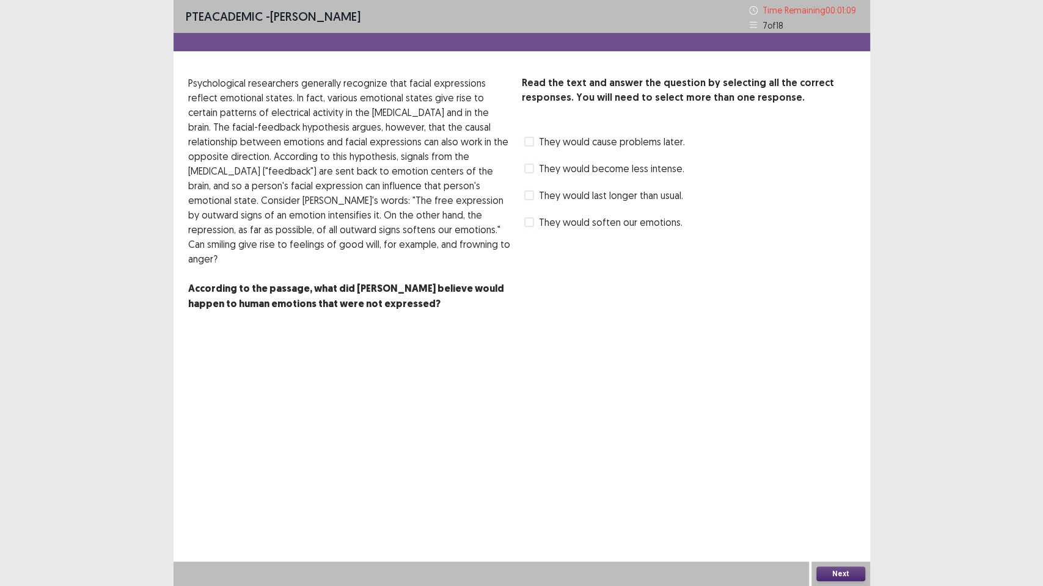
click at [528, 213] on div "They would soften our emotions." at bounding box center [602, 223] width 161 height 20
click at [531, 233] on div "Read the text and answer the question by selecting all the correct responses. Y…" at bounding box center [688, 208] width 333 height 265
click at [534, 222] on label "They would soften our emotions." at bounding box center [603, 222] width 158 height 15
click at [825, 476] on button "Next" at bounding box center [840, 574] width 49 height 15
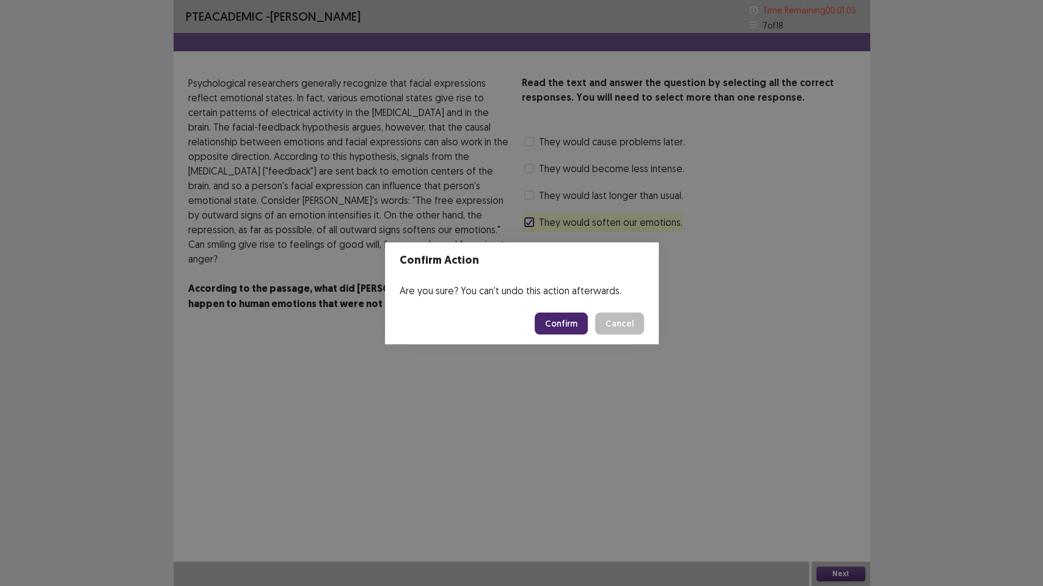
click at [566, 329] on button "Confirm" at bounding box center [560, 324] width 53 height 22
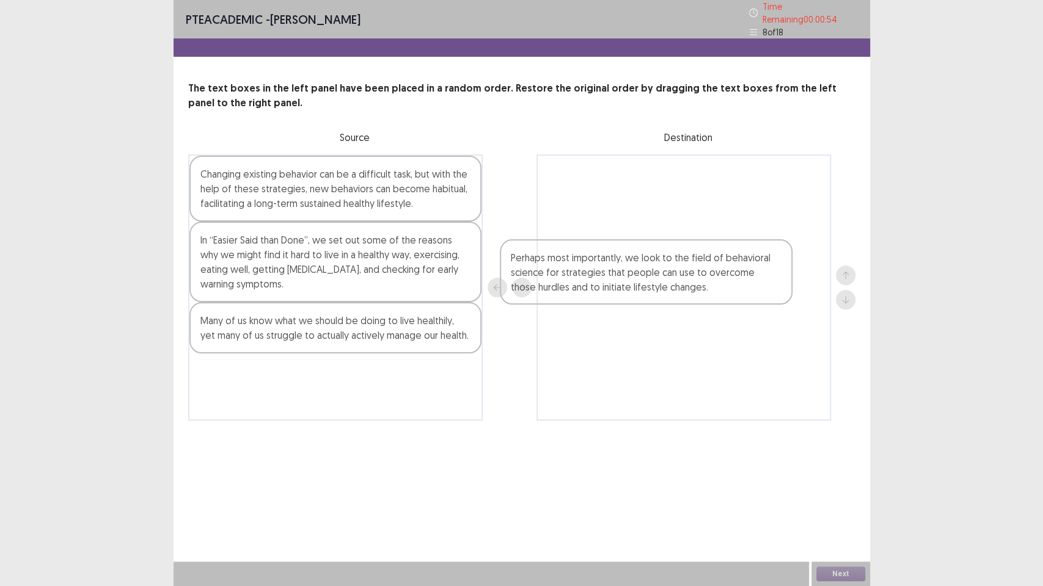
drag, startPoint x: 401, startPoint y: 205, endPoint x: 715, endPoint y: 293, distance: 325.9
click at [715, 293] on div "Perhaps most importantly, we look to the field of behavioral science for strate…" at bounding box center [521, 288] width 667 height 266
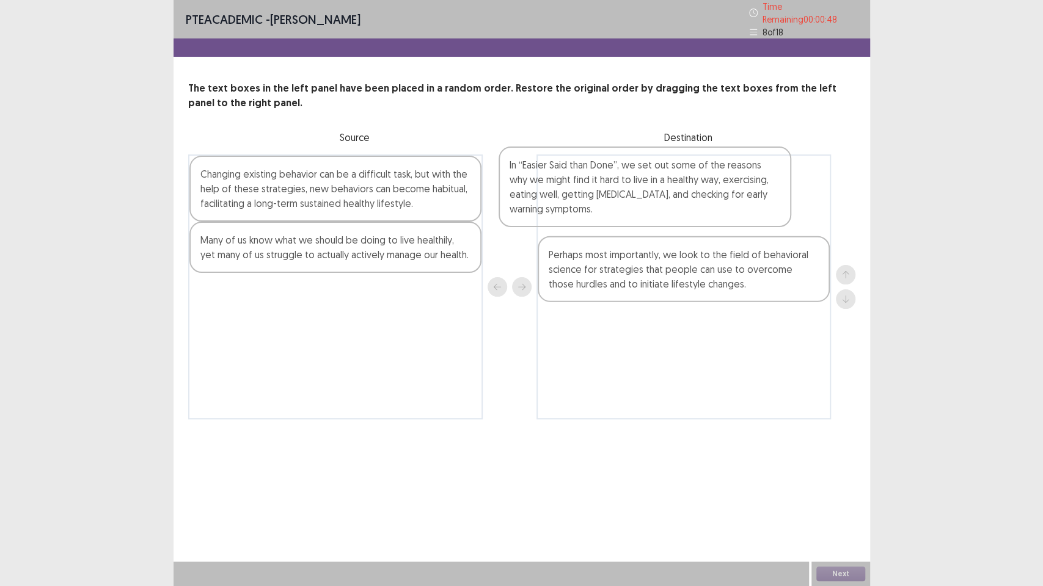
drag, startPoint x: 385, startPoint y: 271, endPoint x: 701, endPoint y: 200, distance: 323.0
click at [701, 200] on div "Changing existing behavior can be a difficult task, but with the help of these …" at bounding box center [521, 287] width 667 height 265
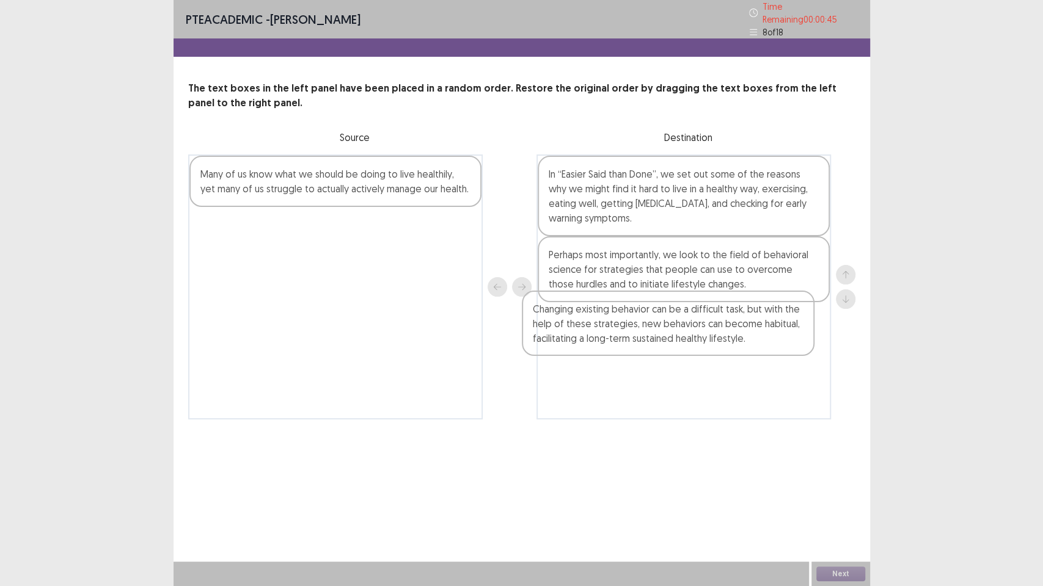
drag, startPoint x: 397, startPoint y: 192, endPoint x: 731, endPoint y: 325, distance: 359.4
click at [733, 332] on div "Changing existing behavior can be a difficult task, but with the help of these …" at bounding box center [521, 287] width 667 height 265
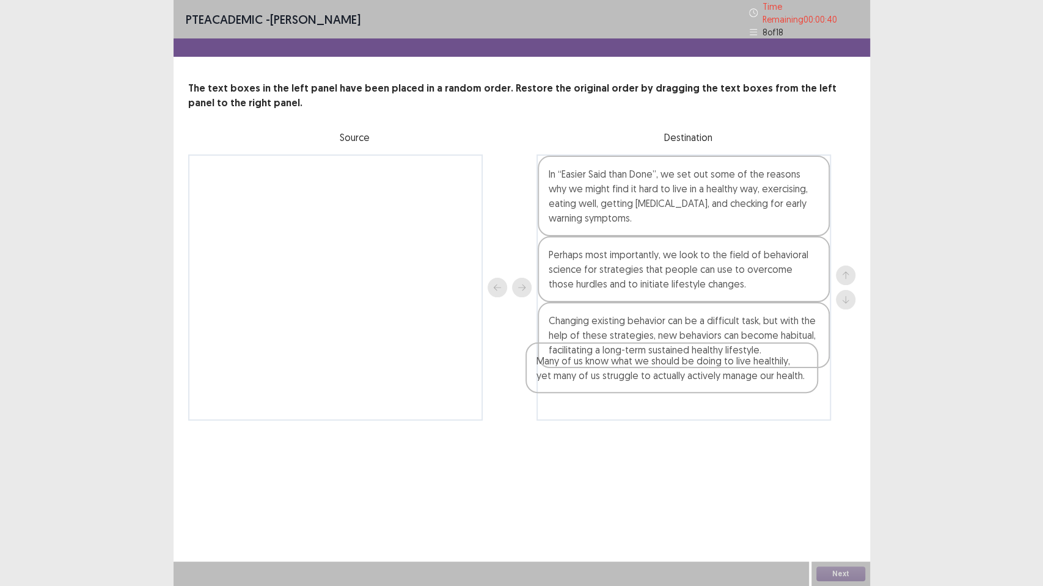
drag, startPoint x: 395, startPoint y: 181, endPoint x: 737, endPoint y: 384, distance: 397.6
click at [737, 384] on div "Many of us know what we should be doing to live healthily, yet many of us strug…" at bounding box center [521, 288] width 667 height 266
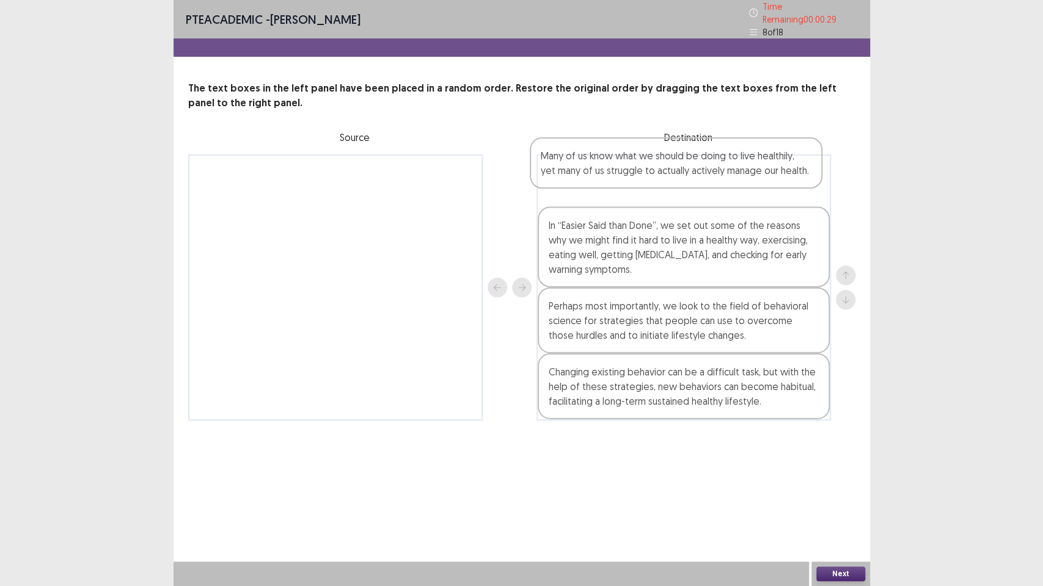
drag, startPoint x: 694, startPoint y: 398, endPoint x: 689, endPoint y: 170, distance: 227.3
click at [689, 170] on div "In “Easier Said than Done”, we set out some of the reasons why we might find it…" at bounding box center [683, 288] width 294 height 266
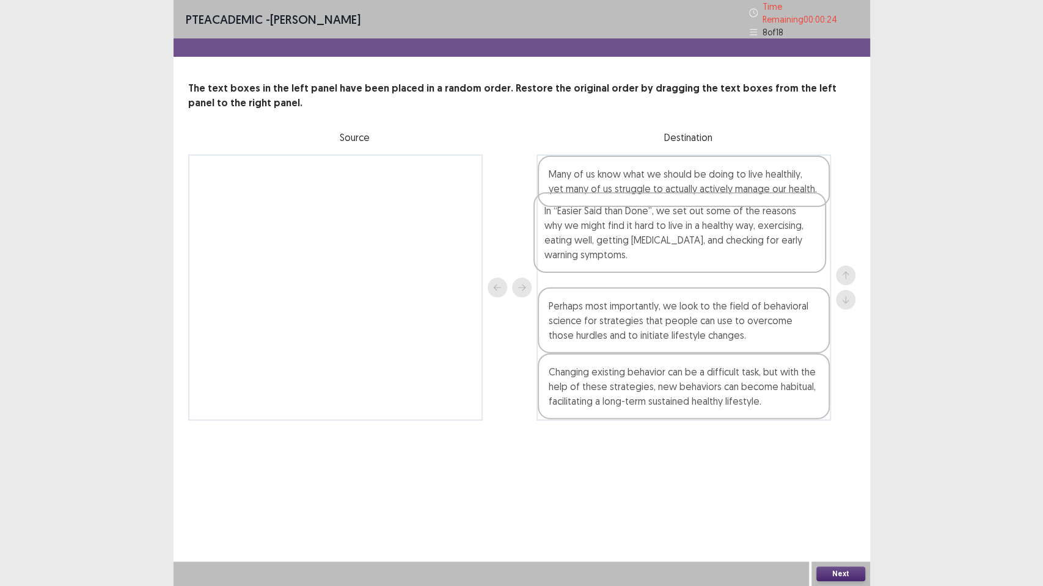
click at [636, 254] on div "Many of us know what we should be doing to live healthily, yet many of us strug…" at bounding box center [683, 288] width 294 height 266
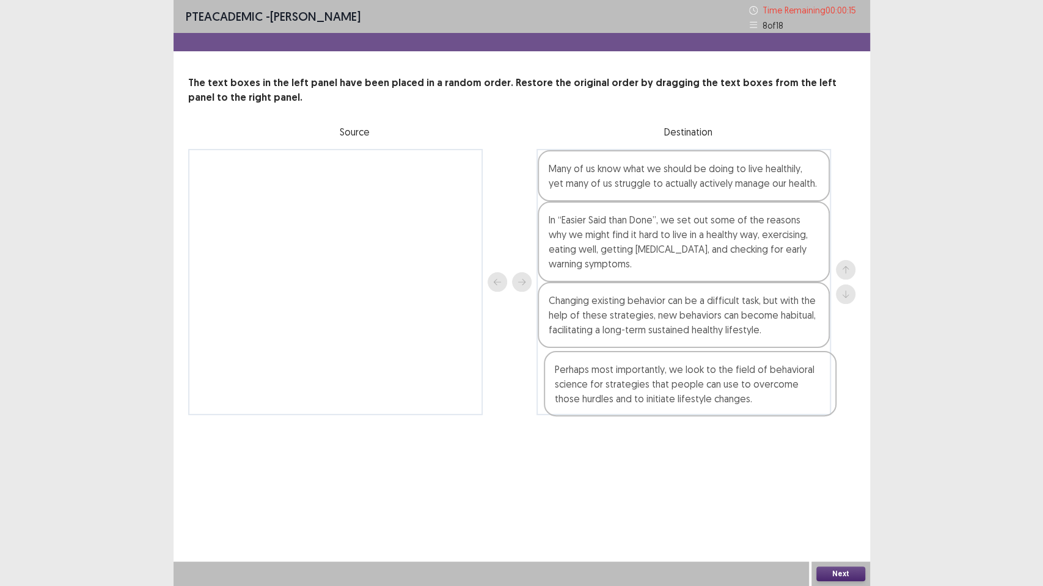
drag, startPoint x: 738, startPoint y: 324, endPoint x: 740, endPoint y: 397, distance: 72.7
click at [740, 397] on div "Many of us know what we should be doing to live healthily, yet many of us strug…" at bounding box center [683, 282] width 294 height 266
click at [855, 476] on button "Next" at bounding box center [840, 574] width 49 height 15
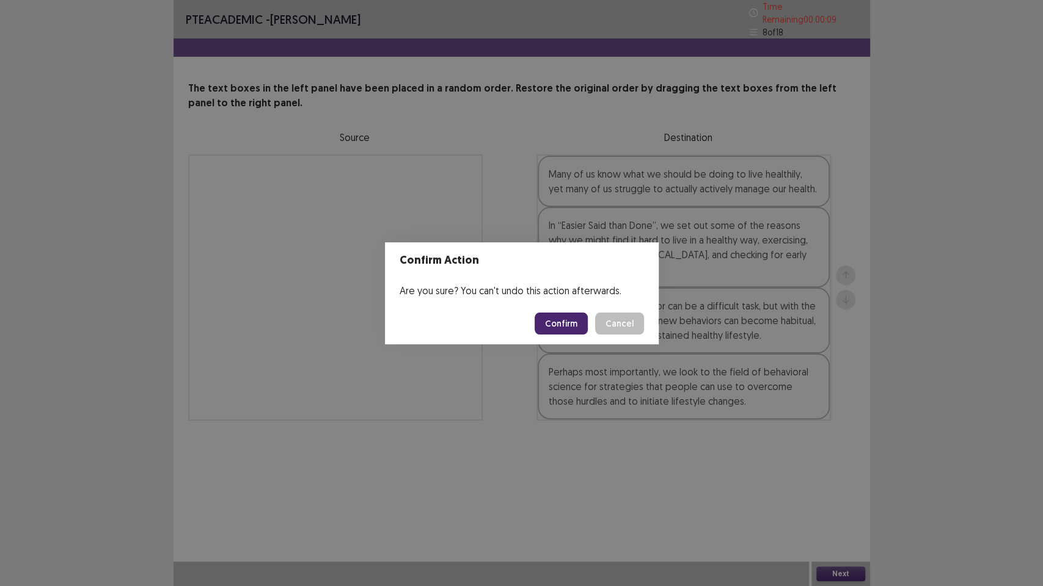
click at [541, 322] on button "Confirm" at bounding box center [560, 324] width 53 height 22
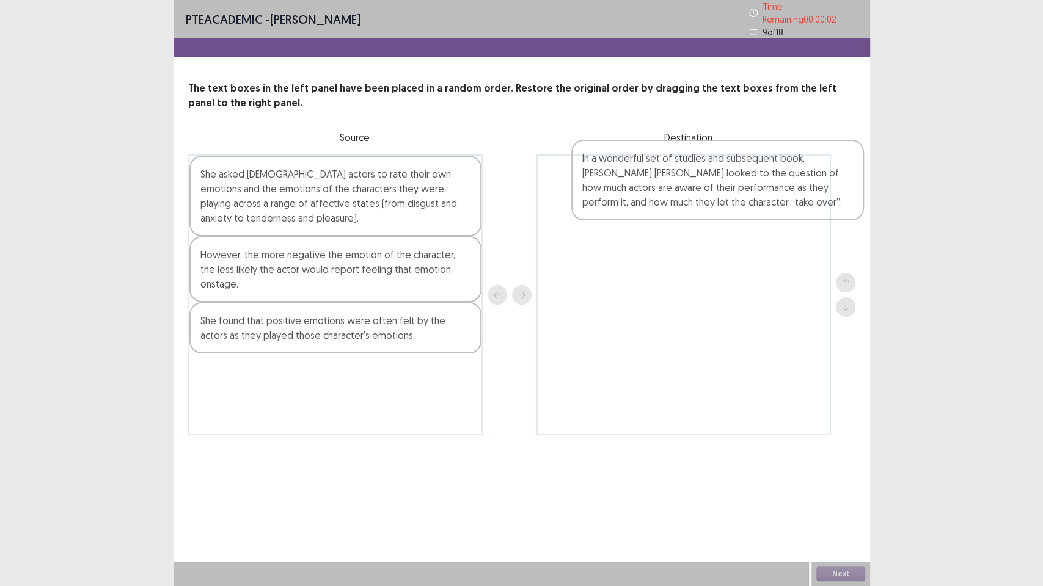
drag, startPoint x: 298, startPoint y: 271, endPoint x: 687, endPoint y: 181, distance: 399.3
click at [687, 181] on div "She asked [DEMOGRAPHIC_DATA] actors to rate their own emotions and the emotions…" at bounding box center [521, 295] width 667 height 281
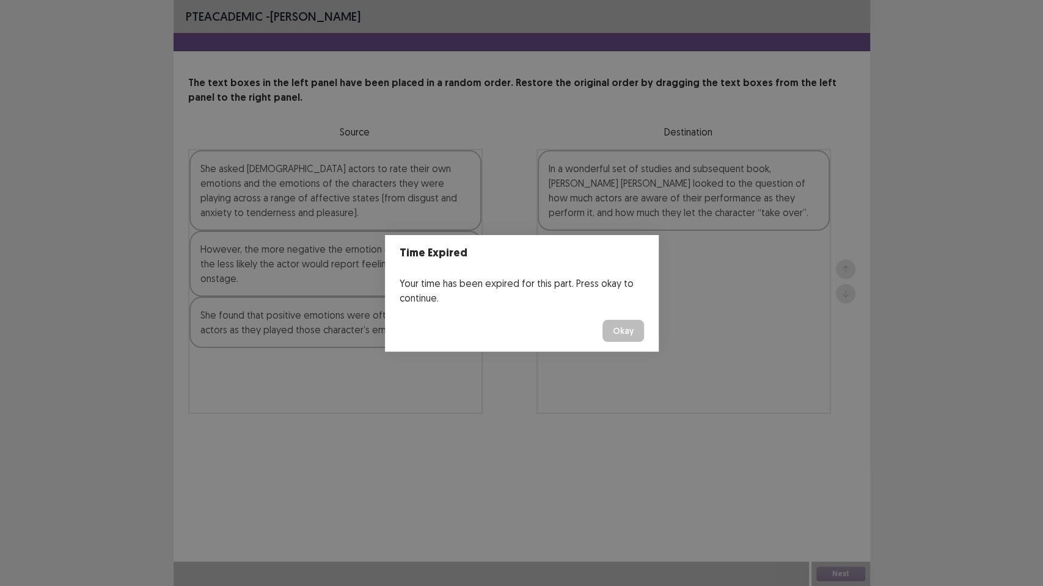
click at [618, 327] on button "Okay" at bounding box center [623, 331] width 42 height 22
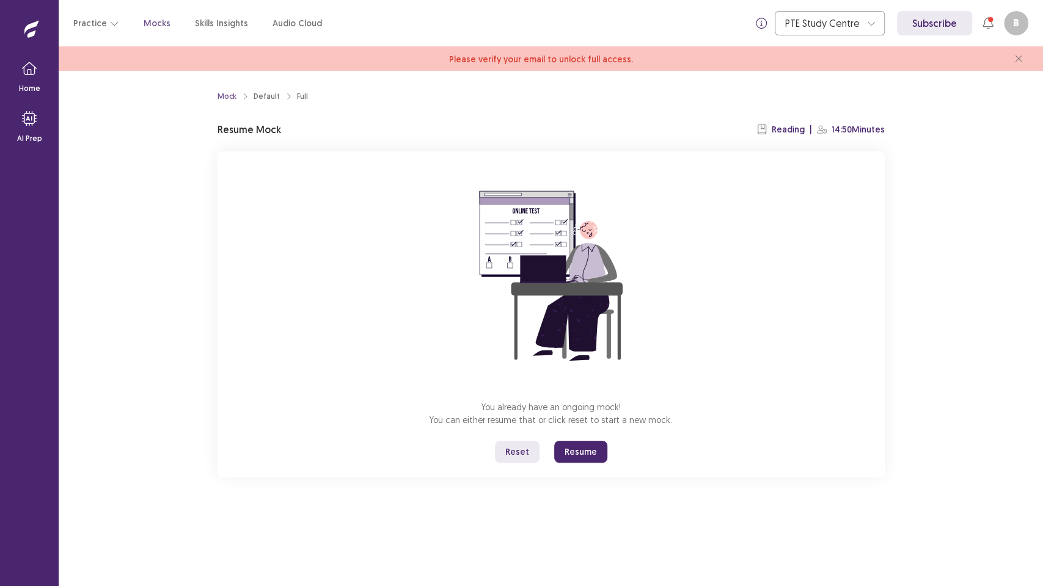
click at [580, 458] on button "Resume" at bounding box center [580, 452] width 53 height 22
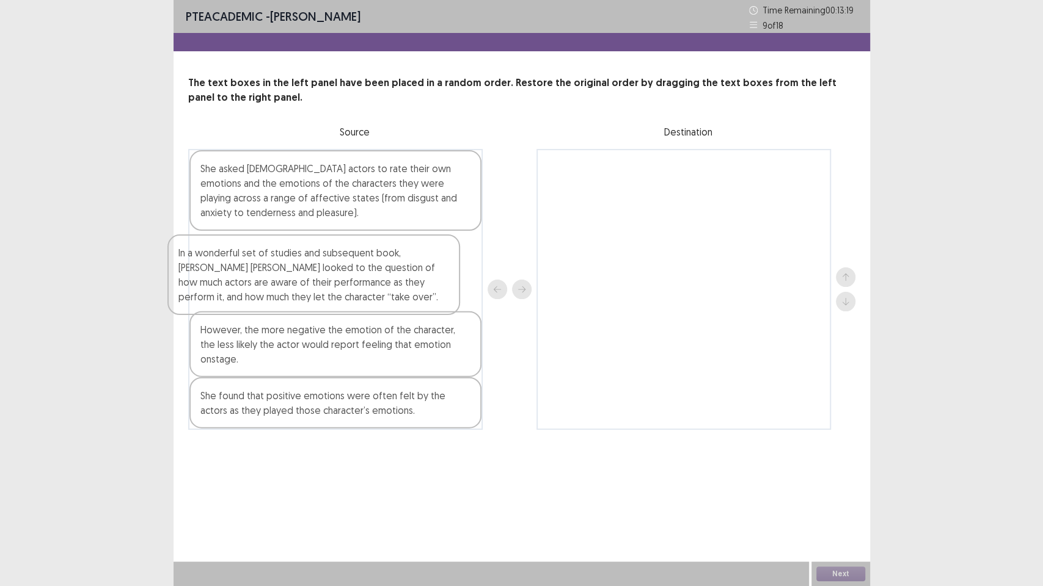
drag, startPoint x: 410, startPoint y: 279, endPoint x: 393, endPoint y: 283, distance: 17.0
click at [393, 283] on div "She asked [DEMOGRAPHIC_DATA] actors to rate their own emotions and the emotions…" at bounding box center [335, 289] width 294 height 281
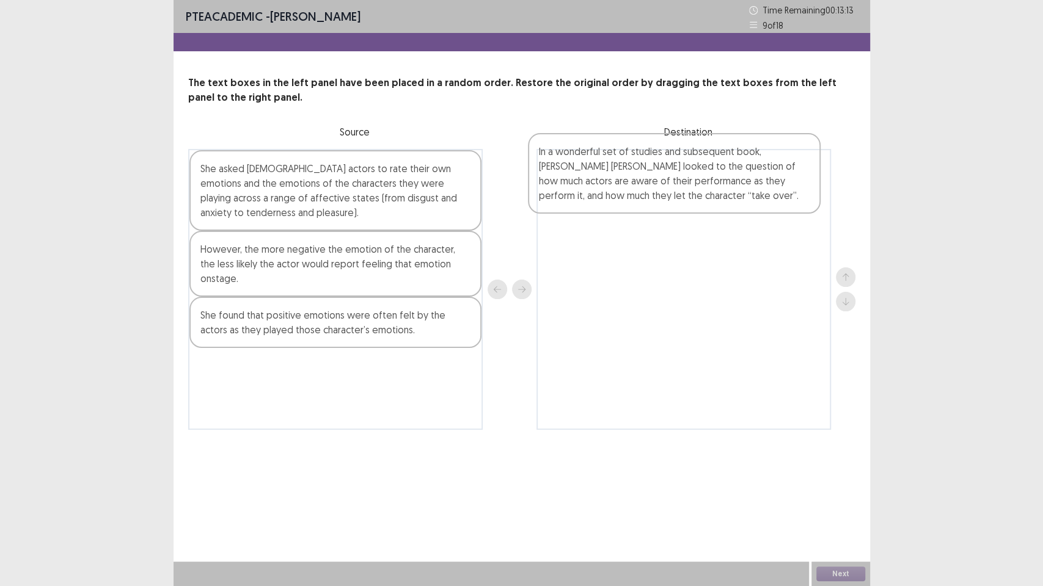
drag, startPoint x: 388, startPoint y: 290, endPoint x: 730, endPoint y: 193, distance: 355.4
click at [730, 193] on div "She asked [DEMOGRAPHIC_DATA] actors to rate their own emotions and the emotions…" at bounding box center [521, 289] width 667 height 281
click at [729, 195] on div at bounding box center [683, 289] width 294 height 281
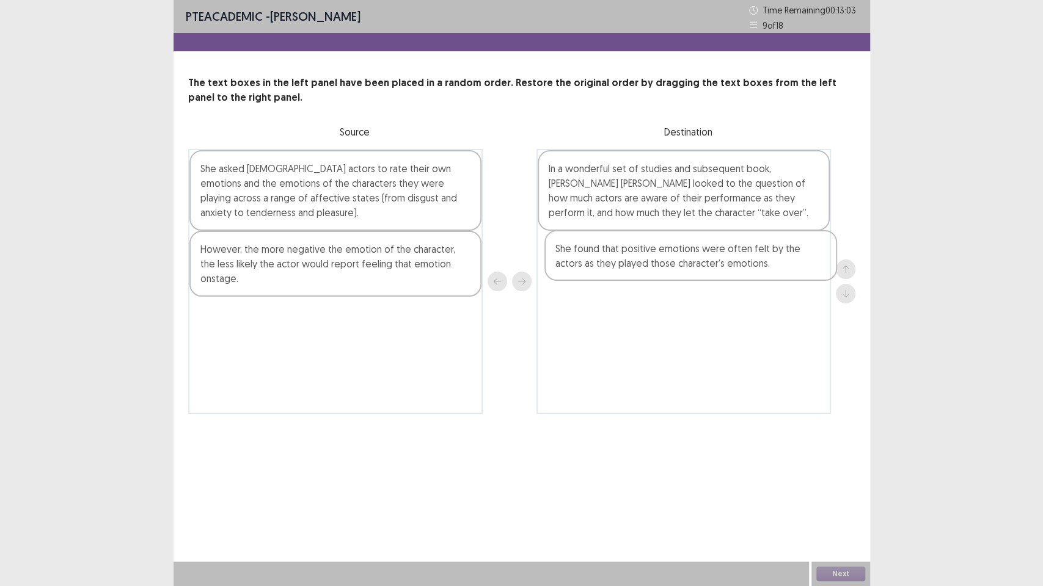
drag, startPoint x: 380, startPoint y: 317, endPoint x: 737, endPoint y: 266, distance: 361.0
click at [737, 266] on div "She asked [DEMOGRAPHIC_DATA] actors to rate their own emotions and the emotions…" at bounding box center [521, 281] width 667 height 265
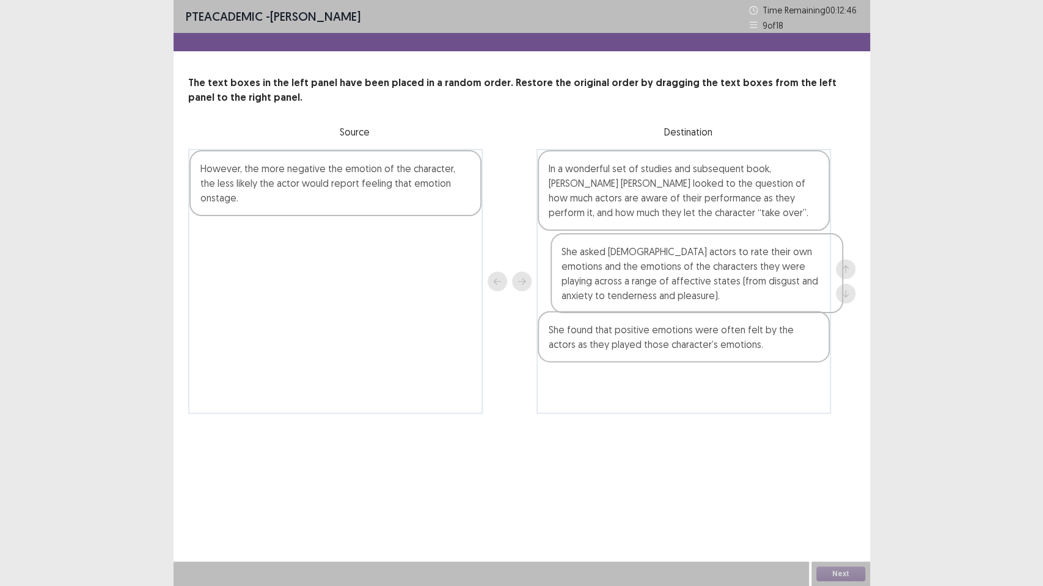
drag, startPoint x: 335, startPoint y: 227, endPoint x: 701, endPoint y: 305, distance: 373.5
click at [701, 308] on div "She asked [DEMOGRAPHIC_DATA] actors to rate their own emotions and the emotions…" at bounding box center [521, 281] width 667 height 265
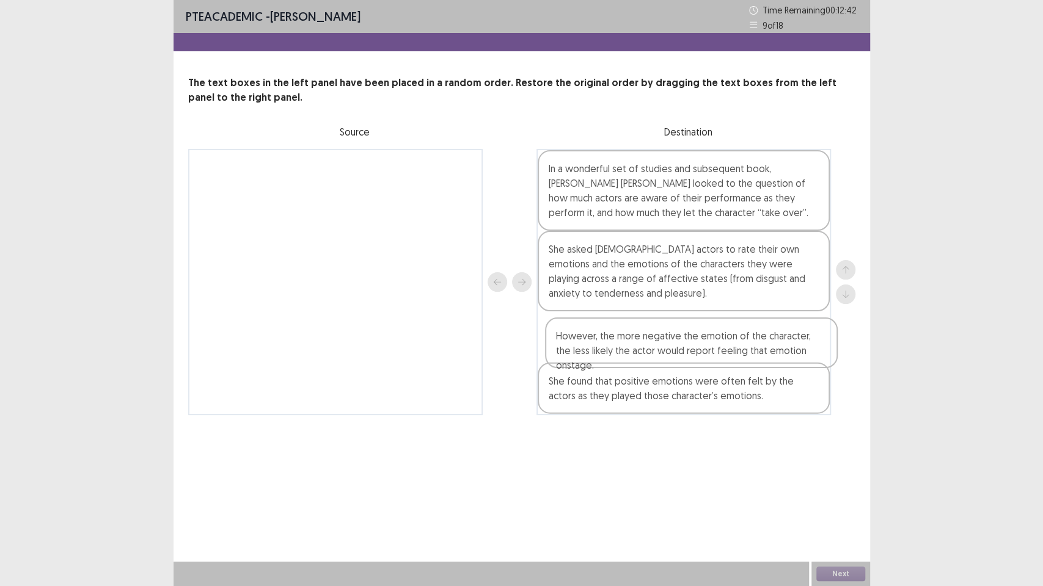
drag, startPoint x: 378, startPoint y: 181, endPoint x: 736, endPoint y: 348, distance: 394.8
click at [736, 349] on div "However, the more negative the emotion of the character, the less likely the ac…" at bounding box center [521, 282] width 667 height 266
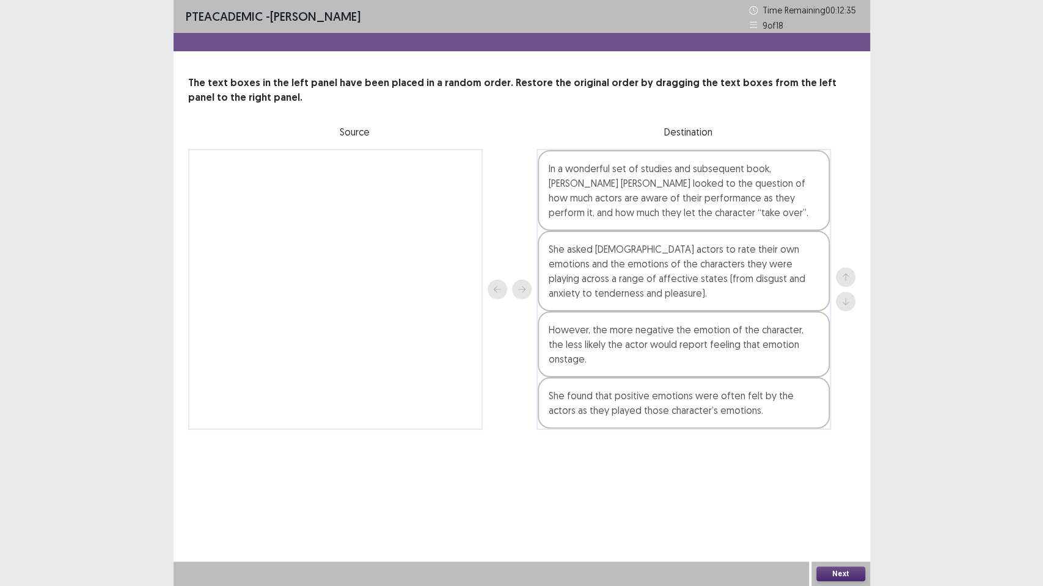
drag, startPoint x: 704, startPoint y: 346, endPoint x: 679, endPoint y: 351, distance: 25.6
click at [686, 349] on div "In a wonderful set of studies and subsequent book, [PERSON_NAME] [PERSON_NAME] …" at bounding box center [683, 289] width 294 height 281
click at [839, 476] on div "Next" at bounding box center [840, 574] width 59 height 24
click at [833, 476] on button "Next" at bounding box center [840, 574] width 49 height 15
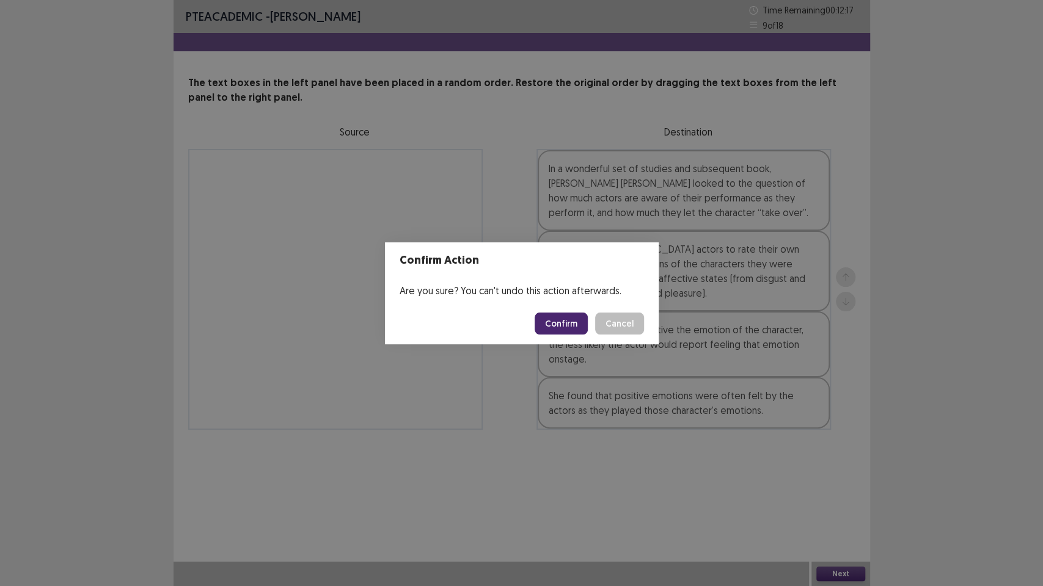
click at [559, 329] on button "Confirm" at bounding box center [560, 324] width 53 height 22
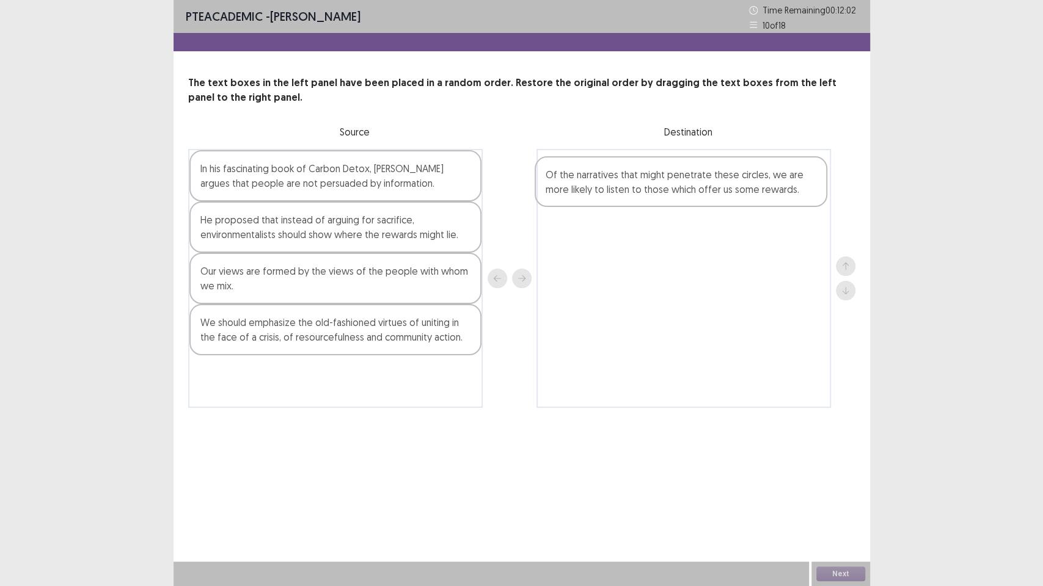
drag, startPoint x: 302, startPoint y: 189, endPoint x: 650, endPoint y: 200, distance: 347.7
click at [650, 200] on div "Of the narratives that might penetrate these circles, we are more likely to lis…" at bounding box center [521, 278] width 667 height 259
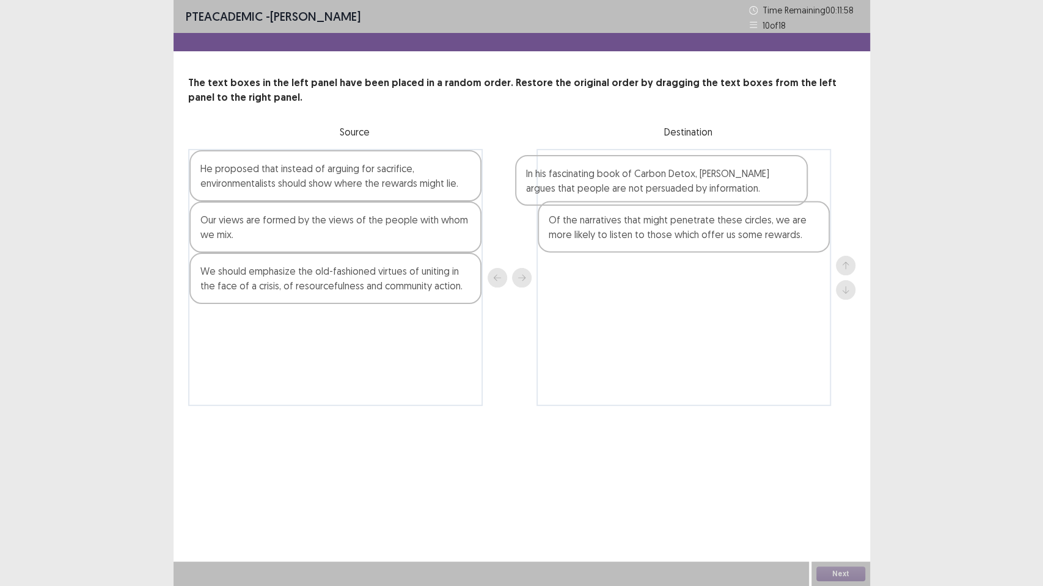
drag, startPoint x: 352, startPoint y: 187, endPoint x: 681, endPoint y: 193, distance: 329.3
click at [681, 193] on div "In his fascinating book of Carbon Detox, [PERSON_NAME] argues that people are n…" at bounding box center [521, 277] width 667 height 257
click at [589, 249] on div "Of the narratives that might penetrate these circles, we are more likely to lis…" at bounding box center [683, 227] width 292 height 51
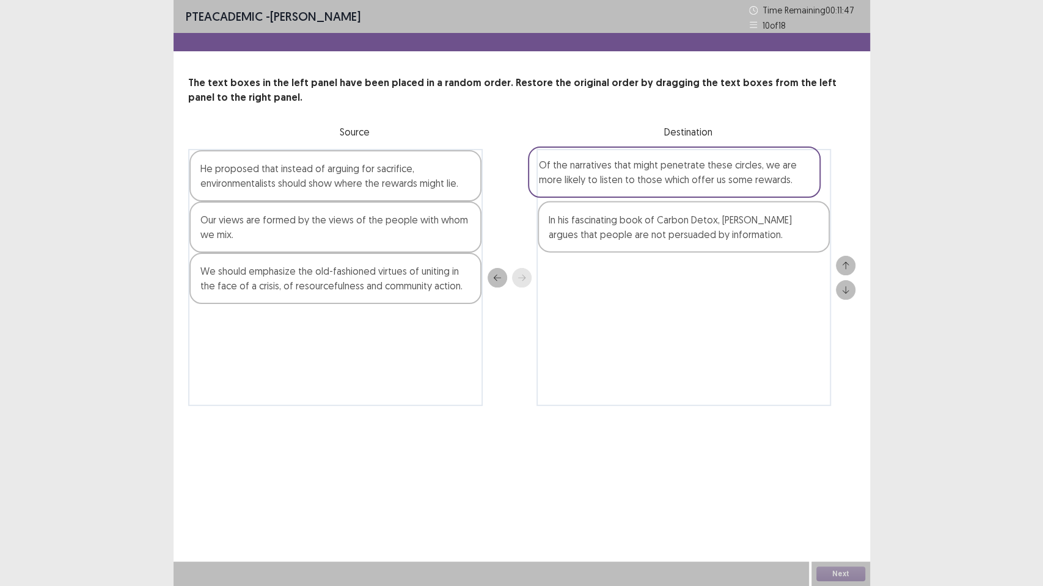
drag, startPoint x: 595, startPoint y: 237, endPoint x: 586, endPoint y: 180, distance: 58.1
click at [586, 180] on div "In his fascinating book of Carbon Detox, [PERSON_NAME] argues that people are n…" at bounding box center [683, 277] width 294 height 257
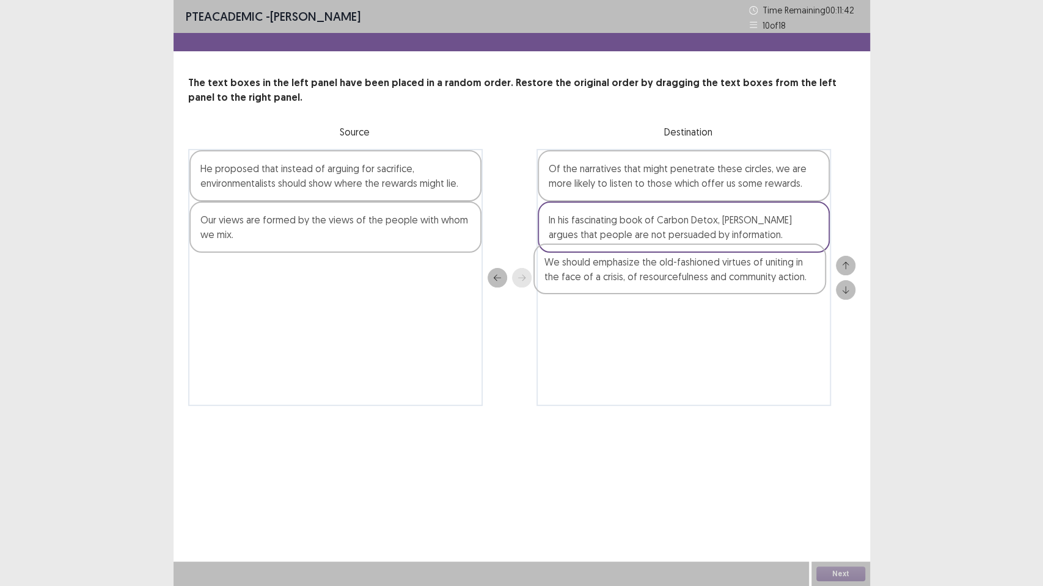
drag, startPoint x: 399, startPoint y: 283, endPoint x: 746, endPoint y: 275, distance: 347.6
click at [746, 275] on div "He proposed that instead of arguing for sacrifice, environmentalists should sho…" at bounding box center [521, 277] width 667 height 257
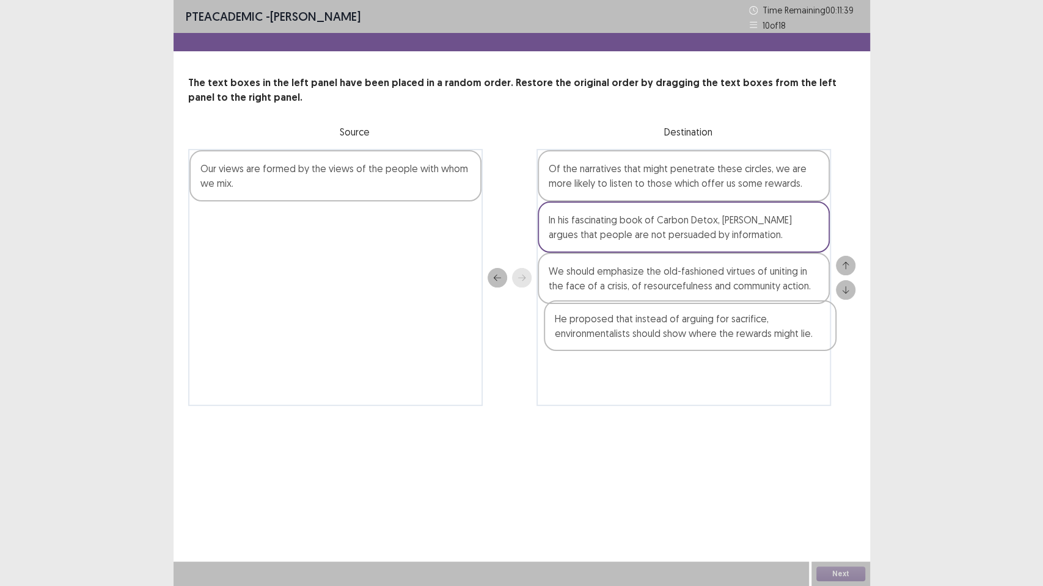
drag, startPoint x: 385, startPoint y: 186, endPoint x: 741, endPoint y: 337, distance: 387.5
click at [743, 337] on div "He proposed that instead of arguing for sacrifice, environmentalists should sho…" at bounding box center [521, 277] width 667 height 257
drag, startPoint x: 365, startPoint y: 175, endPoint x: 722, endPoint y: 391, distance: 417.6
click at [722, 391] on div "Our views are formed by the views of the people with whom we mix. Of the narrat…" at bounding box center [521, 278] width 667 height 259
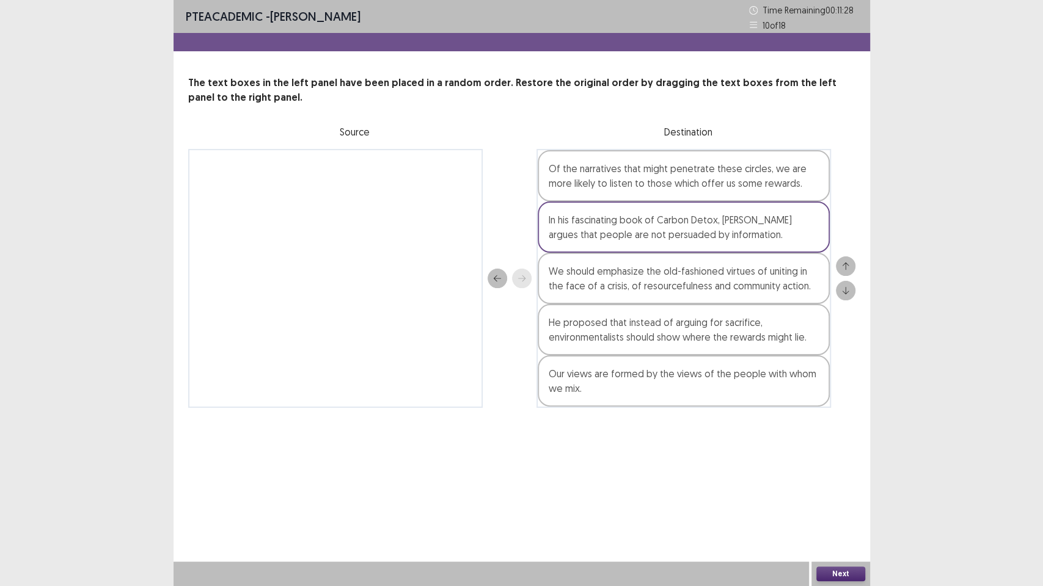
drag, startPoint x: 0, startPoint y: 0, endPoint x: 10, endPoint y: 0, distance: 10.4
click at [0, 0] on div "PTE academic - [PERSON_NAME] Time Remaining 00 : 11 : 28 10 of 18 The text boxe…" at bounding box center [521, 293] width 1043 height 586
click at [847, 476] on button "Next" at bounding box center [840, 574] width 49 height 15
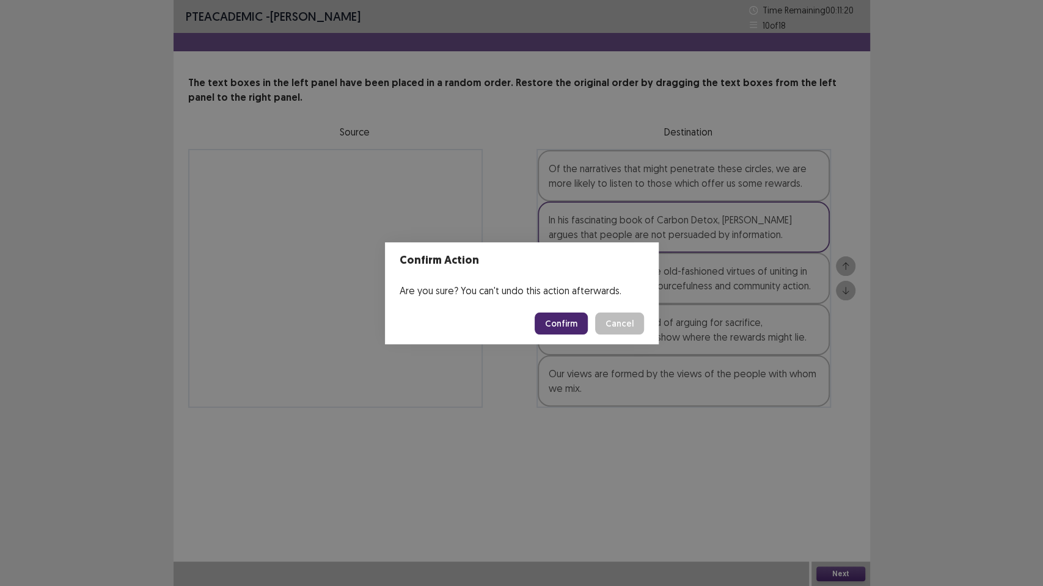
click at [555, 324] on button "Confirm" at bounding box center [560, 324] width 53 height 22
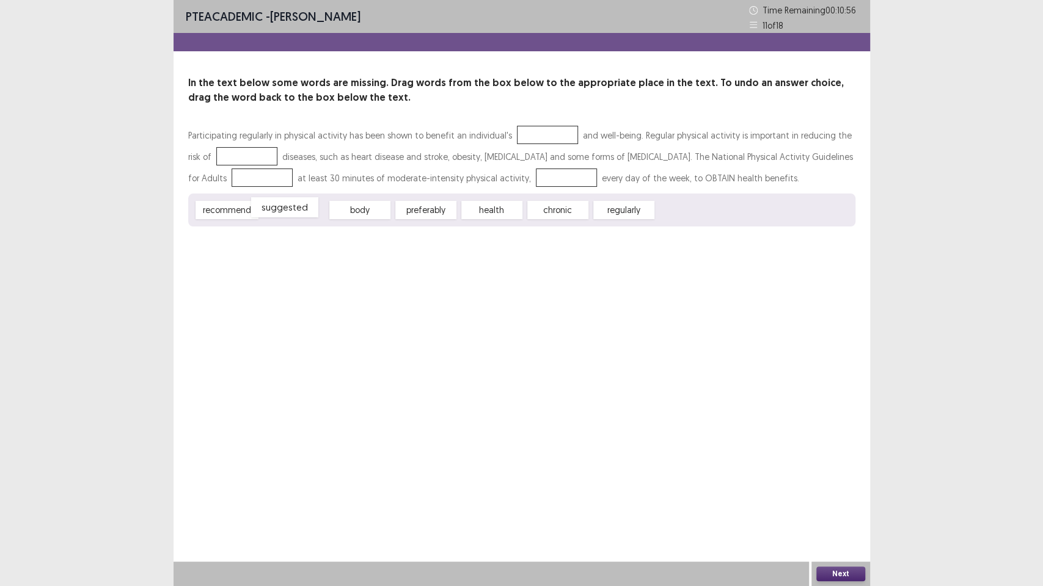
drag, startPoint x: 297, startPoint y: 212, endPoint x: 287, endPoint y: 209, distance: 10.2
click at [287, 209] on div "suggested" at bounding box center [283, 207] width 67 height 20
drag, startPoint x: 487, startPoint y: 225, endPoint x: 488, endPoint y: 212, distance: 13.5
click at [488, 212] on div "recommend suggested body preferably health chronic regularly" at bounding box center [521, 210] width 667 height 33
drag, startPoint x: 487, startPoint y: 212, endPoint x: 524, endPoint y: 132, distance: 88.0
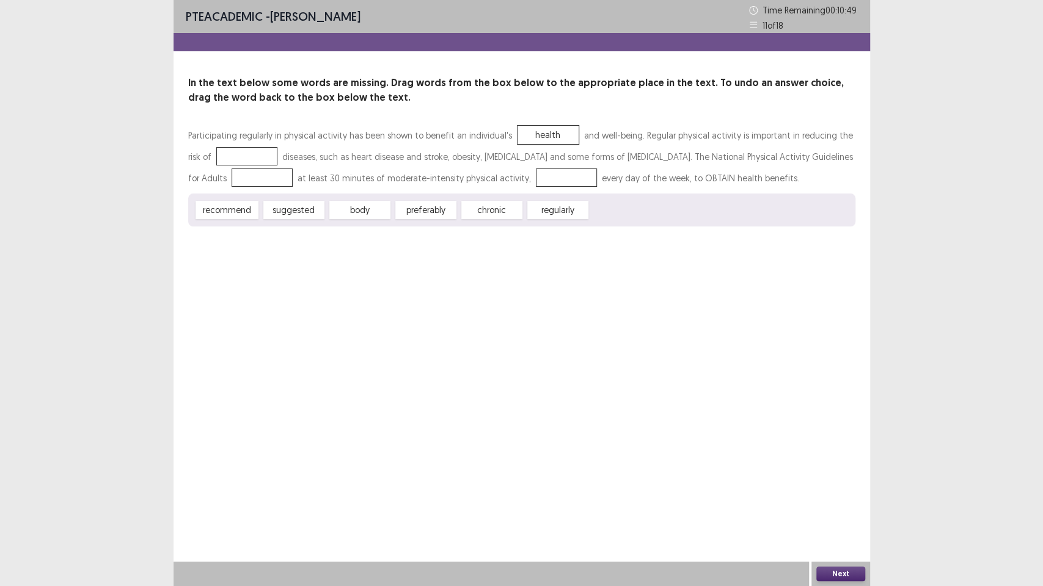
click at [519, 134] on div "health" at bounding box center [547, 135] width 61 height 18
drag, startPoint x: 490, startPoint y: 214, endPoint x: 236, endPoint y: 161, distance: 259.6
drag, startPoint x: 354, startPoint y: 209, endPoint x: 806, endPoint y: 156, distance: 455.1
drag, startPoint x: 814, startPoint y: 142, endPoint x: 718, endPoint y: 239, distance: 136.5
click at [681, 233] on div "PTE academic - [PERSON_NAME] Time Remaining 00 : 10 : 05 11 of 18 In the text b…" at bounding box center [521, 125] width 696 height 251
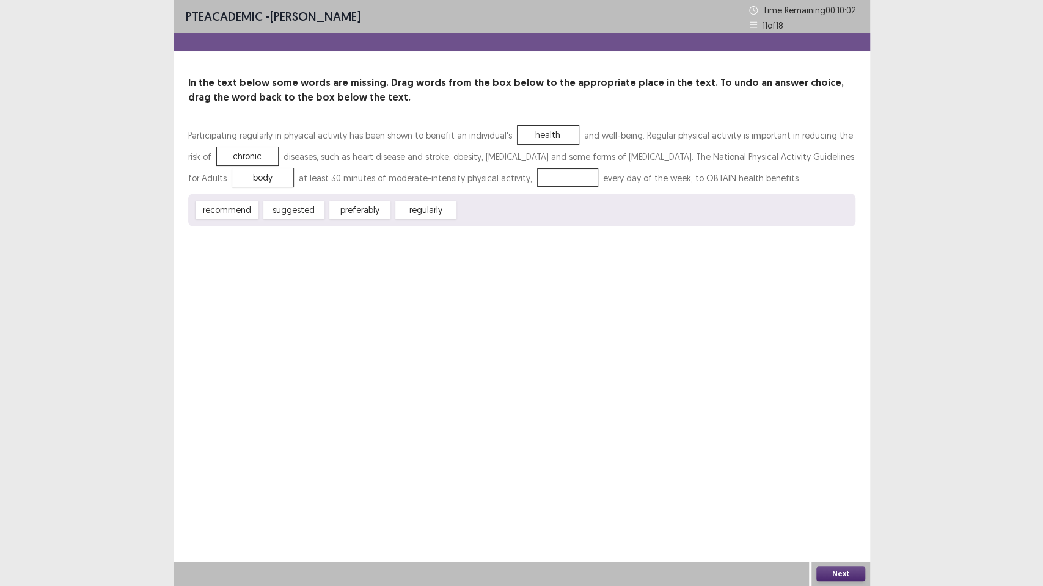
drag, startPoint x: 812, startPoint y: 145, endPoint x: 800, endPoint y: 157, distance: 17.3
click at [800, 157] on div "Participating regularly in physical activity has been shown to benefit an indiv…" at bounding box center [521, 157] width 667 height 64
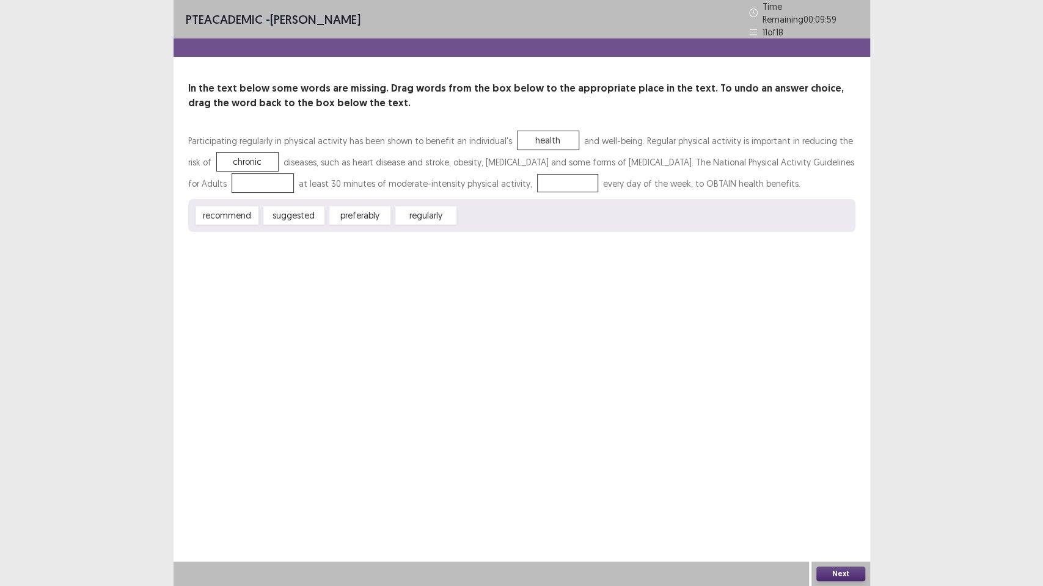
drag, startPoint x: 808, startPoint y: 156, endPoint x: 438, endPoint y: 181, distance: 371.0
drag, startPoint x: 450, startPoint y: 175, endPoint x: 510, endPoint y: 224, distance: 78.1
click at [510, 220] on div "recommend suggested preferably regularly body" at bounding box center [521, 215] width 667 height 33
drag, startPoint x: 422, startPoint y: 208, endPoint x: 438, endPoint y: 173, distance: 37.7
drag, startPoint x: 235, startPoint y: 216, endPoint x: 810, endPoint y: 158, distance: 578.2
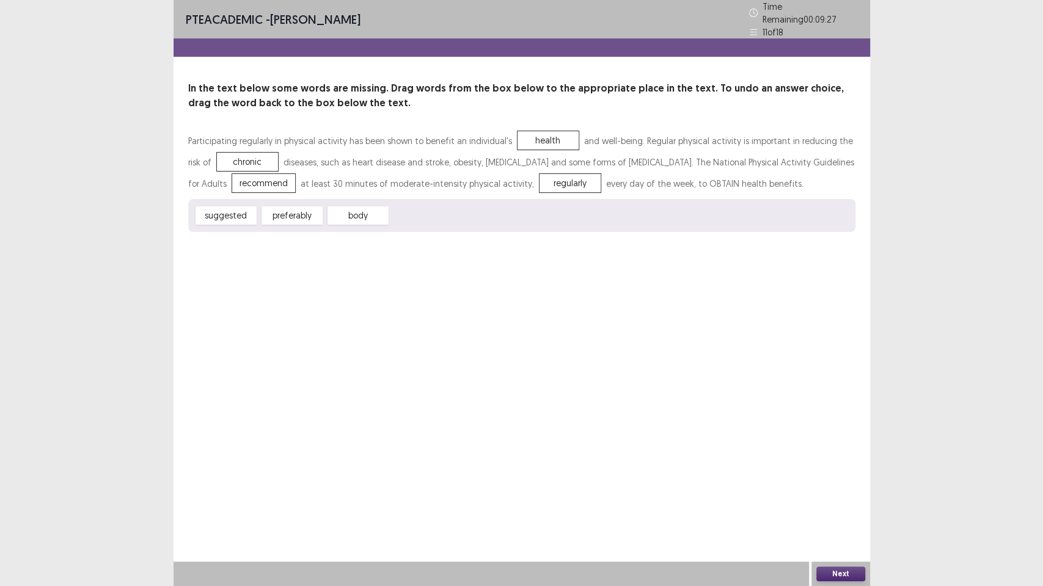
click at [836, 476] on button "Next" at bounding box center [840, 574] width 49 height 15
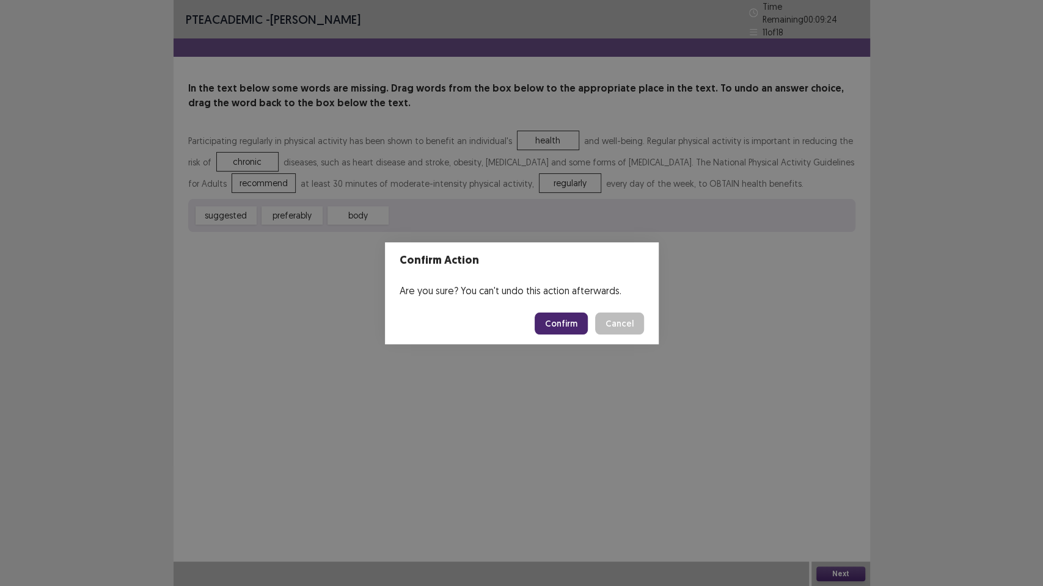
click at [562, 333] on button "Confirm" at bounding box center [560, 324] width 53 height 22
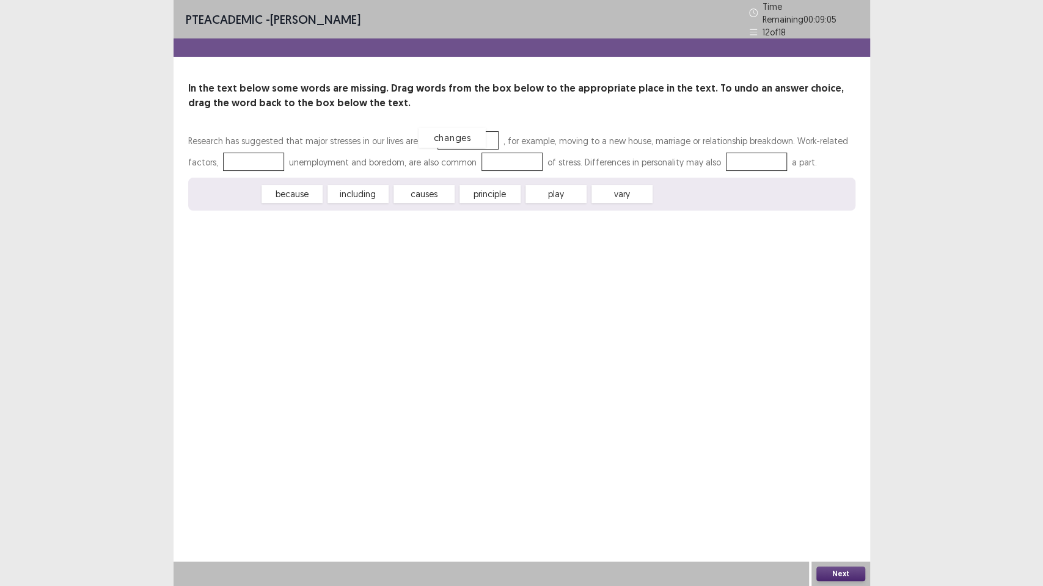
drag, startPoint x: 230, startPoint y: 192, endPoint x: 456, endPoint y: 136, distance: 232.9
drag, startPoint x: 285, startPoint y: 195, endPoint x: 212, endPoint y: 156, distance: 82.5
drag, startPoint x: 297, startPoint y: 192, endPoint x: 477, endPoint y: 156, distance: 183.6
drag, startPoint x: 430, startPoint y: 191, endPoint x: 718, endPoint y: 156, distance: 290.4
drag, startPoint x: 1041, startPoint y: 0, endPoint x: 1041, endPoint y: 586, distance: 585.7
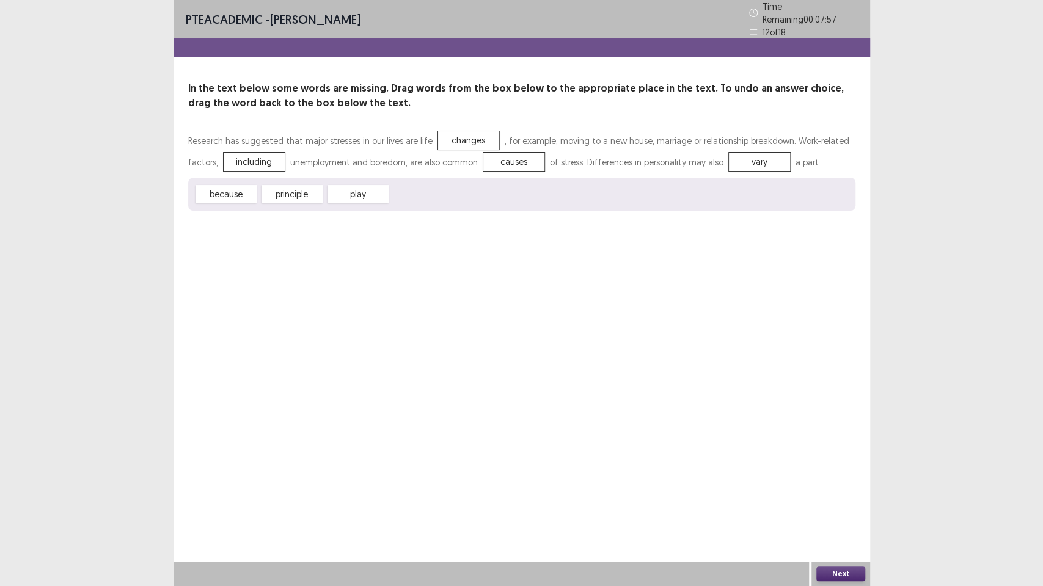
click at [1041, 177] on div "PTE academic - [PERSON_NAME] Time Remaining 00 : 07 : 57 12 of 18 In the text b…" at bounding box center [521, 293] width 1043 height 586
click at [826, 476] on button "Next" at bounding box center [840, 574] width 49 height 15
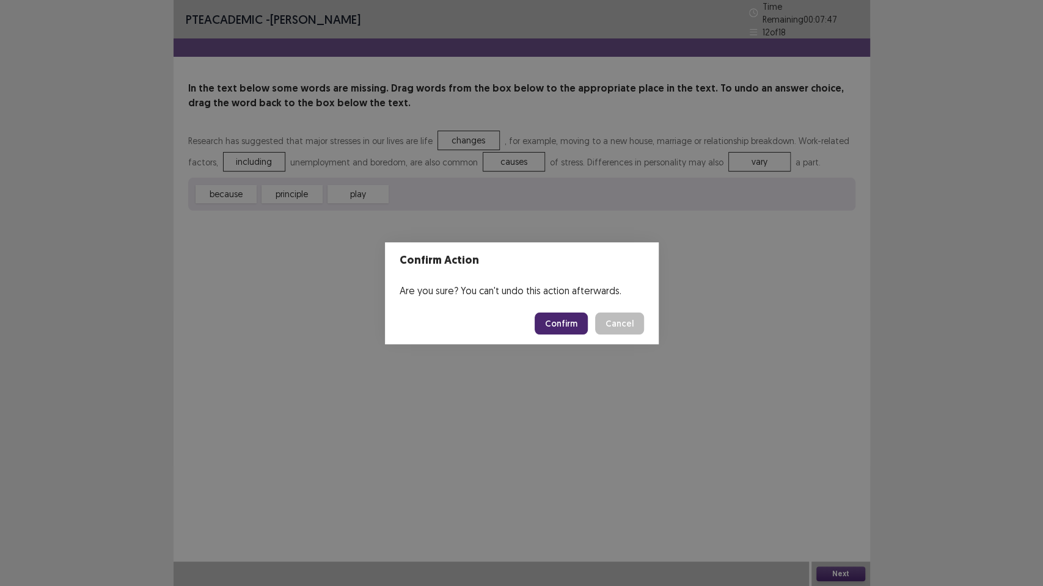
click at [565, 327] on button "Confirm" at bounding box center [560, 324] width 53 height 22
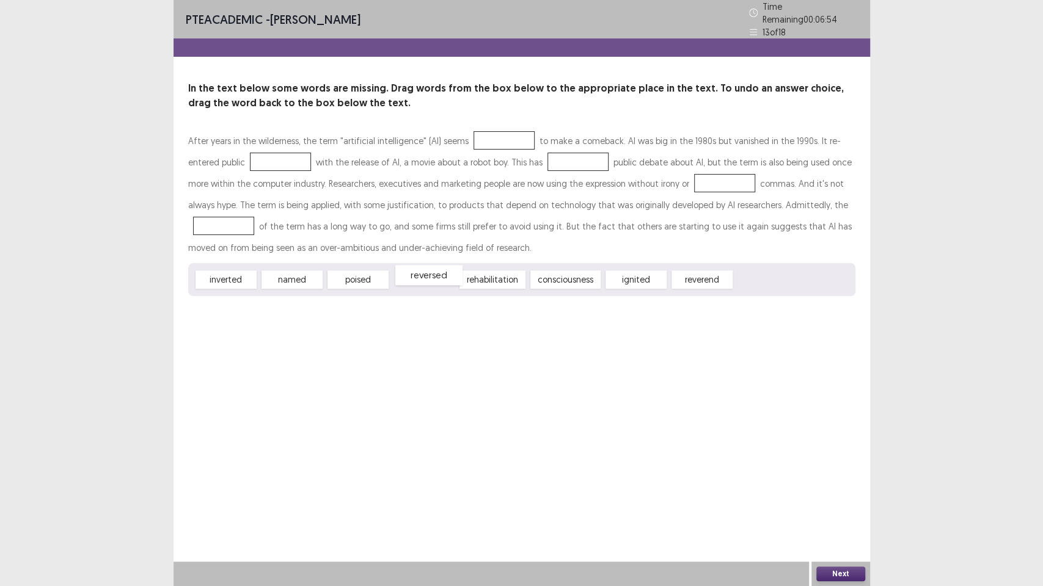
drag, startPoint x: 430, startPoint y: 275, endPoint x: 435, endPoint y: 271, distance: 6.5
click at [435, 271] on div "reversed" at bounding box center [428, 275] width 67 height 20
drag, startPoint x: 554, startPoint y: 272, endPoint x: 472, endPoint y: 135, distance: 159.9
click at [474, 136] on div "consciousness" at bounding box center [509, 140] width 70 height 18
drag, startPoint x: 475, startPoint y: 278, endPoint x: 230, endPoint y: 157, distance: 273.2
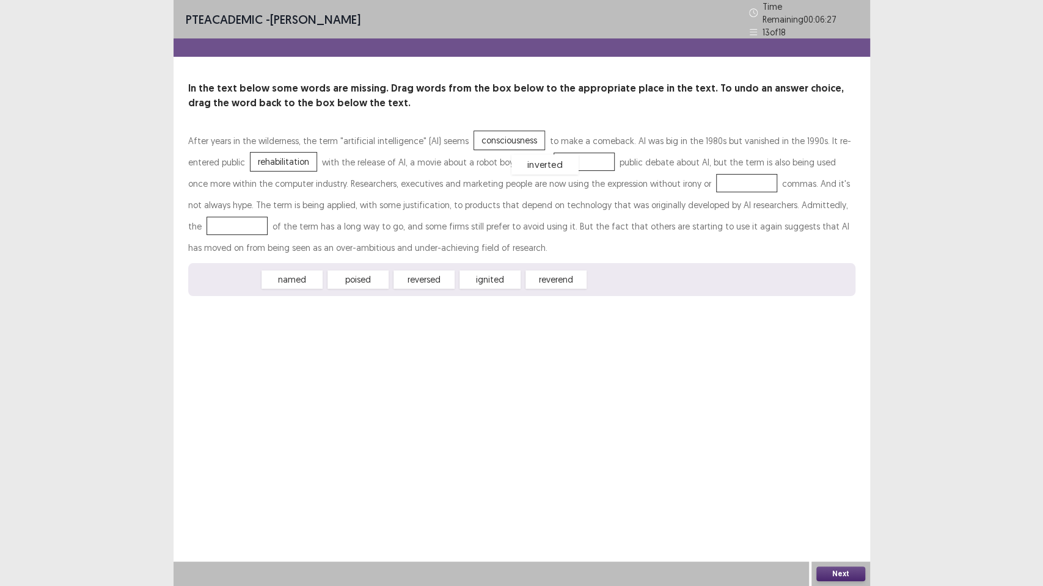
drag, startPoint x: 229, startPoint y: 272, endPoint x: 547, endPoint y: 157, distance: 338.5
drag, startPoint x: 285, startPoint y: 275, endPoint x: 796, endPoint y: 208, distance: 515.0
drag, startPoint x: 293, startPoint y: 279, endPoint x: 690, endPoint y: 185, distance: 407.9
click at [690, 192] on div "After years in the wilderness, the term "artificial intelligence" (AI) seems co…" at bounding box center [521, 194] width 667 height 128
click at [840, 476] on button "Next" at bounding box center [840, 574] width 49 height 15
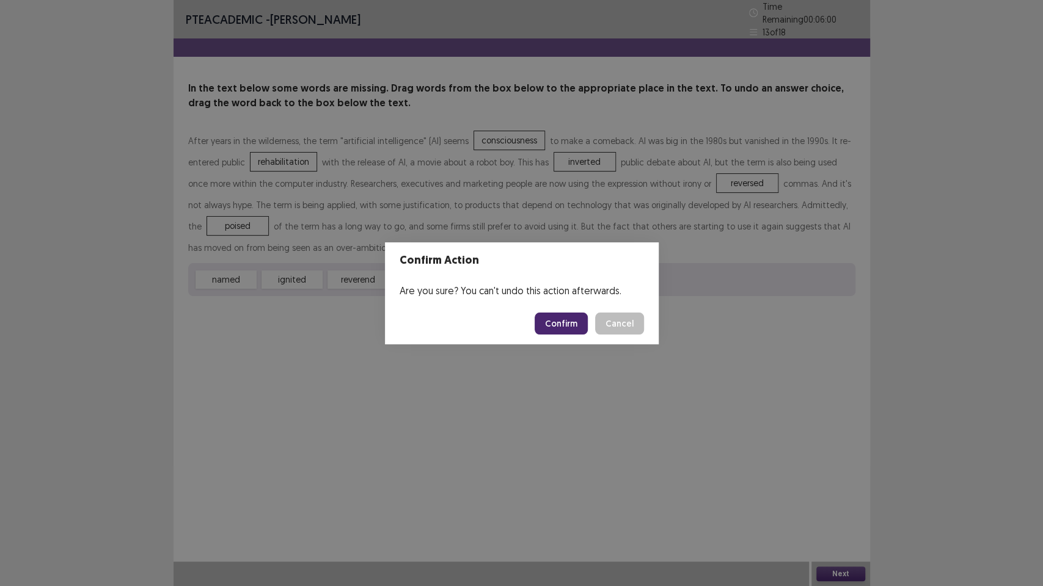
click at [564, 327] on button "Confirm" at bounding box center [560, 324] width 53 height 22
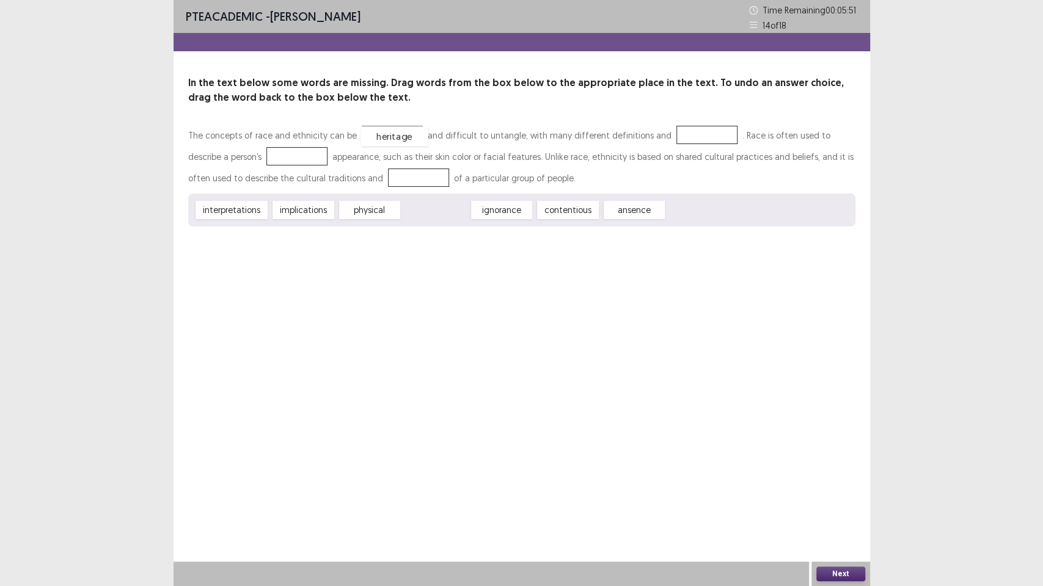
drag, startPoint x: 430, startPoint y: 213, endPoint x: 388, endPoint y: 139, distance: 84.8
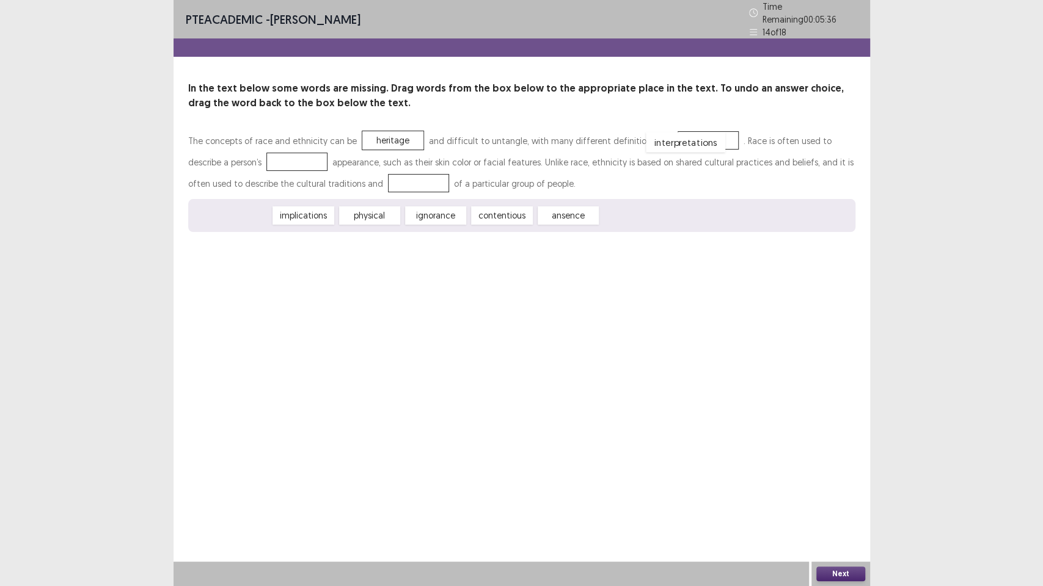
drag, startPoint x: 234, startPoint y: 212, endPoint x: 688, endPoint y: 138, distance: 459.8
drag, startPoint x: 293, startPoint y: 214, endPoint x: 260, endPoint y: 154, distance: 68.9
click at [267, 154] on div "physical" at bounding box center [297, 162] width 61 height 18
drag, startPoint x: 684, startPoint y: 137, endPoint x: 415, endPoint y: 186, distance: 273.1
drag, startPoint x: 235, startPoint y: 207, endPoint x: 690, endPoint y: 132, distance: 461.2
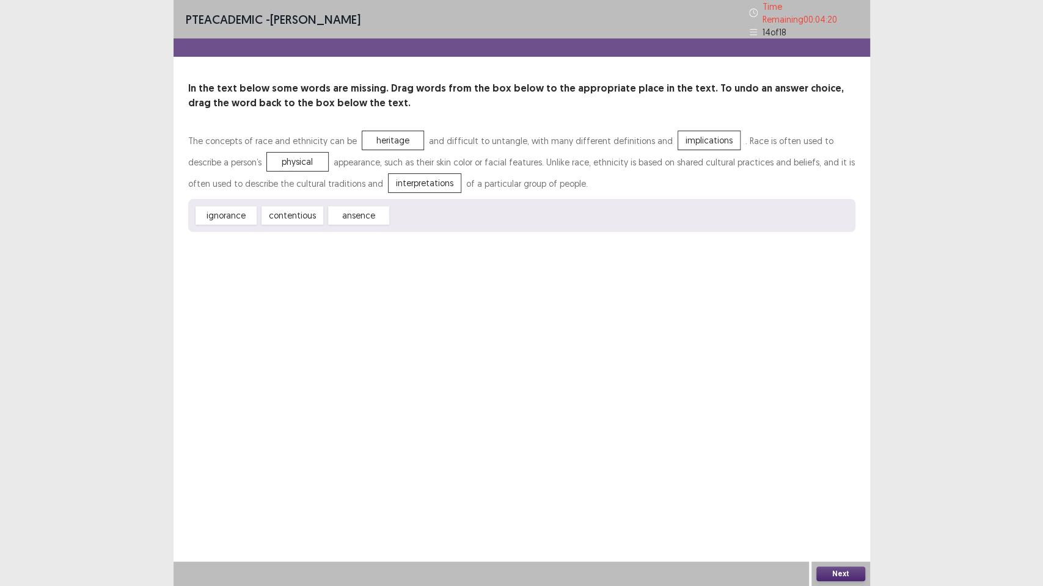
click at [822, 476] on div "Next" at bounding box center [840, 574] width 59 height 24
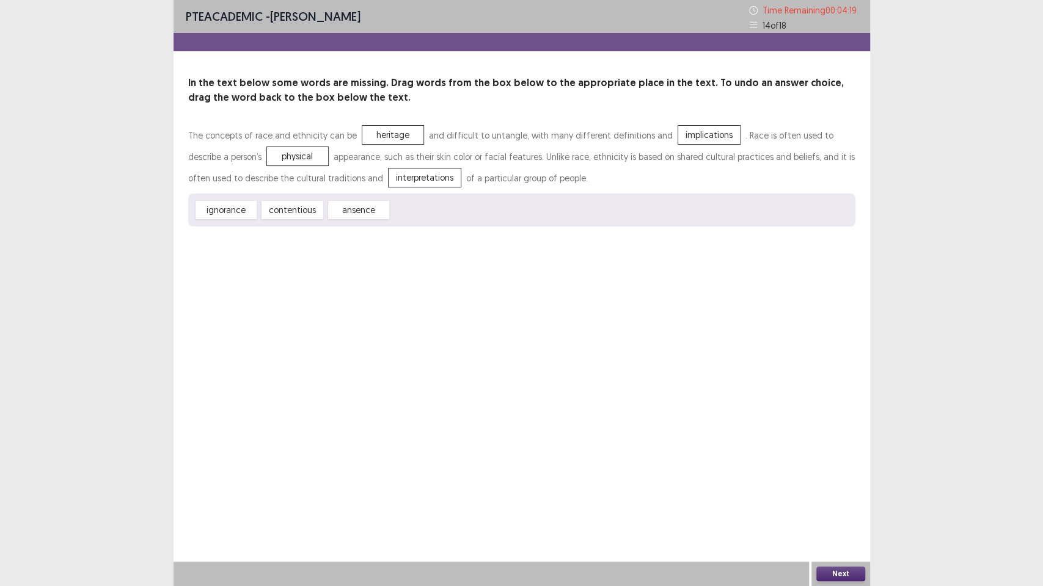
drag, startPoint x: 837, startPoint y: 567, endPoint x: 828, endPoint y: 561, distance: 11.0
click at [834, 476] on div "Next" at bounding box center [840, 574] width 59 height 24
click at [837, 476] on button "Next" at bounding box center [840, 574] width 49 height 15
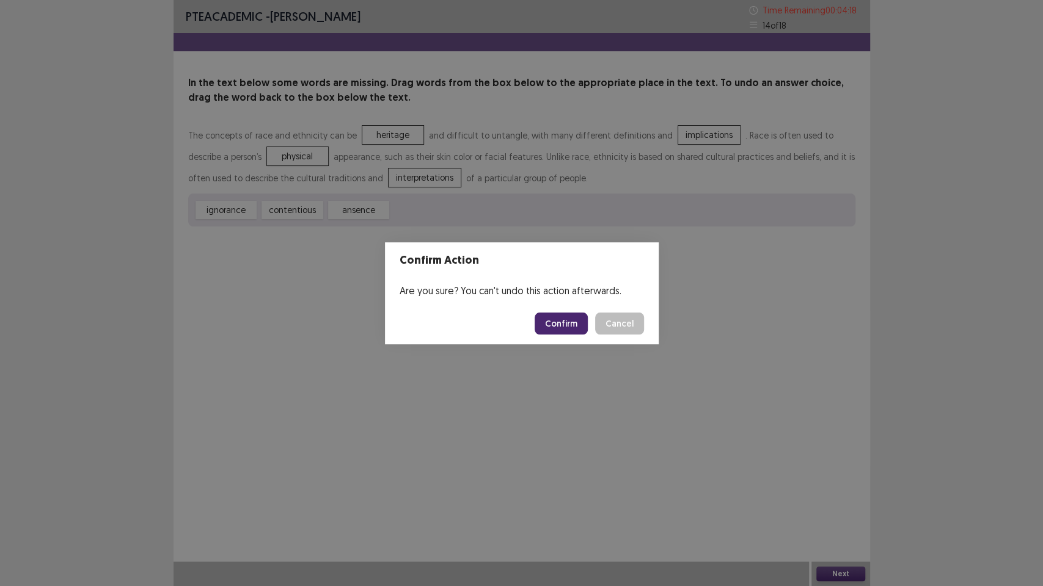
click at [837, 476] on div "Confirm Action Are you sure? You can't undo this action afterwards. Confirm Can…" at bounding box center [521, 293] width 1043 height 586
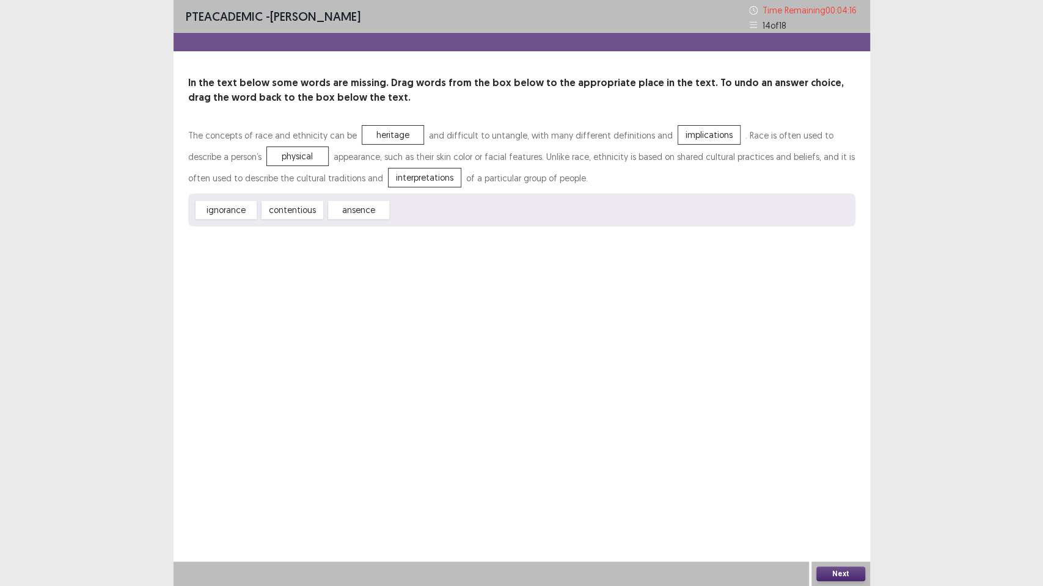
click at [831, 476] on button "Next" at bounding box center [840, 574] width 49 height 15
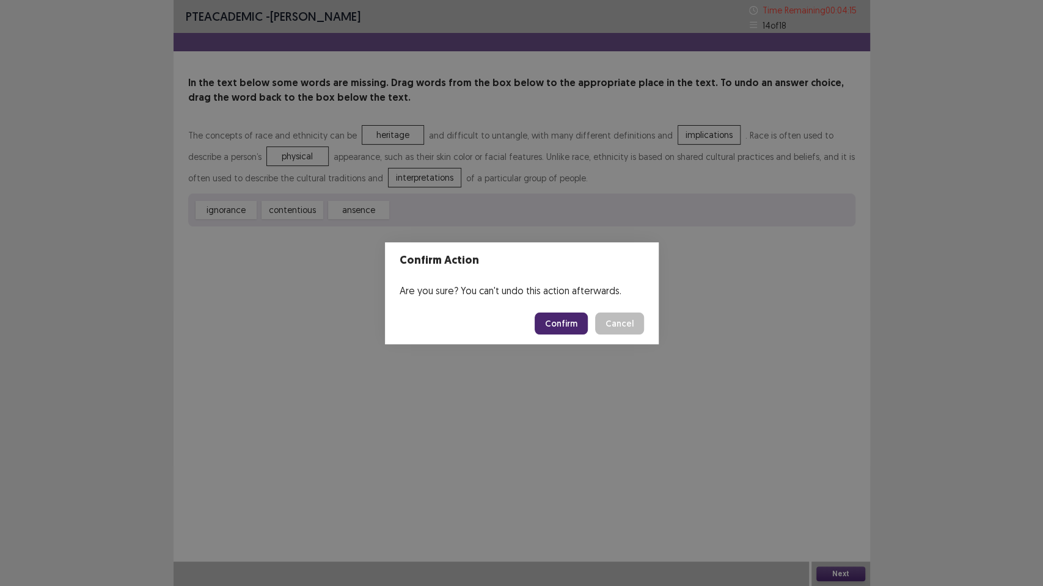
click at [563, 326] on button "Confirm" at bounding box center [560, 324] width 53 height 22
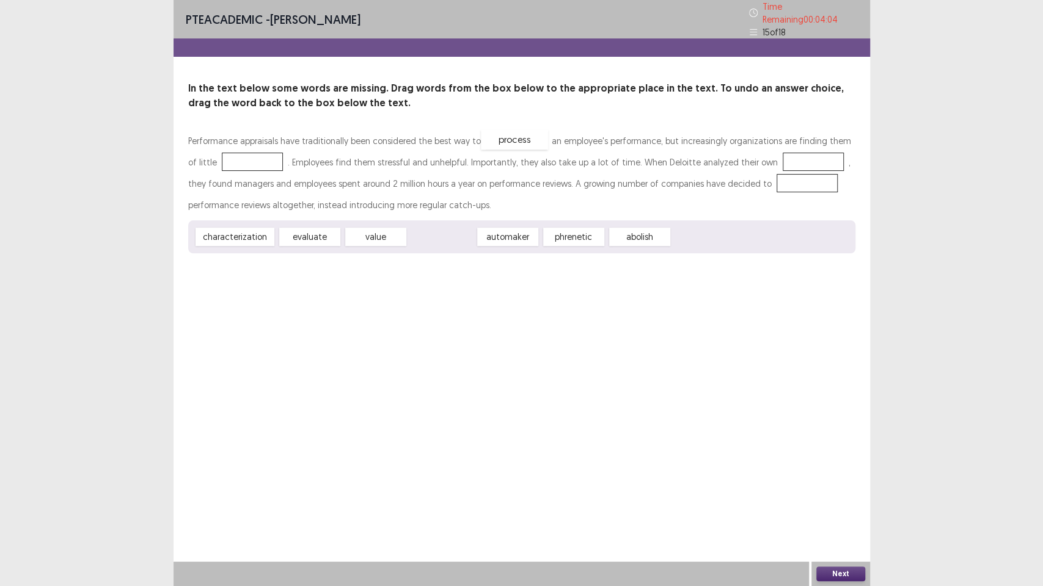
drag, startPoint x: 447, startPoint y: 234, endPoint x: 519, endPoint y: 136, distance: 121.9
click at [519, 136] on div "process" at bounding box center [516, 140] width 61 height 18
drag, startPoint x: 495, startPoint y: 136, endPoint x: 616, endPoint y: 234, distance: 155.9
drag, startPoint x: 386, startPoint y: 236, endPoint x: 515, endPoint y: 147, distance: 156.9
drag, startPoint x: 297, startPoint y: 235, endPoint x: 775, endPoint y: 155, distance: 484.3
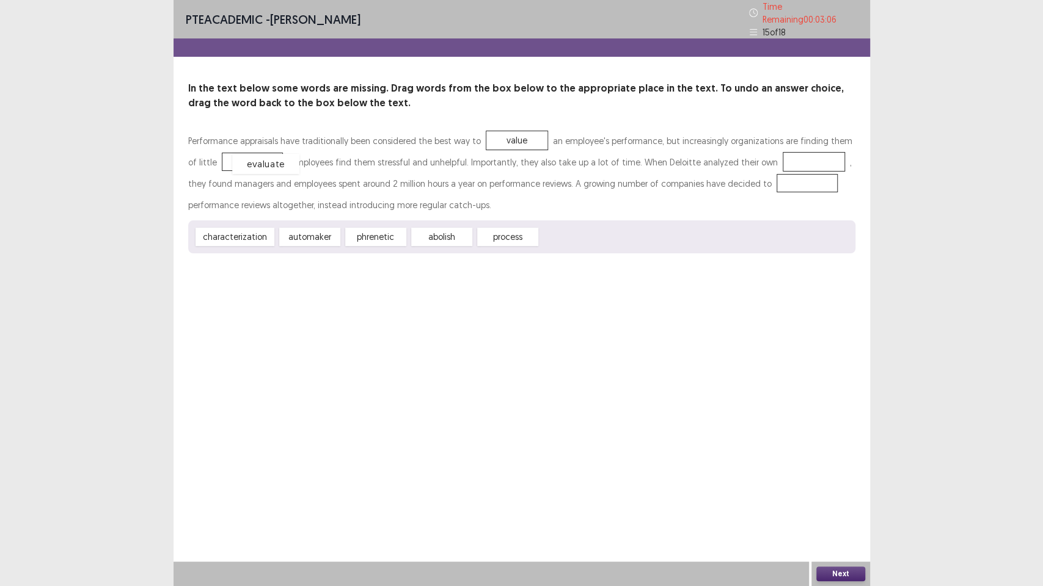
drag, startPoint x: 795, startPoint y: 156, endPoint x: 251, endPoint y: 158, distance: 544.2
click at [269, 161] on div "evaluate" at bounding box center [252, 162] width 61 height 18
drag, startPoint x: 225, startPoint y: 233, endPoint x: 759, endPoint y: 158, distance: 538.4
drag, startPoint x: 365, startPoint y: 230, endPoint x: 776, endPoint y: 181, distance: 413.9
click at [263, 195] on div "abolish" at bounding box center [232, 204] width 61 height 18
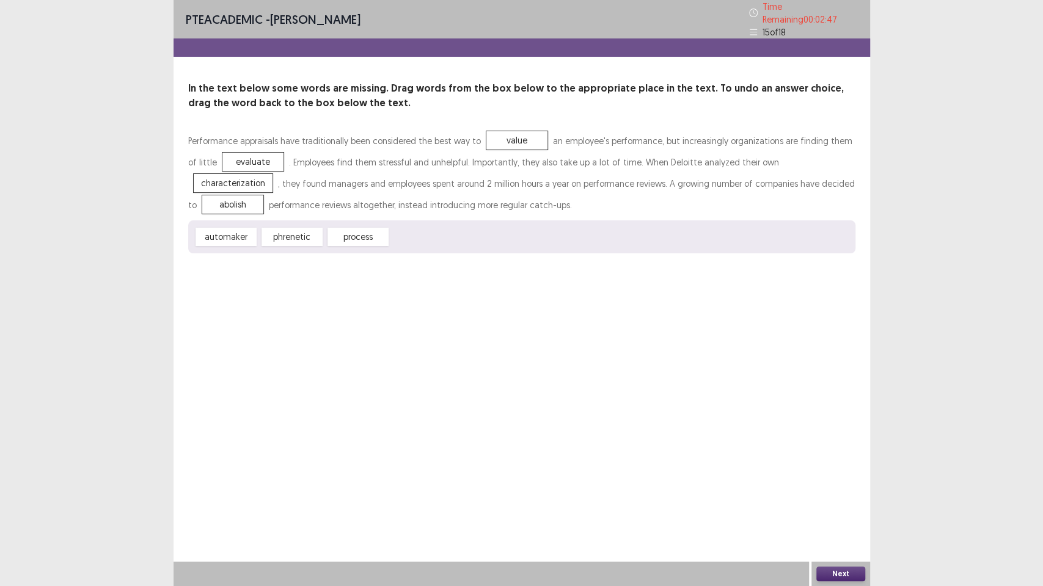
click at [843, 476] on button "Next" at bounding box center [840, 574] width 49 height 15
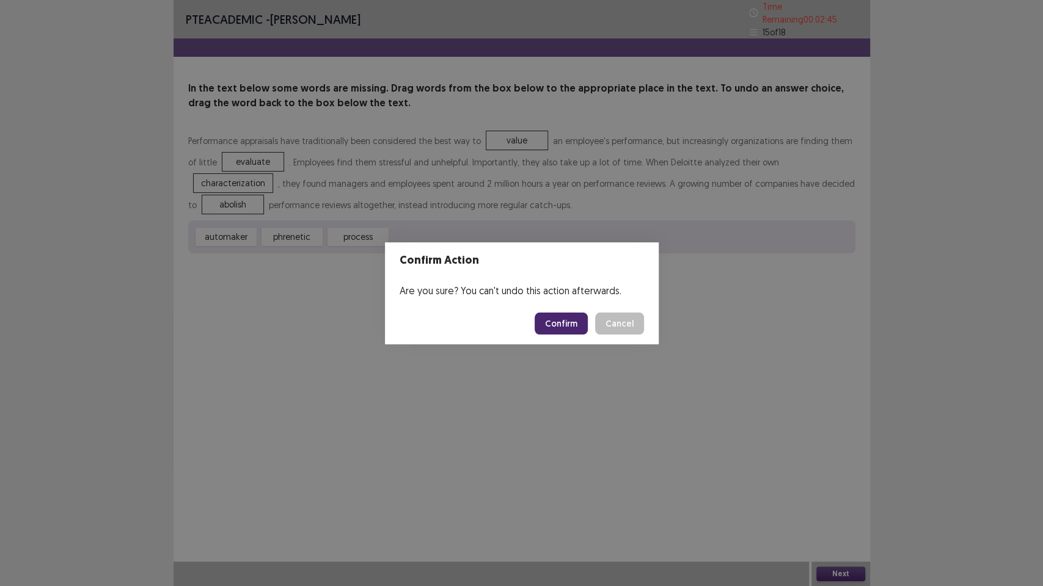
click at [613, 323] on button "Cancel" at bounding box center [619, 324] width 49 height 22
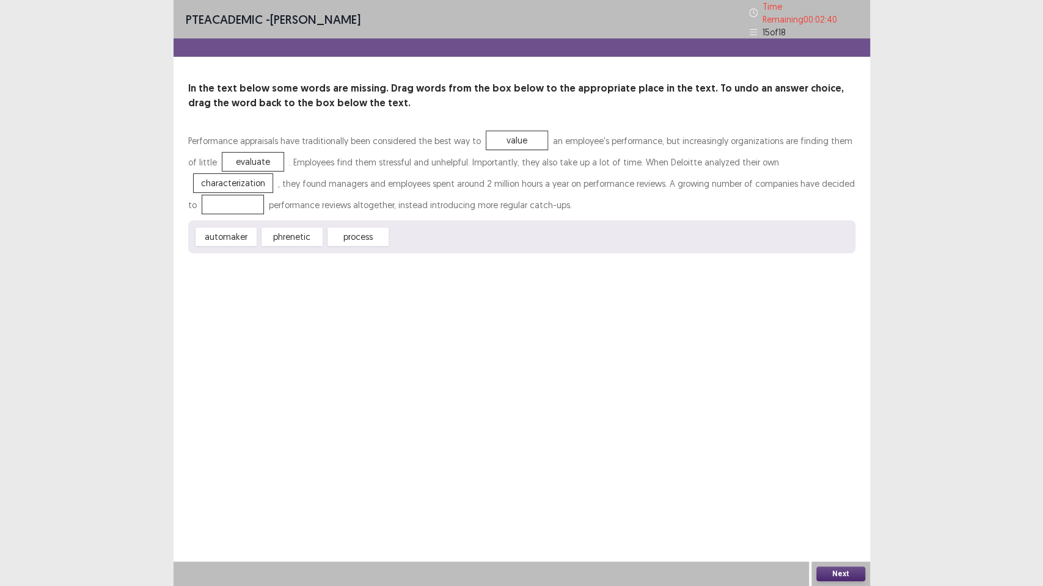
drag, startPoint x: 762, startPoint y: 171, endPoint x: 481, endPoint y: 227, distance: 285.9
drag, startPoint x: 239, startPoint y: 158, endPoint x: 765, endPoint y: 182, distance: 526.4
drag, startPoint x: 370, startPoint y: 237, endPoint x: 247, endPoint y: 162, distance: 143.6
click at [247, 162] on div "process" at bounding box center [252, 162] width 61 height 18
drag, startPoint x: 835, startPoint y: 567, endPoint x: 820, endPoint y: 542, distance: 29.3
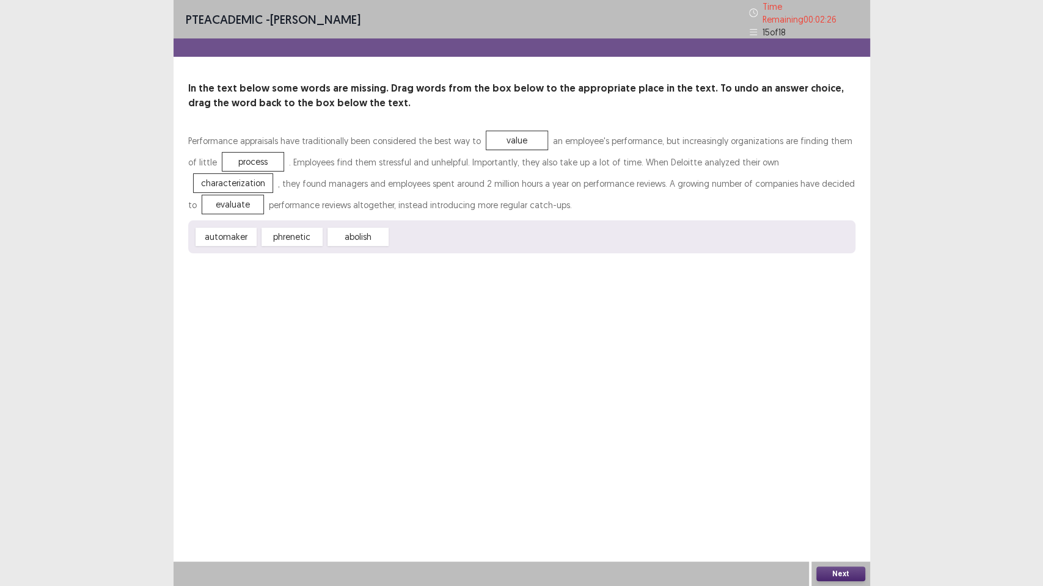
click at [831, 476] on div "PTE academic - [PERSON_NAME] Time Remaining 00 : 02 : 26 15 of 18 In the text b…" at bounding box center [521, 293] width 696 height 586
click at [848, 476] on button "Next" at bounding box center [840, 574] width 49 height 15
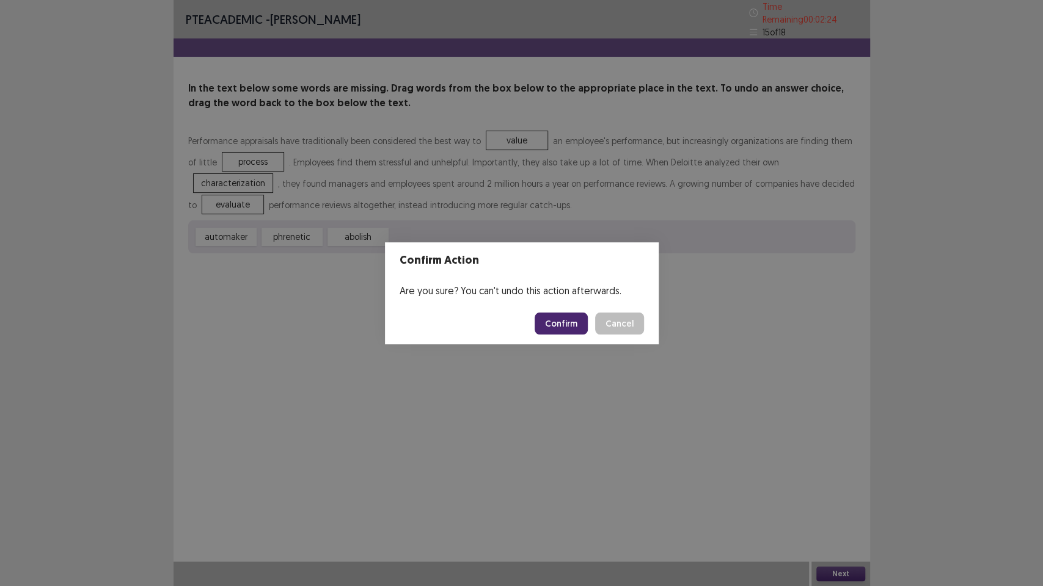
click at [572, 324] on button "Confirm" at bounding box center [560, 324] width 53 height 22
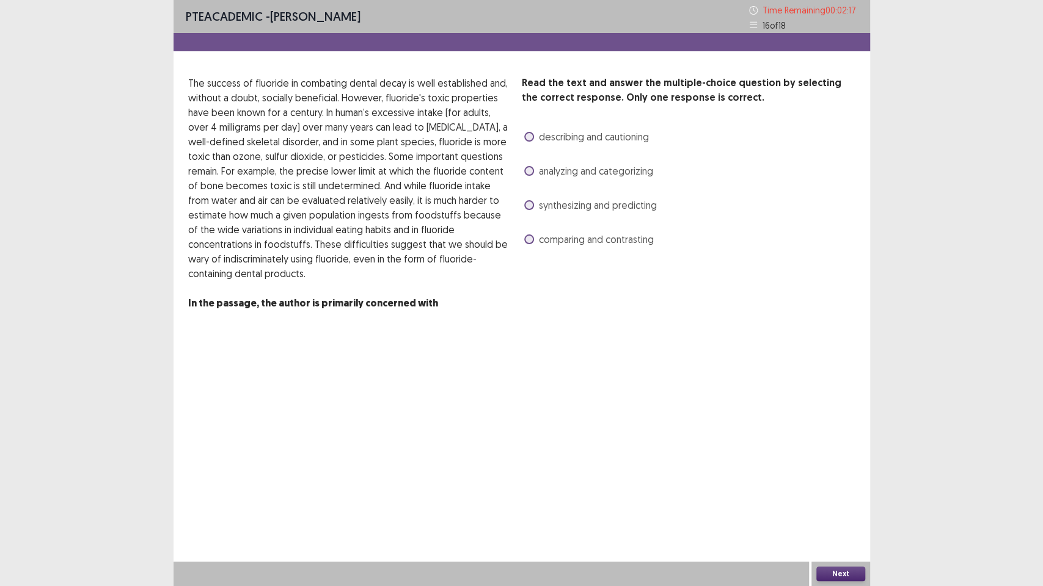
click at [529, 205] on span at bounding box center [529, 205] width 10 height 10
click at [851, 476] on button "Next" at bounding box center [840, 574] width 49 height 15
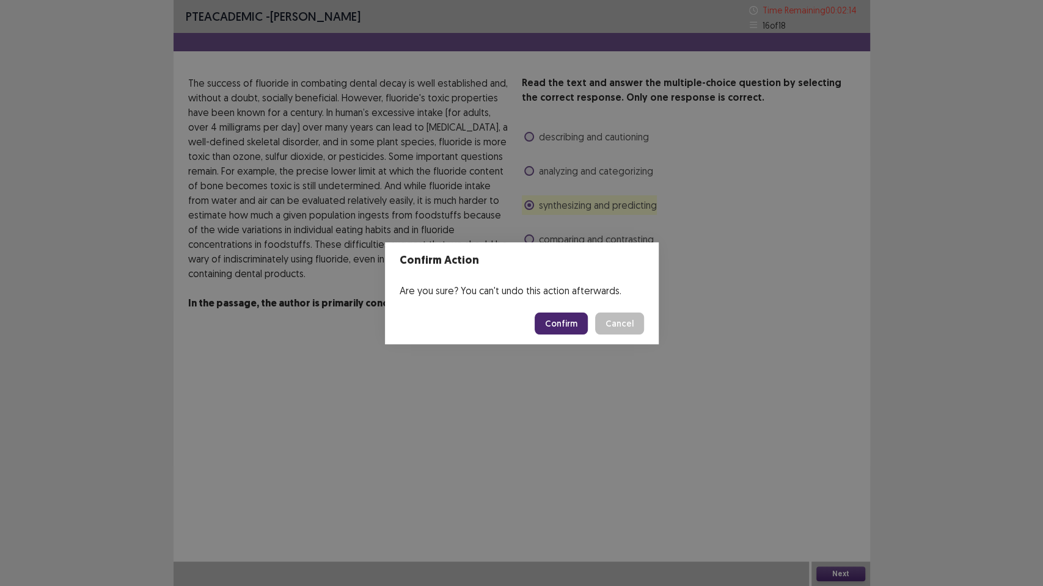
click at [561, 326] on button "Confirm" at bounding box center [560, 324] width 53 height 22
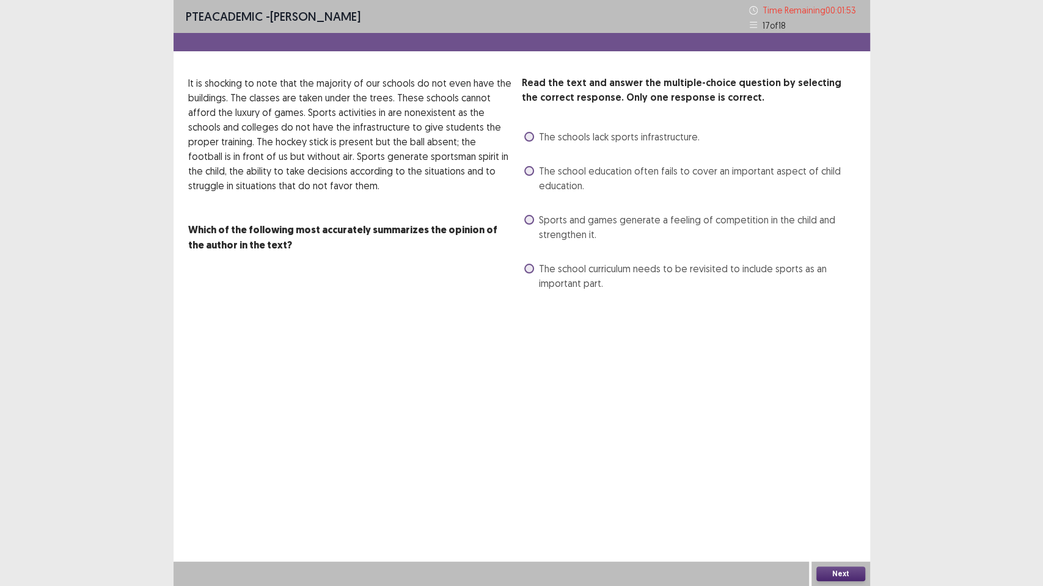
click at [526, 183] on label "The school education often fails to cover an important aspect of child educatio…" at bounding box center [689, 178] width 331 height 29
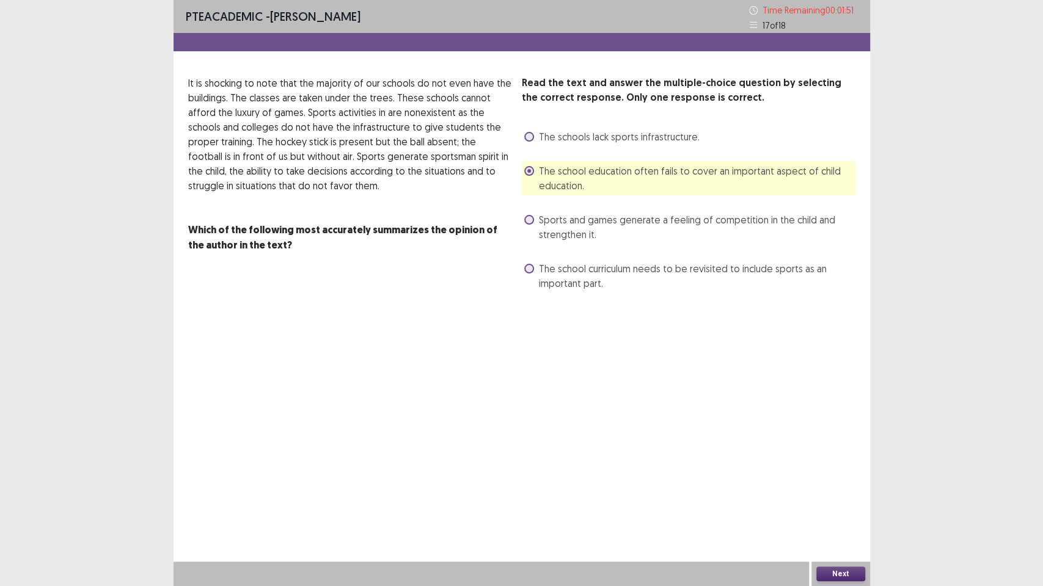
click at [842, 476] on button "Next" at bounding box center [840, 574] width 49 height 15
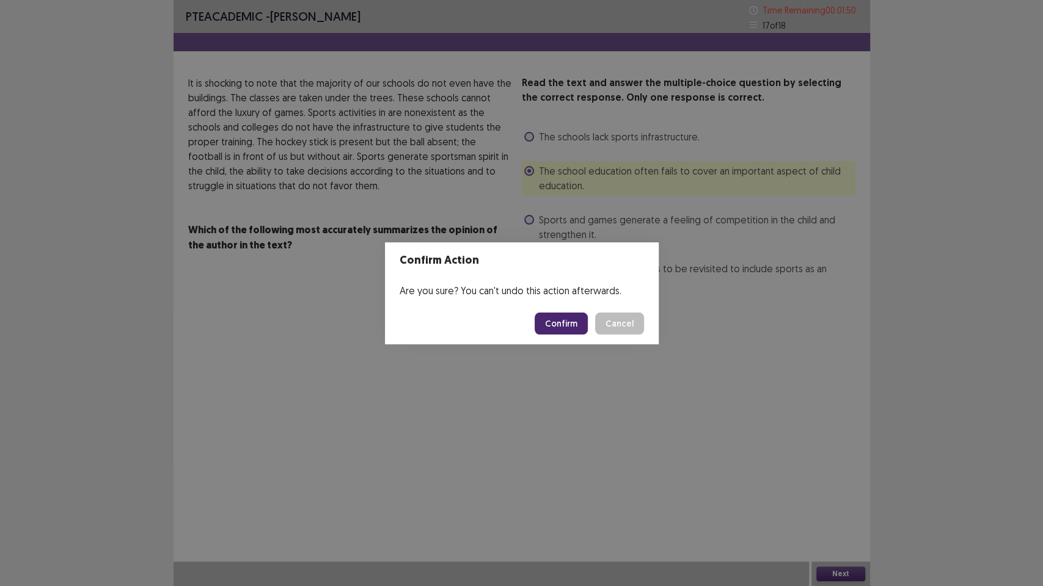
click at [544, 315] on button "Confirm" at bounding box center [560, 324] width 53 height 22
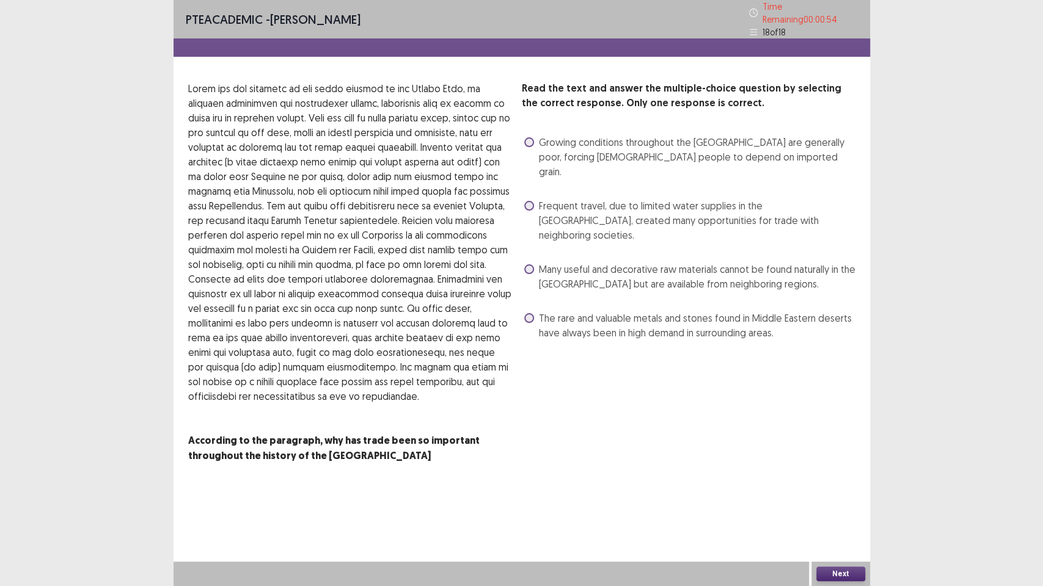
click at [545, 262] on span "Many useful and decorative raw materials cannot be found naturally in the [GEOG…" at bounding box center [697, 276] width 316 height 29
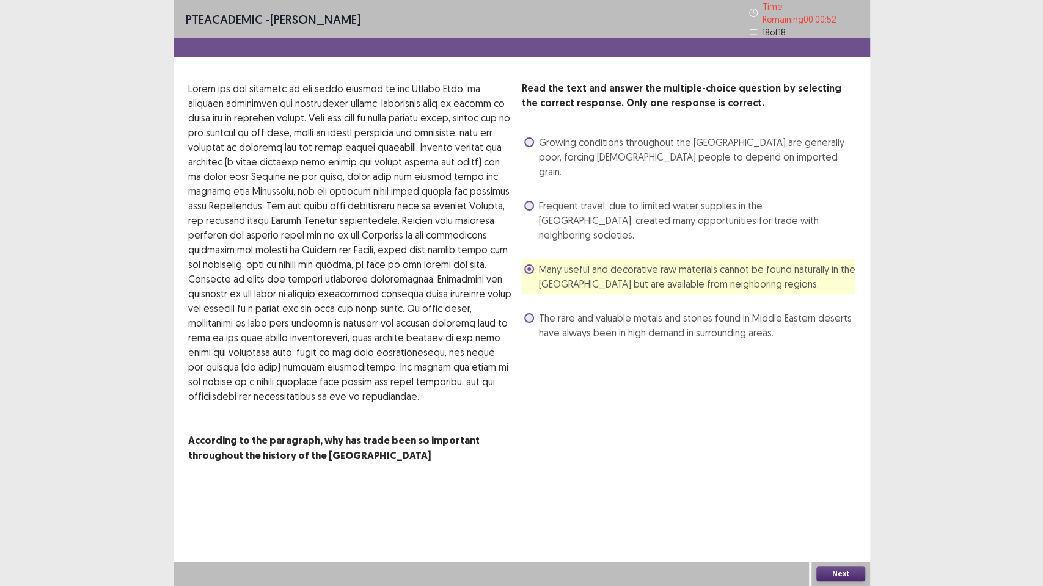
click at [842, 476] on button "Next" at bounding box center [840, 574] width 49 height 15
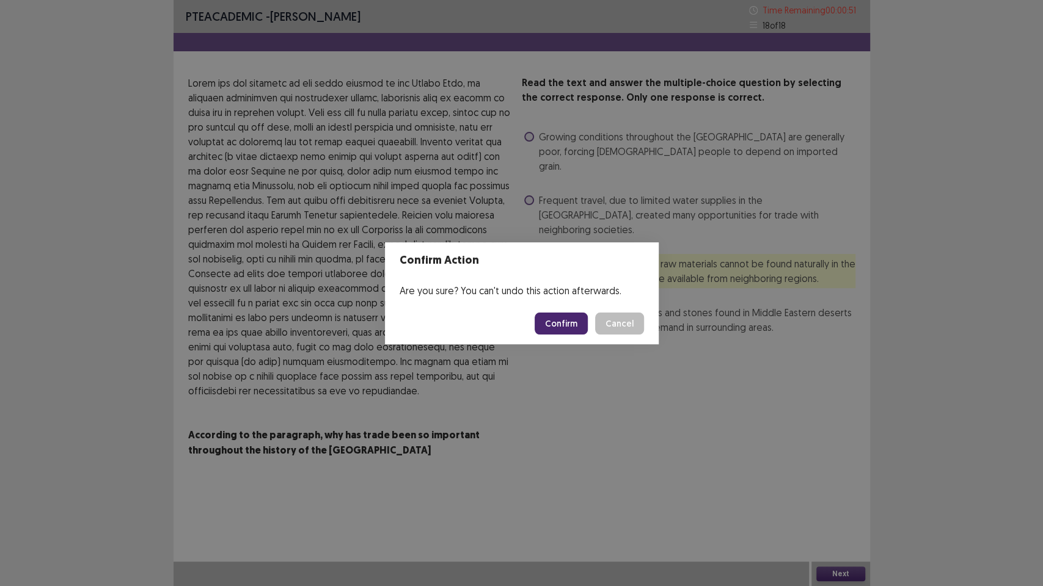
click at [570, 326] on button "Confirm" at bounding box center [560, 324] width 53 height 22
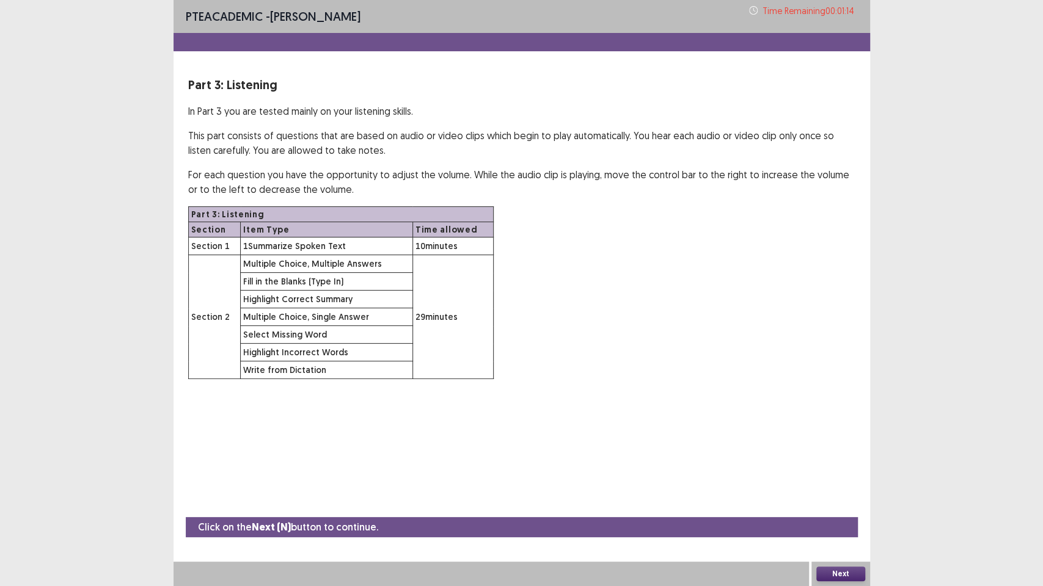
click at [837, 476] on button "Next" at bounding box center [840, 574] width 49 height 15
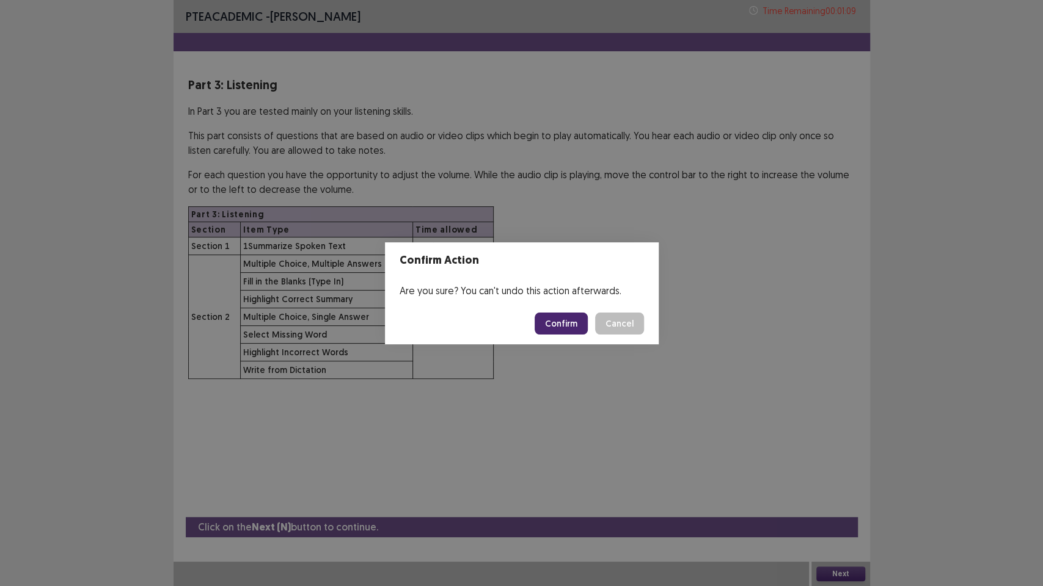
click at [567, 324] on button "Confirm" at bounding box center [560, 324] width 53 height 22
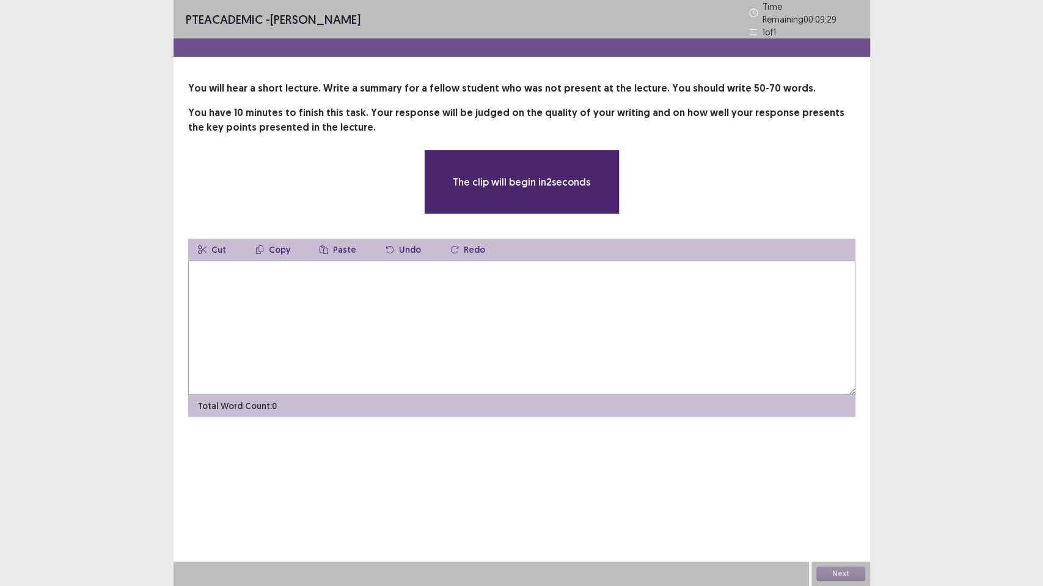
click at [364, 294] on textarea at bounding box center [521, 328] width 667 height 134
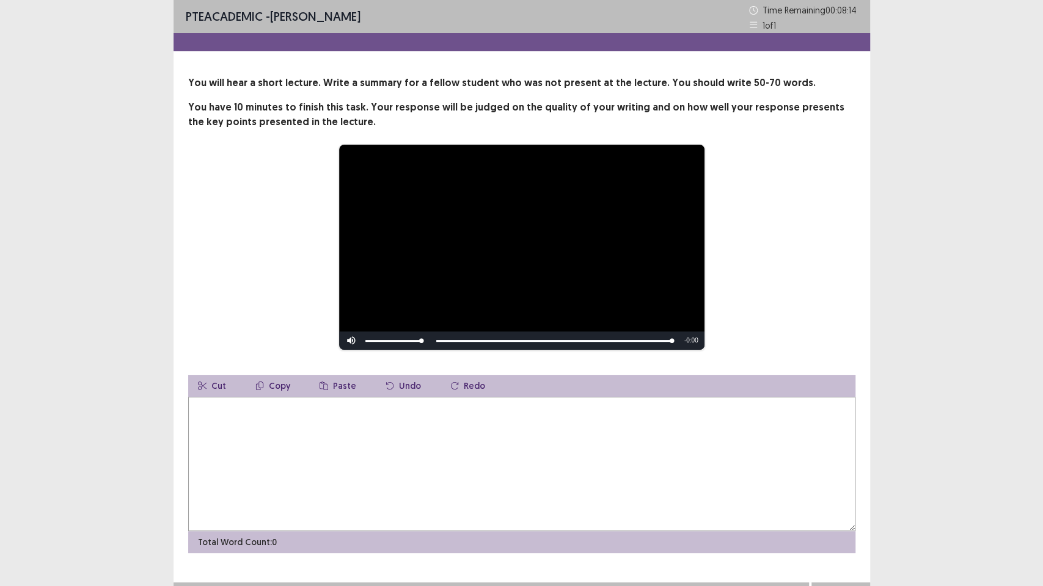
type textarea "*"
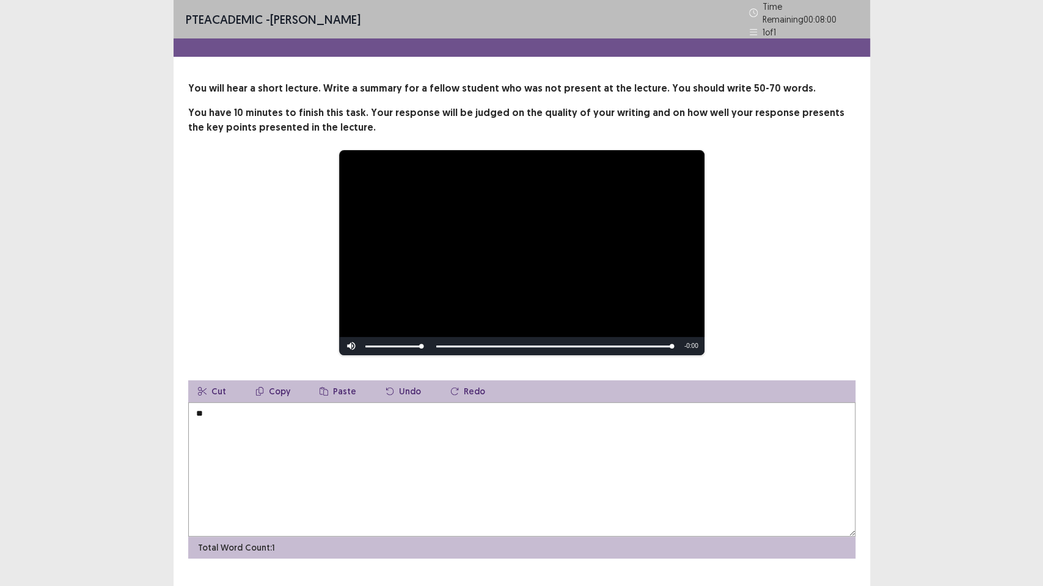
type textarea "*"
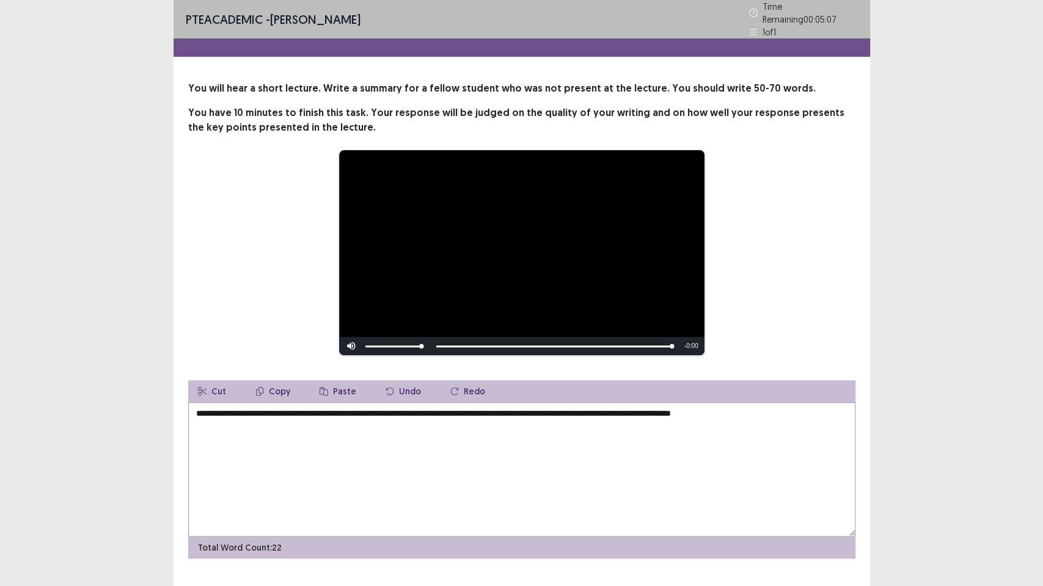
click at [752, 404] on textarea "**********" at bounding box center [521, 470] width 667 height 134
click at [727, 406] on textarea "**********" at bounding box center [521, 470] width 667 height 134
click at [784, 411] on textarea "**********" at bounding box center [521, 470] width 667 height 134
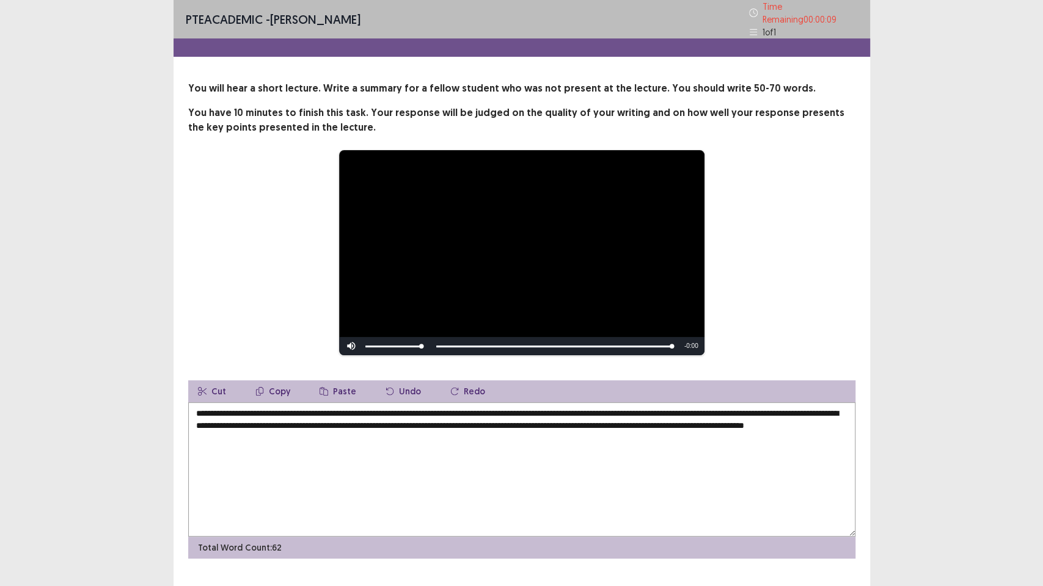
scroll to position [21, 0]
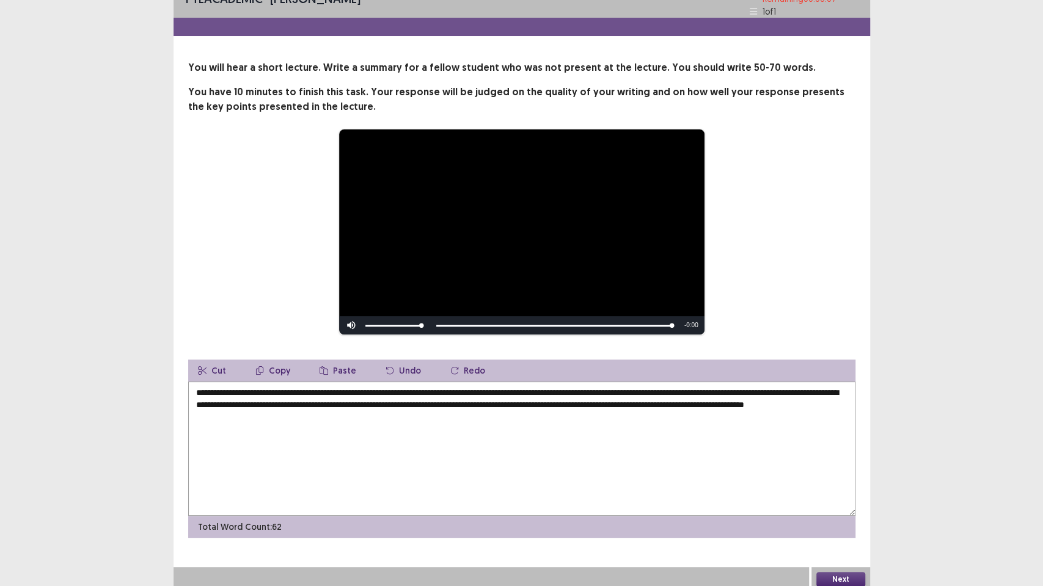
type textarea "**********"
click at [847, 476] on button "Next" at bounding box center [840, 579] width 49 height 15
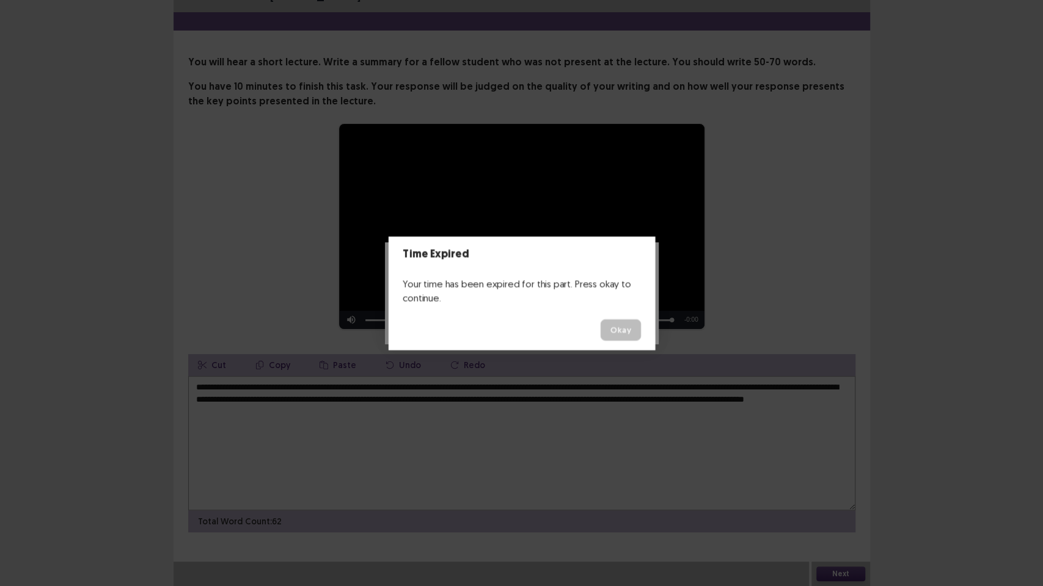
click at [575, 322] on footer "Okay" at bounding box center [521, 330] width 267 height 40
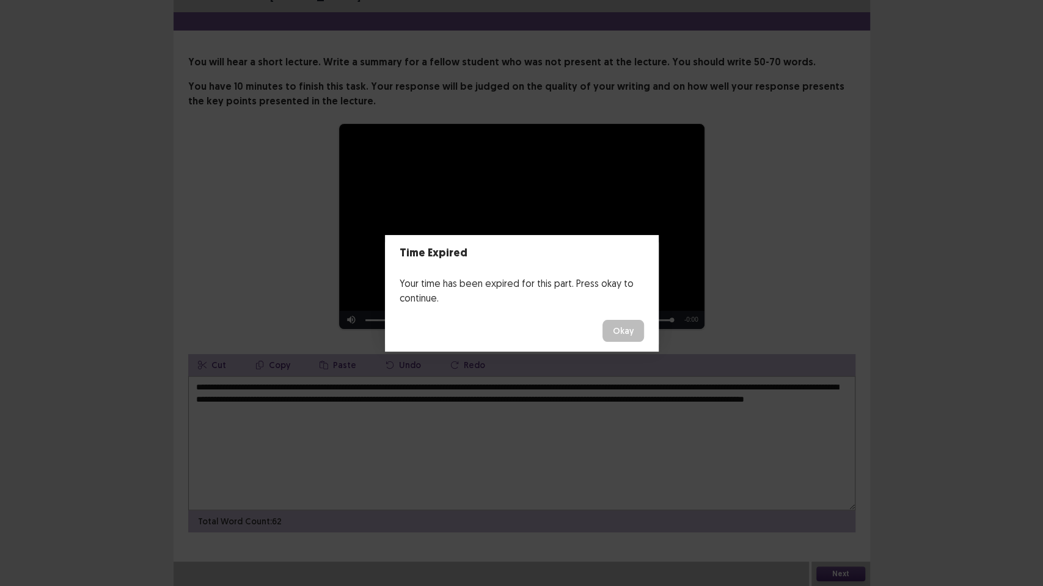
click at [619, 349] on footer "Okay" at bounding box center [522, 331] width 274 height 42
click at [619, 332] on button "Okay" at bounding box center [623, 331] width 42 height 22
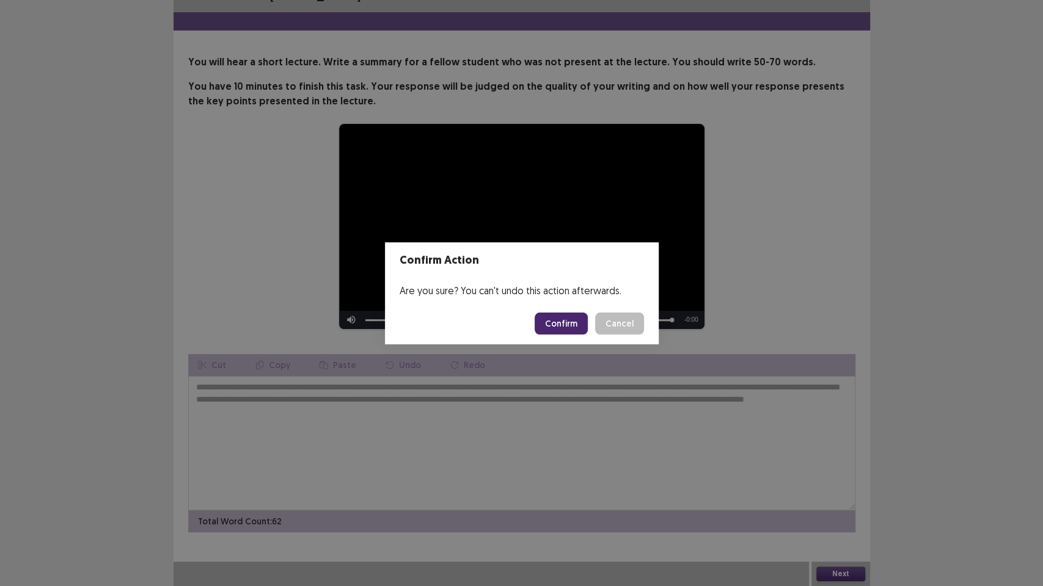
click at [574, 323] on button "Confirm" at bounding box center [560, 324] width 53 height 22
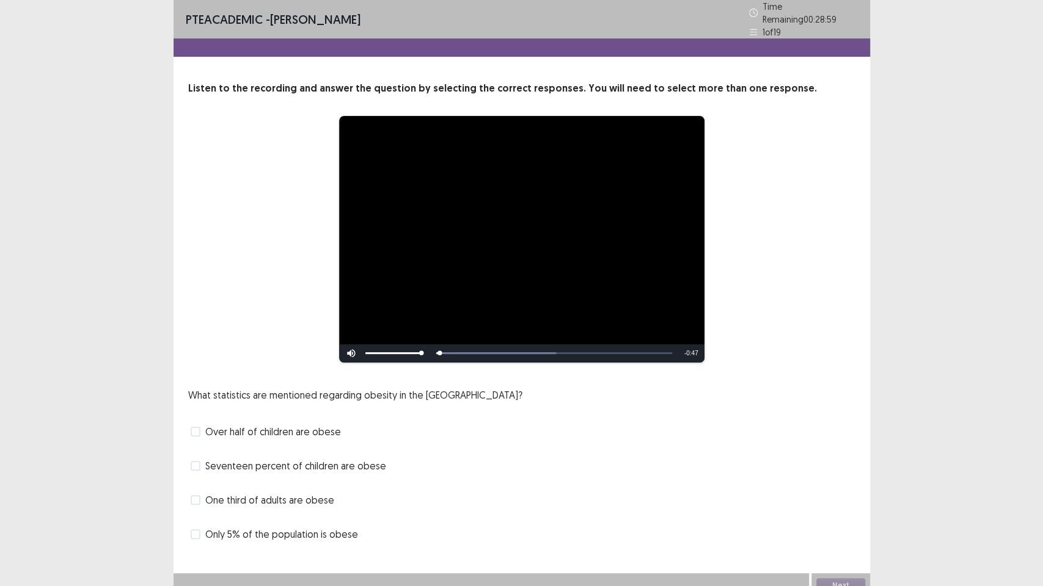
scroll to position [5, 0]
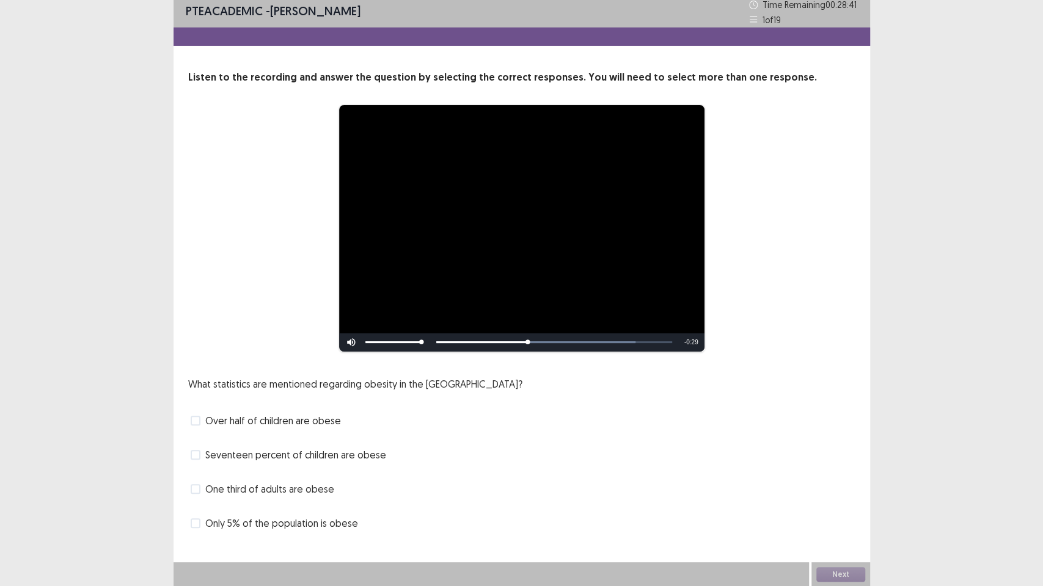
click at [200, 476] on span at bounding box center [196, 489] width 10 height 10
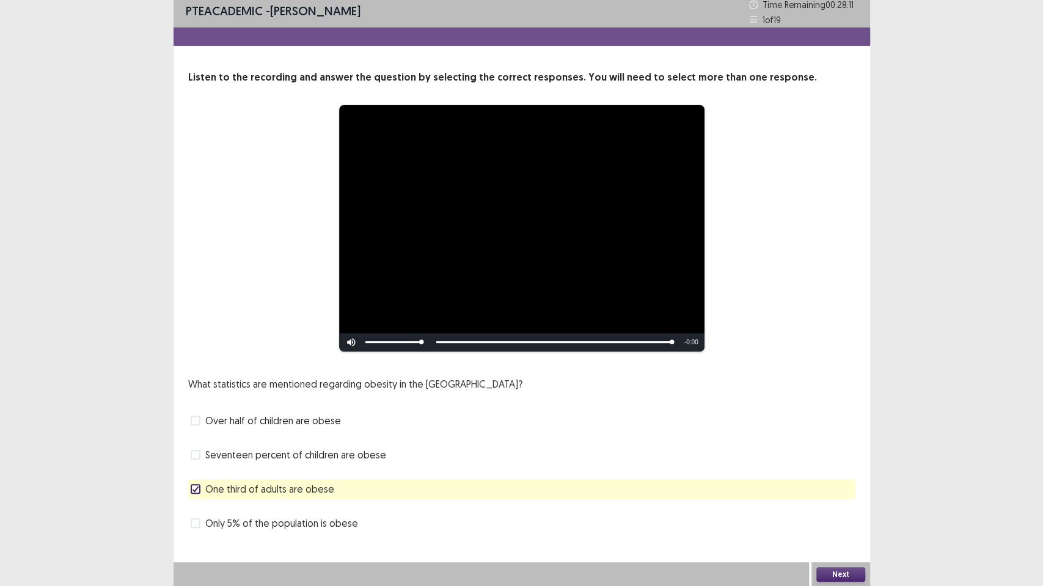
click at [845, 476] on button "Next" at bounding box center [840, 574] width 49 height 15
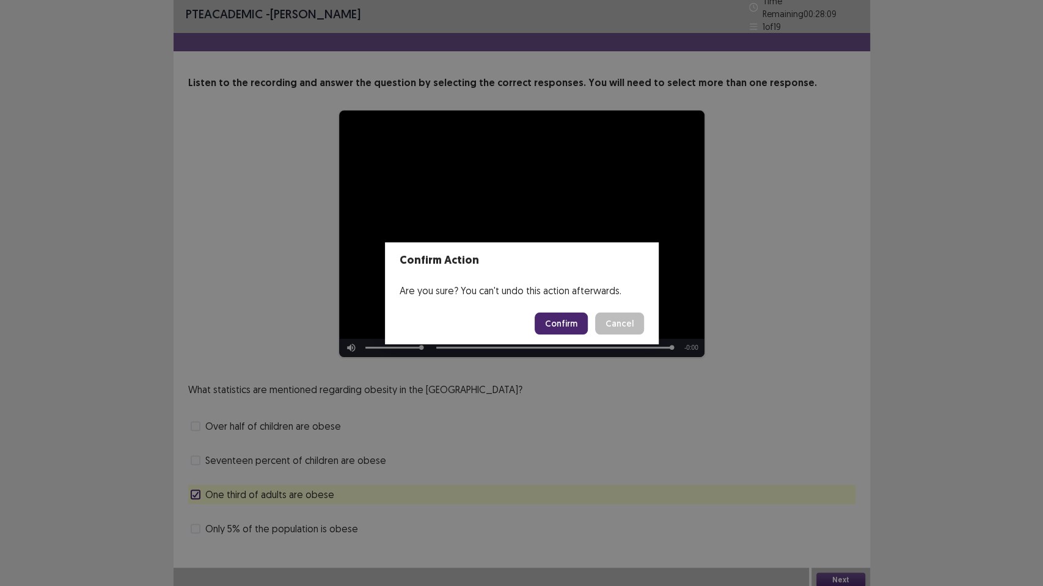
click at [562, 330] on button "Confirm" at bounding box center [560, 324] width 53 height 22
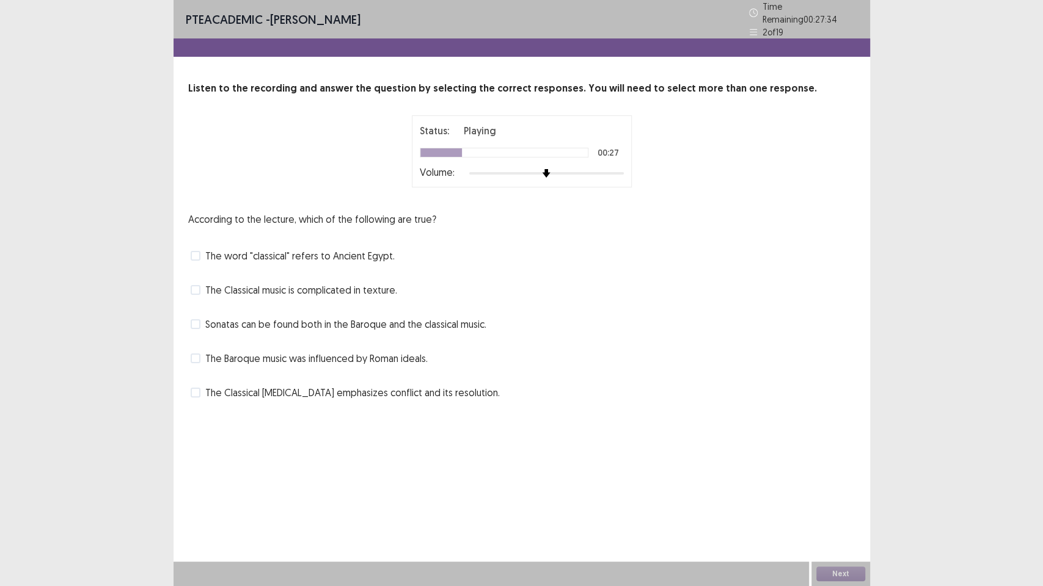
click at [199, 252] on span at bounding box center [196, 256] width 10 height 10
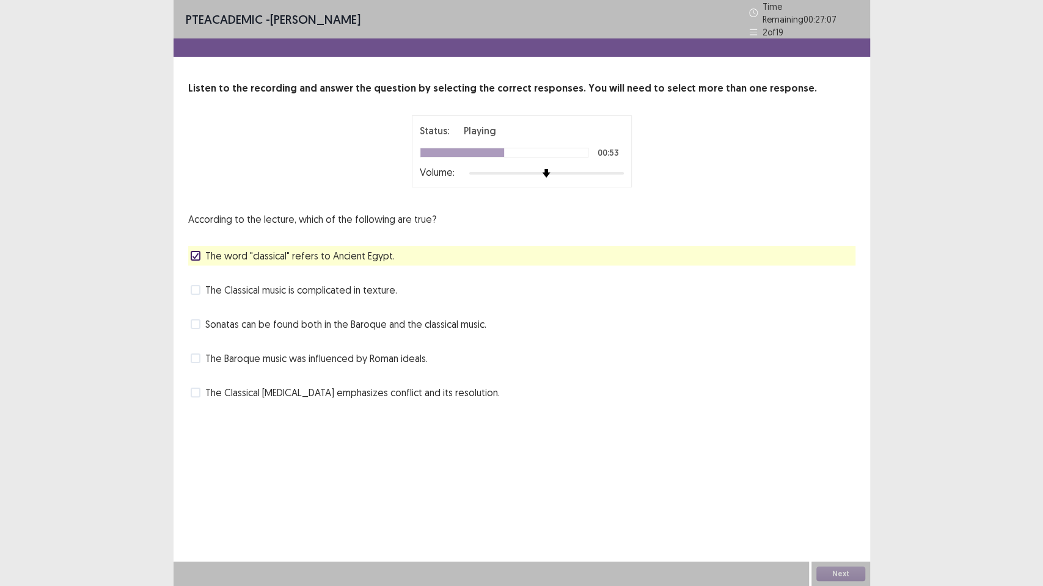
click at [206, 396] on div "The Classical [MEDICAL_DATA] emphasizes conflict and its resolution." at bounding box center [521, 393] width 667 height 20
click at [198, 392] on label "The Classical [MEDICAL_DATA] emphasizes conflict and its resolution." at bounding box center [345, 392] width 309 height 15
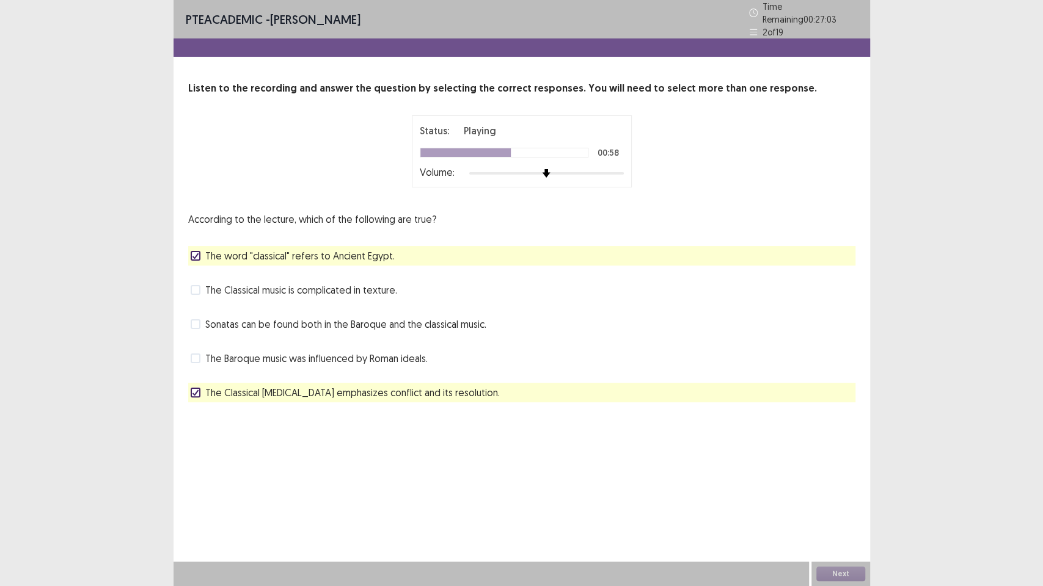
click at [188, 246] on div "The word "classical" refers to Ancient Egypt." at bounding box center [521, 256] width 667 height 20
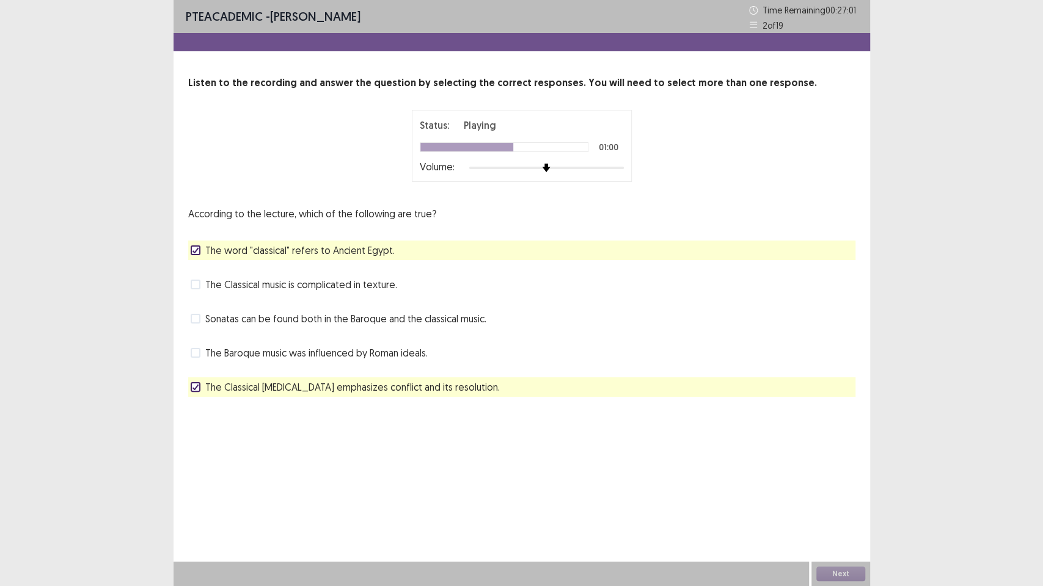
click at [194, 250] on icon at bounding box center [195, 250] width 7 height 6
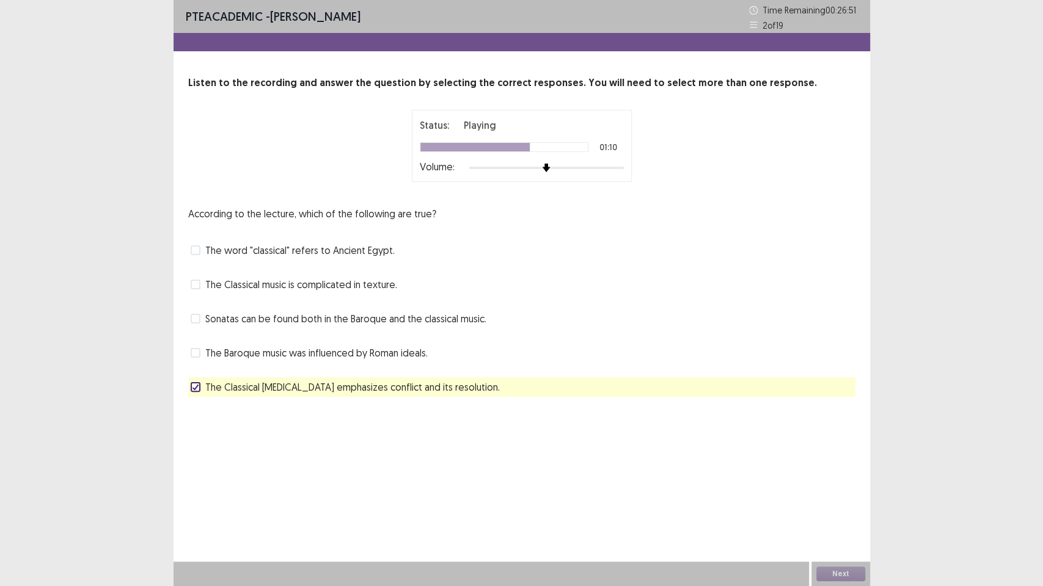
click at [195, 329] on div "According to the lecture, which of the following are true? The word "classical"…" at bounding box center [521, 301] width 667 height 191
click at [828, 476] on button "Next" at bounding box center [840, 574] width 49 height 15
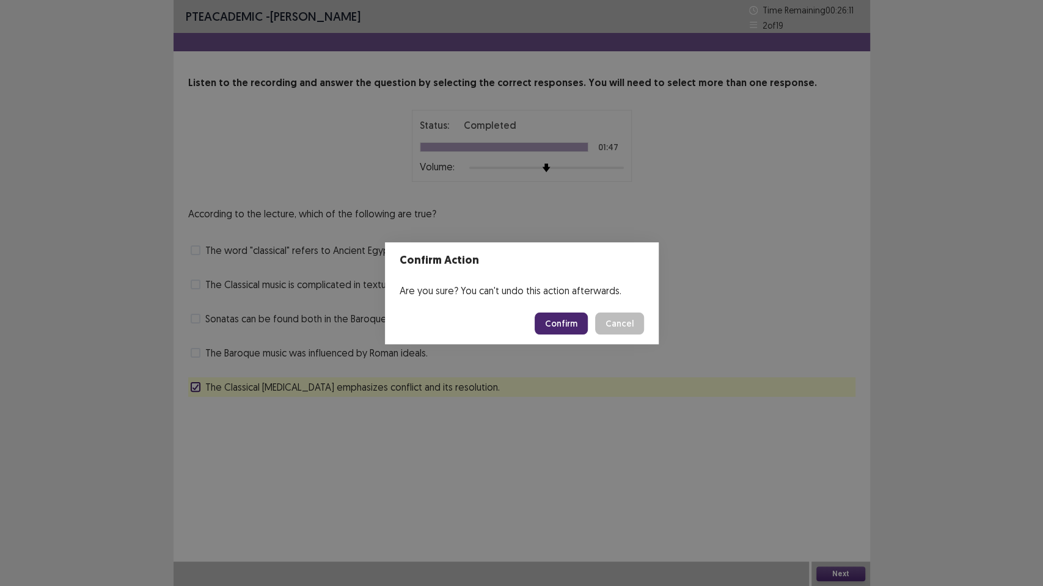
click at [583, 320] on button "Confirm" at bounding box center [560, 324] width 53 height 22
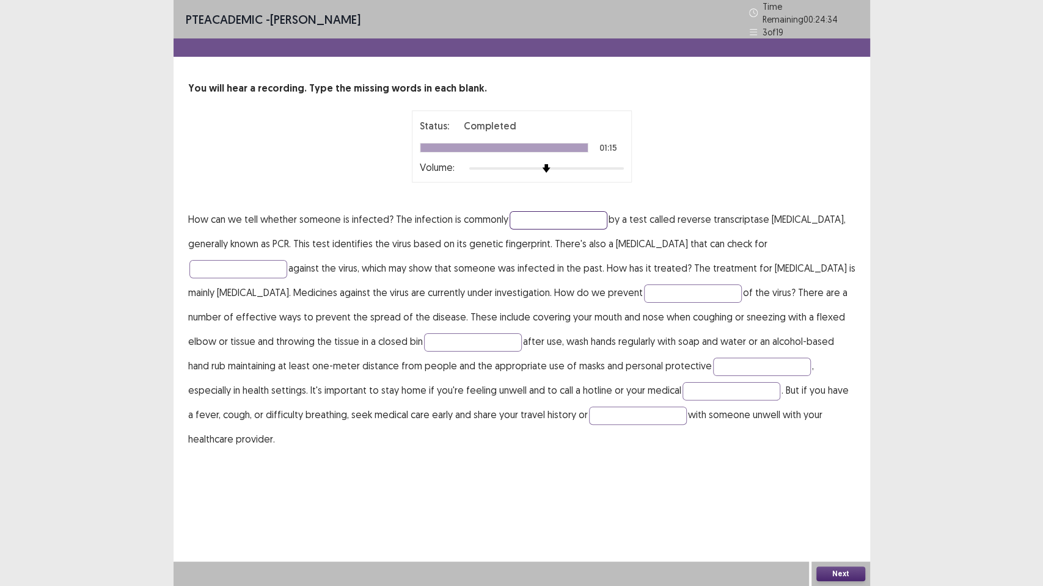
click at [533, 216] on input "text" at bounding box center [558, 220] width 98 height 18
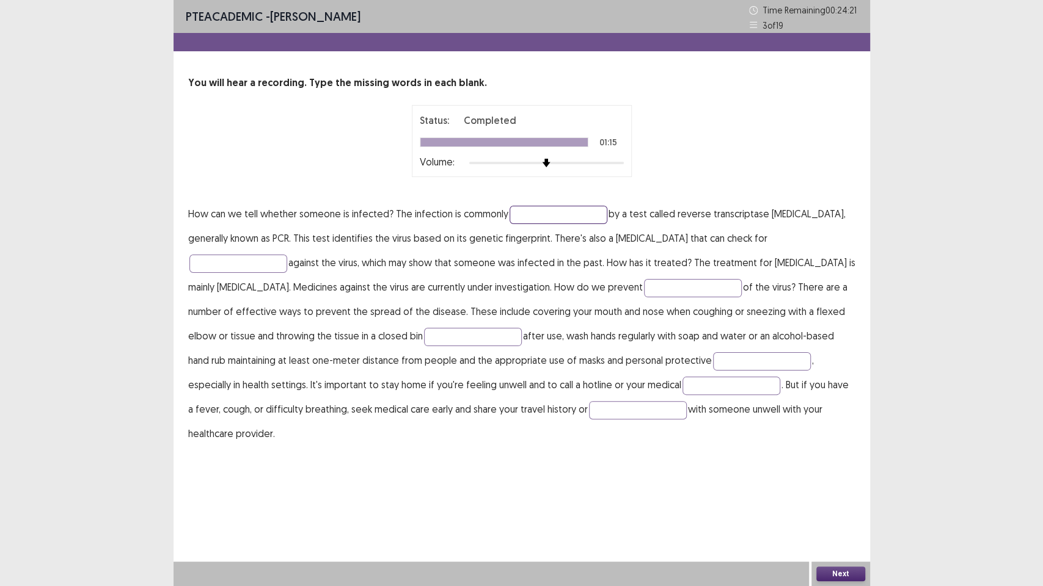
type input "*"
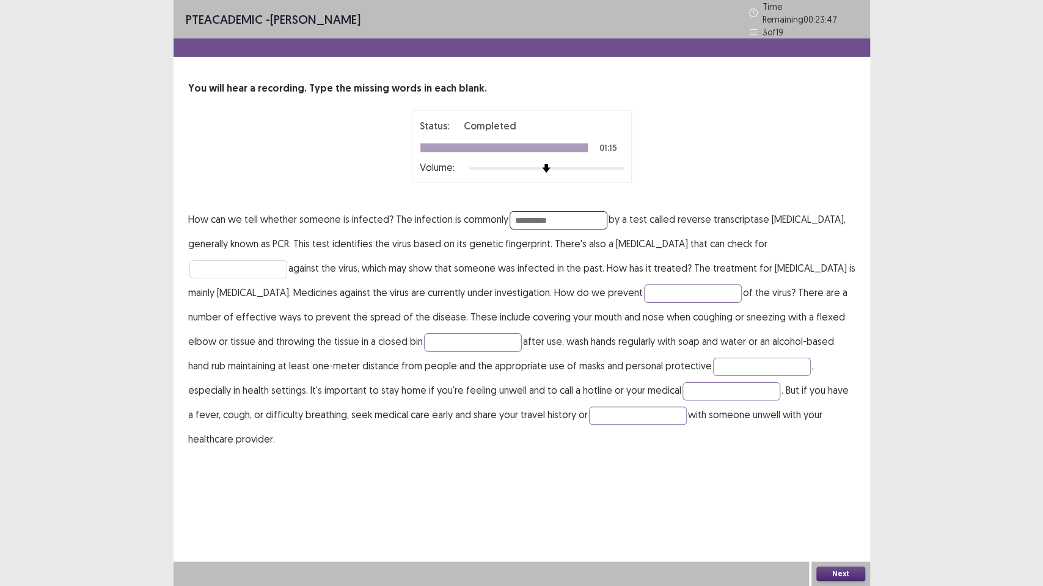
type input "**********"
click at [259, 260] on input "text" at bounding box center [238, 269] width 98 height 18
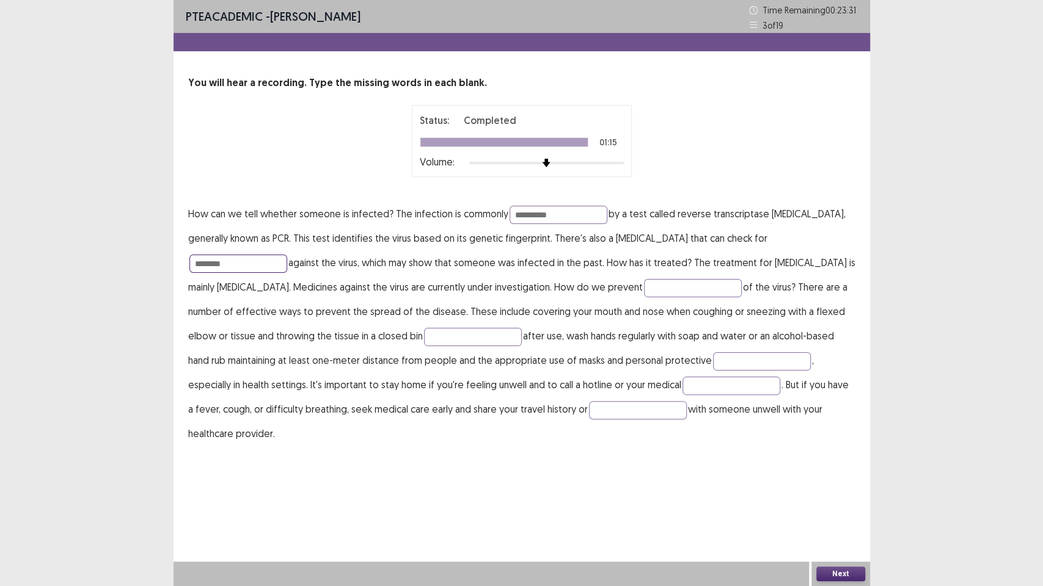
click at [225, 260] on input "********" at bounding box center [238, 264] width 98 height 18
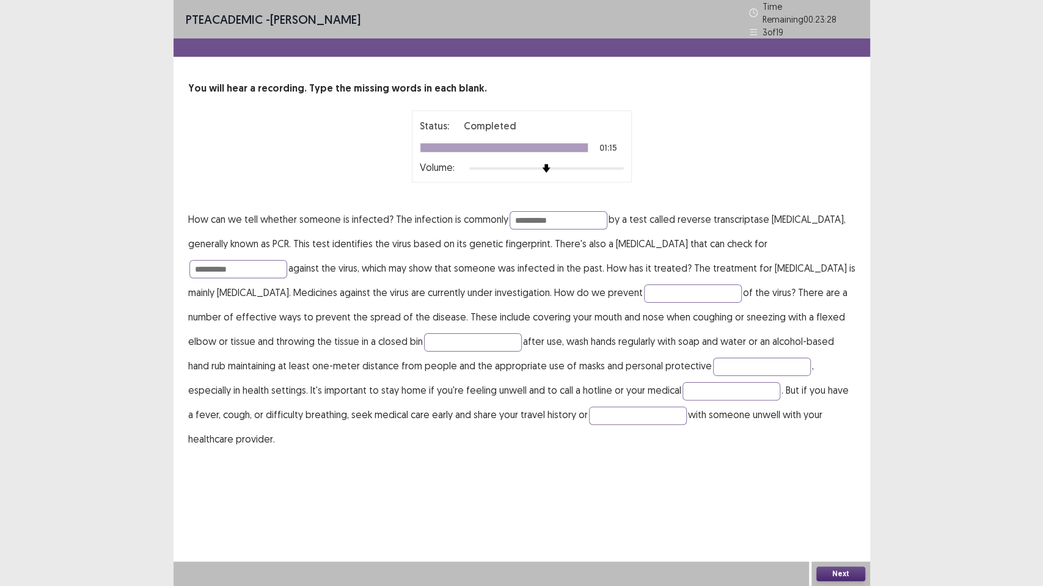
drag, startPoint x: 375, startPoint y: 252, endPoint x: 350, endPoint y: 283, distance: 40.4
click at [236, 275] on p "**********" at bounding box center [521, 329] width 667 height 244
click at [241, 260] on input "**********" at bounding box center [238, 269] width 98 height 18
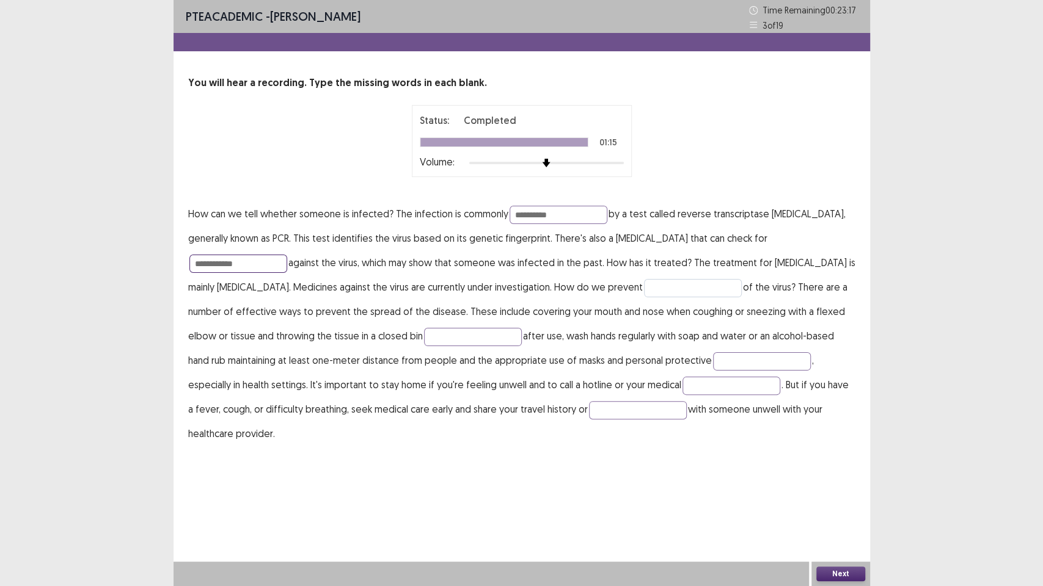
type input "**********"
click at [661, 285] on input "text" at bounding box center [693, 288] width 98 height 18
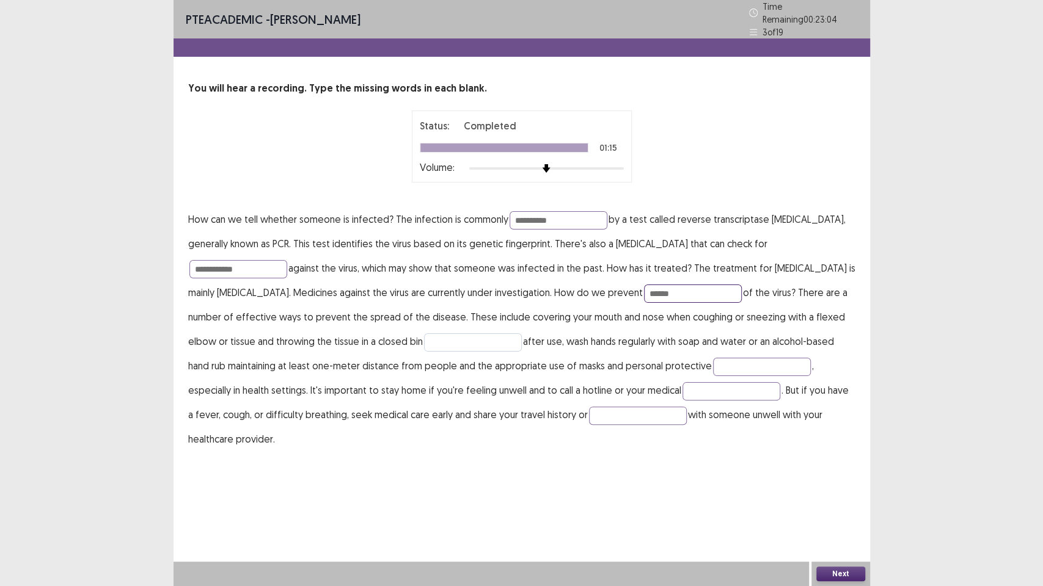
type input "******"
click at [424, 335] on input "text" at bounding box center [473, 342] width 98 height 18
click at [713, 365] on input "text" at bounding box center [762, 367] width 98 height 18
click at [628, 374] on p "**********" at bounding box center [521, 329] width 667 height 244
click at [682, 384] on input "text" at bounding box center [731, 391] width 98 height 18
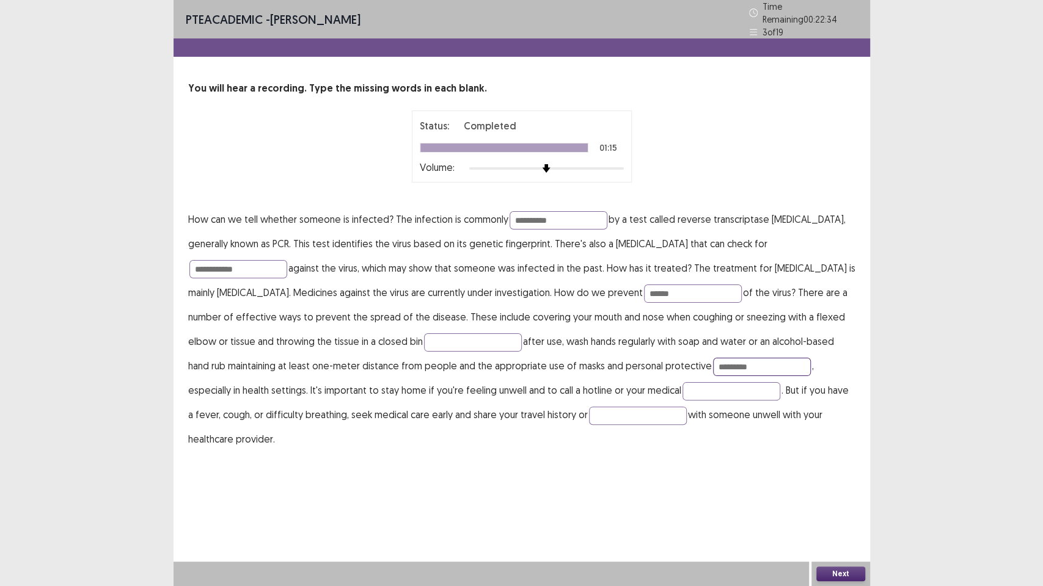
click at [715, 360] on input "*********" at bounding box center [762, 367] width 98 height 18
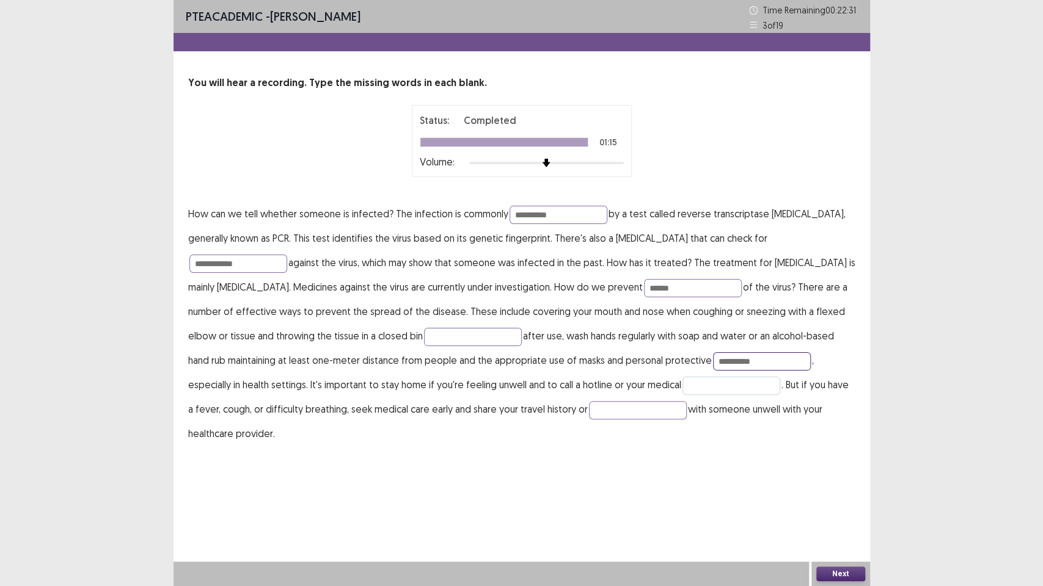
type input "**********"
click at [682, 387] on input "text" at bounding box center [731, 386] width 98 height 18
type input "**********"
click at [589, 413] on input "text" at bounding box center [638, 410] width 98 height 18
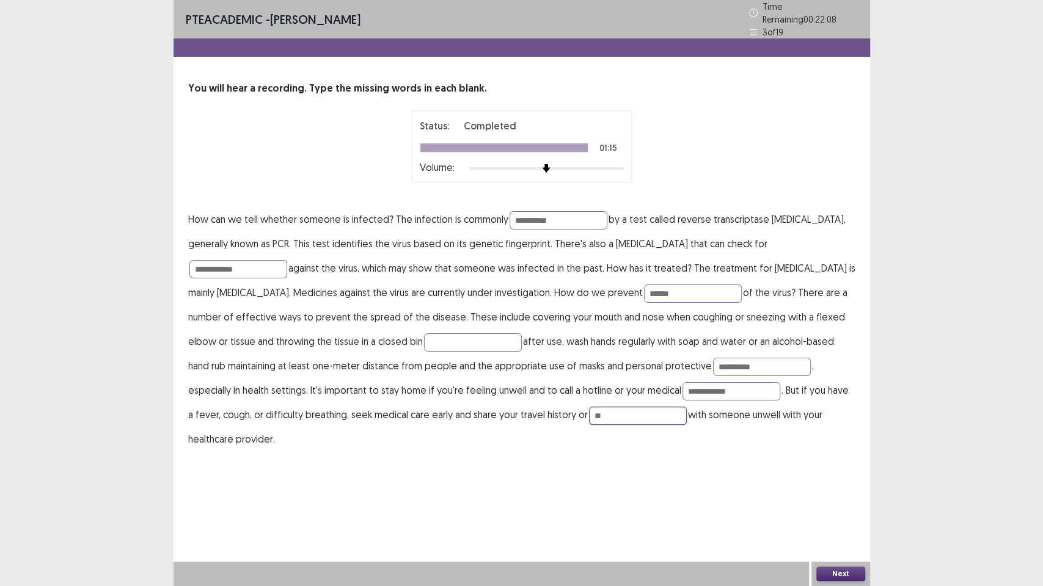
type input "*"
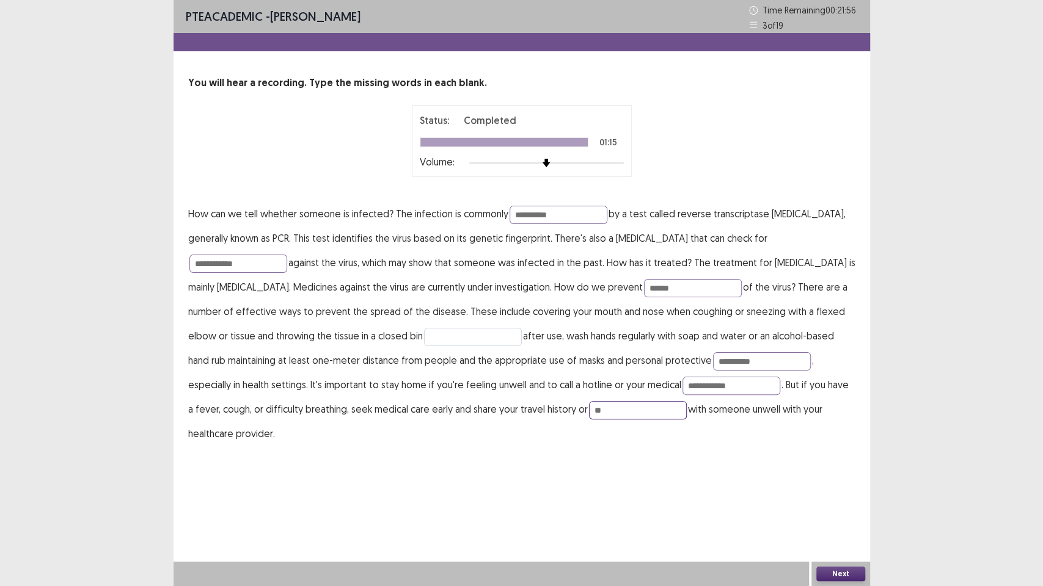
type input "**"
click at [426, 335] on input "text" at bounding box center [473, 337] width 98 height 18
type input "****"
click at [828, 476] on button "Next" at bounding box center [840, 574] width 49 height 15
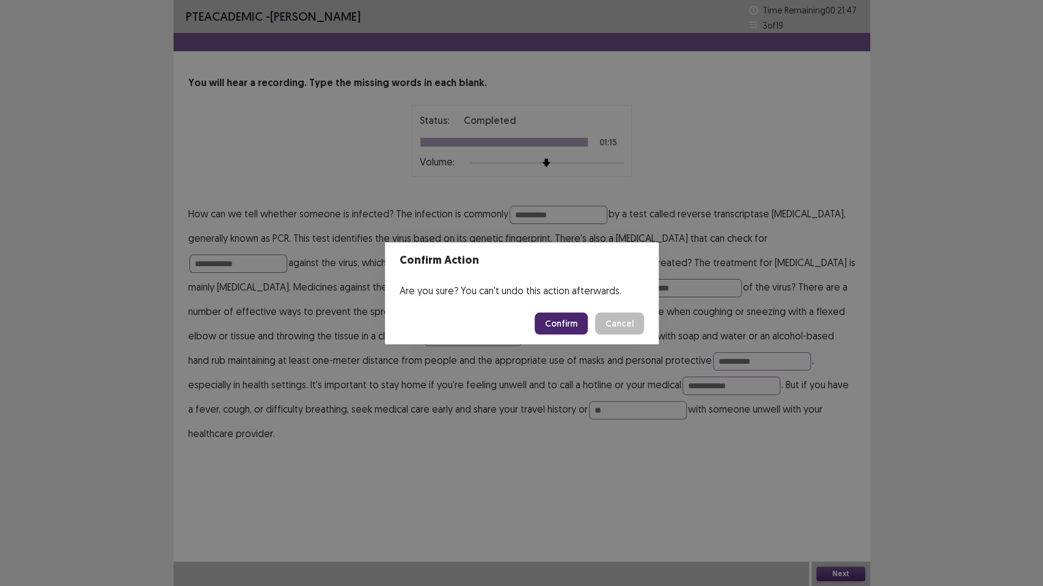
click at [564, 318] on button "Confirm" at bounding box center [560, 324] width 53 height 22
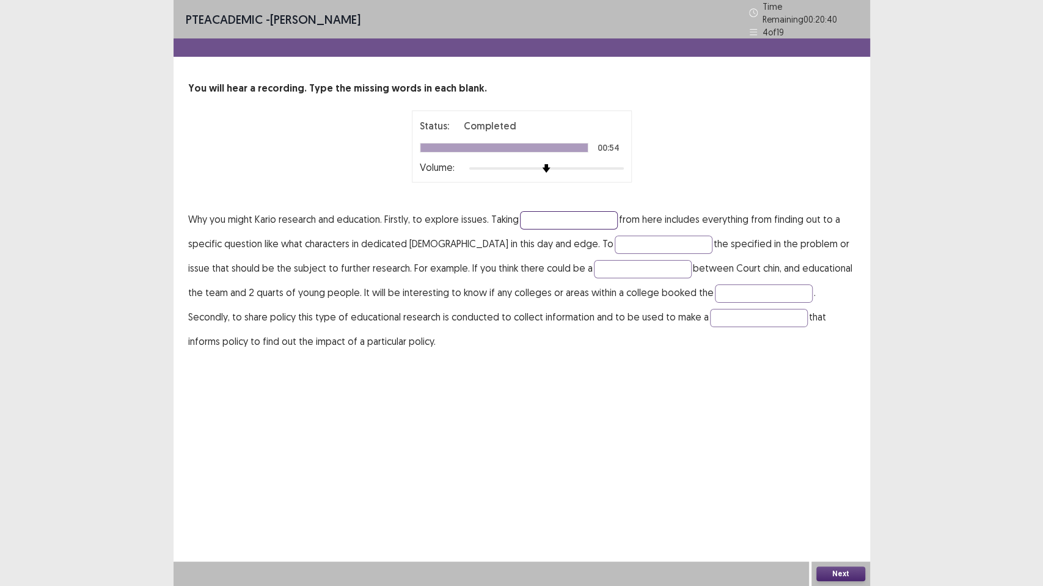
click at [545, 213] on input "text" at bounding box center [569, 220] width 98 height 18
click at [554, 213] on input "text" at bounding box center [569, 220] width 98 height 18
type input "*"
click at [715, 293] on input "text" at bounding box center [764, 294] width 98 height 18
type input "*****"
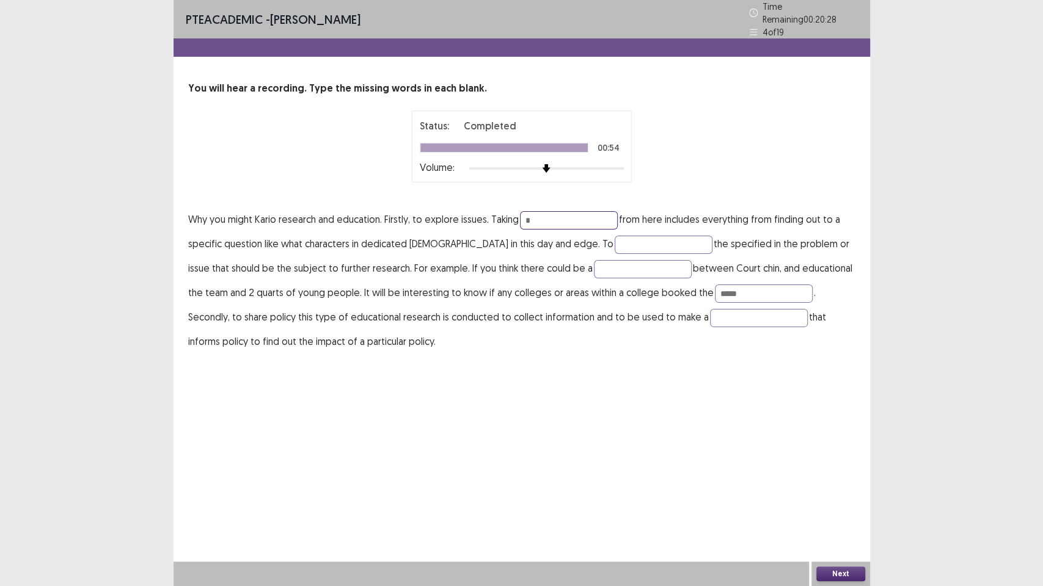
click at [565, 214] on input "*" at bounding box center [569, 220] width 98 height 18
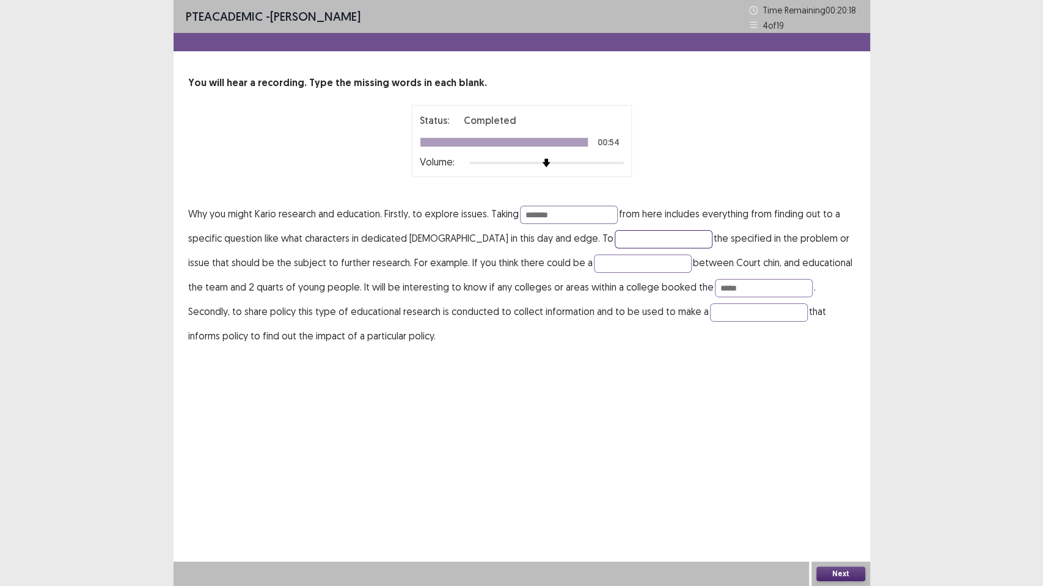
click at [614, 235] on input "text" at bounding box center [663, 239] width 98 height 18
click at [563, 211] on input "*******" at bounding box center [569, 215] width 98 height 18
type input "********"
click at [614, 233] on input "text" at bounding box center [663, 239] width 98 height 18
type input "********"
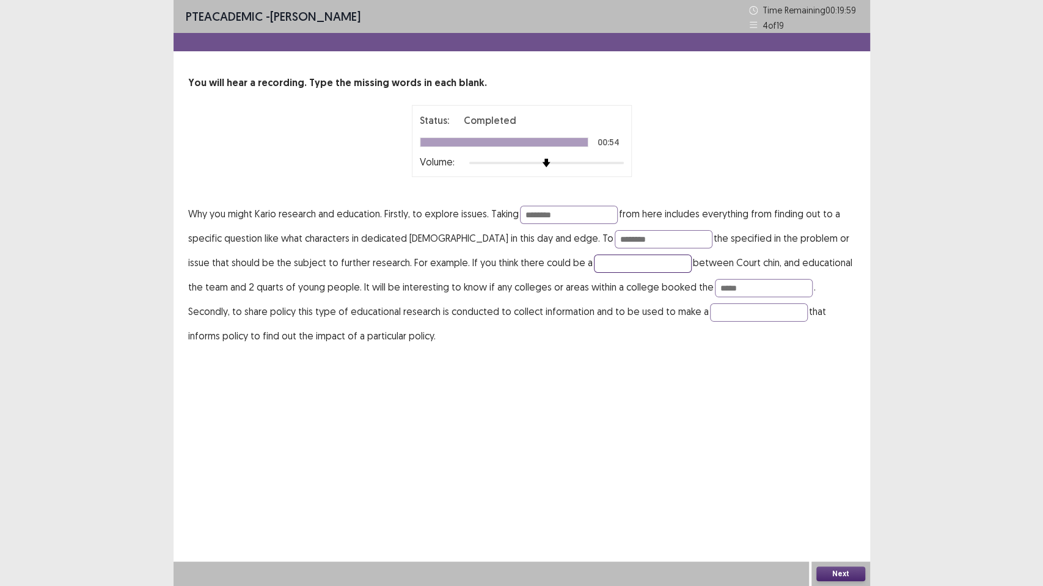
click at [594, 259] on input "text" at bounding box center [643, 264] width 98 height 18
type input "********"
click at [710, 311] on input "text" at bounding box center [759, 313] width 98 height 18
click at [831, 476] on button "Next" at bounding box center [840, 574] width 49 height 15
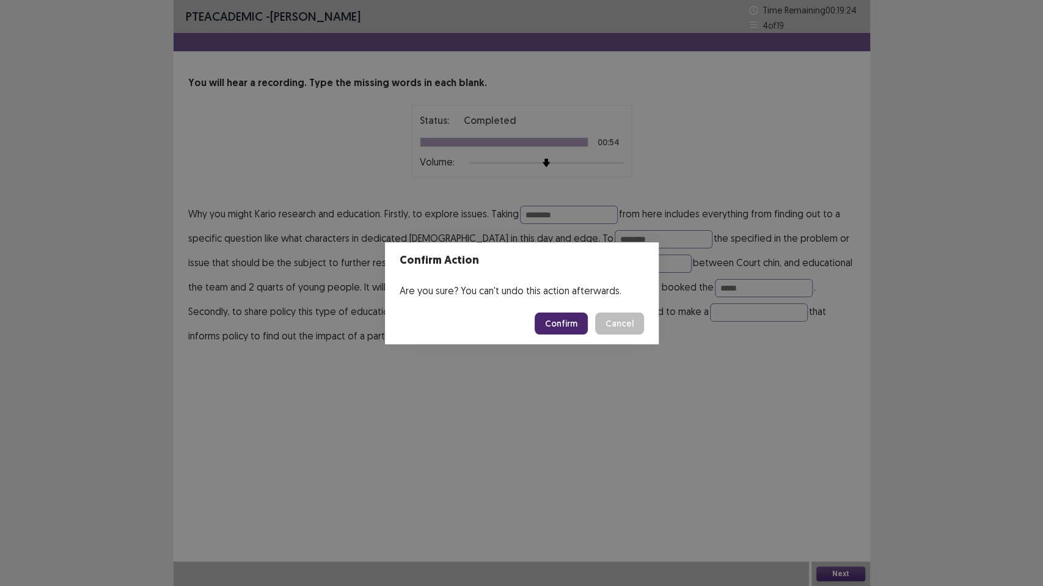
click at [565, 325] on button "Confirm" at bounding box center [560, 324] width 53 height 22
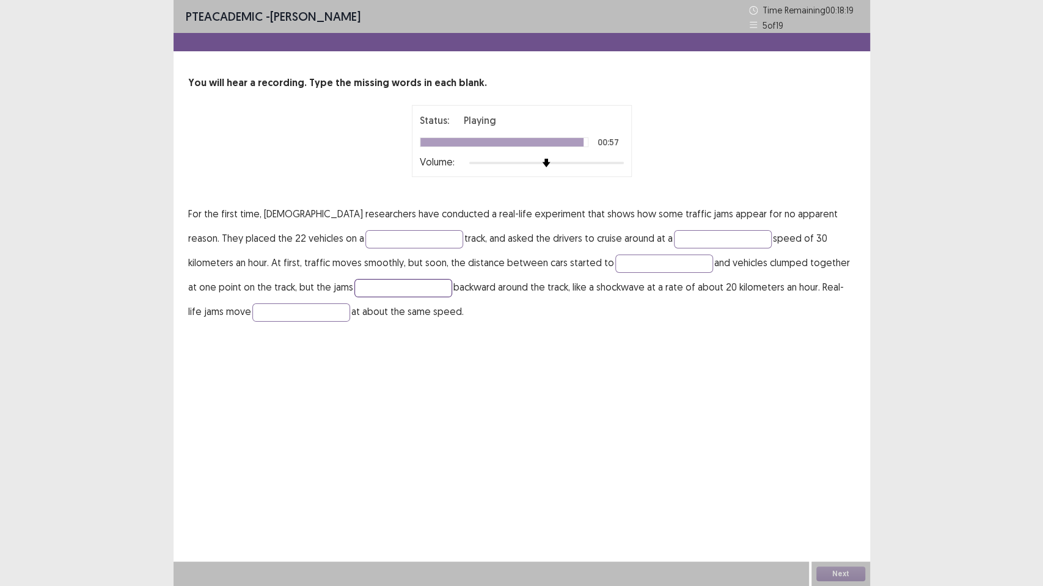
click at [354, 286] on input "text" at bounding box center [403, 288] width 98 height 18
type input "*****"
click at [274, 313] on input "text" at bounding box center [301, 313] width 98 height 18
type input "****"
click at [354, 296] on input "*****" at bounding box center [403, 288] width 98 height 18
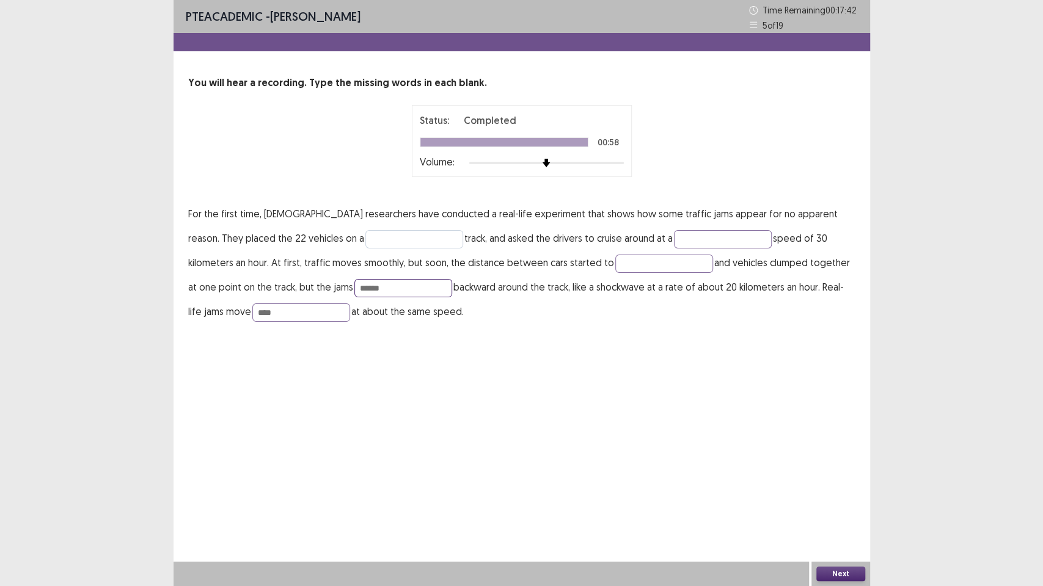
type input "******"
click at [365, 238] on input "text" at bounding box center [414, 239] width 98 height 18
type input "******"
click at [674, 238] on input "text" at bounding box center [723, 239] width 98 height 18
type input "********"
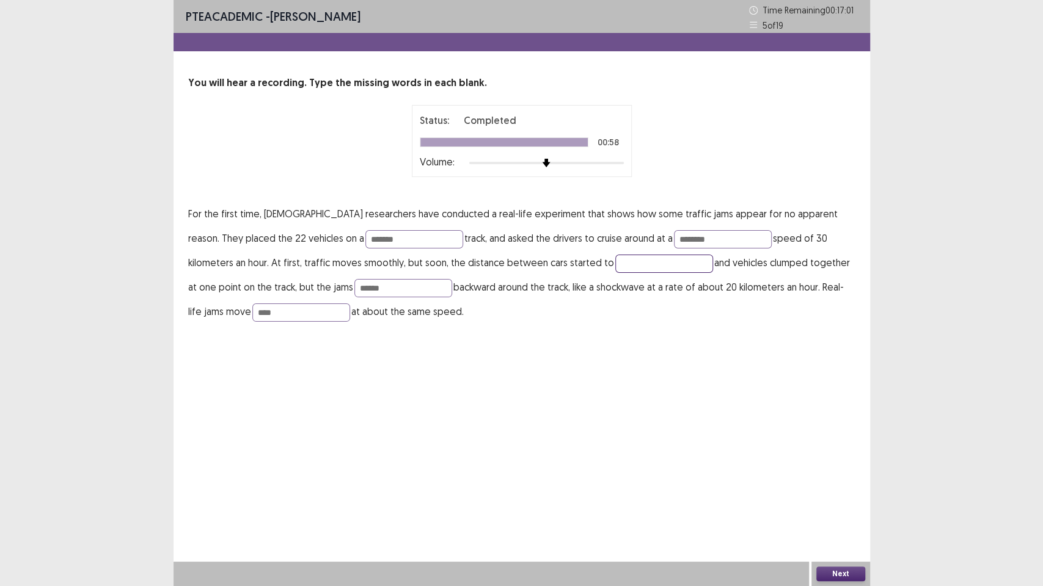
click at [615, 263] on input "text" at bounding box center [664, 264] width 98 height 18
type input "*"
type input "******"
click at [834, 476] on div "Next" at bounding box center [840, 574] width 59 height 24
click at [829, 476] on button "Next" at bounding box center [840, 574] width 49 height 15
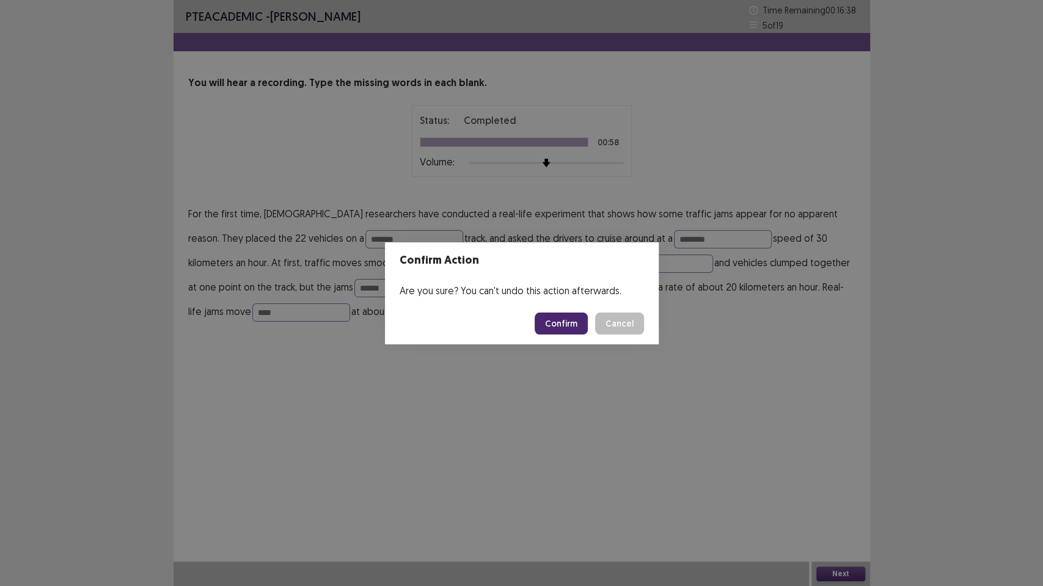
click at [585, 324] on button "Confirm" at bounding box center [560, 324] width 53 height 22
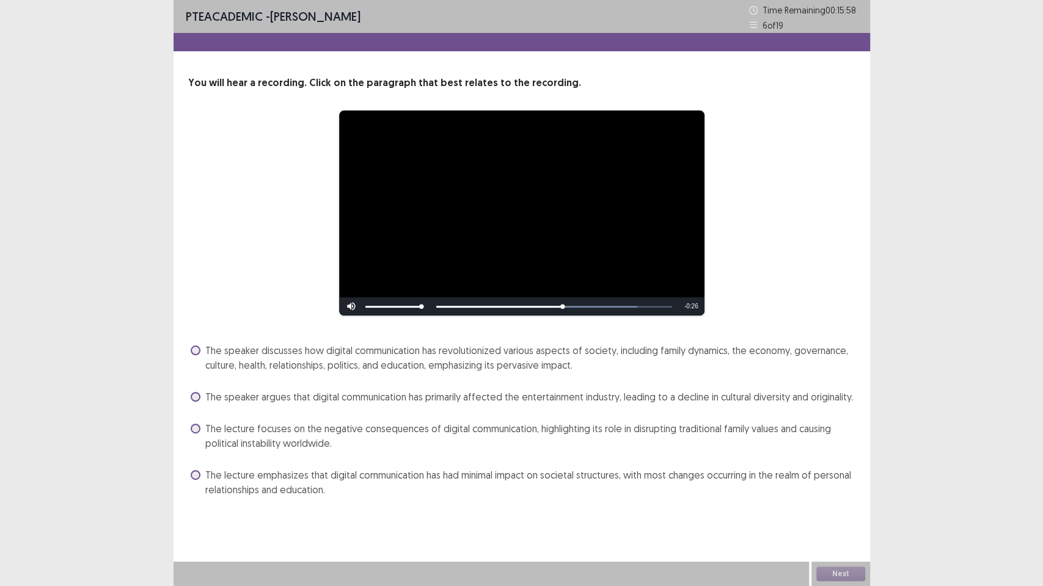
drag, startPoint x: 202, startPoint y: 430, endPoint x: 213, endPoint y: 431, distance: 11.7
click at [203, 430] on label "The lecture focuses on the negative consequences of digital communication, high…" at bounding box center [523, 435] width 665 height 29
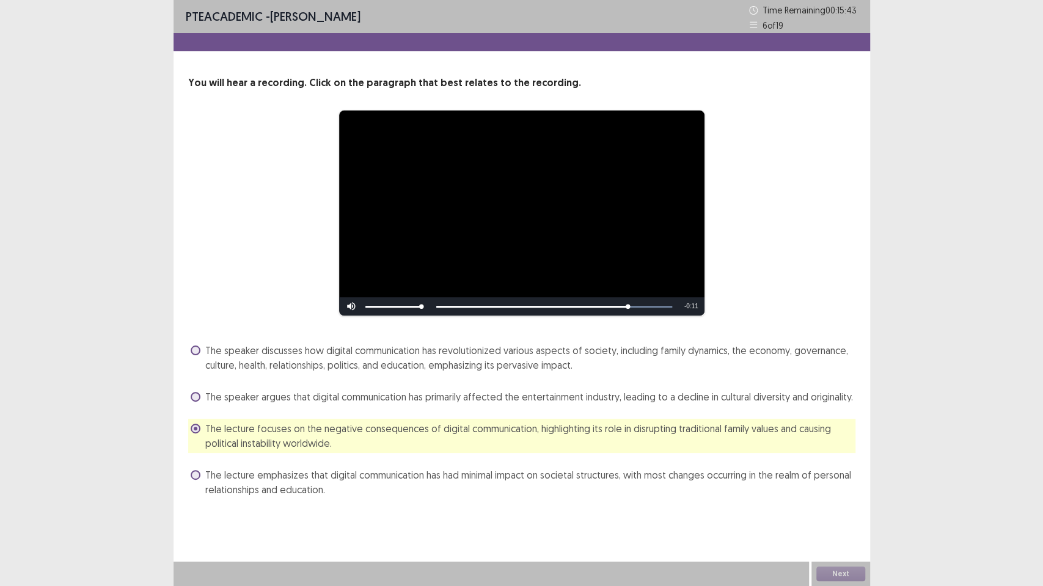
click at [203, 347] on label "The speaker discusses how digital communication has revolutionized various aspe…" at bounding box center [523, 357] width 665 height 29
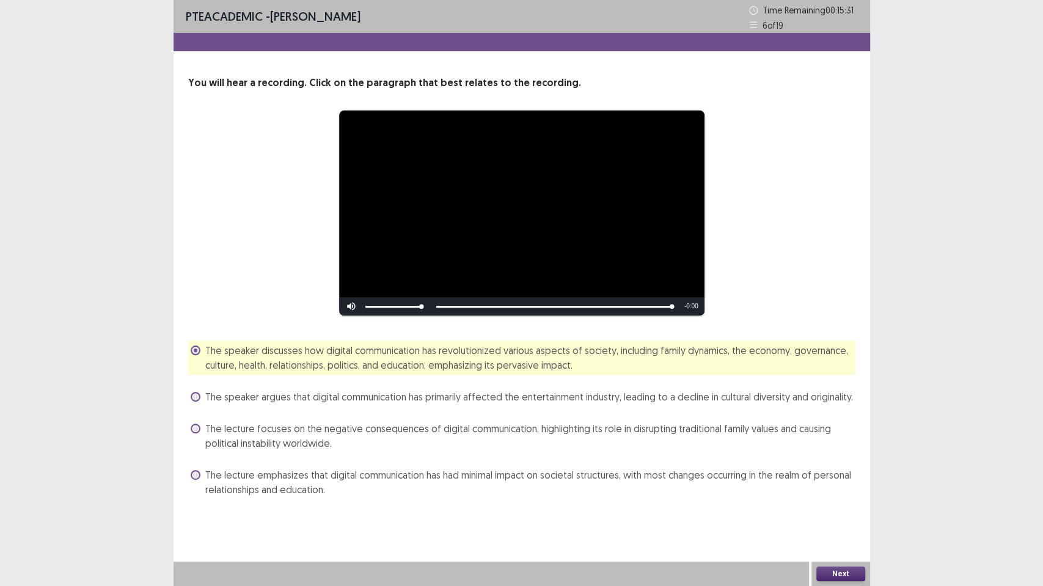
click at [840, 476] on button "Next" at bounding box center [840, 574] width 49 height 15
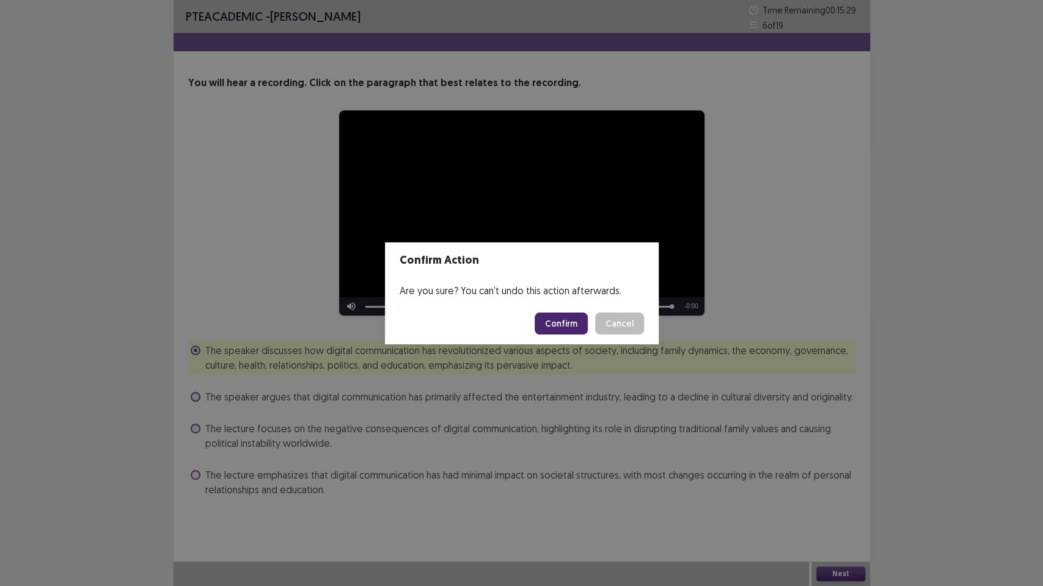
click at [553, 319] on button "Confirm" at bounding box center [560, 324] width 53 height 22
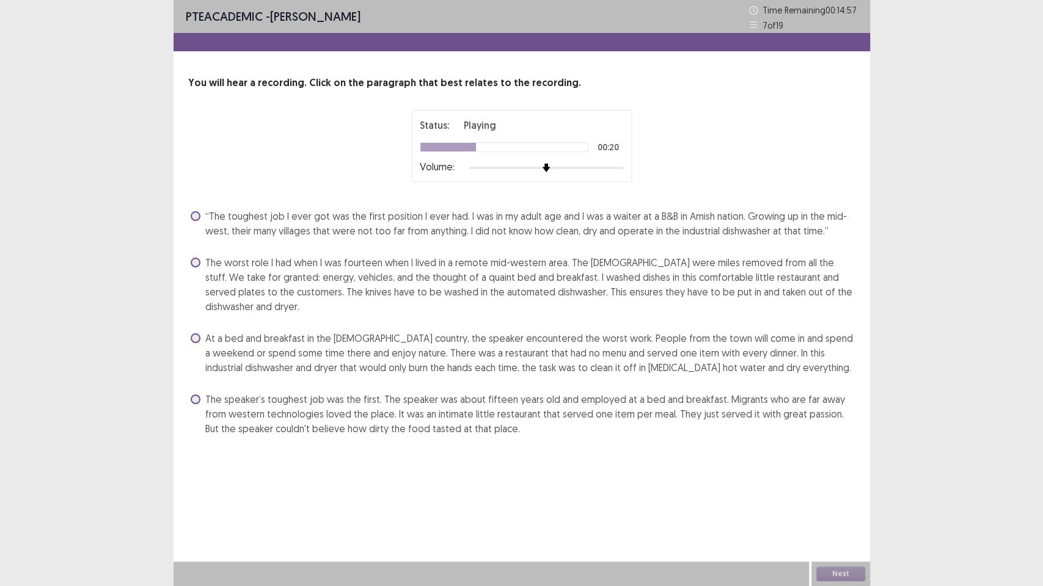
click at [205, 331] on span "At a bed and breakfast in the [DEMOGRAPHIC_DATA] country, the speaker encounter…" at bounding box center [530, 353] width 650 height 44
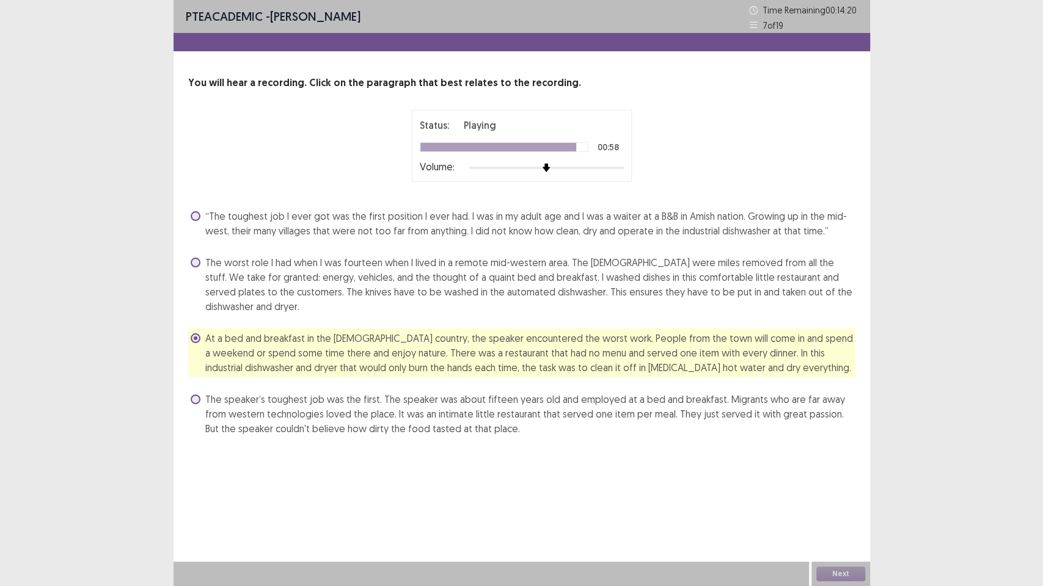
drag, startPoint x: 842, startPoint y: 549, endPoint x: 842, endPoint y: 538, distance: 11.0
click at [842, 476] on div "PTE academic - [PERSON_NAME] Time Remaining 00 : 14 : 20 7 of 19 You will hear …" at bounding box center [521, 293] width 696 height 586
click at [846, 476] on div "Next" at bounding box center [840, 574] width 59 height 24
click at [840, 476] on button "Next" at bounding box center [840, 574] width 49 height 15
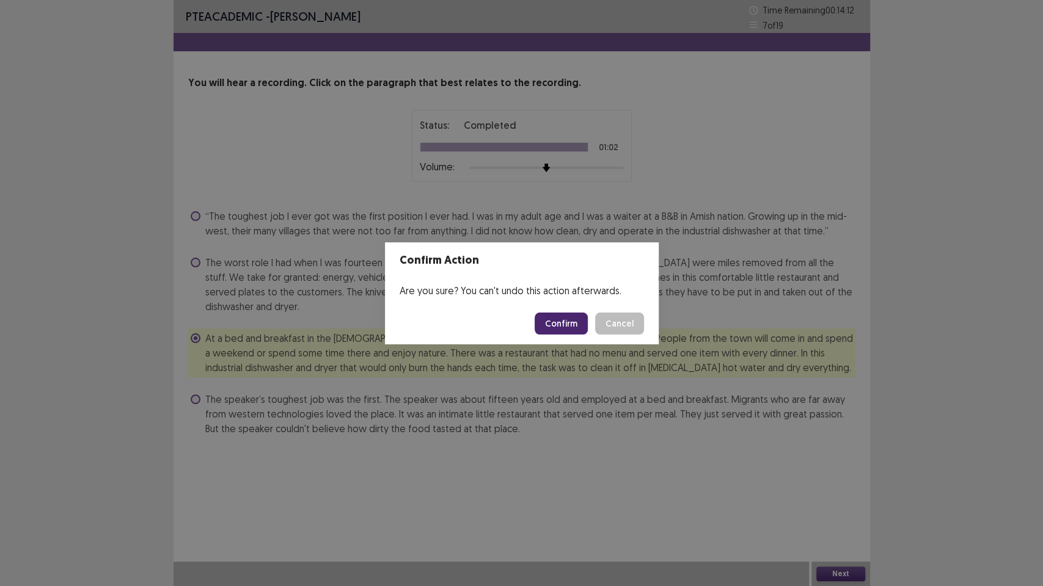
click at [575, 325] on button "Confirm" at bounding box center [560, 324] width 53 height 22
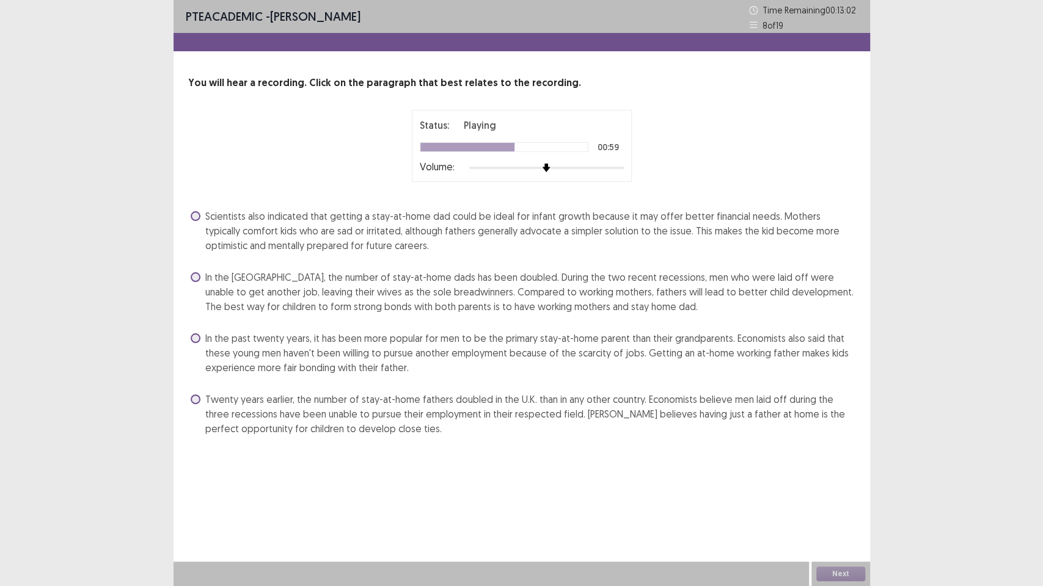
drag, startPoint x: 333, startPoint y: 249, endPoint x: 311, endPoint y: 238, distance: 24.3
click at [313, 238] on div "Scientists also indicated that getting a stay-at-home dad could be ideal for in…" at bounding box center [521, 322] width 667 height 232
click at [200, 280] on label "In the [GEOGRAPHIC_DATA], the number of stay-at-home dads has been doubled. Dur…" at bounding box center [523, 292] width 665 height 44
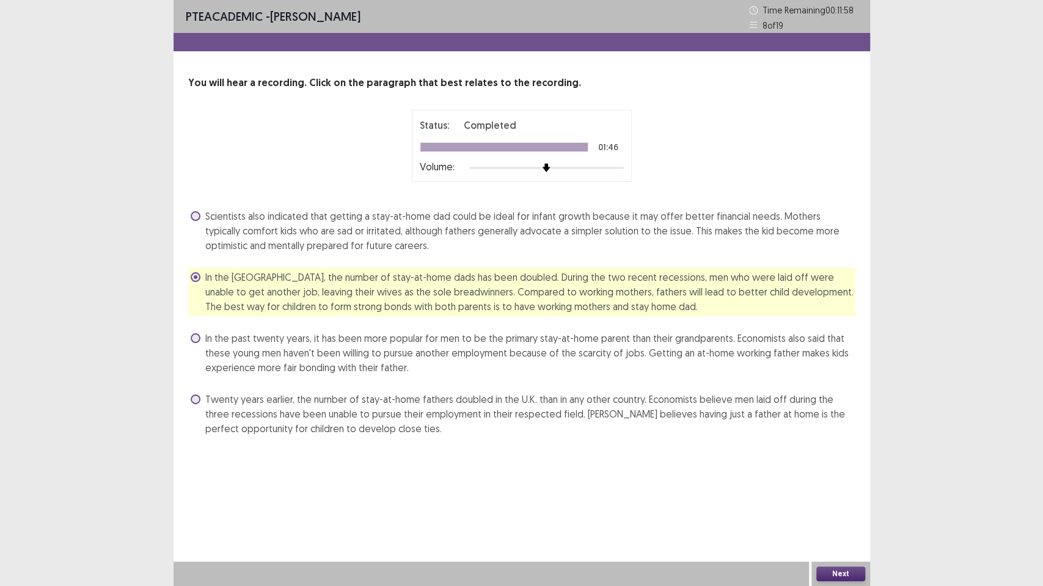
click at [819, 476] on button "Next" at bounding box center [840, 574] width 49 height 15
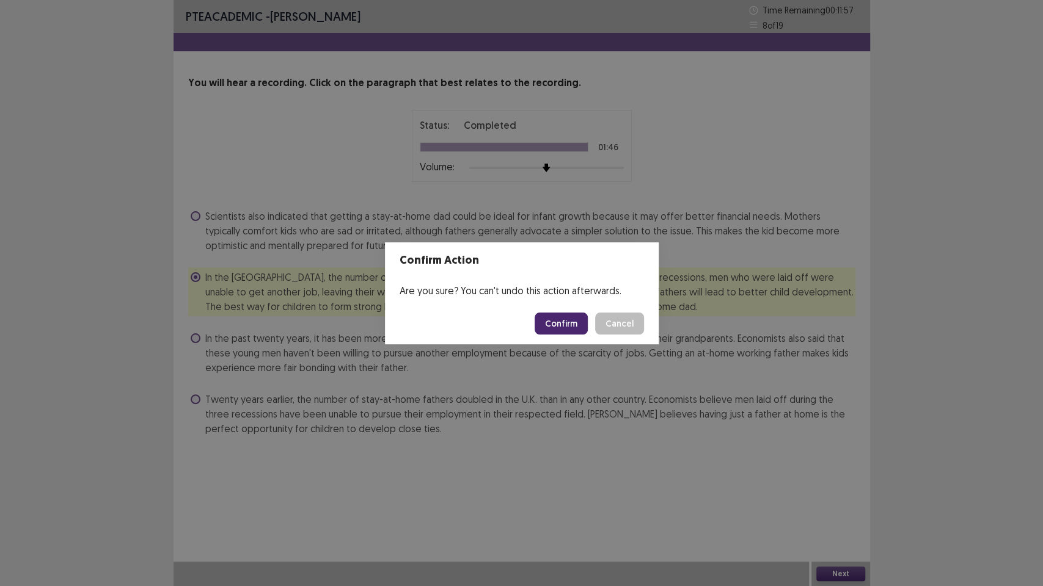
click at [568, 317] on button "Confirm" at bounding box center [560, 324] width 53 height 22
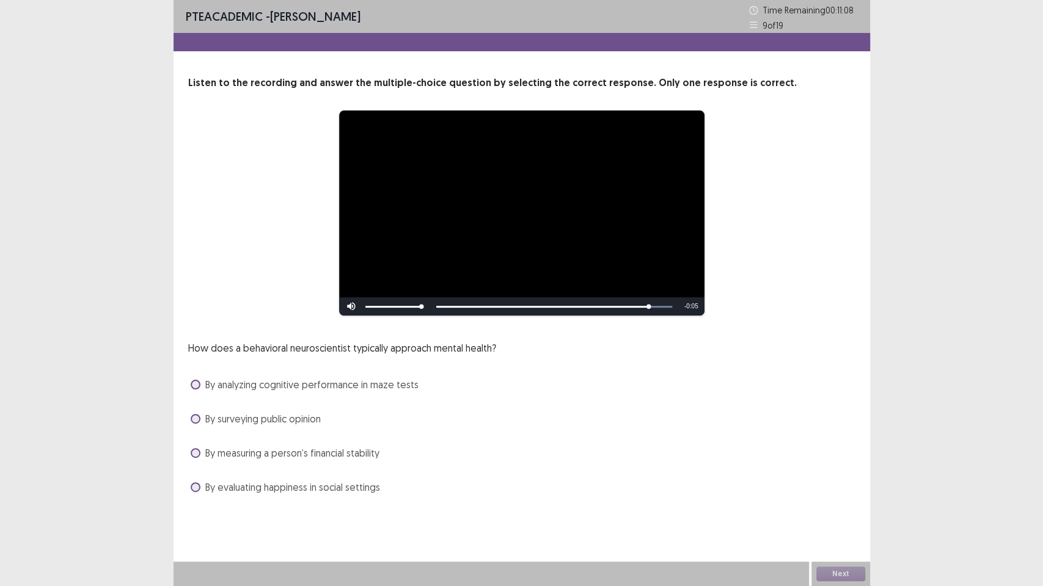
click at [192, 476] on span at bounding box center [196, 488] width 10 height 10
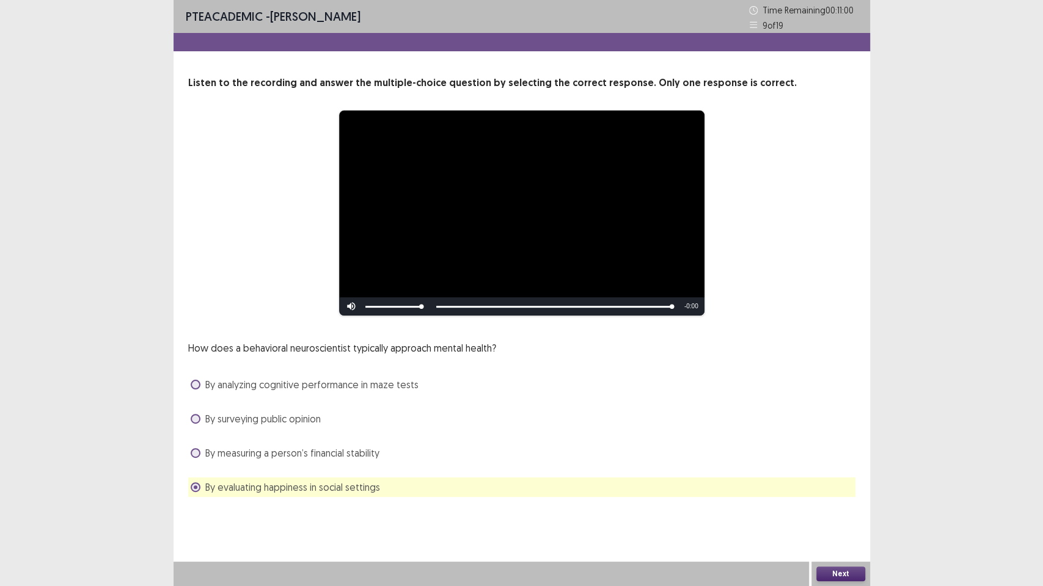
click at [195, 476] on span at bounding box center [196, 488] width 10 height 10
click at [183, 385] on div "**********" at bounding box center [521, 286] width 696 height 421
drag, startPoint x: 200, startPoint y: 381, endPoint x: 205, endPoint y: 387, distance: 7.8
click at [205, 387] on label "By analyzing cognitive performance in maze tests" at bounding box center [305, 384] width 228 height 15
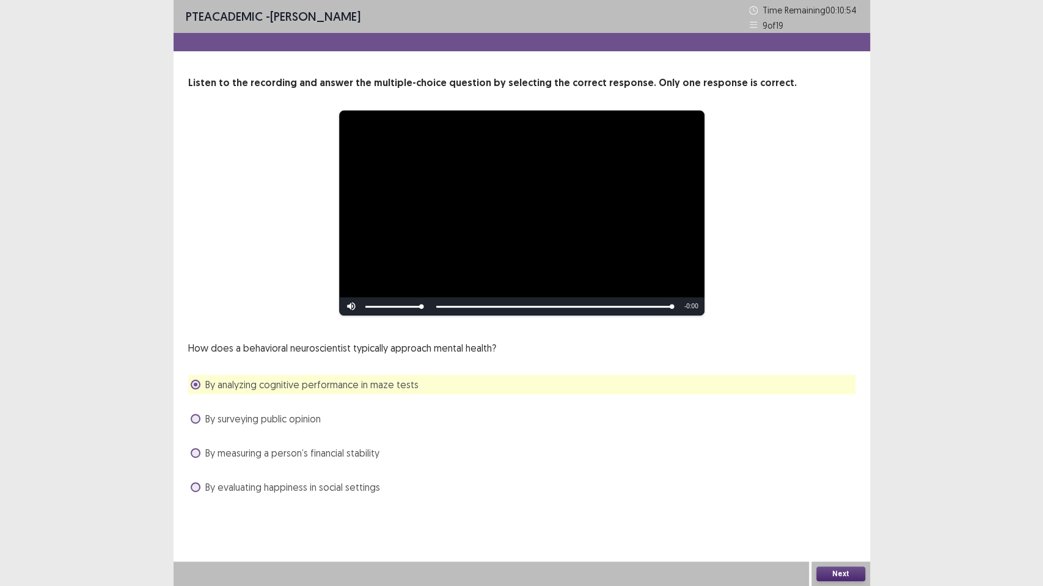
drag, startPoint x: 806, startPoint y: 581, endPoint x: 804, endPoint y: 574, distance: 7.0
click at [806, 476] on div at bounding box center [490, 574] width 635 height 24
click at [872, 476] on div "**********" at bounding box center [521, 293] width 1043 height 586
click at [845, 476] on button "Next" at bounding box center [840, 574] width 49 height 15
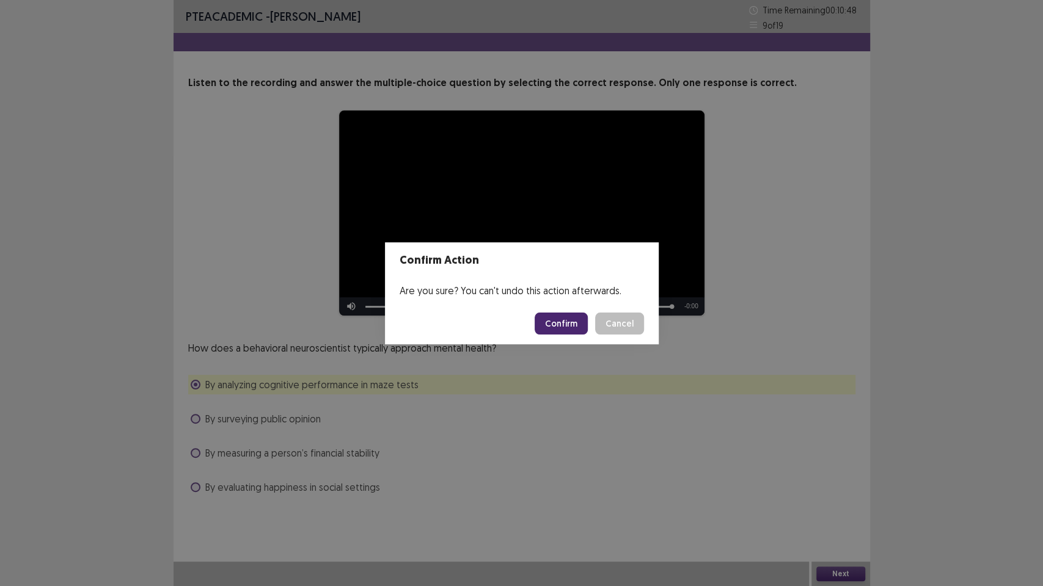
click at [556, 313] on button "Confirm" at bounding box center [560, 324] width 53 height 22
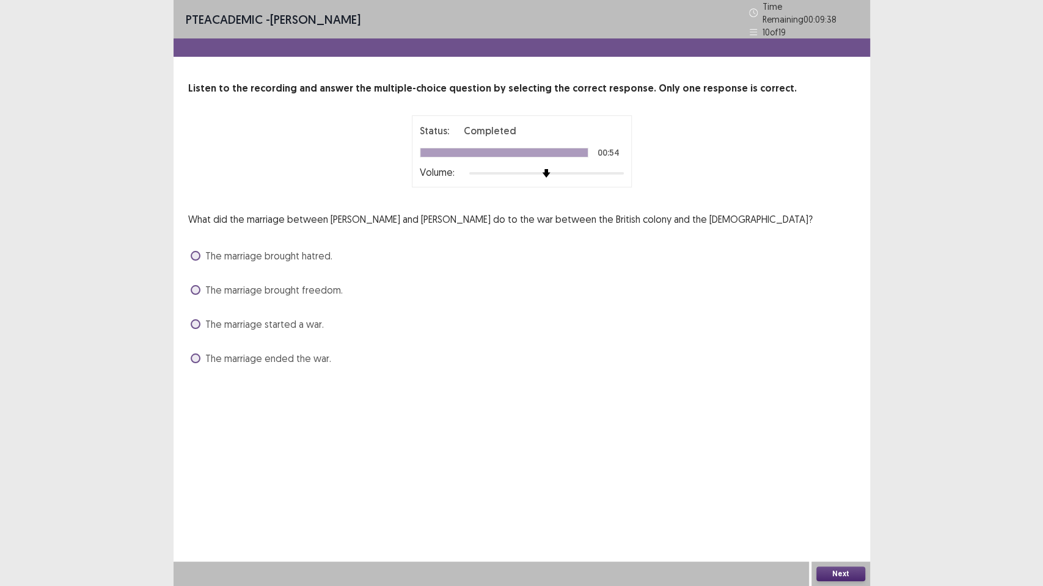
click at [203, 286] on label "The marriage brought freedom." at bounding box center [267, 290] width 152 height 15
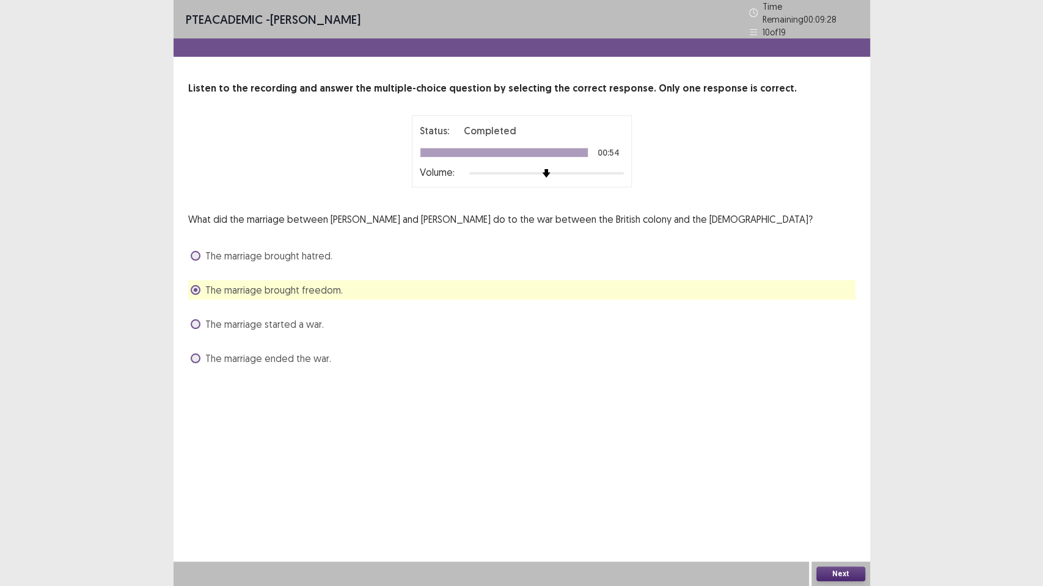
click at [840, 476] on button "Next" at bounding box center [840, 574] width 49 height 15
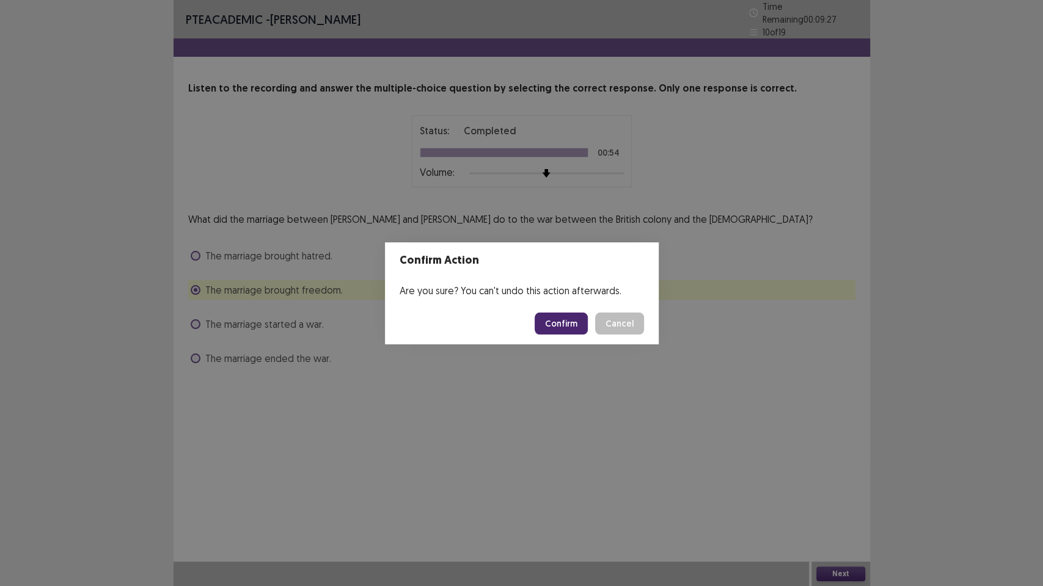
click at [555, 335] on footer "Confirm Cancel" at bounding box center [522, 324] width 274 height 42
click at [561, 316] on button "Confirm" at bounding box center [560, 324] width 53 height 22
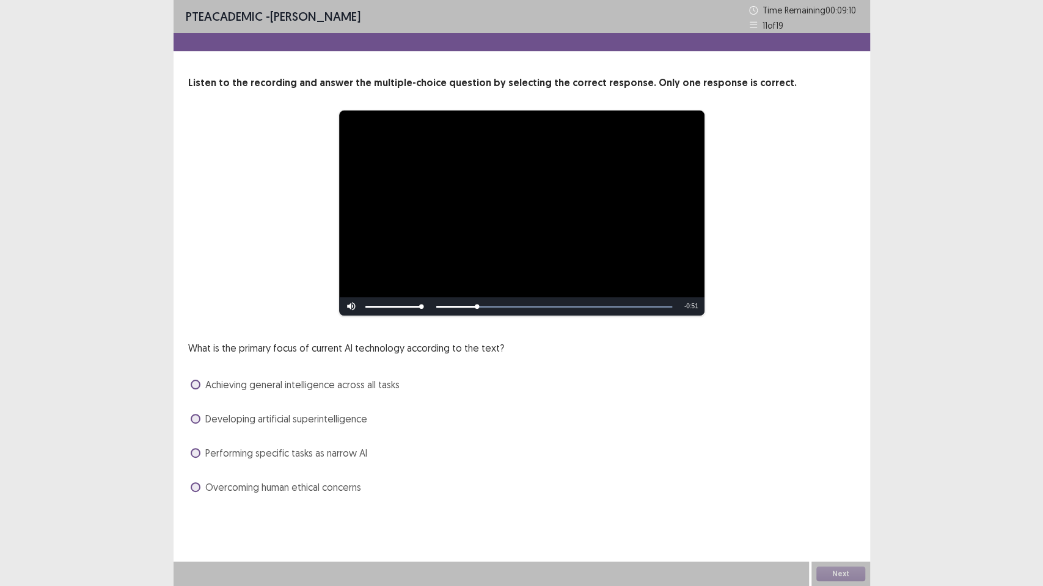
click at [197, 457] on span at bounding box center [196, 453] width 10 height 10
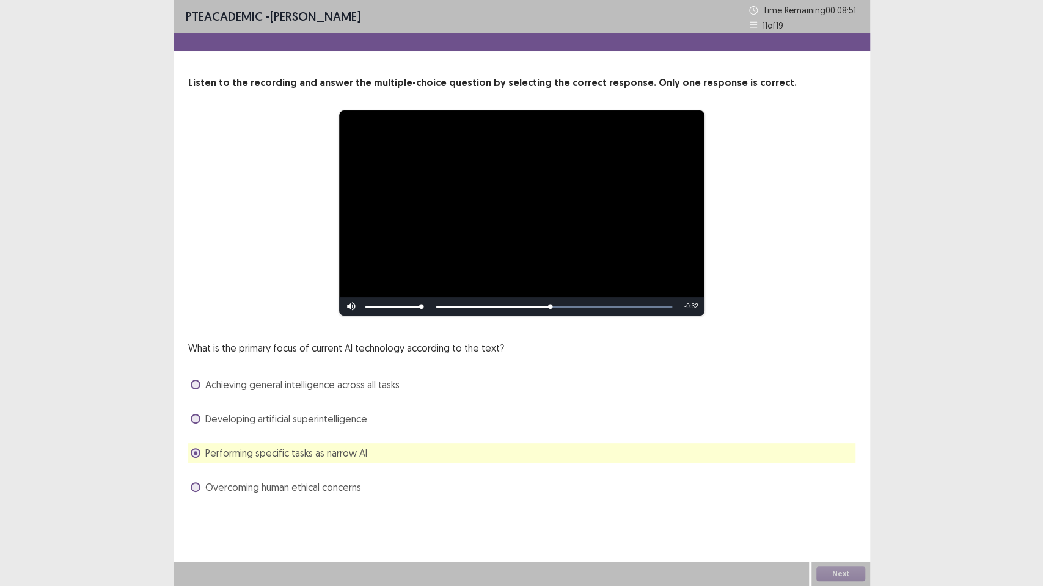
click at [756, 476] on div at bounding box center [490, 574] width 635 height 24
click at [826, 476] on button "Next" at bounding box center [840, 574] width 49 height 15
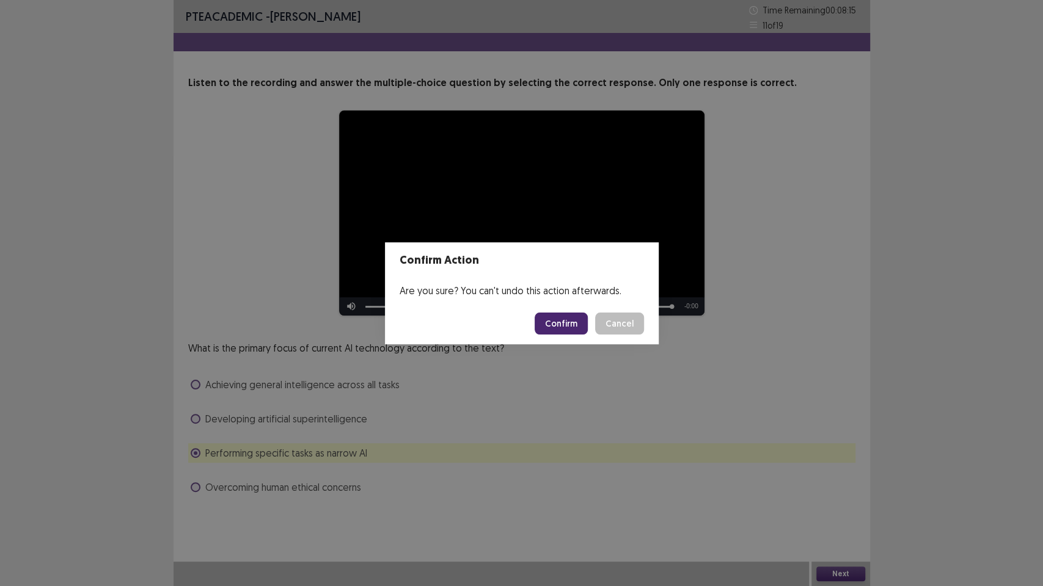
click at [552, 322] on button "Confirm" at bounding box center [560, 324] width 53 height 22
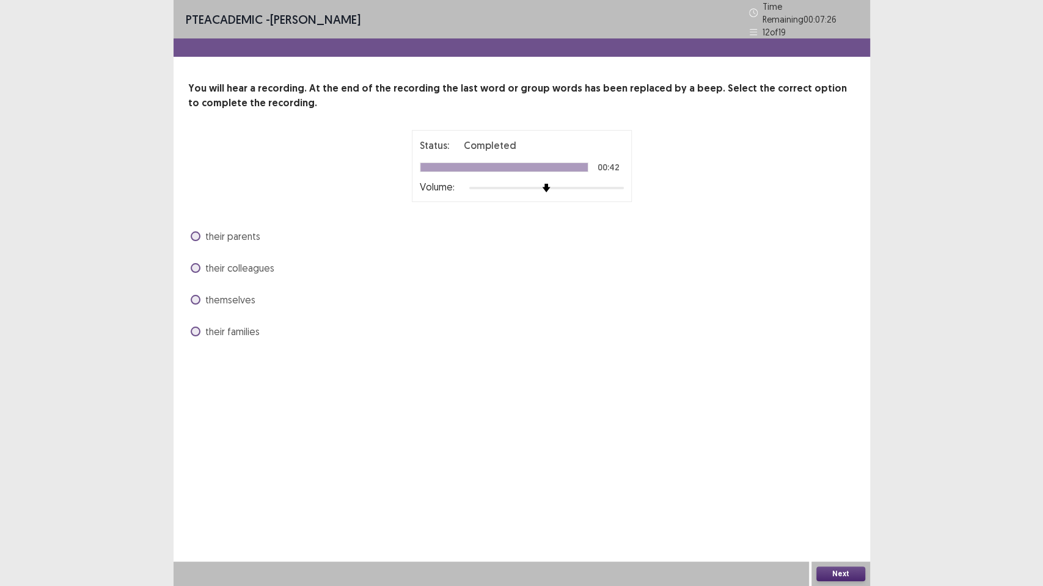
click at [195, 298] on span at bounding box center [196, 300] width 10 height 10
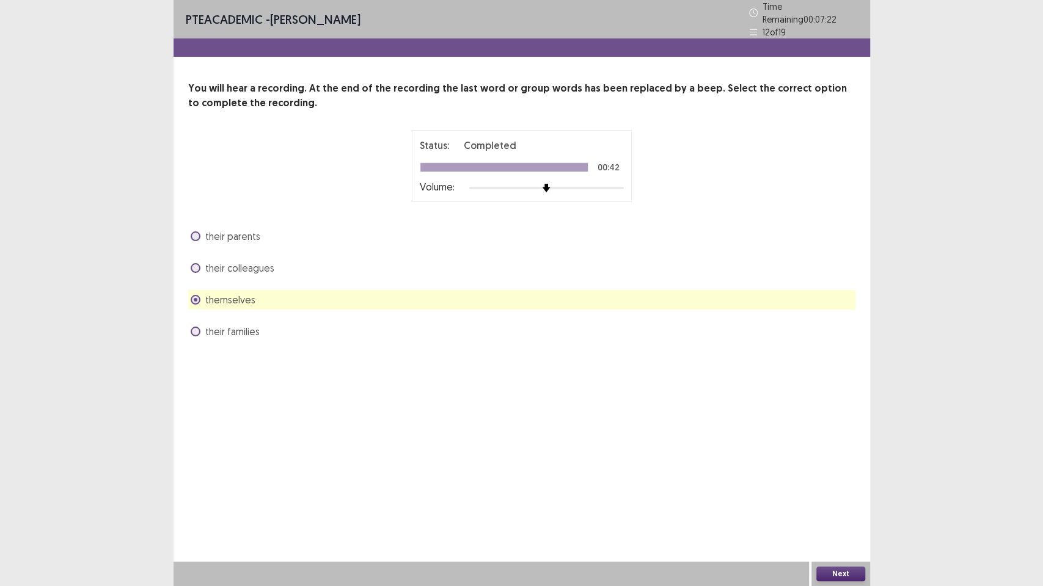
click at [827, 476] on button "Next" at bounding box center [840, 574] width 49 height 15
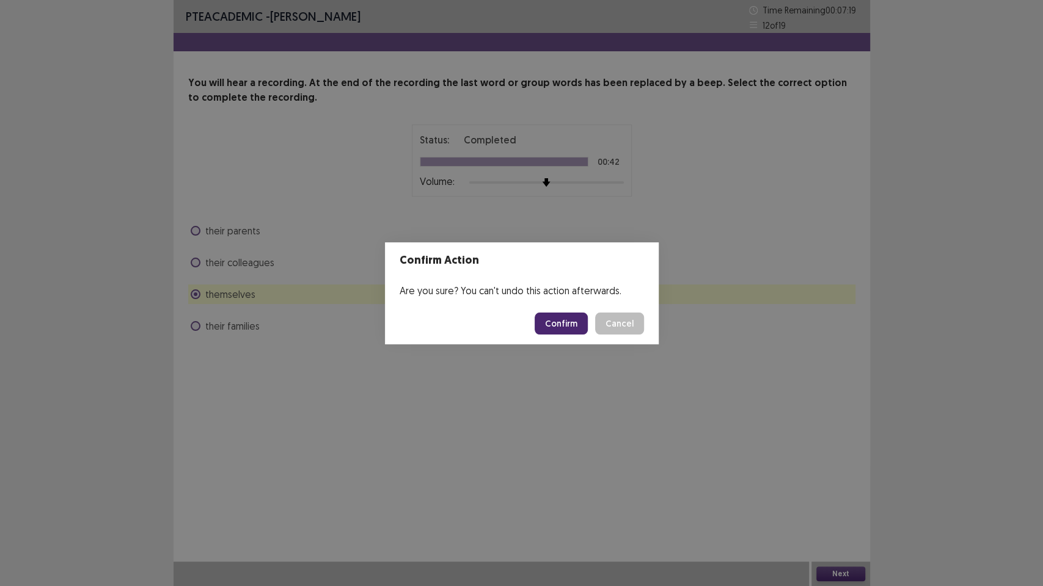
click at [564, 327] on button "Confirm" at bounding box center [560, 324] width 53 height 22
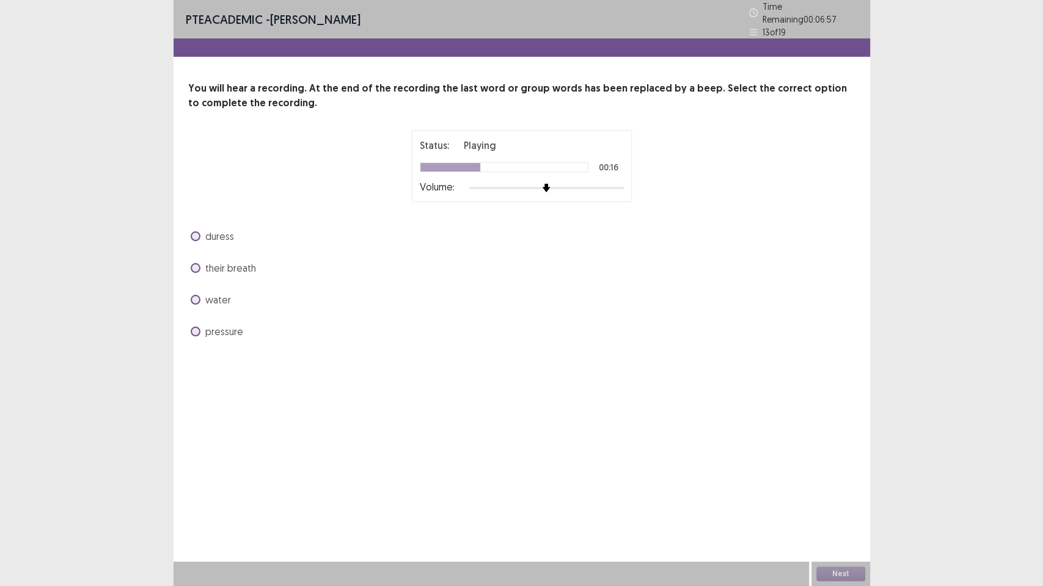
click at [194, 263] on span at bounding box center [196, 268] width 10 height 10
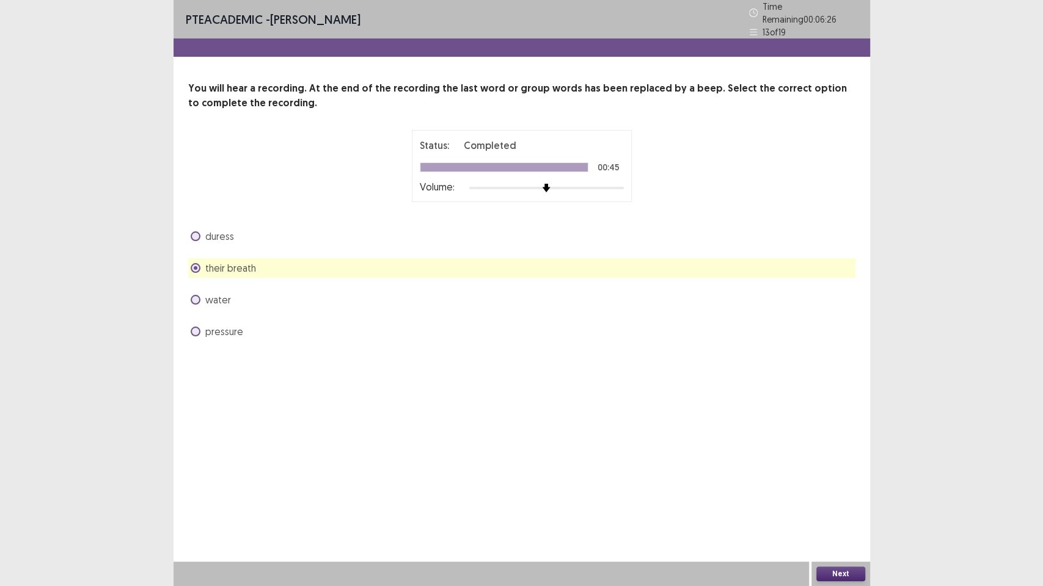
click at [853, 476] on button "Next" at bounding box center [840, 574] width 49 height 15
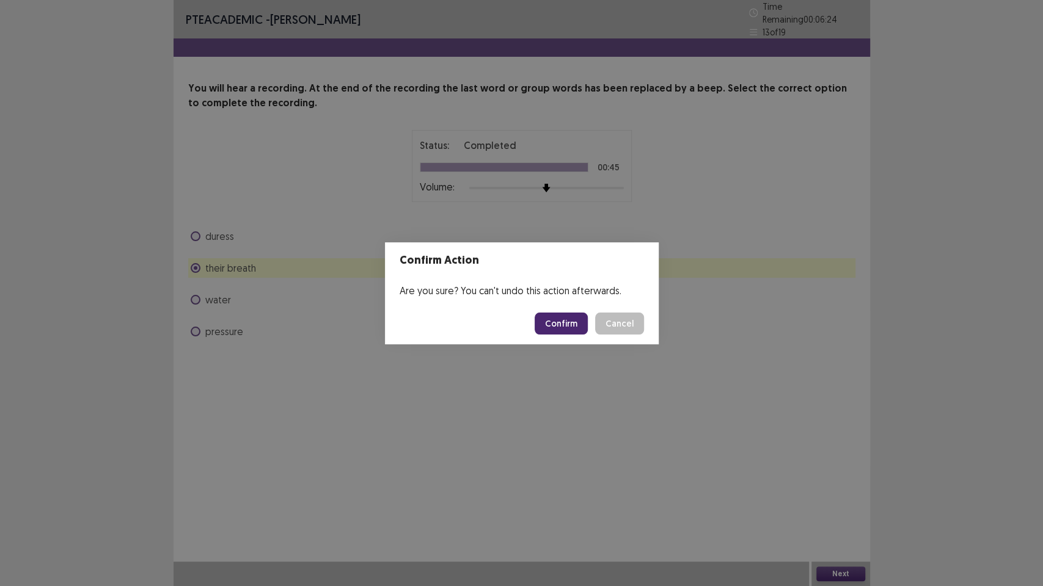
click at [550, 318] on button "Confirm" at bounding box center [560, 324] width 53 height 22
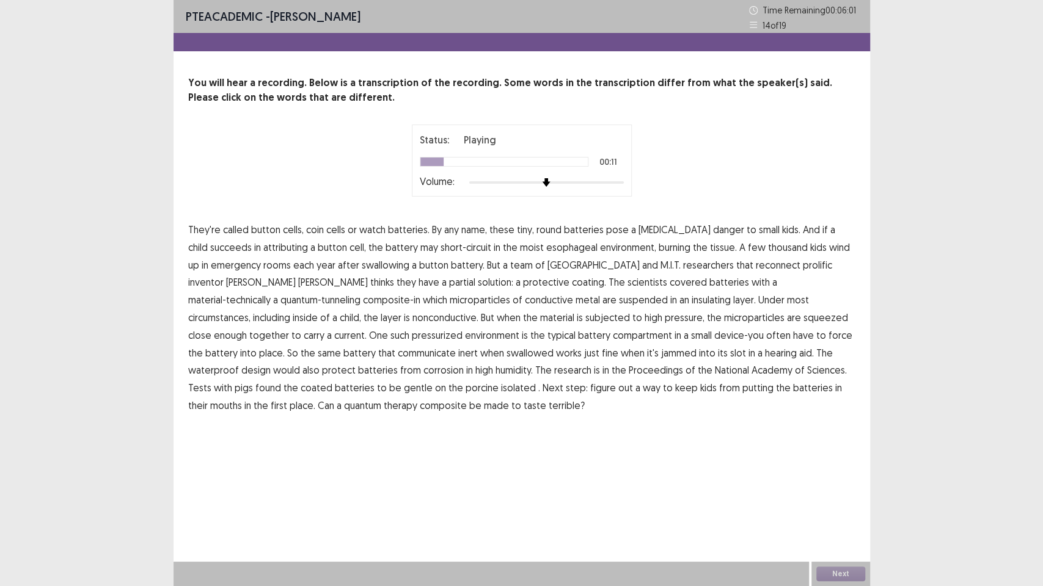
click at [272, 250] on span "attributing" at bounding box center [285, 247] width 45 height 15
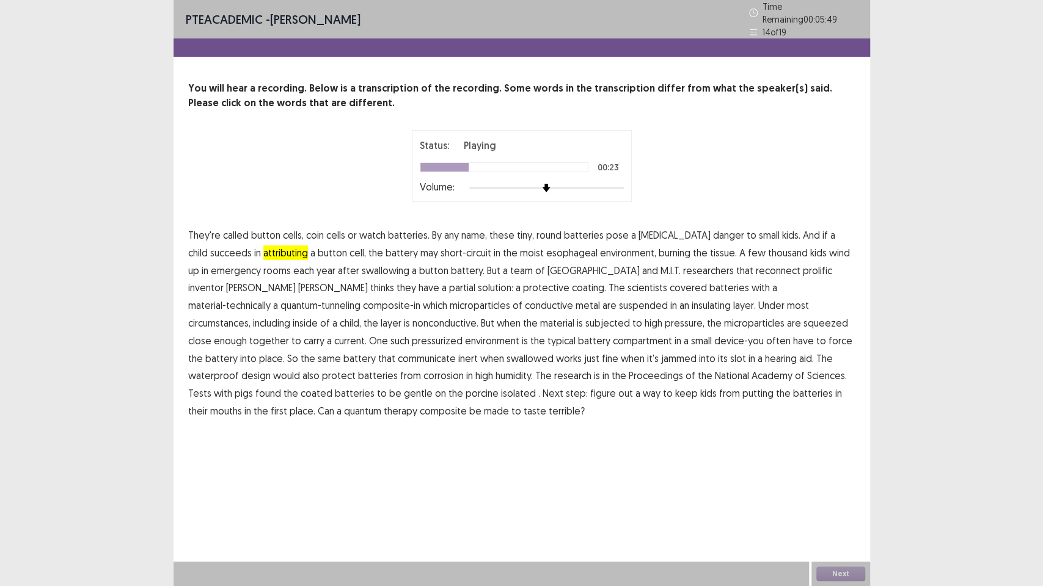
click at [756, 267] on span "reconnect" at bounding box center [778, 270] width 45 height 15
click at [501, 394] on span "isolated" at bounding box center [518, 393] width 35 height 15
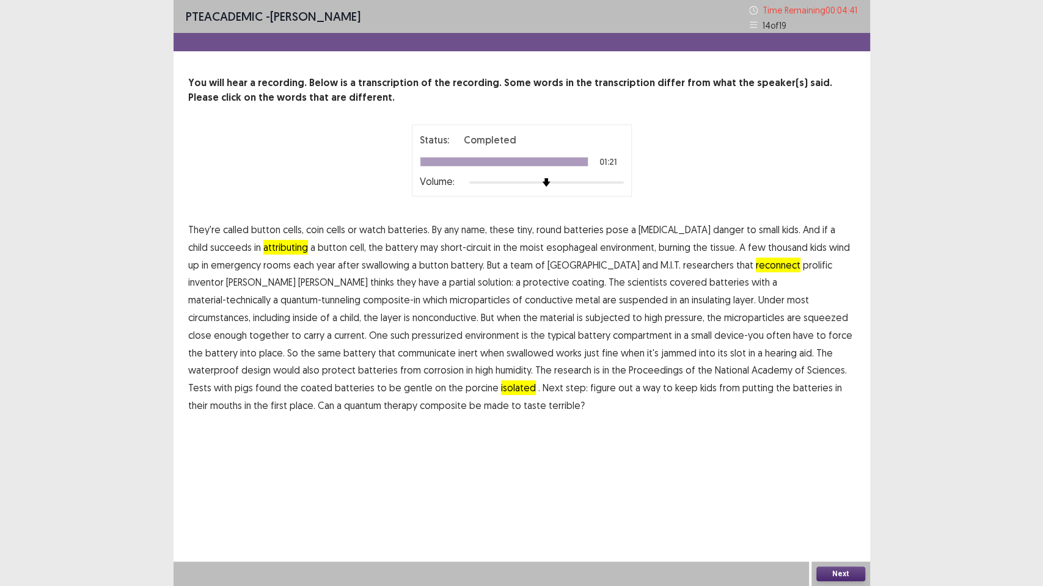
click at [837, 476] on div "Next" at bounding box center [840, 574] width 59 height 24
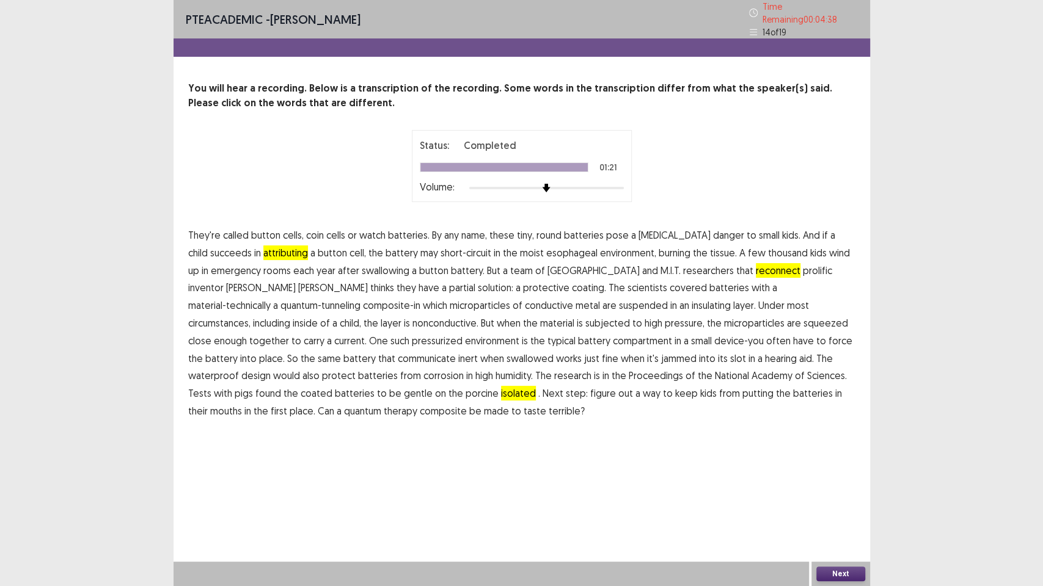
click at [833, 476] on button "Next" at bounding box center [840, 574] width 49 height 15
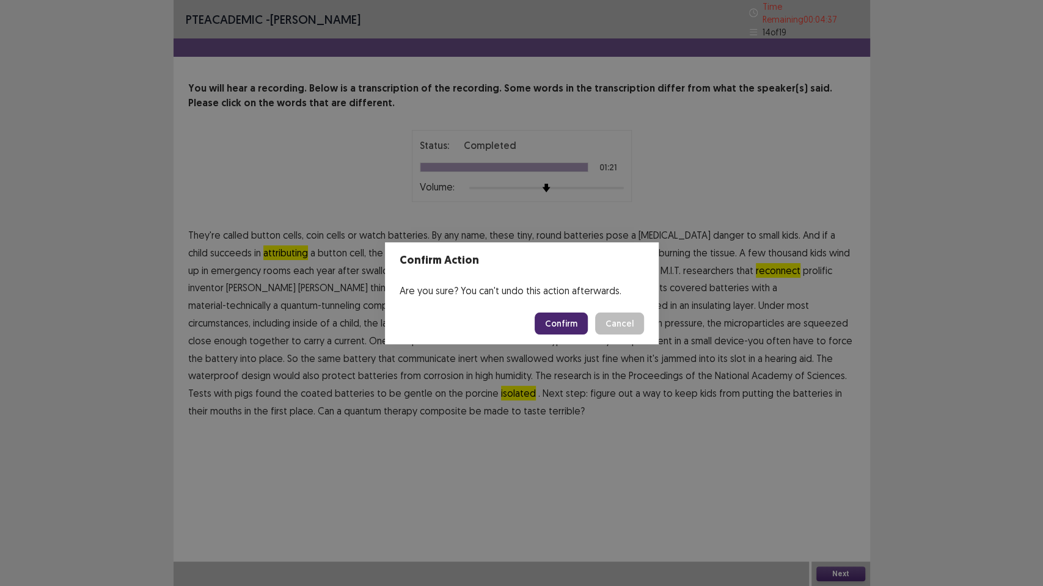
click at [560, 315] on button "Confirm" at bounding box center [560, 324] width 53 height 22
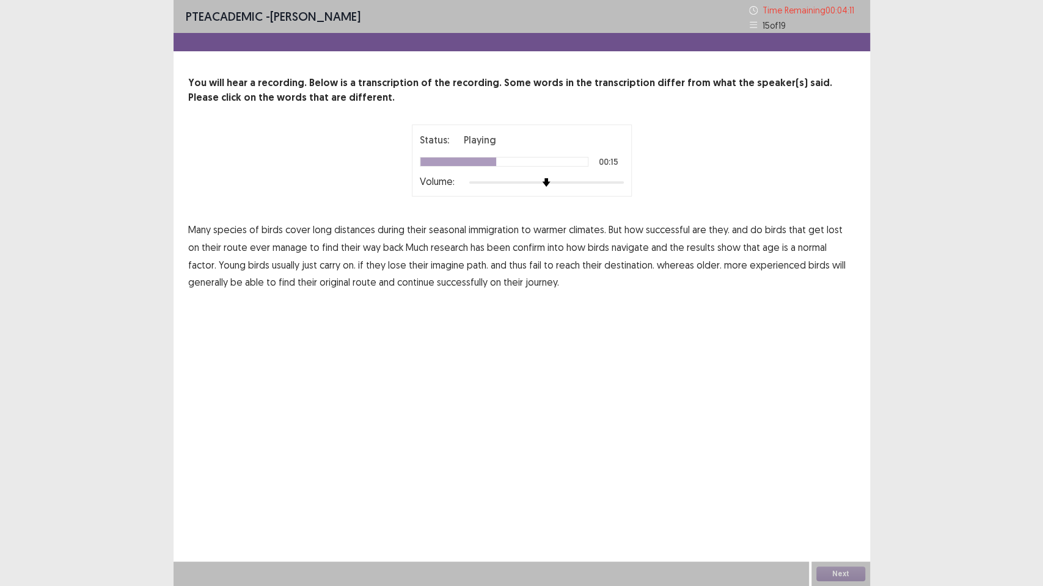
click at [517, 253] on span "confirm" at bounding box center [528, 247] width 32 height 15
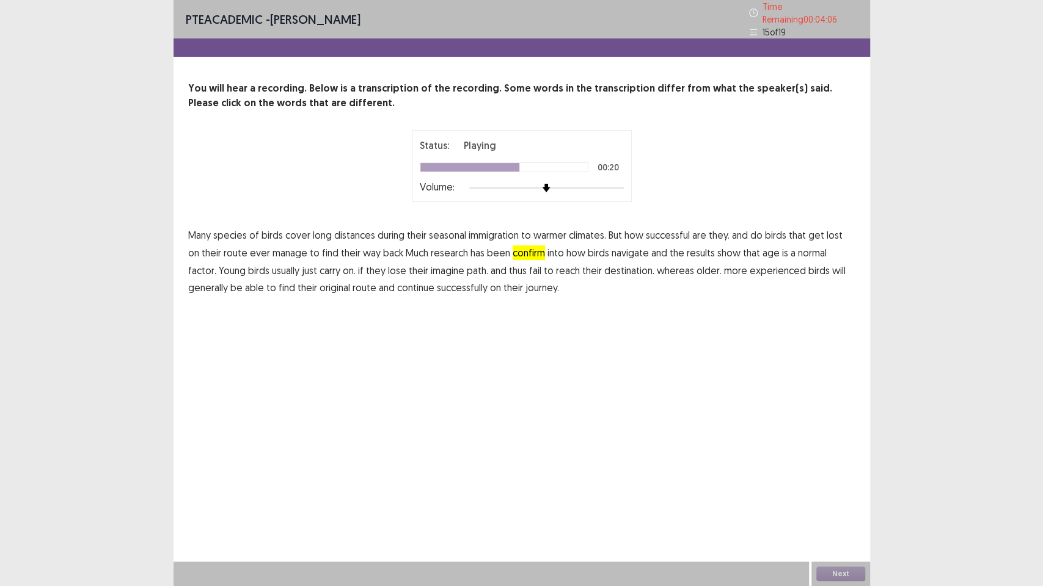
click at [798, 247] on span "normal" at bounding box center [812, 253] width 29 height 15
click at [836, 476] on div "Next" at bounding box center [840, 574] width 59 height 24
click at [840, 476] on button "Next" at bounding box center [840, 574] width 49 height 15
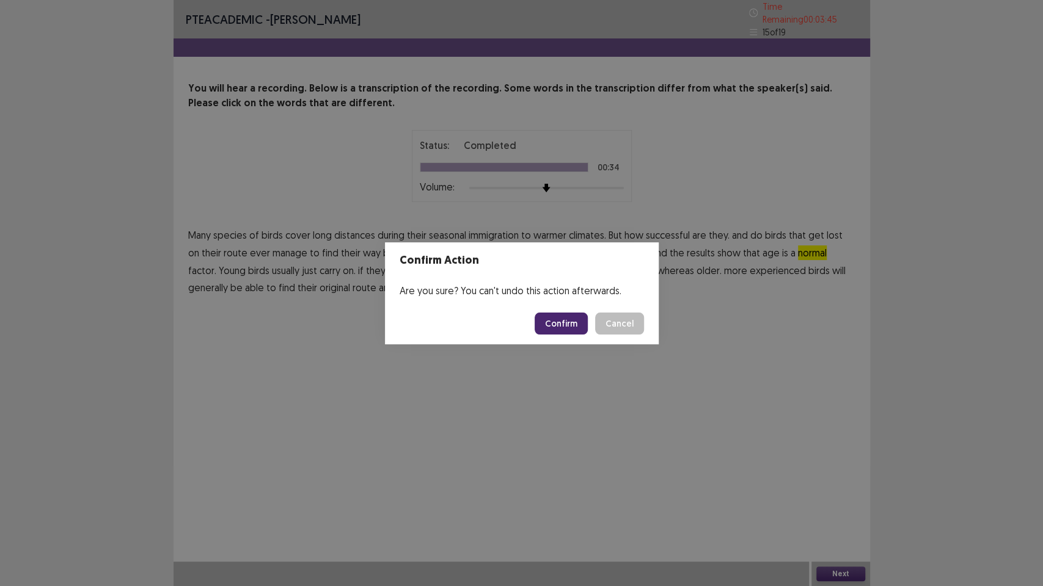
click at [547, 324] on button "Confirm" at bounding box center [560, 324] width 53 height 22
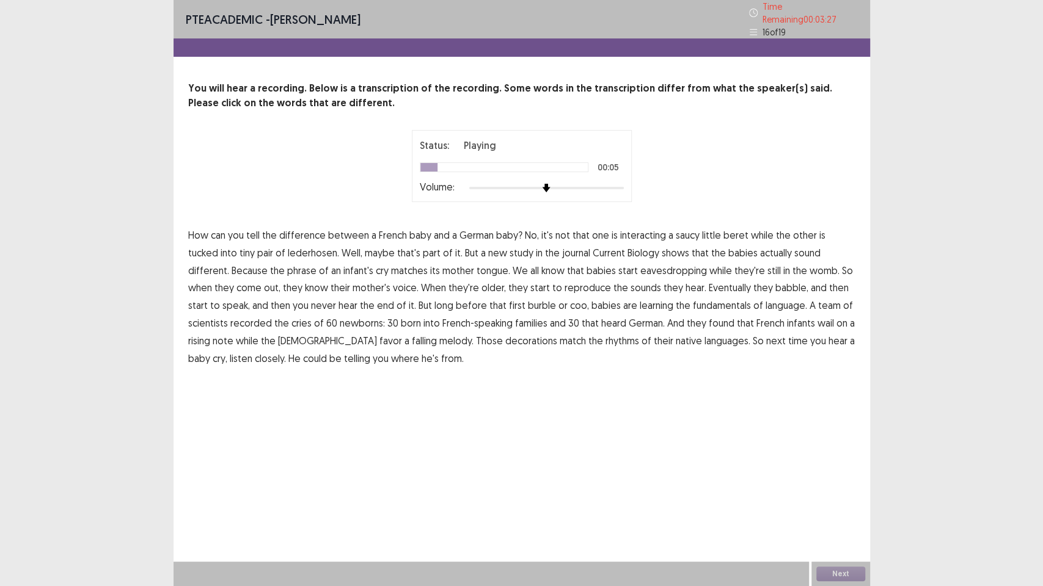
click at [649, 231] on span "interacting" at bounding box center [643, 235] width 46 height 15
click at [693, 301] on span "fundamentals" at bounding box center [722, 305] width 58 height 15
click at [505, 340] on span "decorations" at bounding box center [531, 340] width 52 height 15
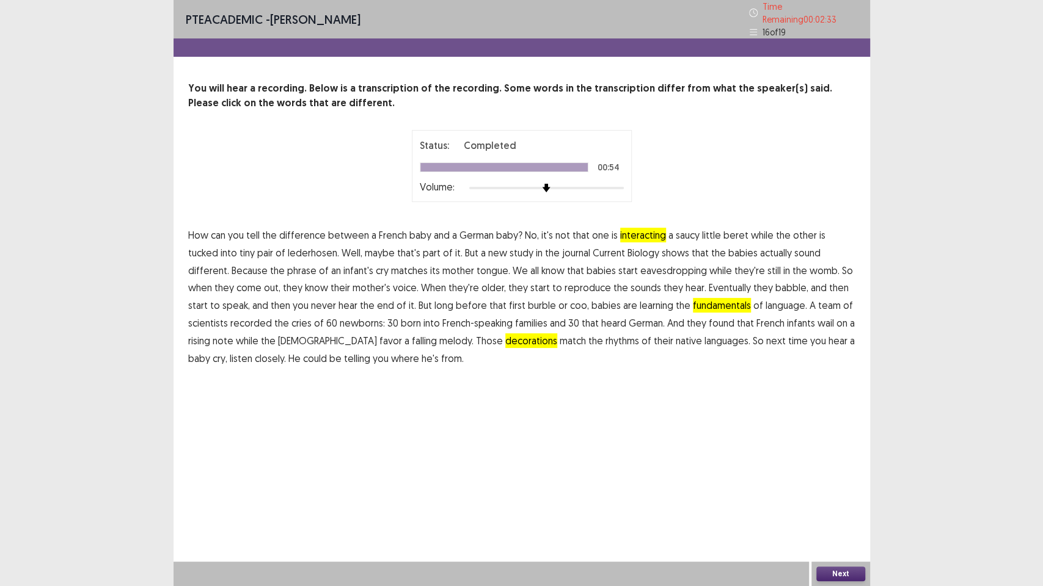
click at [832, 476] on button "Next" at bounding box center [840, 574] width 49 height 15
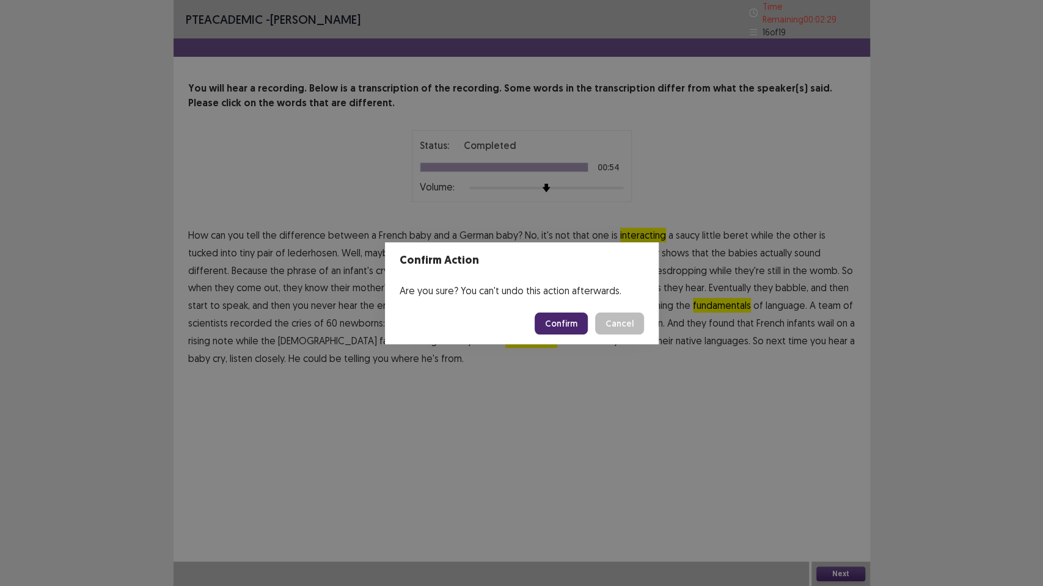
click at [562, 326] on button "Confirm" at bounding box center [560, 324] width 53 height 22
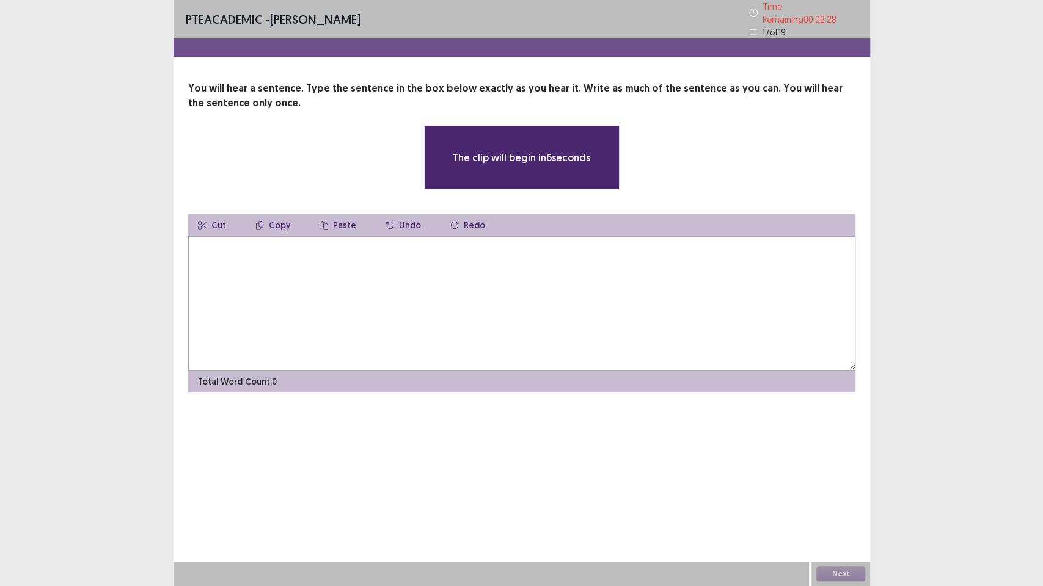
click at [465, 320] on textarea at bounding box center [521, 303] width 667 height 134
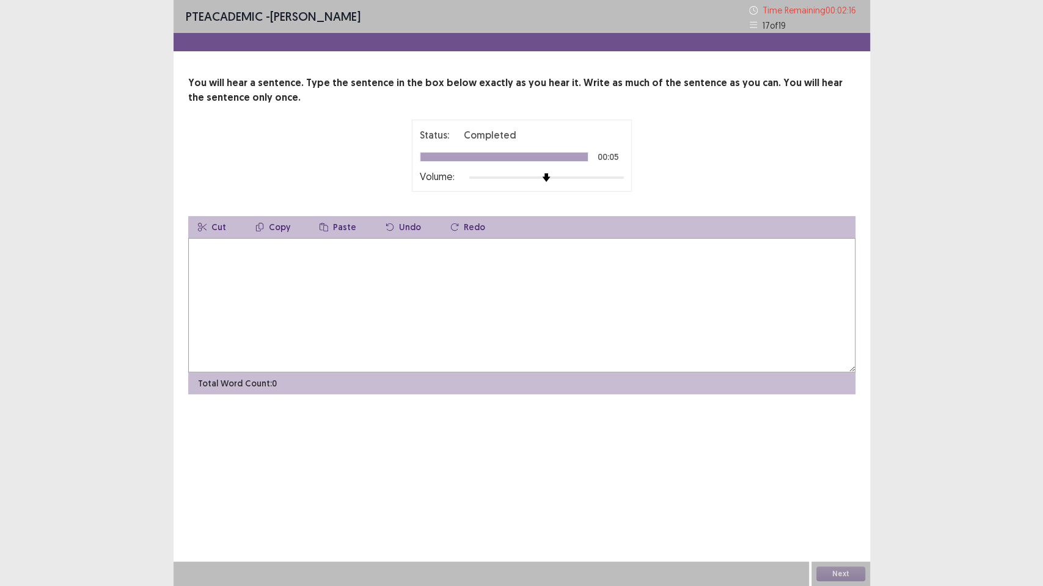
click at [393, 273] on textarea at bounding box center [521, 305] width 667 height 134
type textarea "*"
type textarea "**********"
click at [829, 476] on button "Next" at bounding box center [840, 574] width 49 height 15
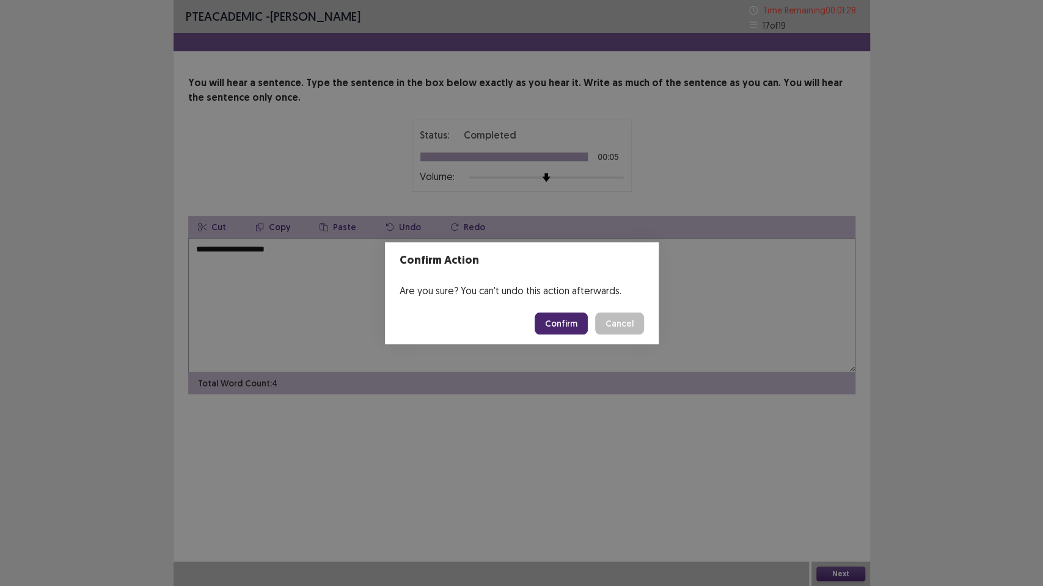
click at [603, 338] on footer "Confirm Cancel" at bounding box center [522, 324] width 274 height 42
click at [569, 325] on button "Confirm" at bounding box center [560, 324] width 53 height 22
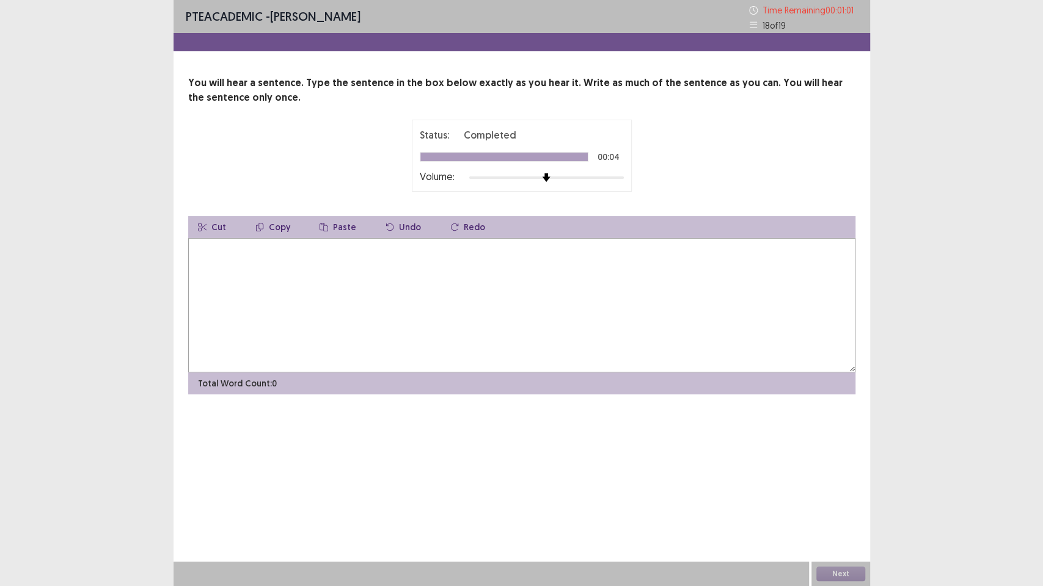
click at [265, 293] on textarea at bounding box center [521, 305] width 667 height 134
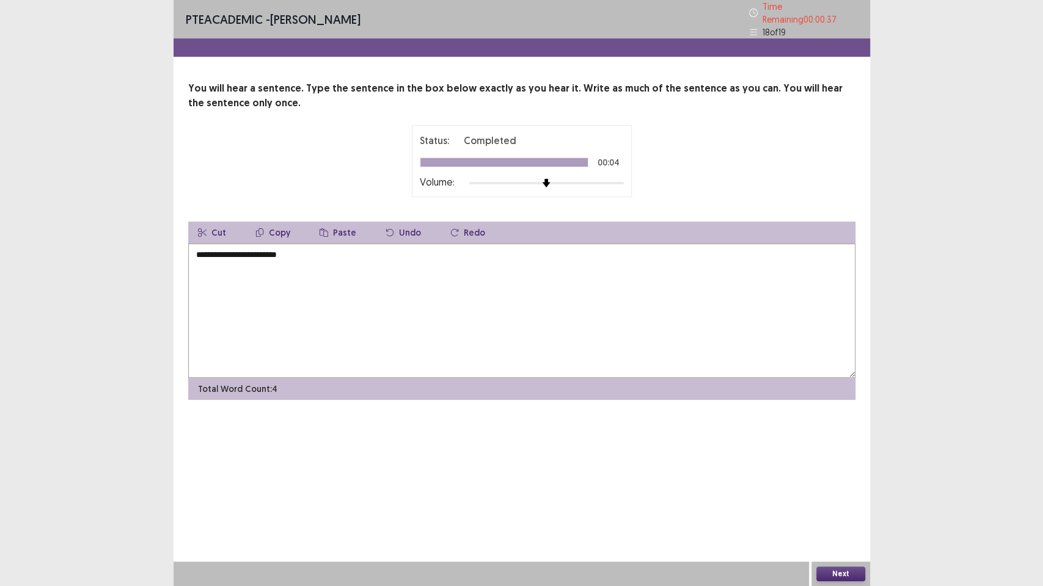
type textarea "**********"
click at [848, 476] on button "Next" at bounding box center [840, 574] width 49 height 15
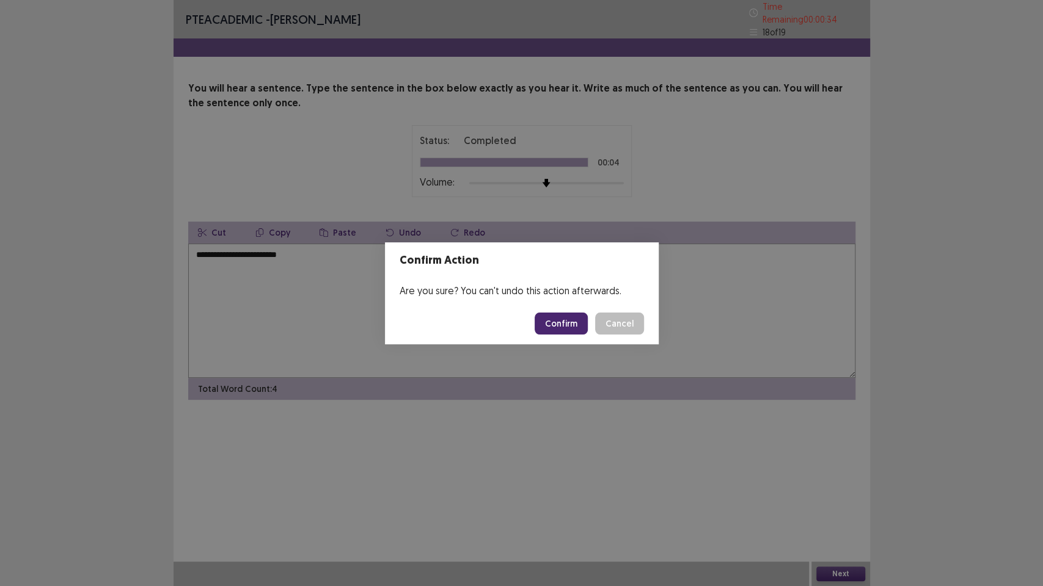
click at [566, 319] on button "Confirm" at bounding box center [560, 324] width 53 height 22
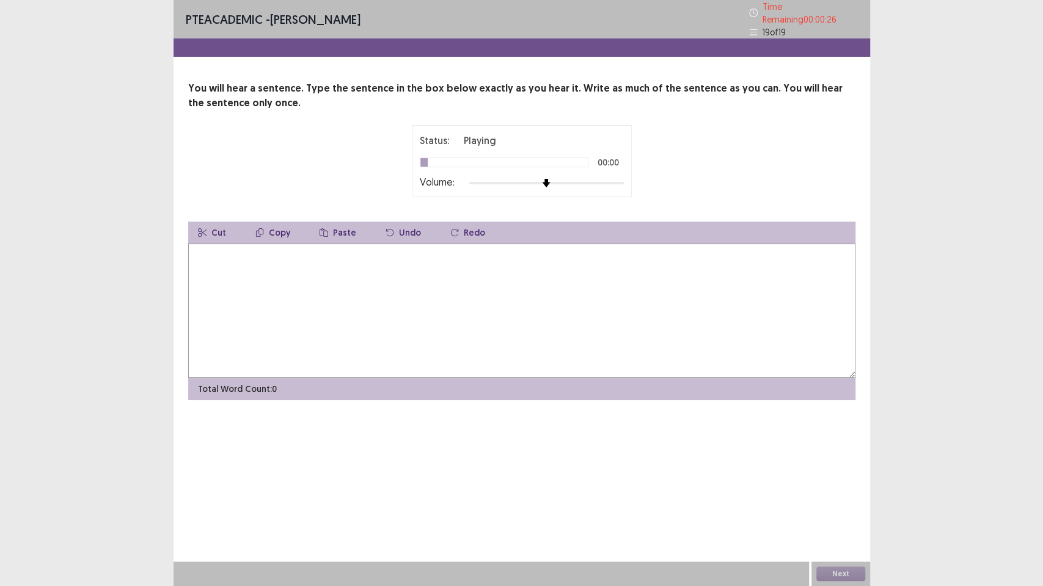
click at [237, 326] on textarea at bounding box center [521, 311] width 667 height 134
click at [253, 322] on textarea at bounding box center [521, 311] width 667 height 134
type textarea "**********"
drag, startPoint x: 860, startPoint y: 526, endPoint x: 820, endPoint y: 539, distance: 42.1
click at [832, 476] on div "**********" at bounding box center [521, 293] width 696 height 586
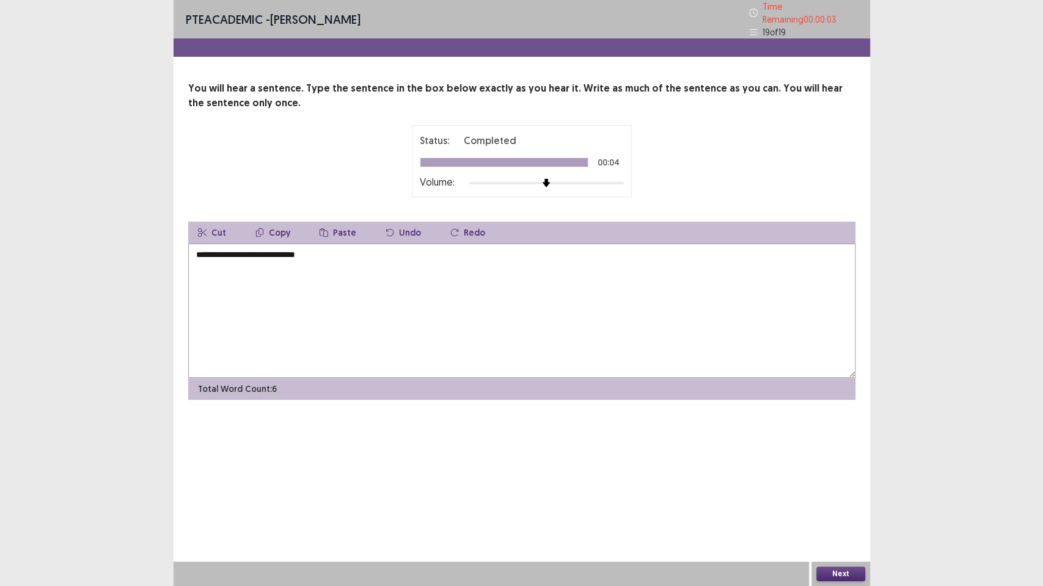
click at [856, 476] on div "Next" at bounding box center [840, 574] width 59 height 24
click at [840, 476] on button "Next" at bounding box center [840, 574] width 49 height 15
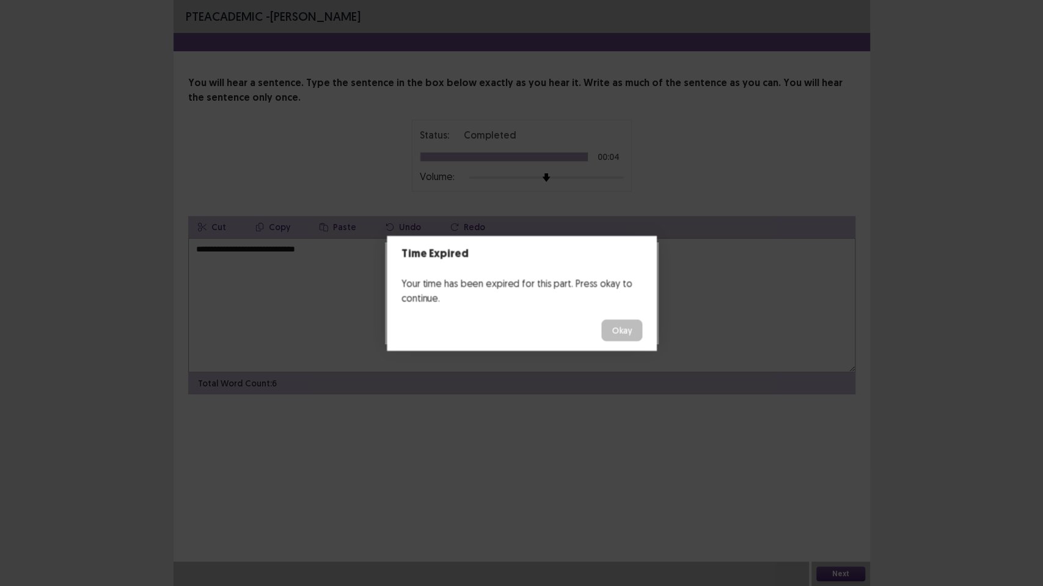
click at [557, 323] on footer "Okay" at bounding box center [521, 330] width 269 height 41
click at [630, 329] on button "Okay" at bounding box center [623, 331] width 42 height 22
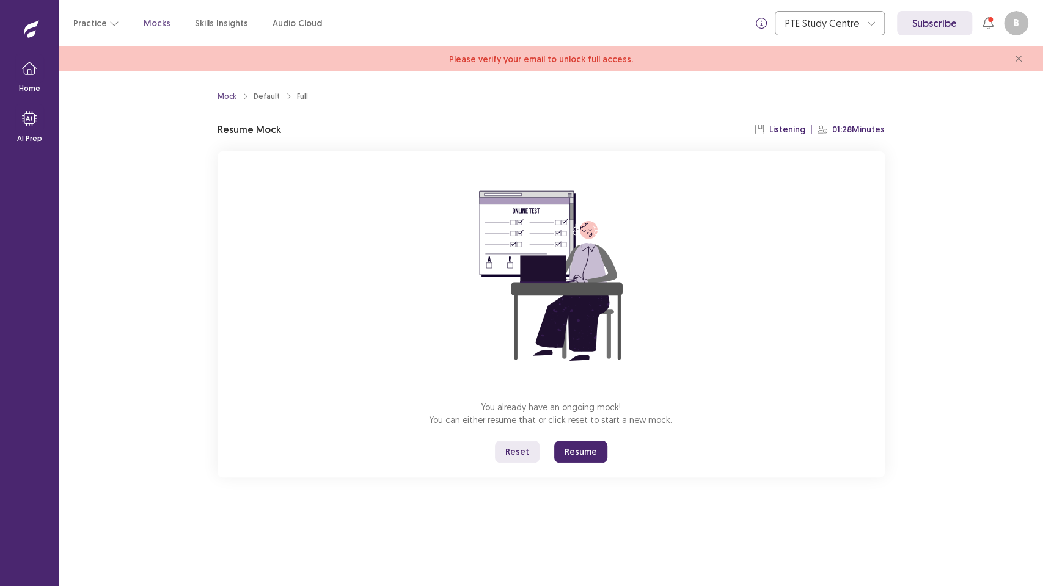
click at [597, 450] on button "Resume" at bounding box center [580, 452] width 53 height 22
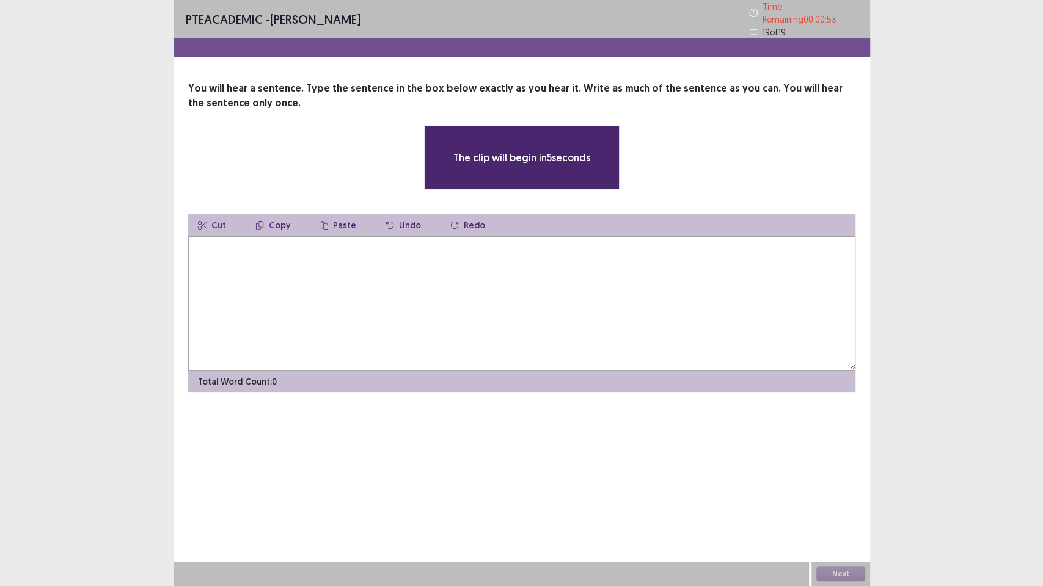
click at [567, 311] on textarea at bounding box center [521, 303] width 667 height 134
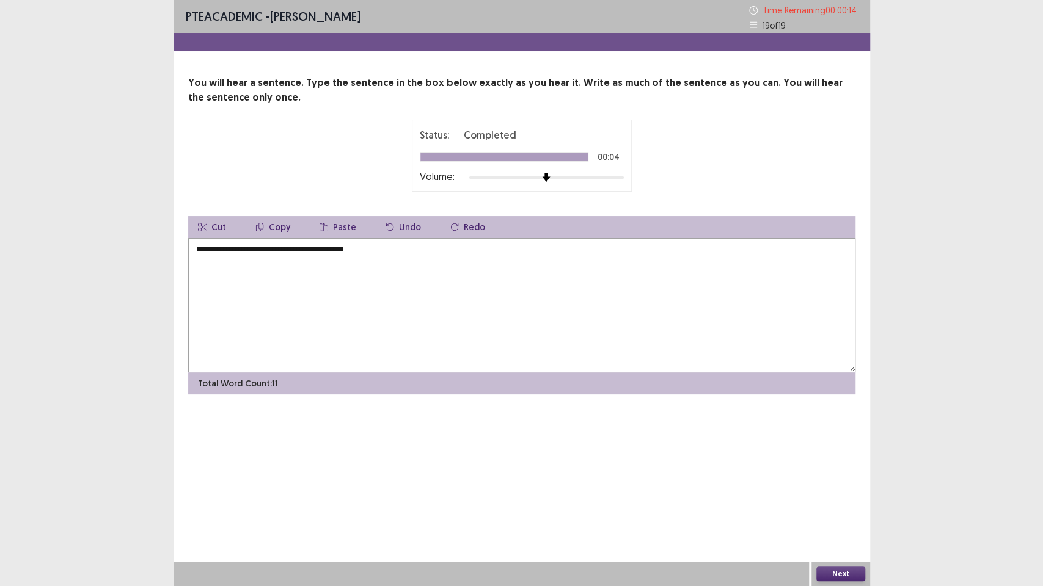
type textarea "**********"
click at [859, 476] on div "Next" at bounding box center [840, 574] width 59 height 24
click at [845, 476] on button "Next" at bounding box center [840, 574] width 49 height 15
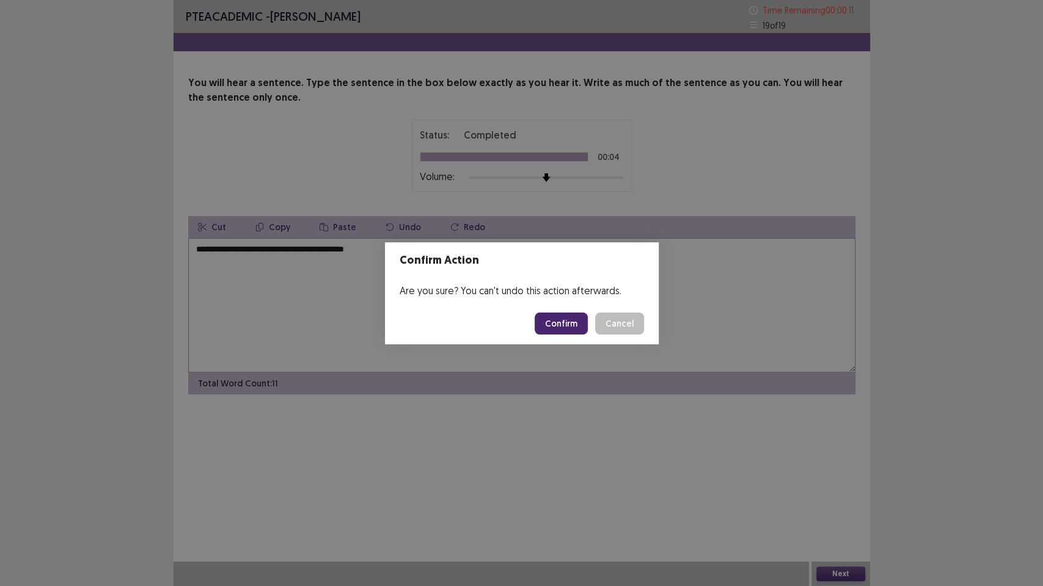
click at [555, 322] on button "Confirm" at bounding box center [560, 324] width 53 height 22
